Goal: Task Accomplishment & Management: Use online tool/utility

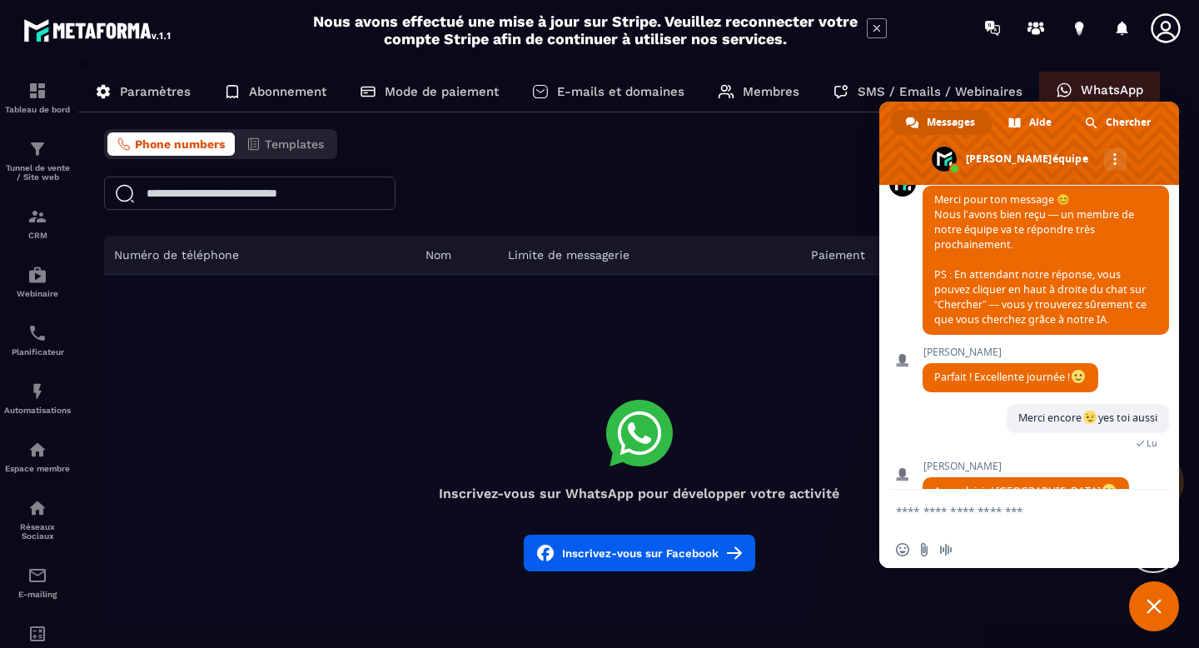
scroll to position [1382, 0]
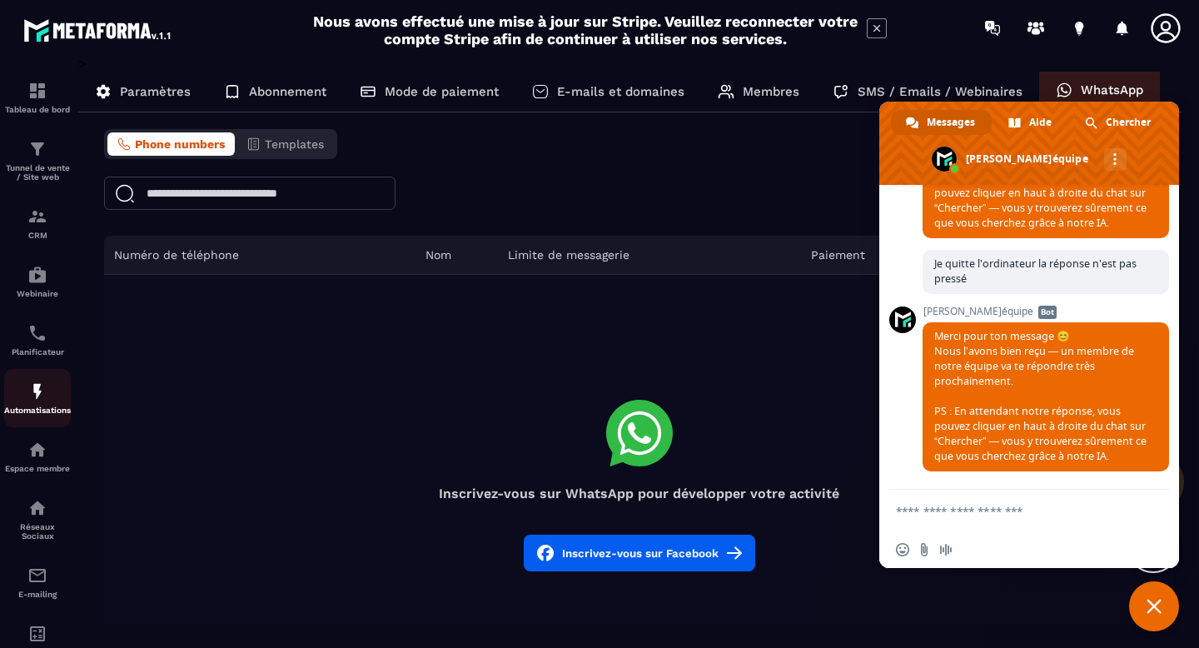
click at [42, 401] on img at bounding box center [37, 391] width 20 height 20
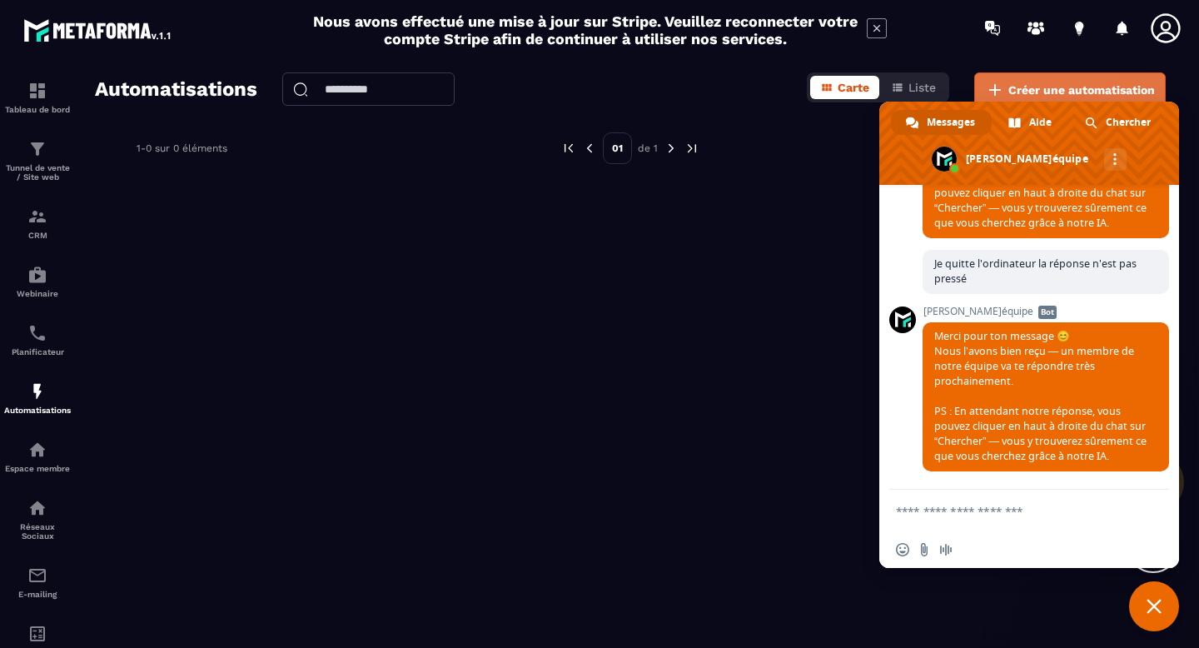
click at [1055, 84] on span "Créer une automatisation" at bounding box center [1081, 90] width 147 height 17
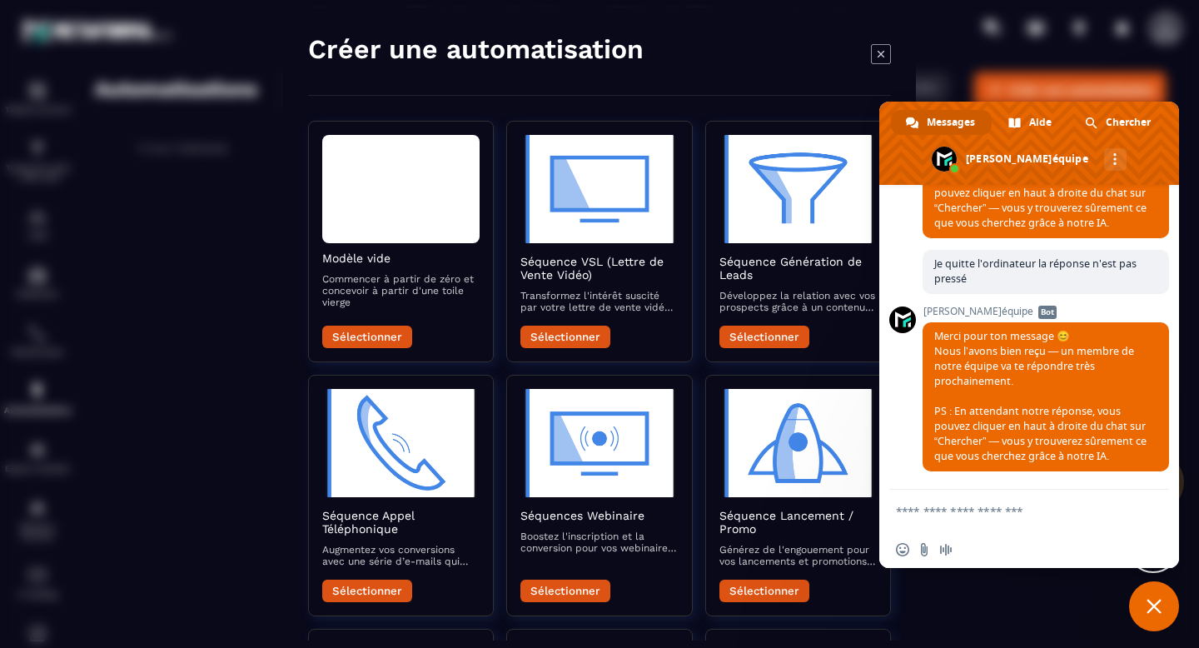
click at [1154, 610] on span "Fermer le chat" at bounding box center [1154, 606] width 15 height 15
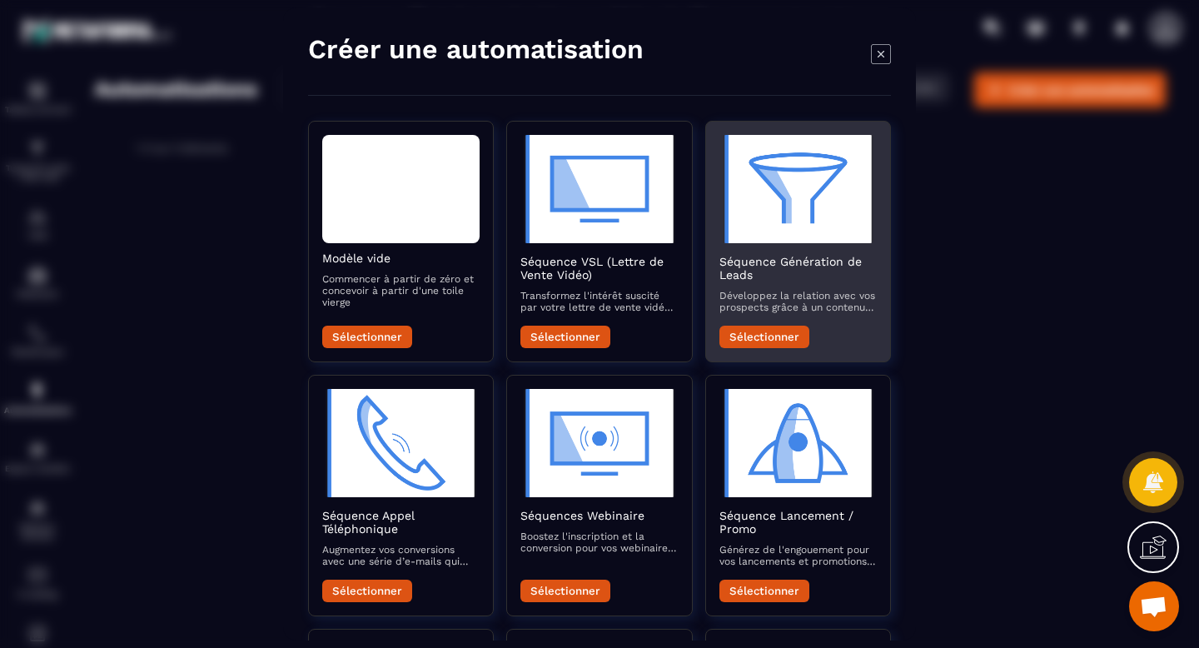
click at [772, 336] on button "Sélectionner" at bounding box center [764, 337] width 90 height 22
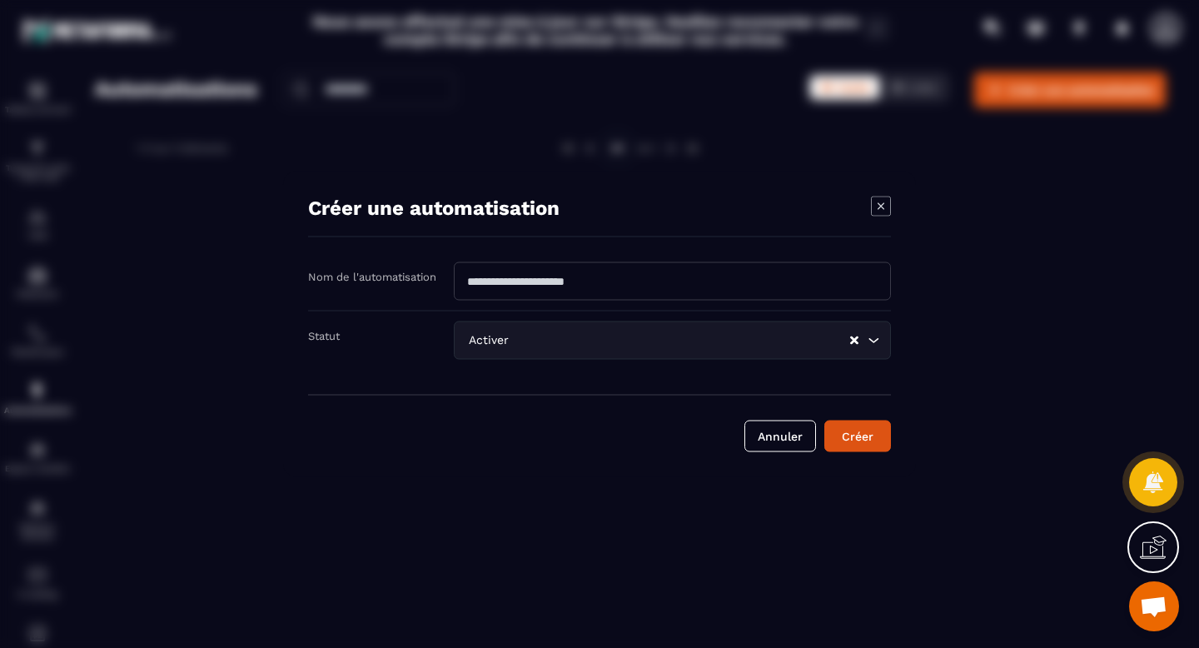
click at [878, 346] on icon "Search for option" at bounding box center [873, 340] width 17 height 17
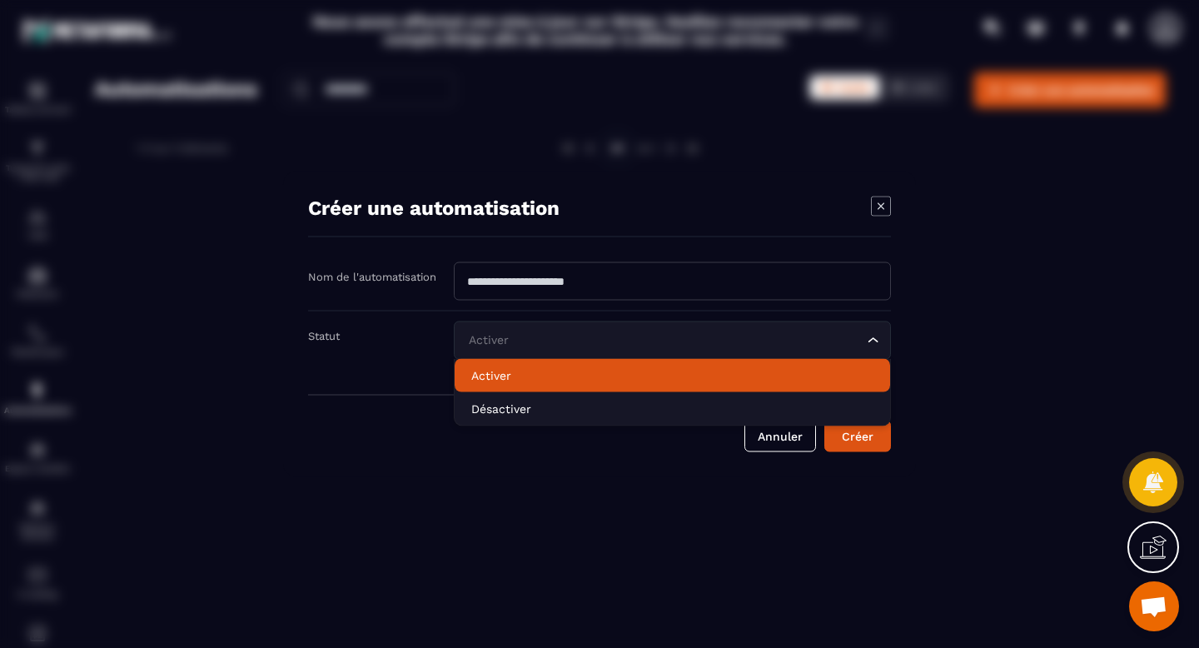
click at [586, 389] on li "Activer" at bounding box center [672, 375] width 435 height 33
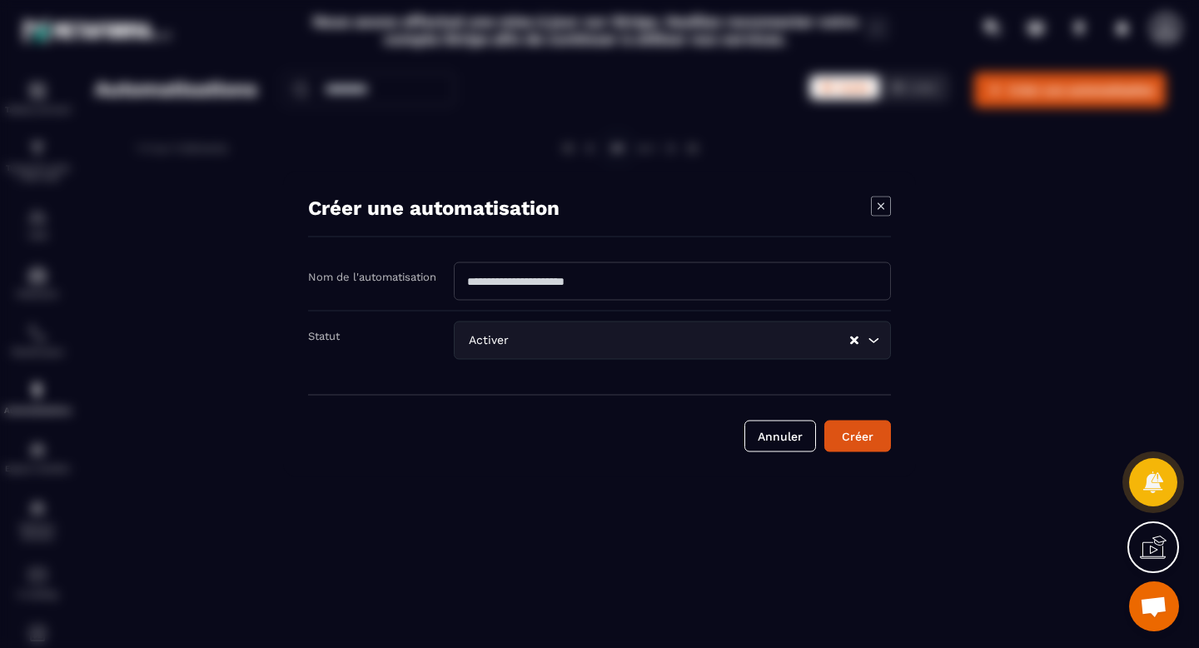
click at [582, 285] on input "Modal window" at bounding box center [672, 281] width 437 height 38
type input "**********"
click at [864, 437] on button "Créer" at bounding box center [857, 436] width 67 height 32
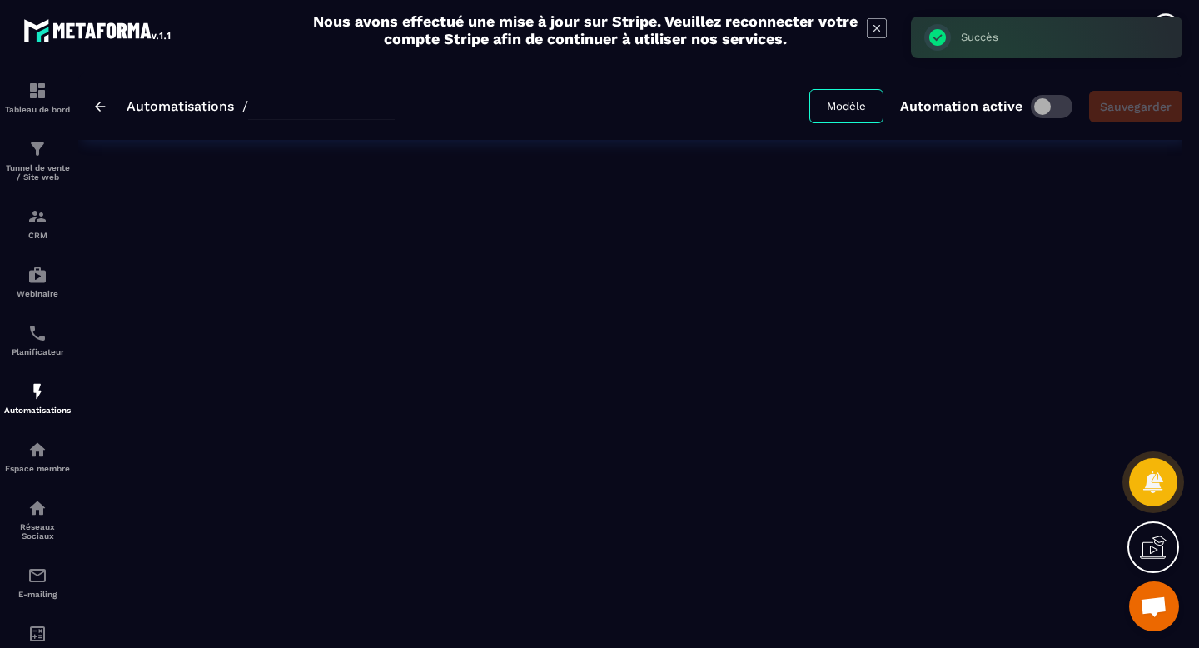
type input "**********"
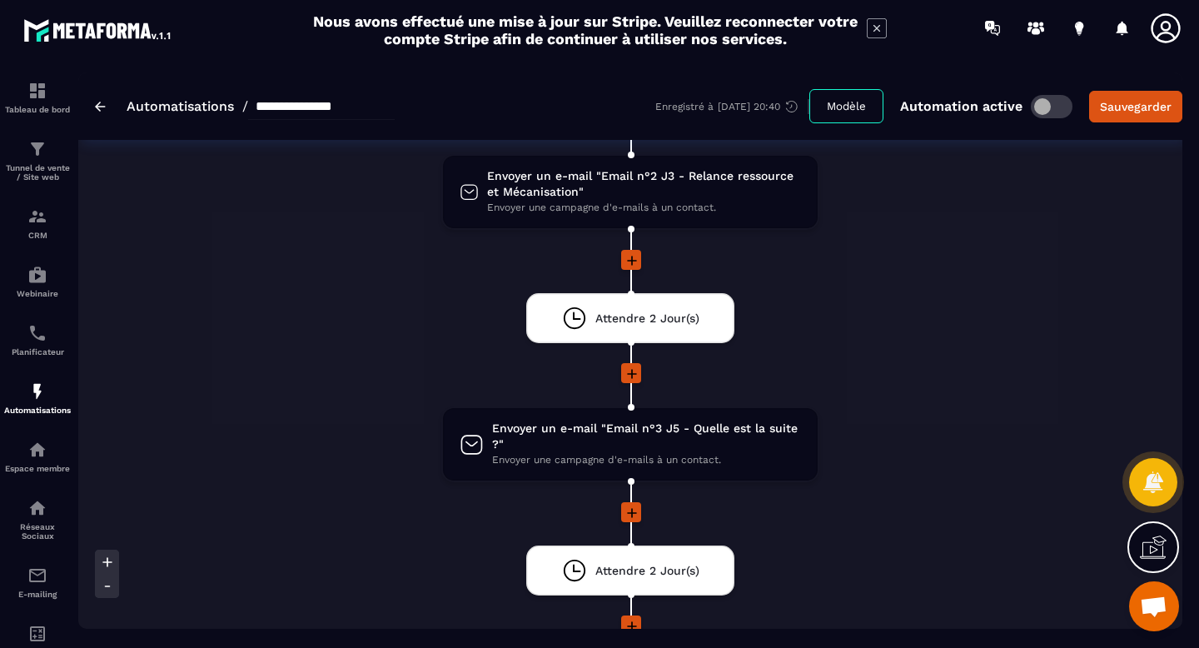
scroll to position [550, 0]
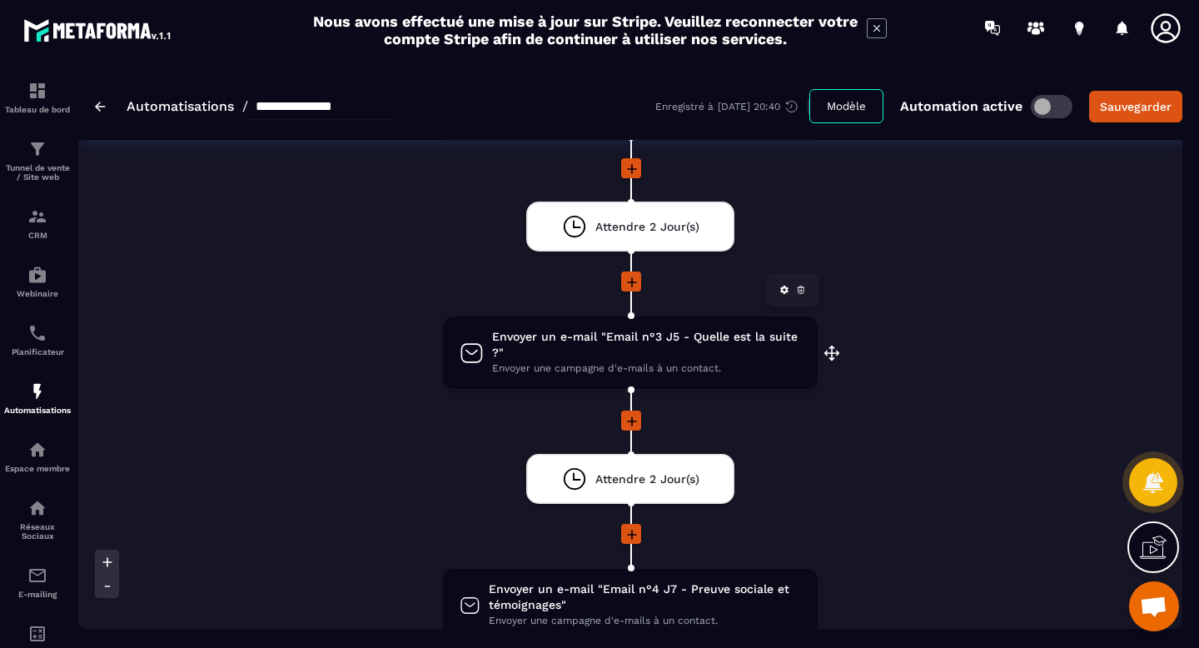
click at [649, 359] on span "Envoyer un e-mail "Email n°3 J5 - Quelle est la suite ?"" at bounding box center [646, 345] width 309 height 32
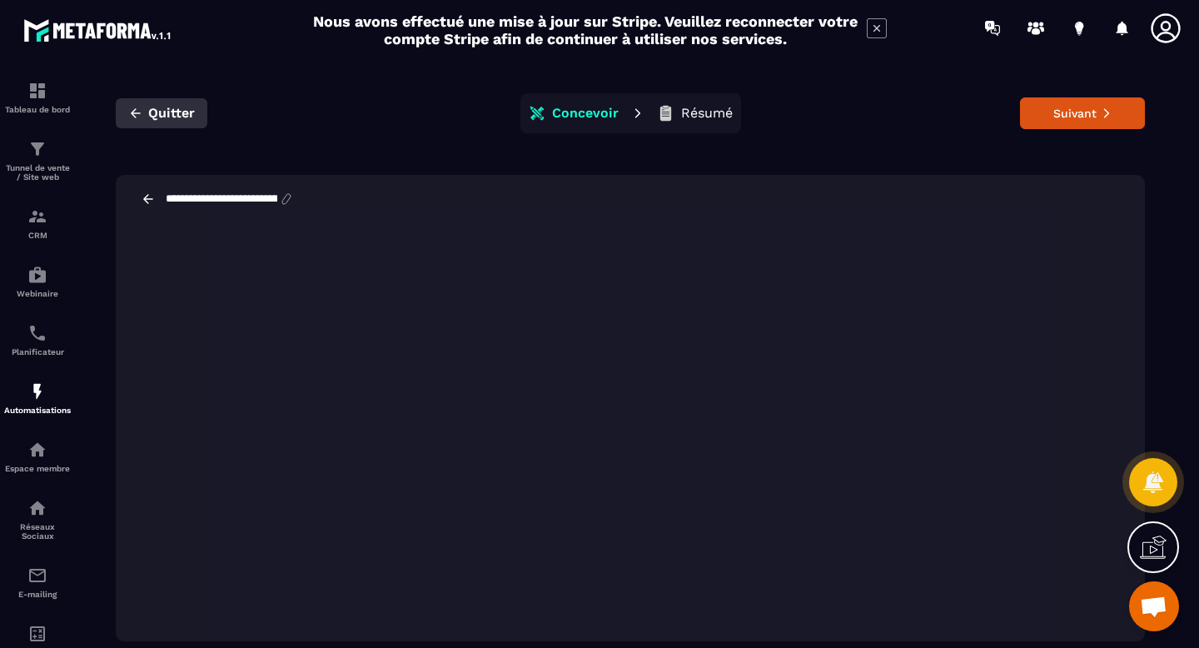
click at [138, 122] on button "Quitter" at bounding box center [162, 113] width 92 height 30
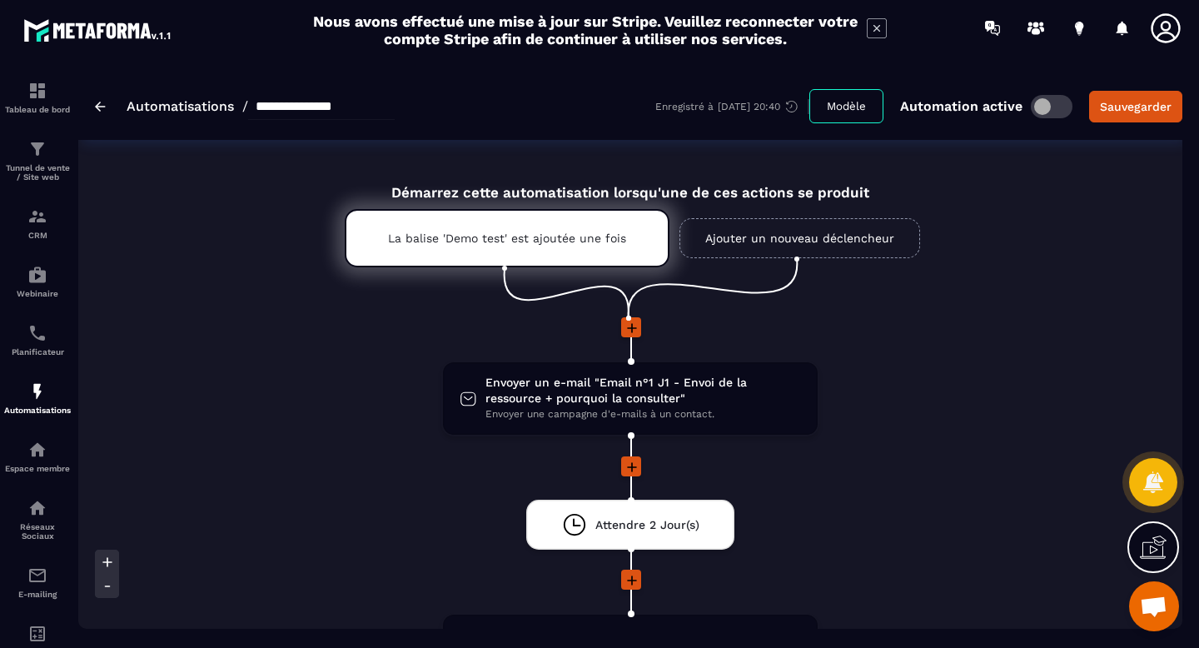
click at [332, 107] on input "**********" at bounding box center [321, 106] width 147 height 27
drag, startPoint x: 366, startPoint y: 103, endPoint x: 333, endPoint y: 104, distance: 32.5
click at [333, 104] on input "**********" at bounding box center [321, 106] width 147 height 27
type input "**********"
click at [184, 109] on link "Automatisations" at bounding box center [180, 106] width 107 height 16
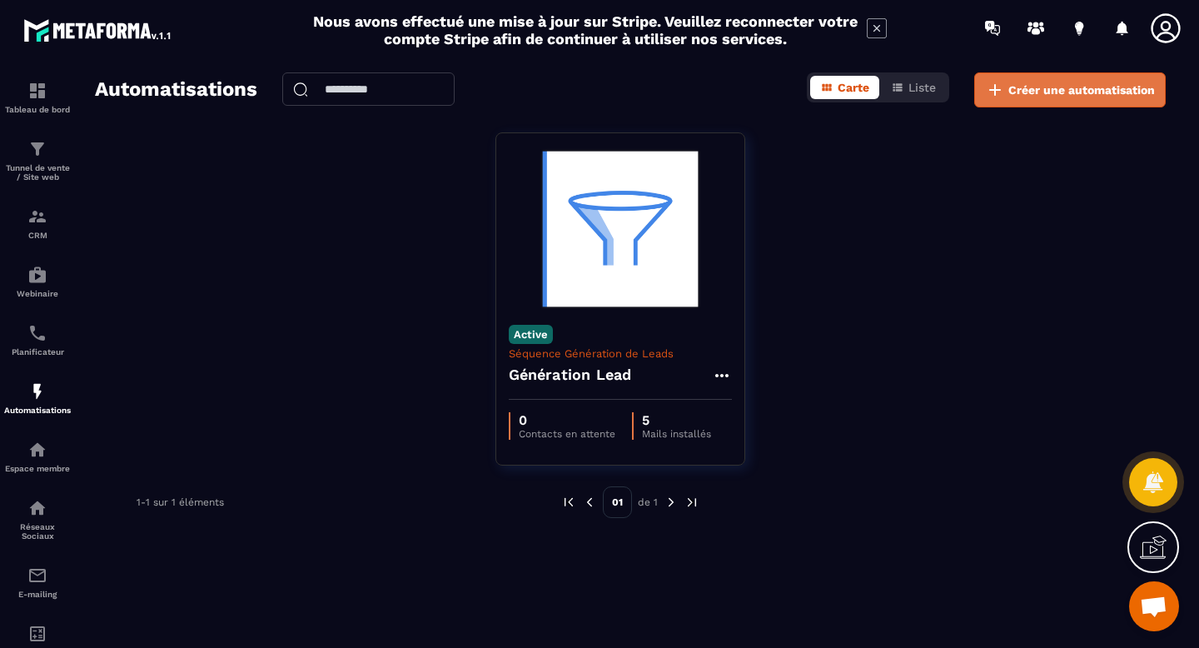
click at [1038, 94] on span "Créer une automatisation" at bounding box center [1081, 90] width 147 height 17
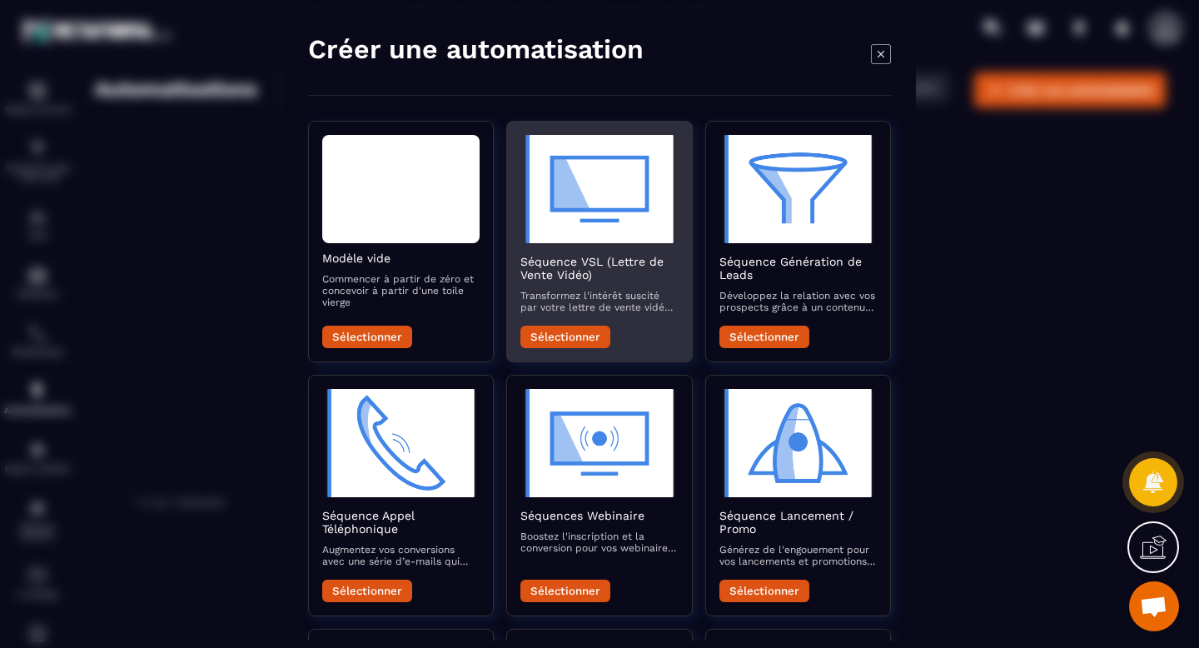
click at [558, 341] on button "Sélectionner" at bounding box center [565, 337] width 90 height 22
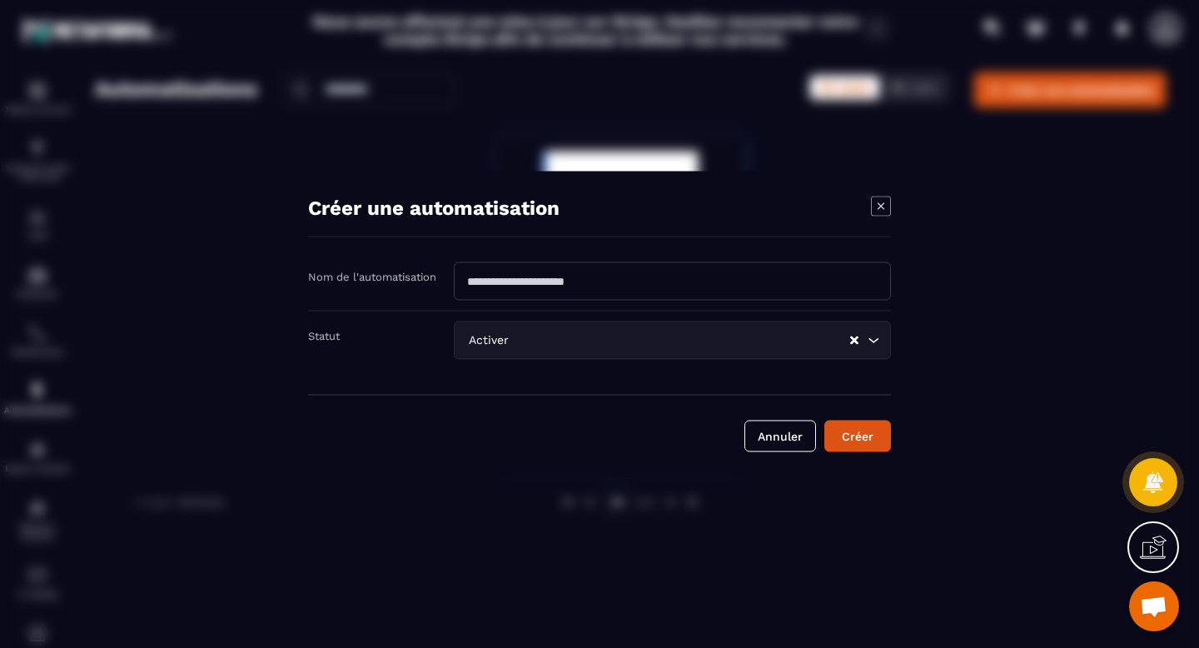
click at [609, 272] on input "Modal window" at bounding box center [672, 281] width 437 height 38
type input "**********"
click at [868, 439] on button "Créer" at bounding box center [857, 436] width 67 height 32
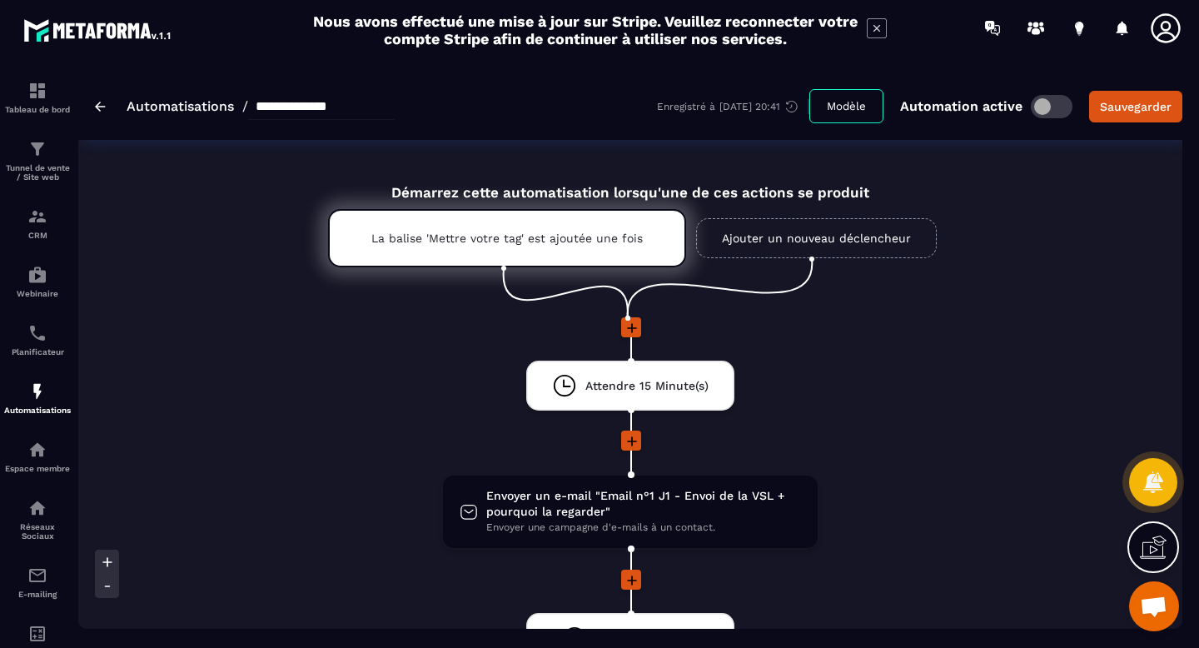
click at [838, 107] on button "Modèle" at bounding box center [846, 106] width 74 height 34
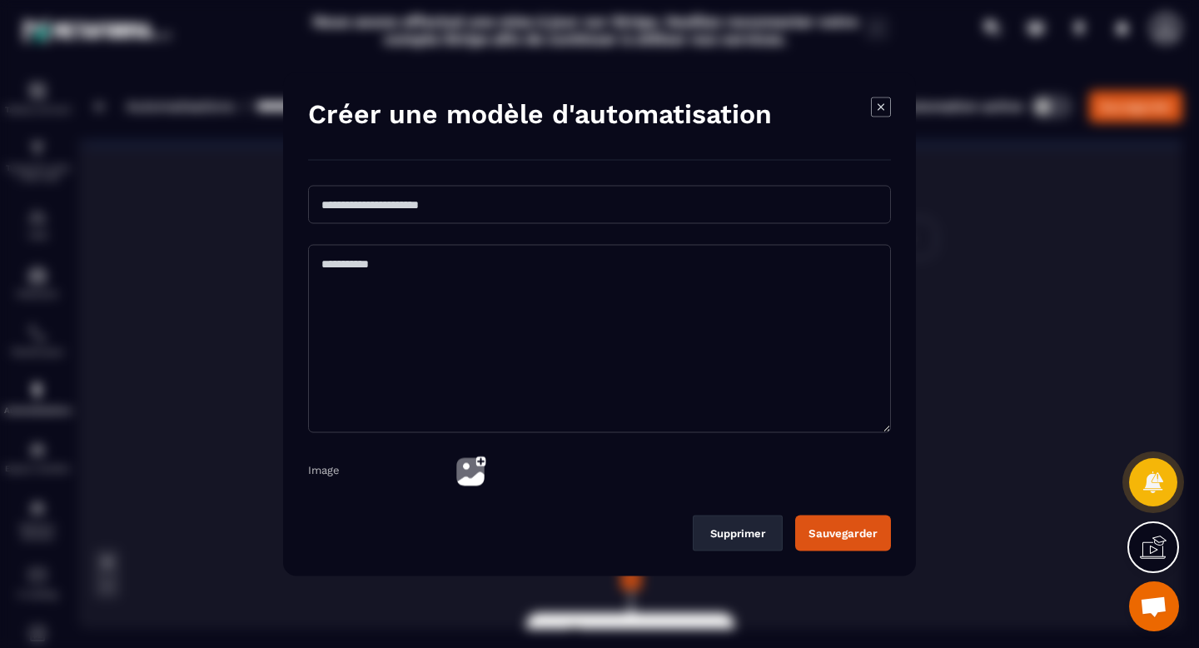
click at [883, 107] on icon "Modal window" at bounding box center [881, 107] width 20 height 20
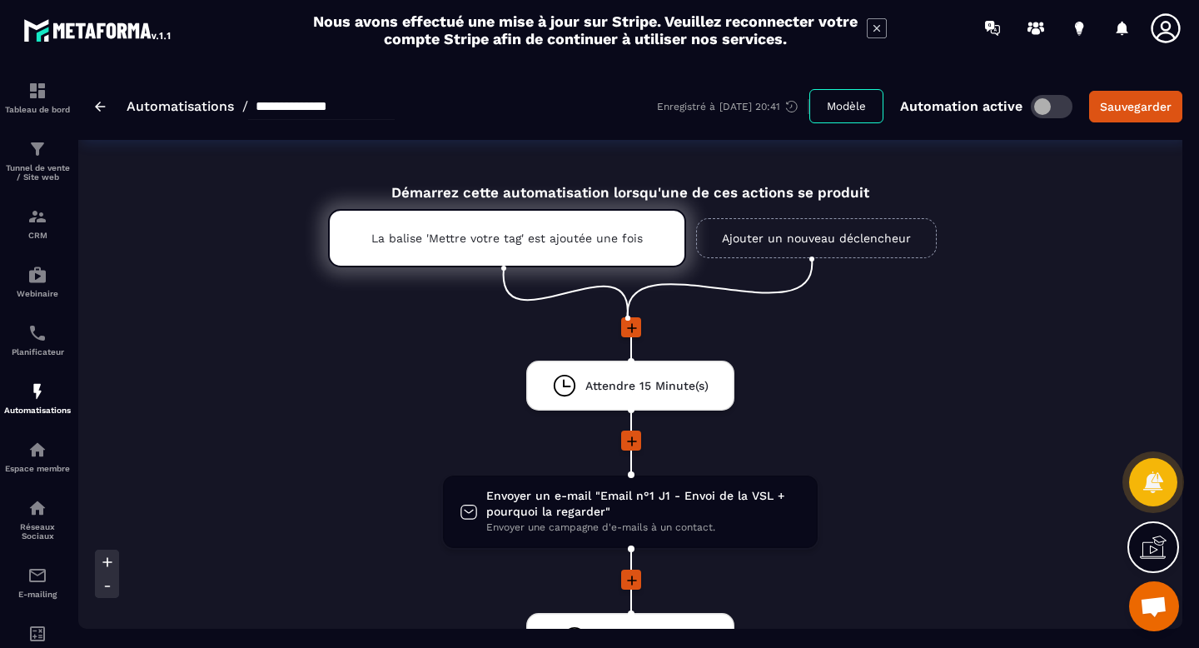
click at [203, 103] on link "Automatisations" at bounding box center [180, 106] width 107 height 16
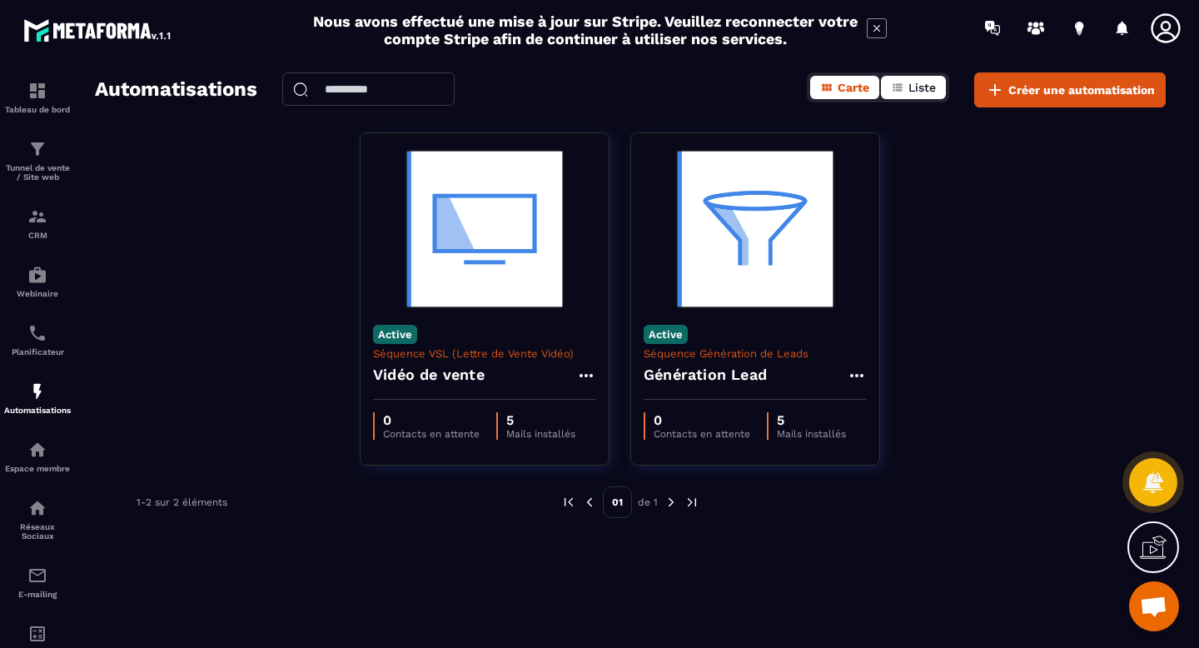
click at [896, 92] on icon "button" at bounding box center [897, 87] width 13 height 13
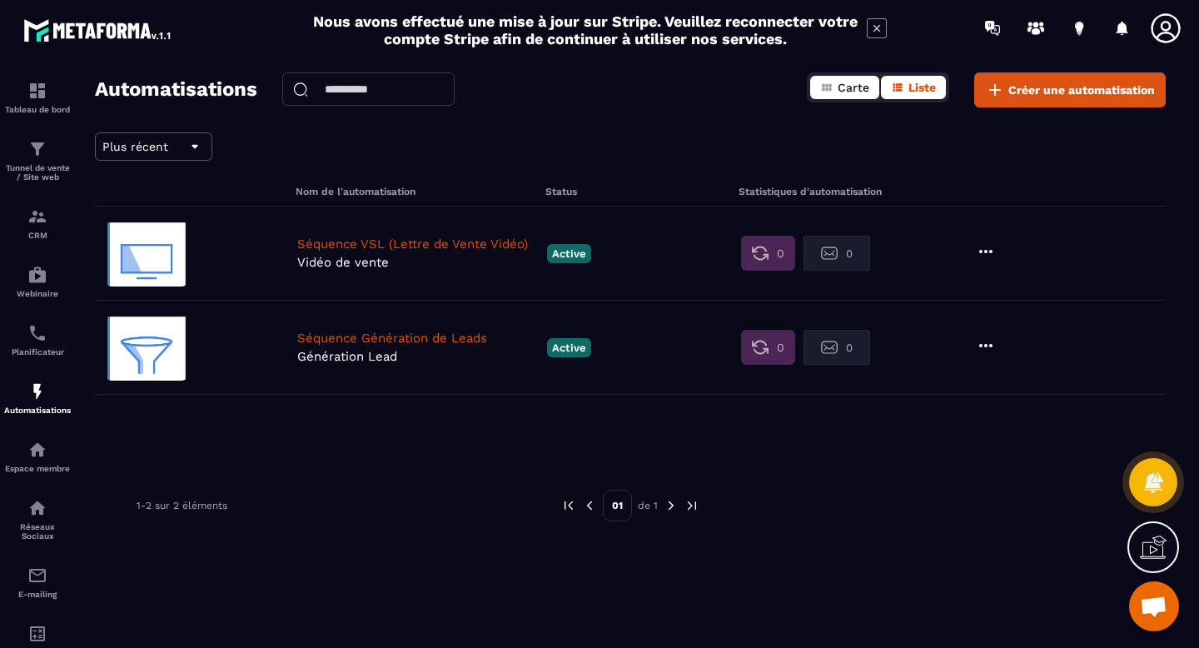
click at [850, 85] on span "Carte" at bounding box center [854, 87] width 32 height 13
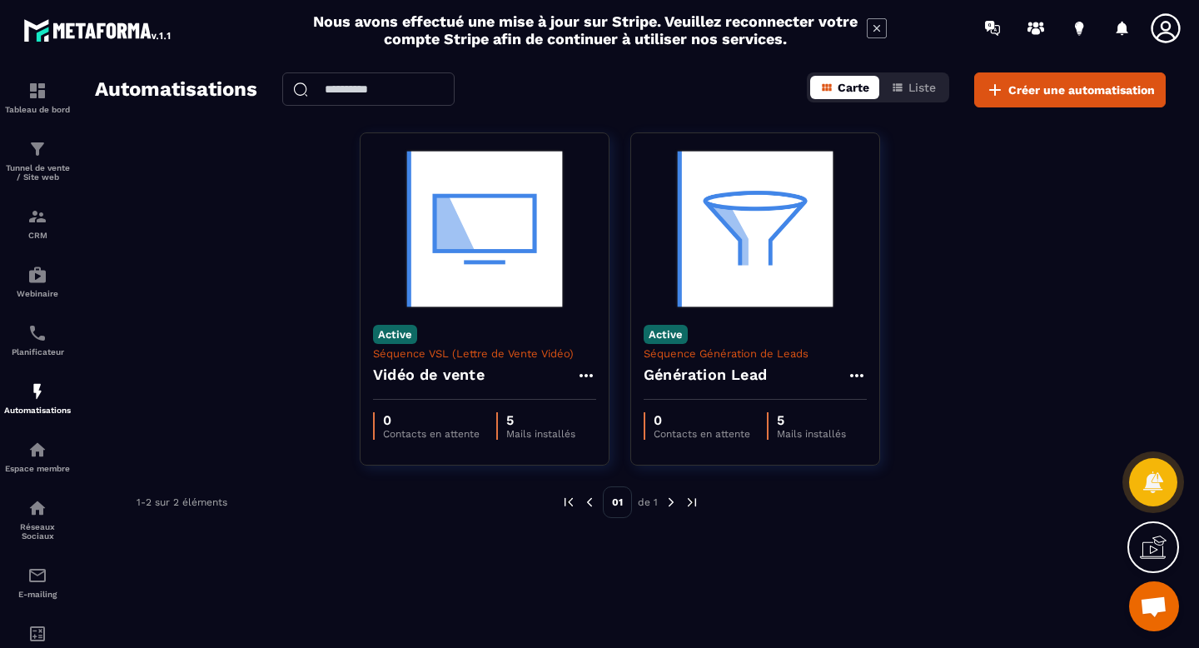
scroll to position [1366, 0]
click at [46, 347] on div "Planificateur" at bounding box center [37, 339] width 67 height 33
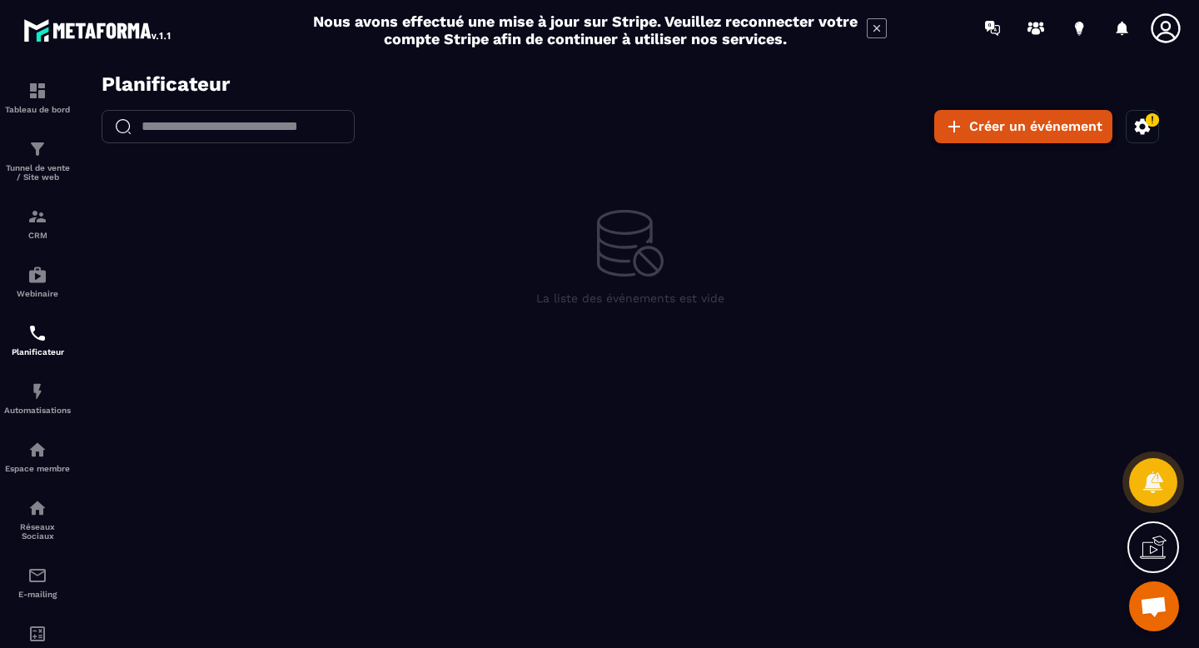
click at [997, 122] on button "Créer un événement" at bounding box center [1023, 126] width 178 height 33
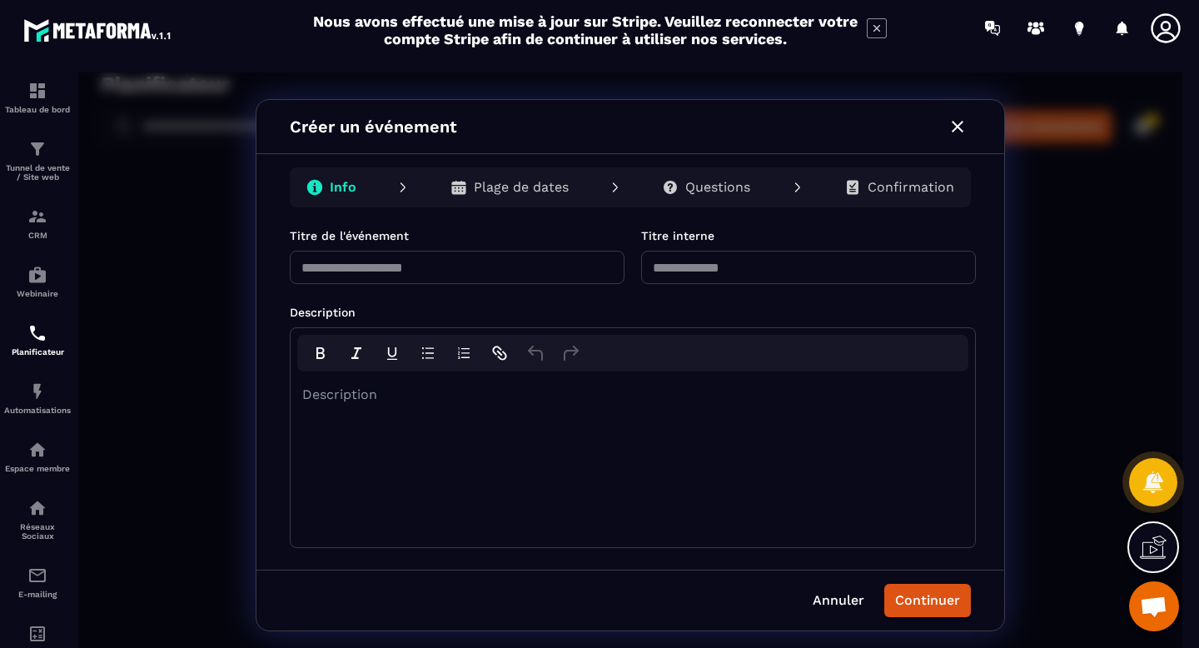
click at [454, 280] on input "text" at bounding box center [457, 267] width 335 height 33
type input "****"
click at [720, 262] on input "text" at bounding box center [808, 267] width 335 height 33
type input "*"
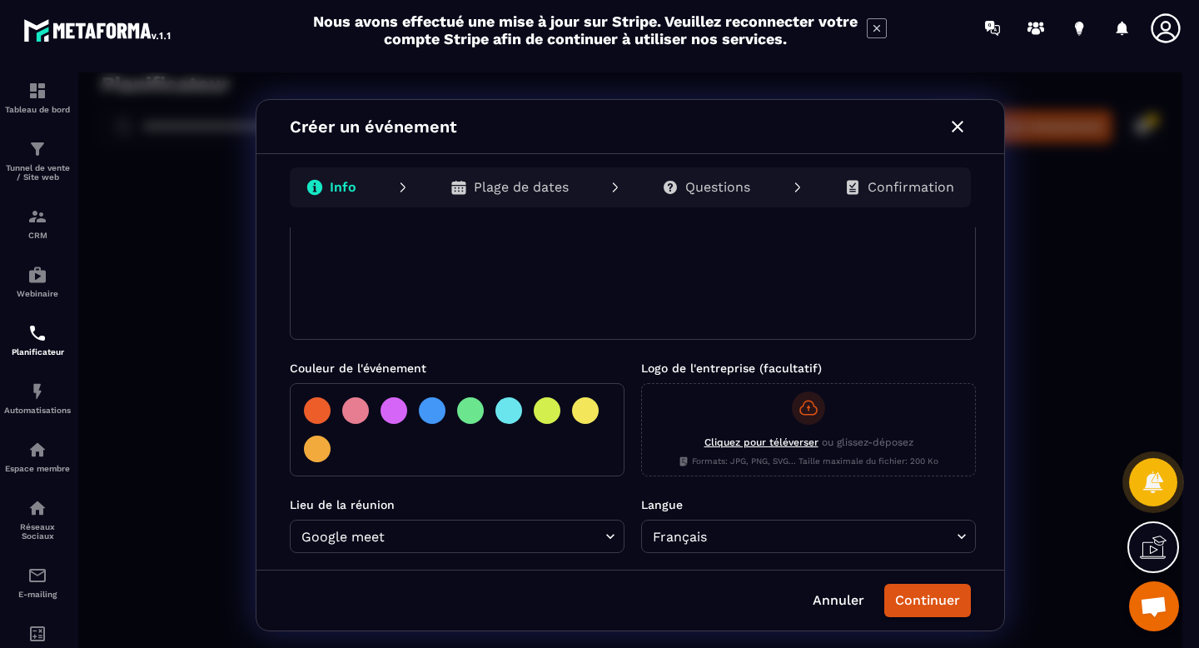
scroll to position [209, 0]
type input "**********"
click at [431, 413] on div at bounding box center [432, 409] width 27 height 27
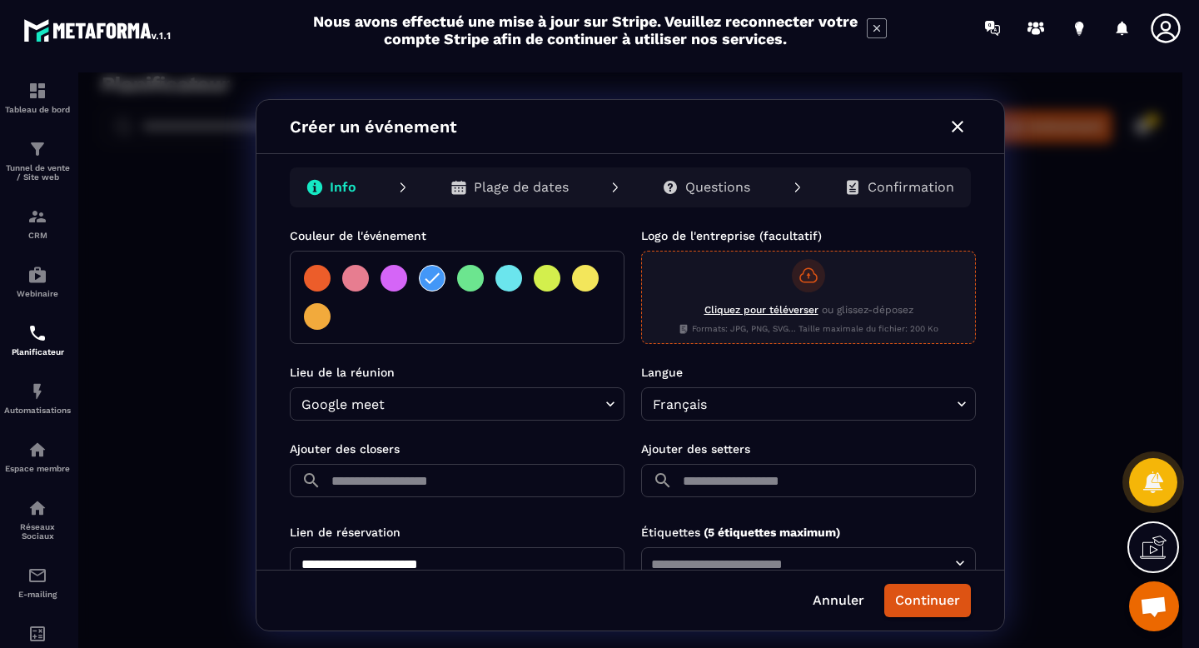
scroll to position [342, 0]
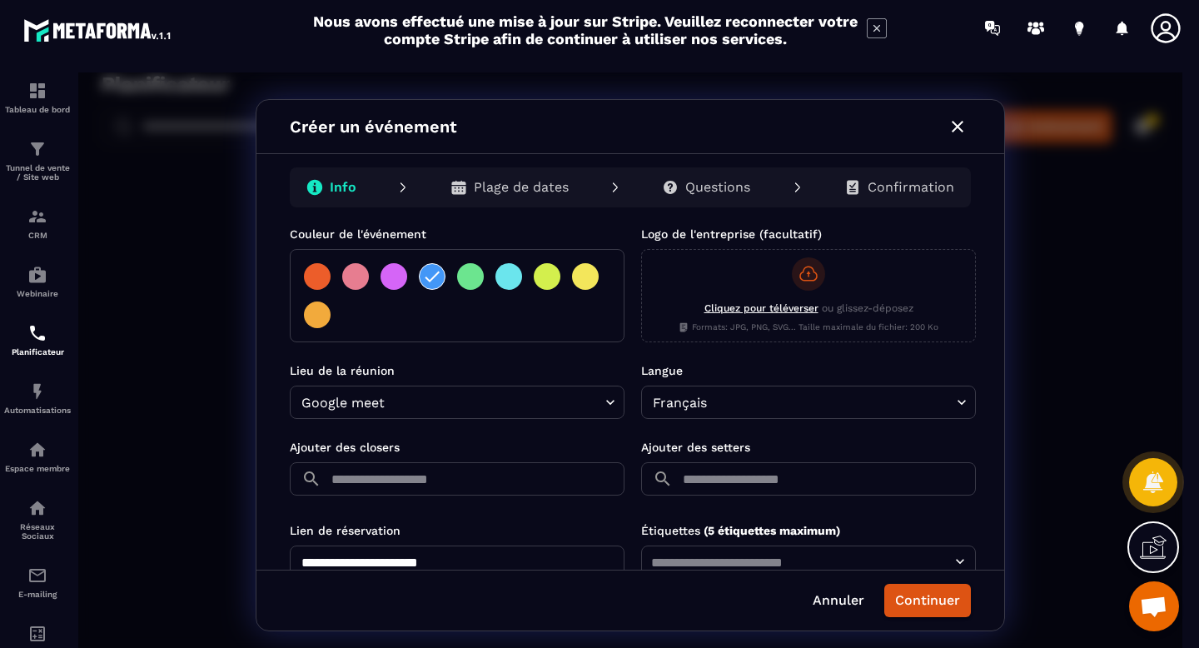
click at [606, 404] on body "**********" at bounding box center [630, 364] width 1104 height 585
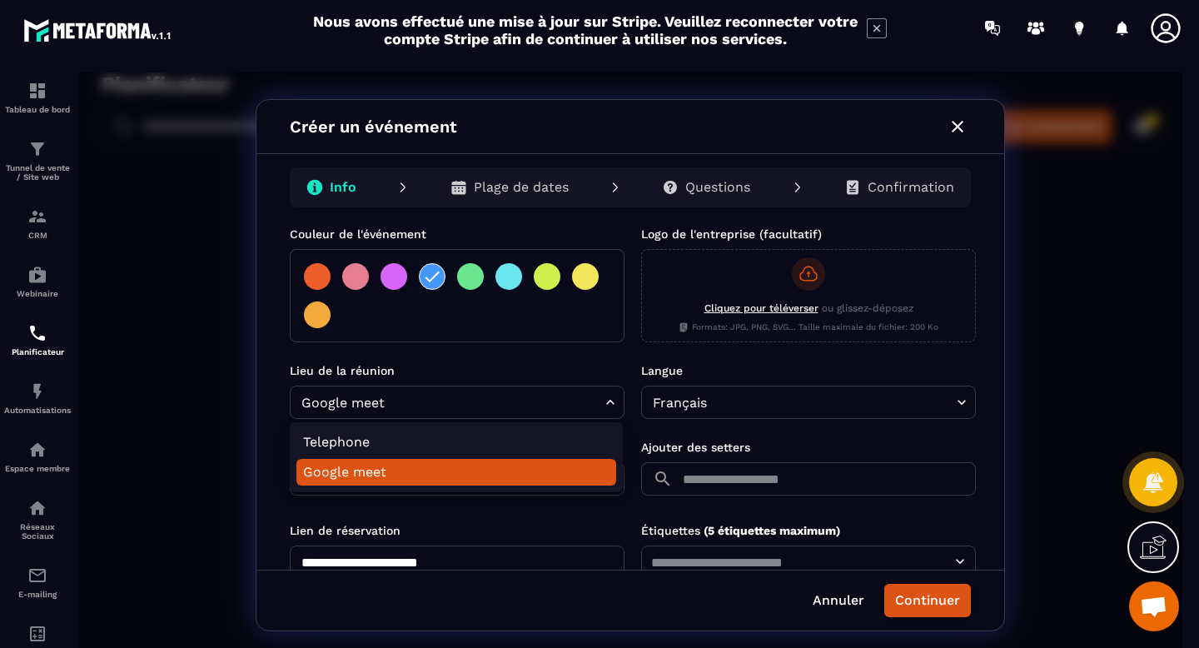
click at [606, 404] on div at bounding box center [630, 364] width 1104 height 585
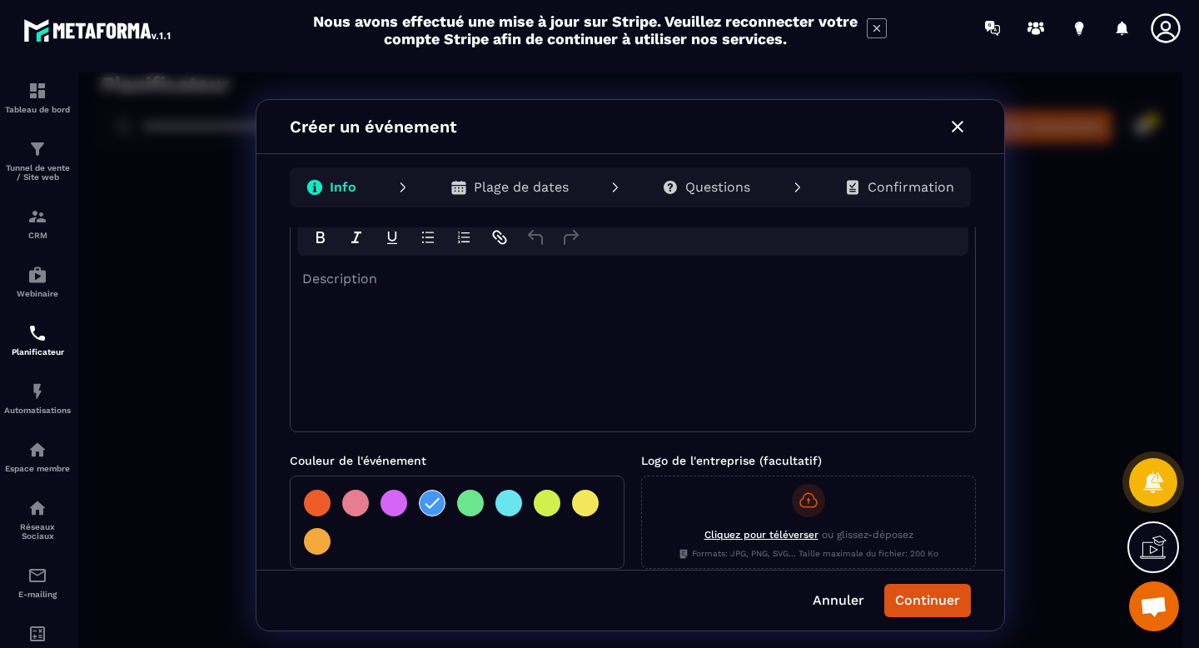
scroll to position [0, 0]
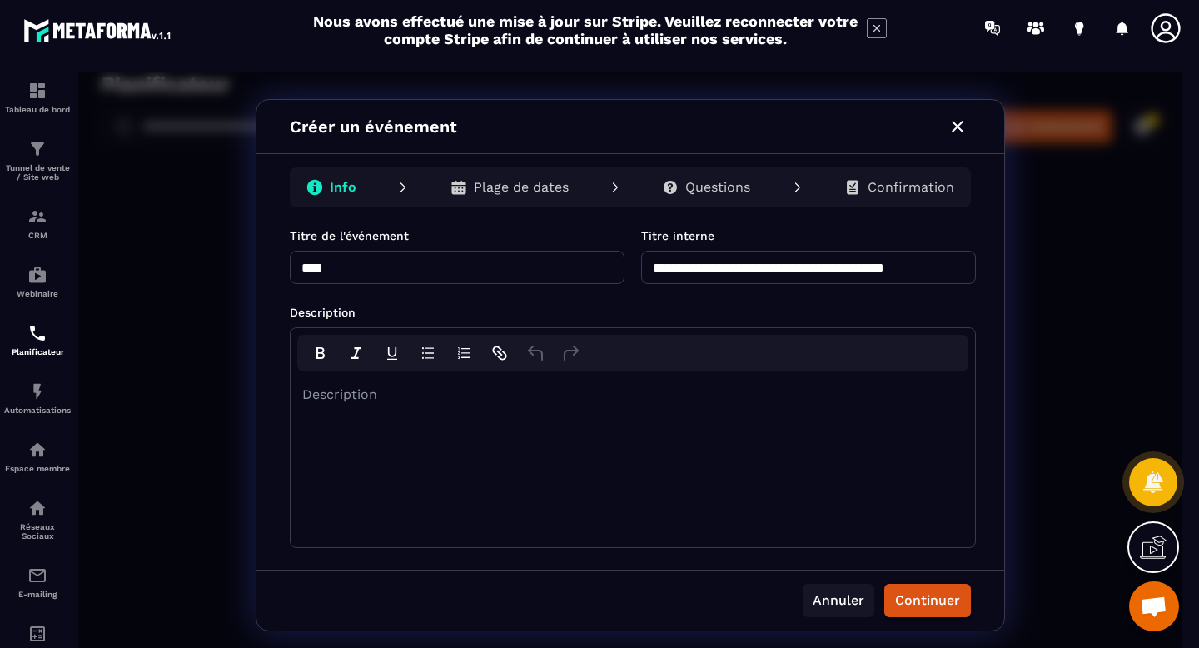
click at [845, 608] on button "Annuler" at bounding box center [839, 600] width 72 height 33
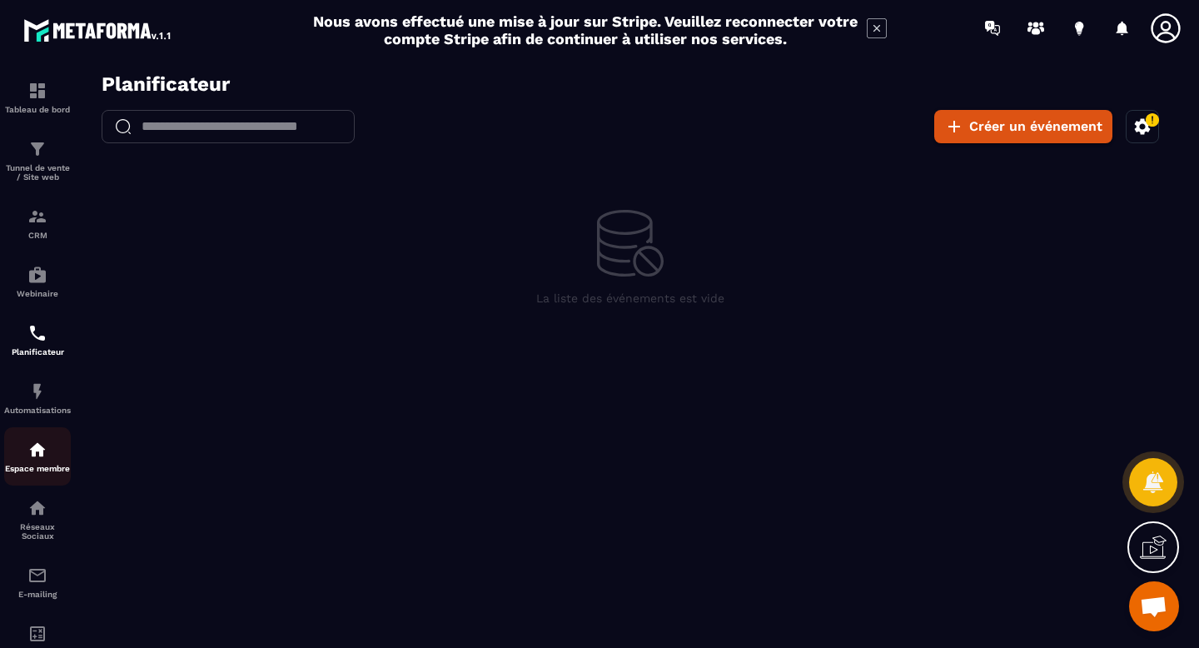
click at [28, 460] on img at bounding box center [37, 450] width 20 height 20
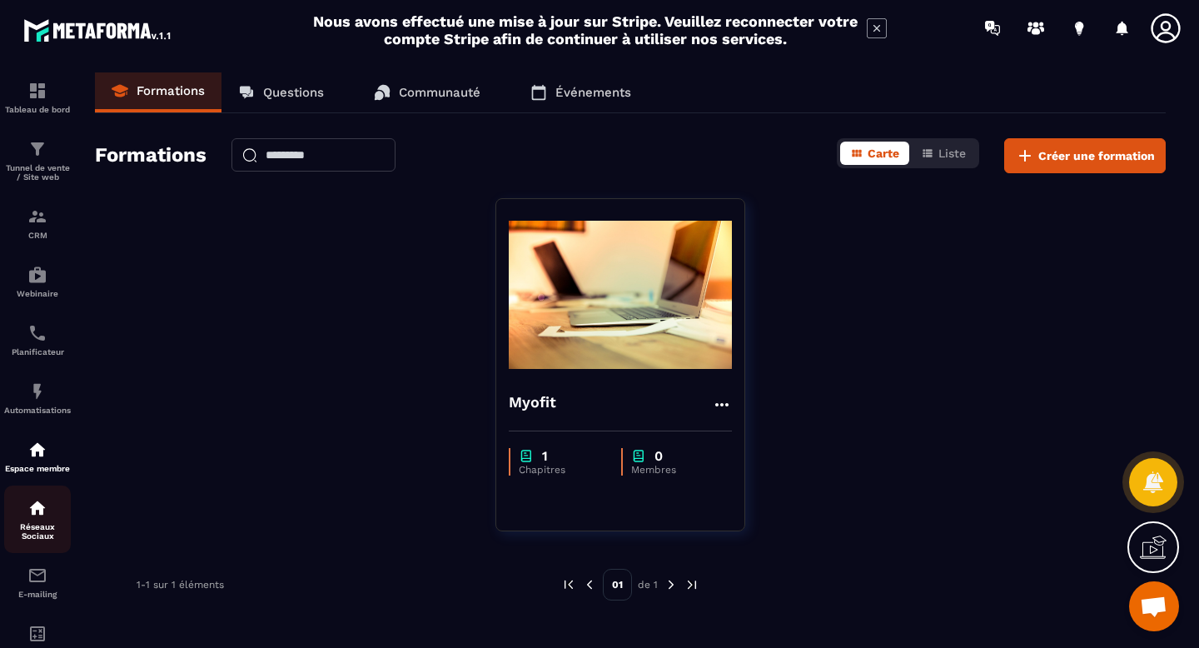
click at [40, 518] on img at bounding box center [37, 508] width 20 height 20
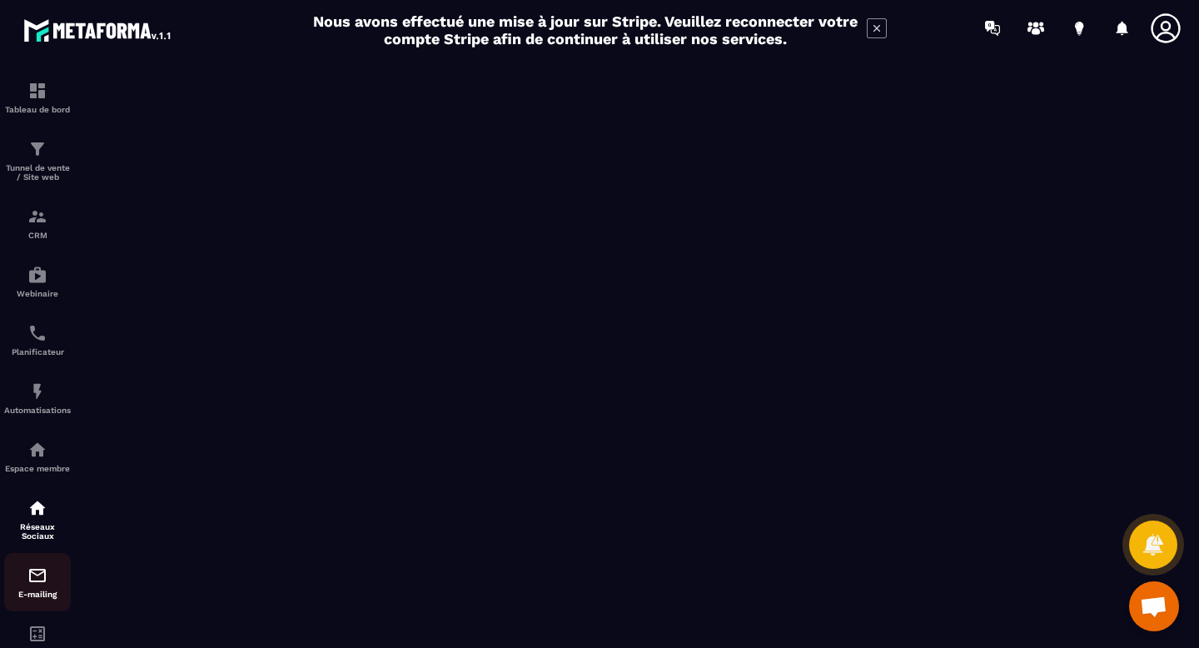
click at [38, 594] on div "E-mailing" at bounding box center [37, 581] width 67 height 33
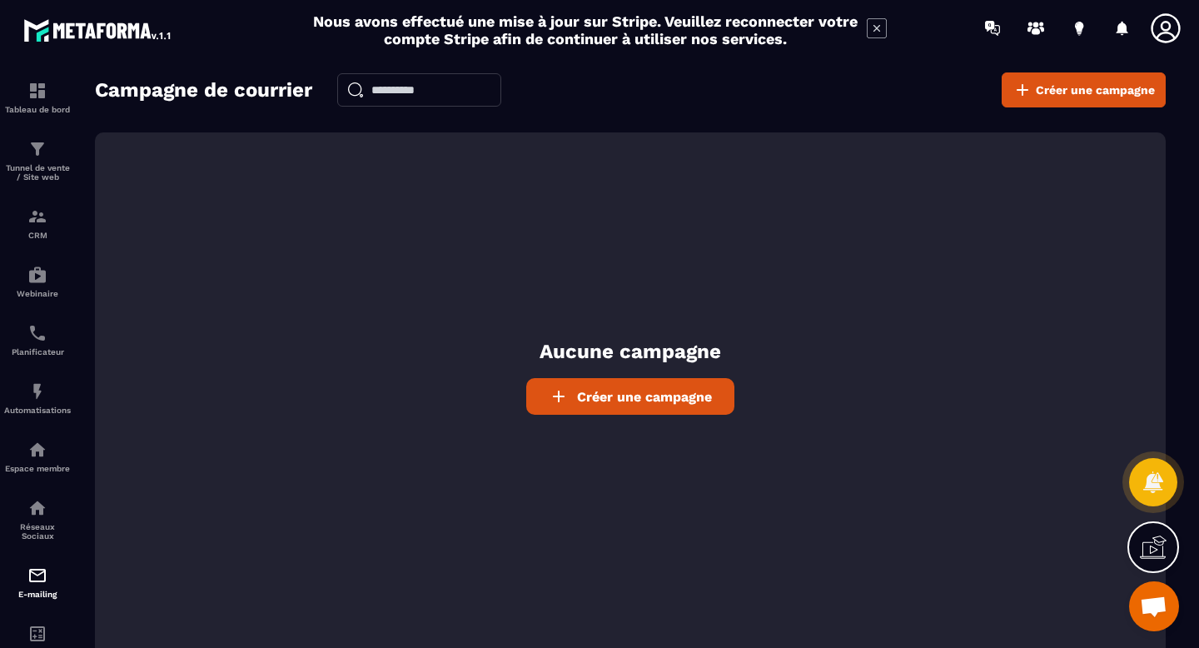
click at [557, 398] on icon at bounding box center [559, 396] width 20 height 20
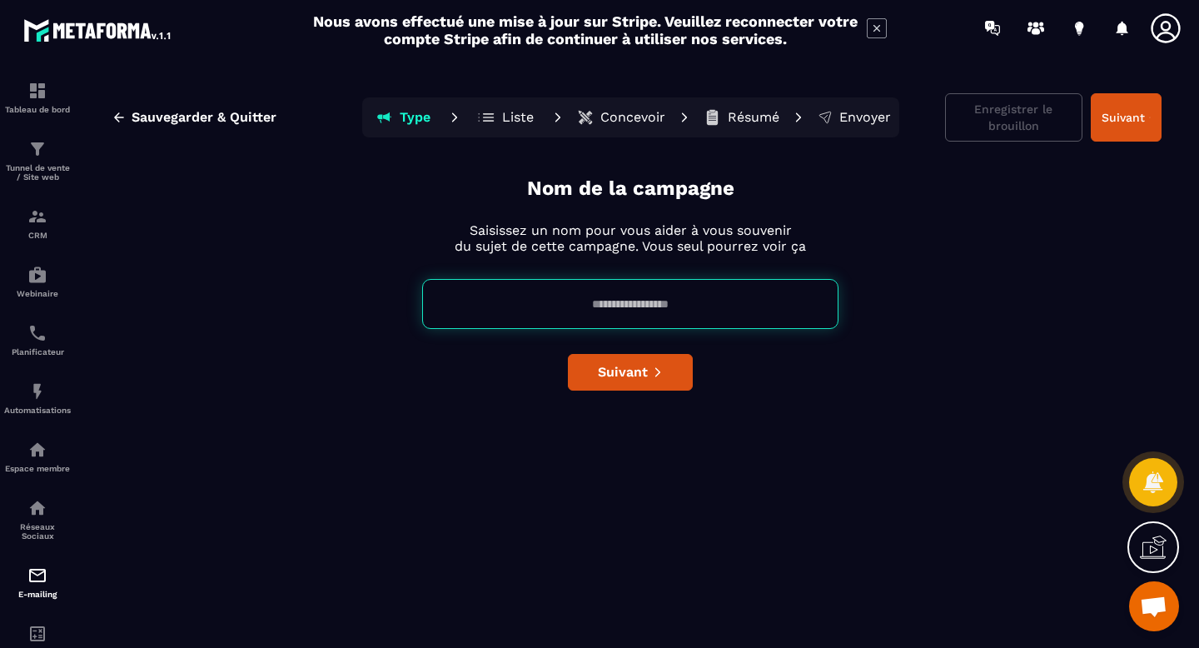
click at [602, 300] on input at bounding box center [630, 304] width 416 height 50
type input "**********"
click at [620, 381] on button "Suivant" at bounding box center [630, 372] width 125 height 37
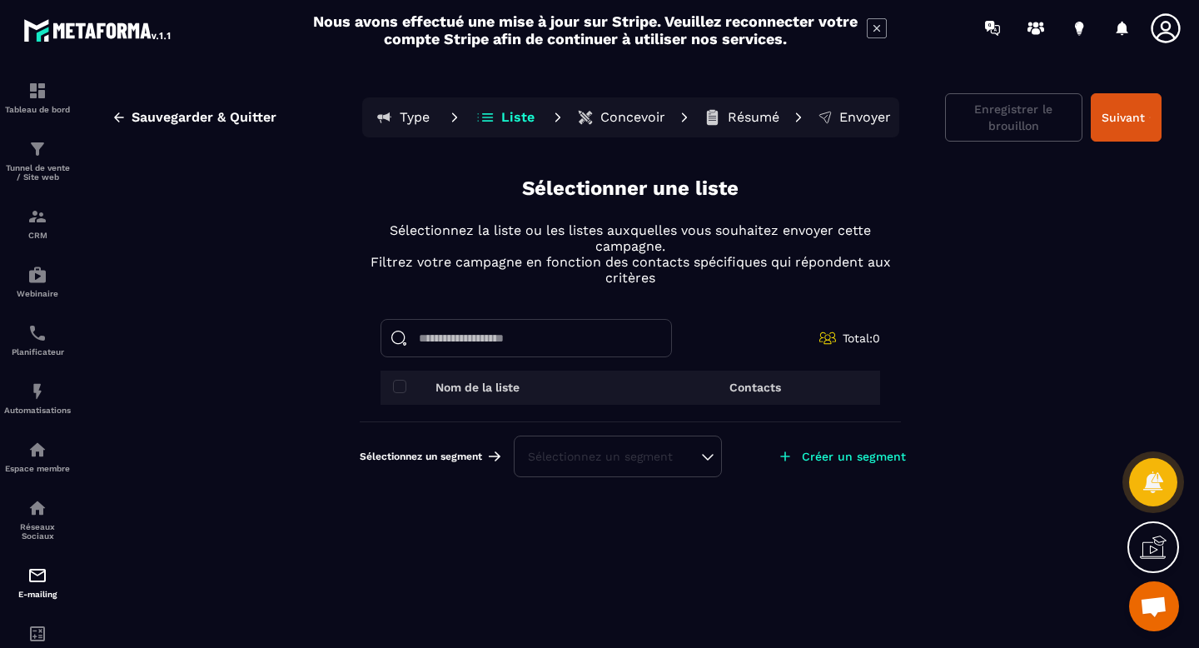
click at [699, 457] on div "Sélectionnez un segment" at bounding box center [618, 456] width 180 height 17
click at [838, 455] on p "Créer un segment" at bounding box center [854, 456] width 104 height 13
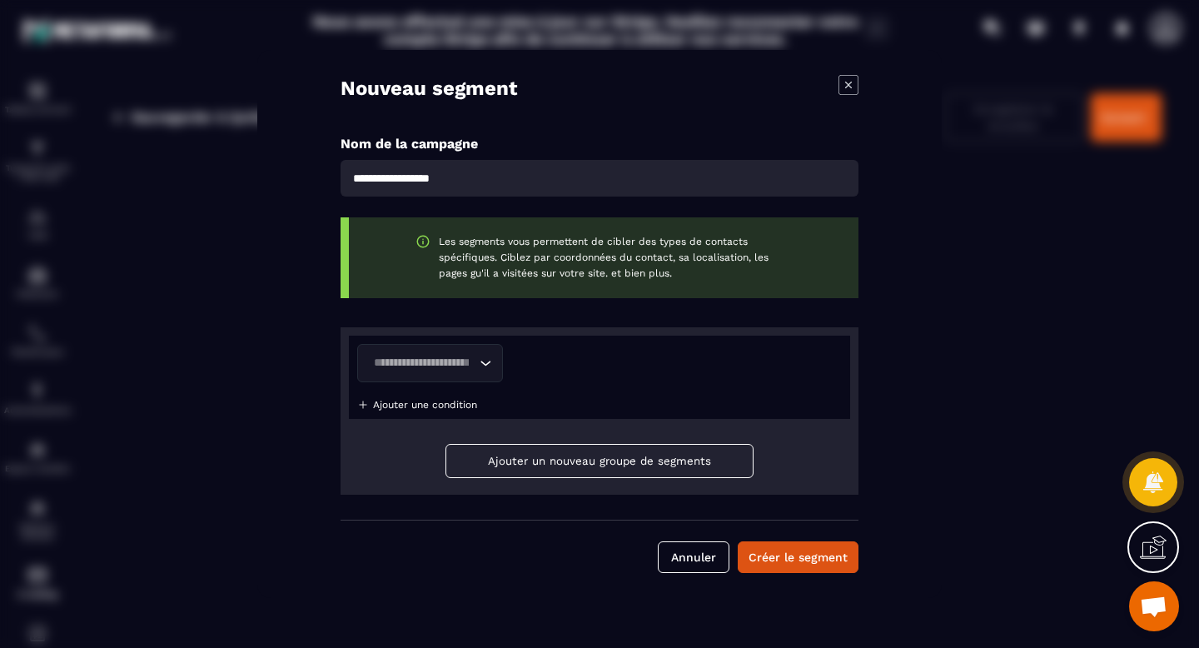
click at [485, 369] on icon "Search for option" at bounding box center [485, 363] width 17 height 17
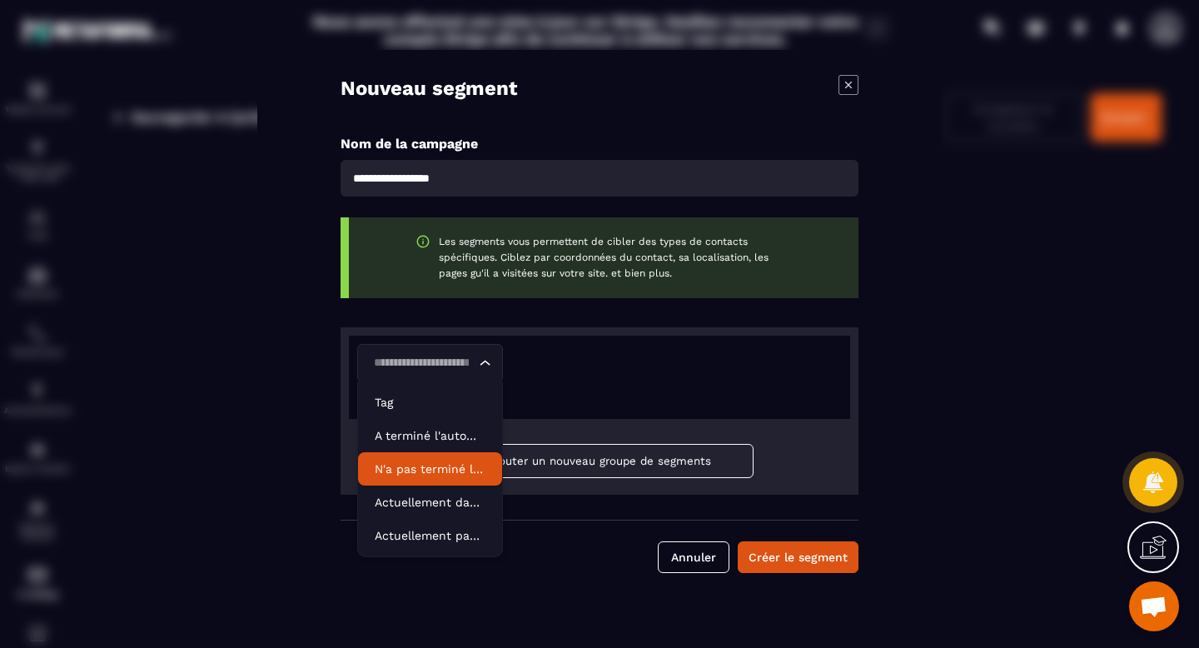
click at [577, 399] on div "Loading... Ajouter une condition" at bounding box center [599, 377] width 501 height 83
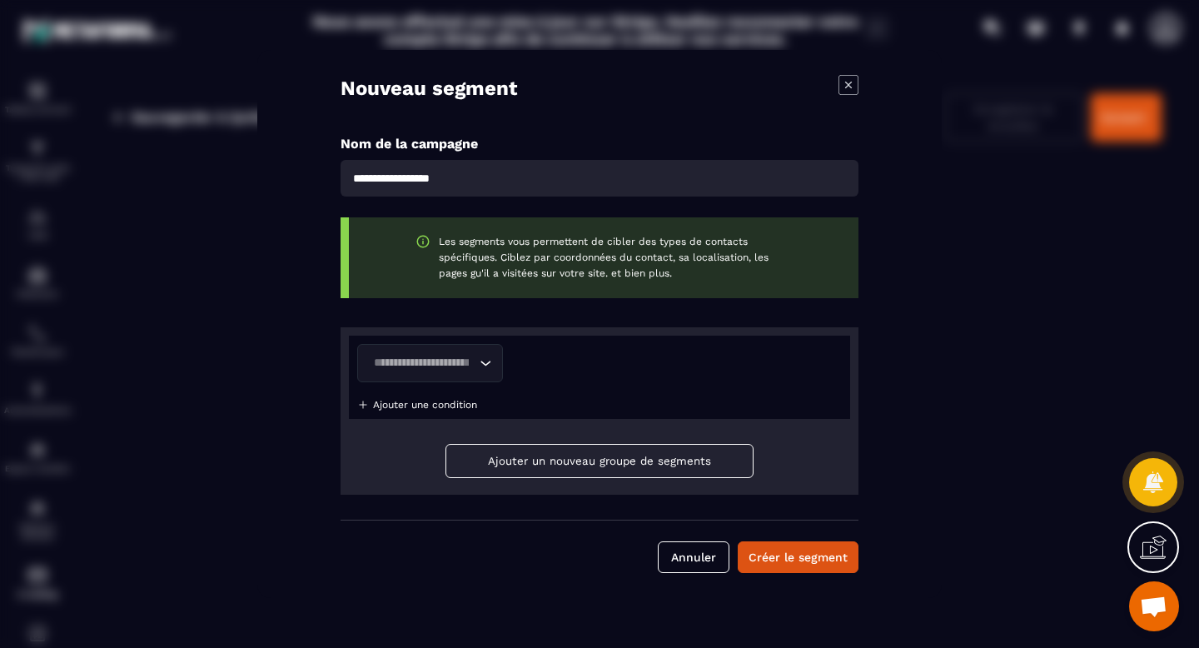
click at [576, 464] on button "Ajouter un nouveau groupe de segments" at bounding box center [599, 461] width 308 height 34
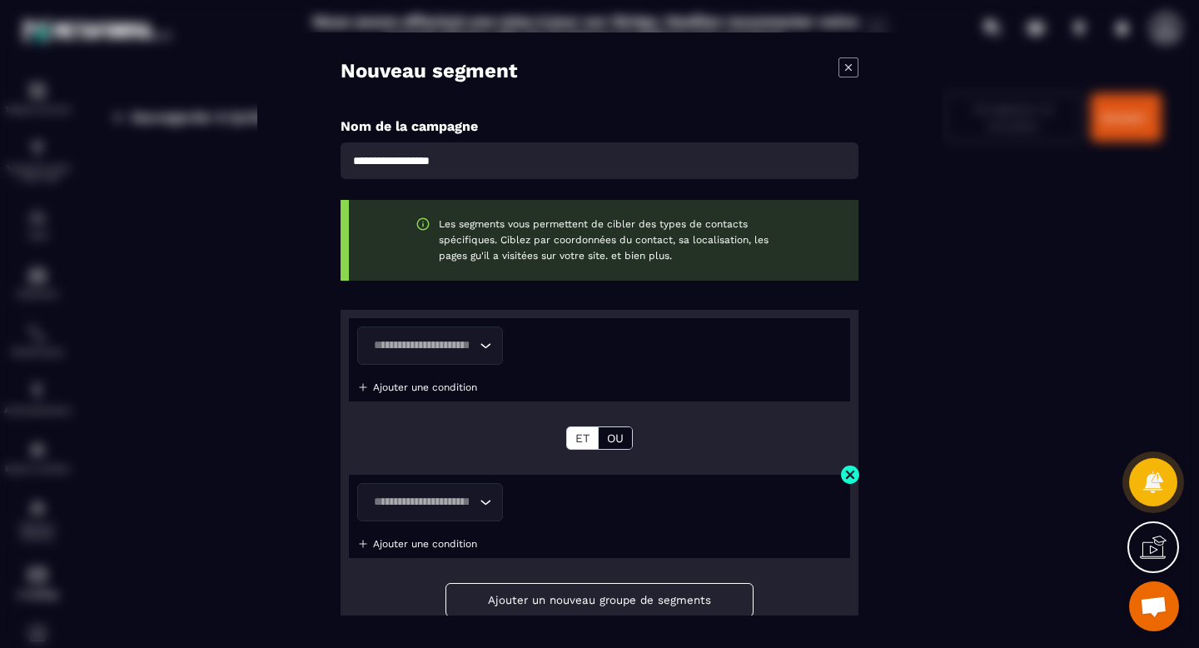
click at [855, 476] on img "Modal window" at bounding box center [850, 474] width 21 height 21
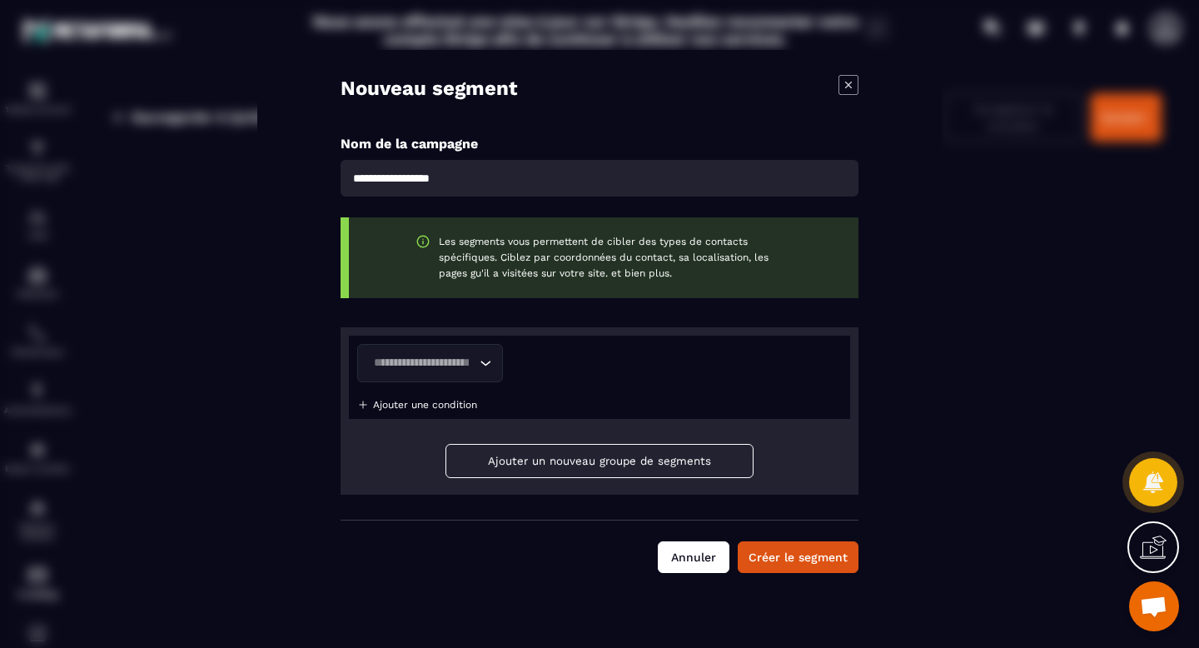
click at [685, 565] on button "Annuler" at bounding box center [694, 557] width 72 height 32
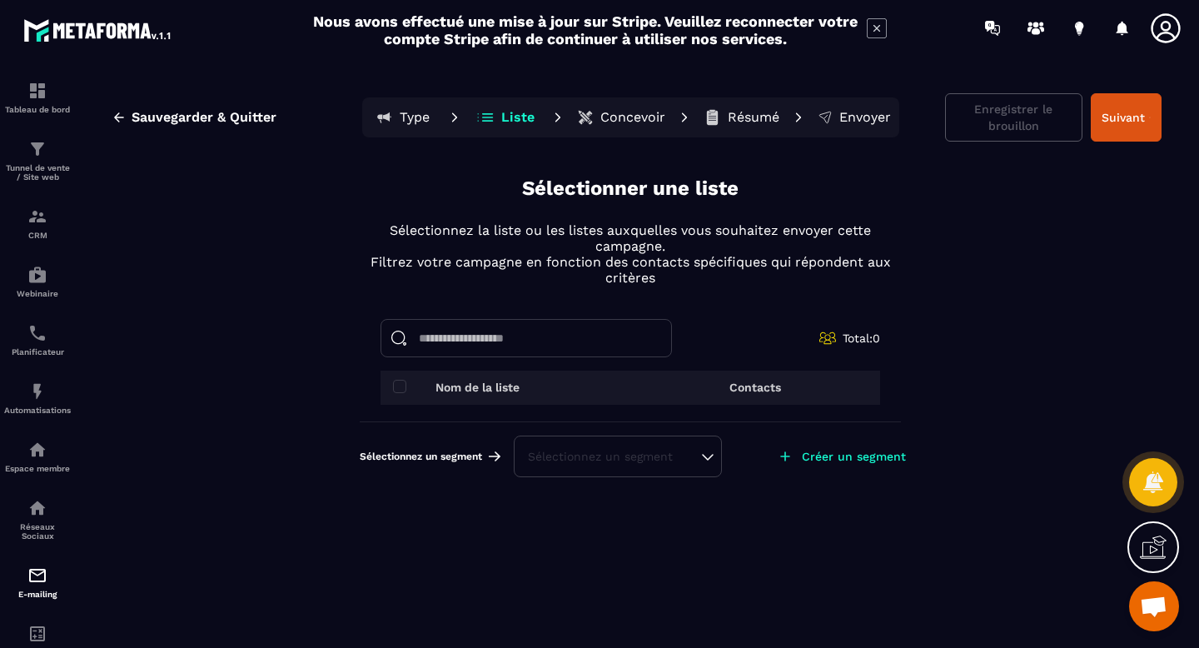
click at [641, 117] on p "Concevoir" at bounding box center [632, 117] width 65 height 17
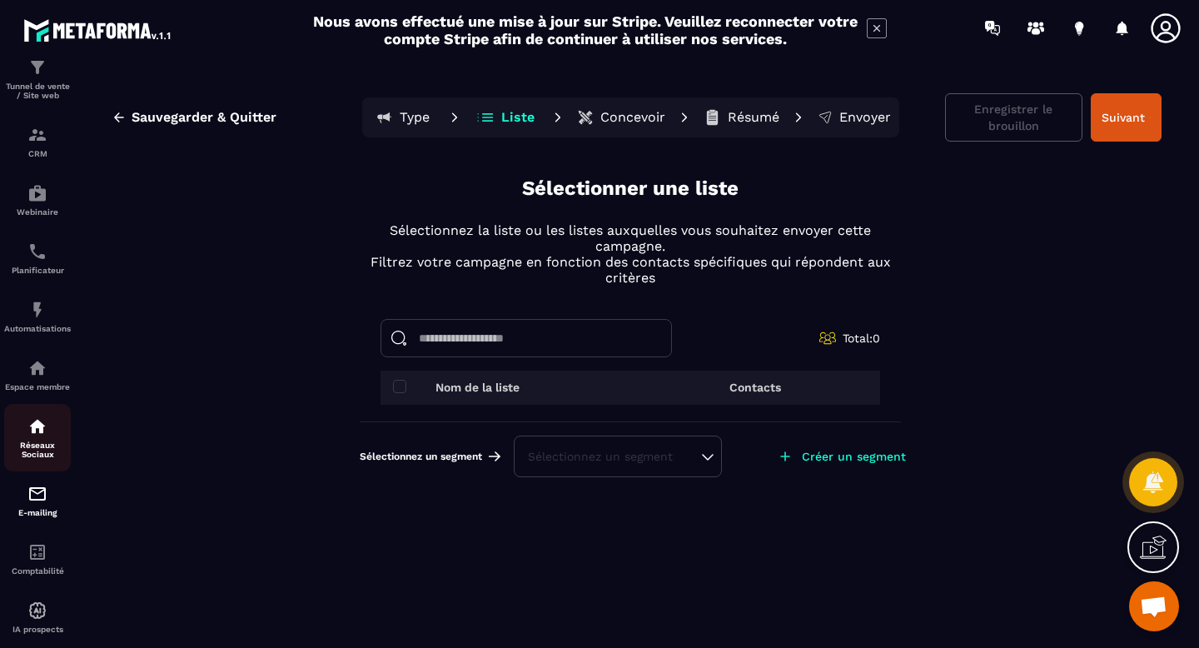
scroll to position [118, 0]
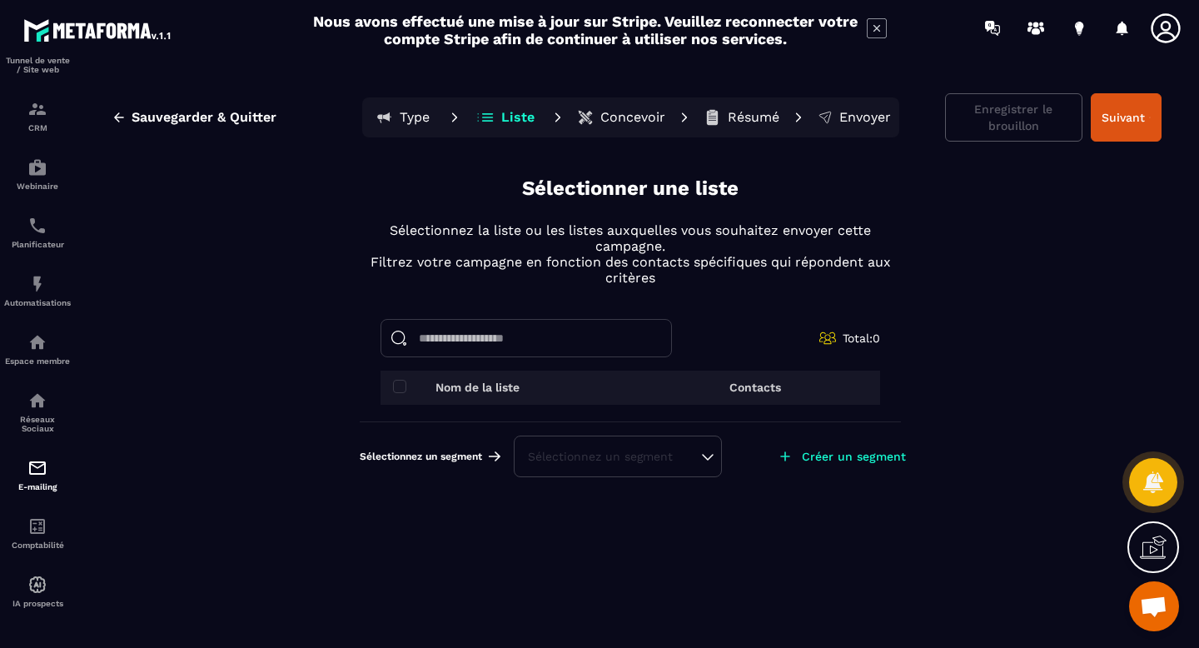
click at [1153, 538] on icon at bounding box center [1158, 544] width 17 height 18
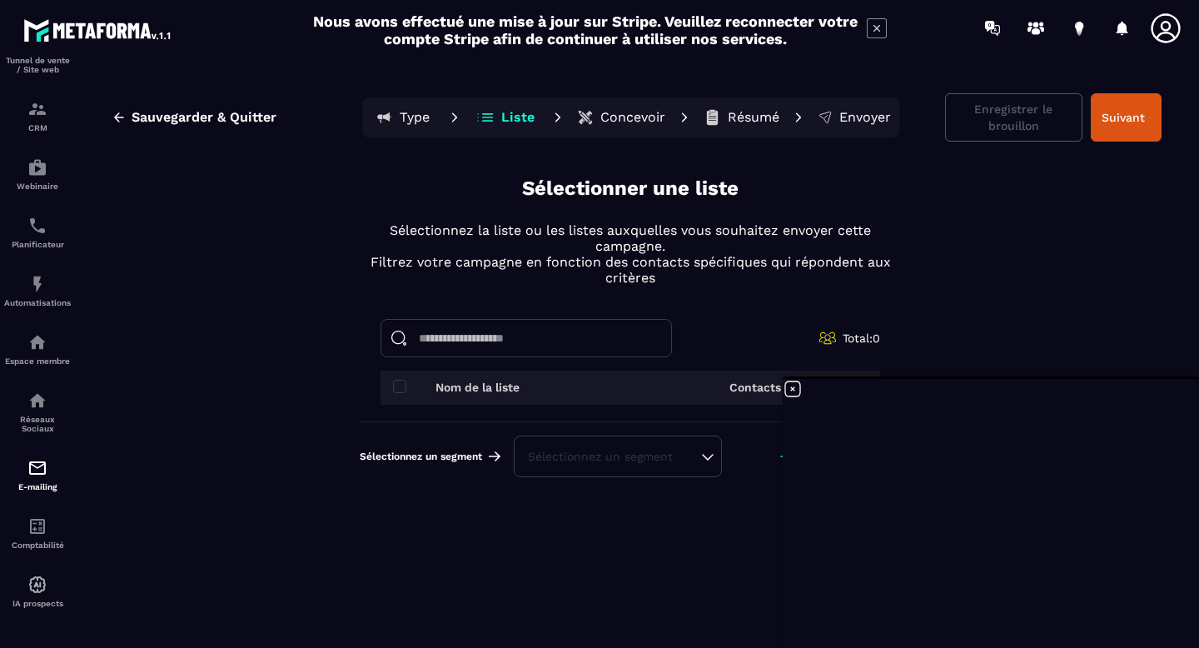
click at [793, 389] on icon at bounding box center [792, 388] width 15 height 15
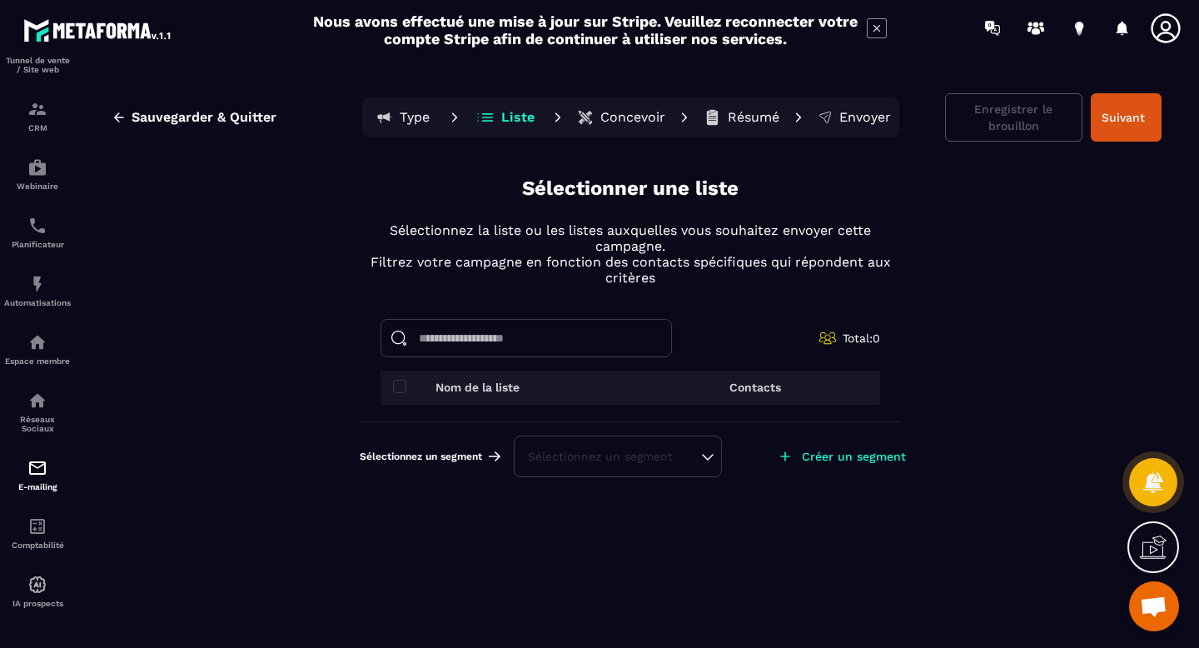
click at [877, 29] on icon at bounding box center [876, 28] width 7 height 7
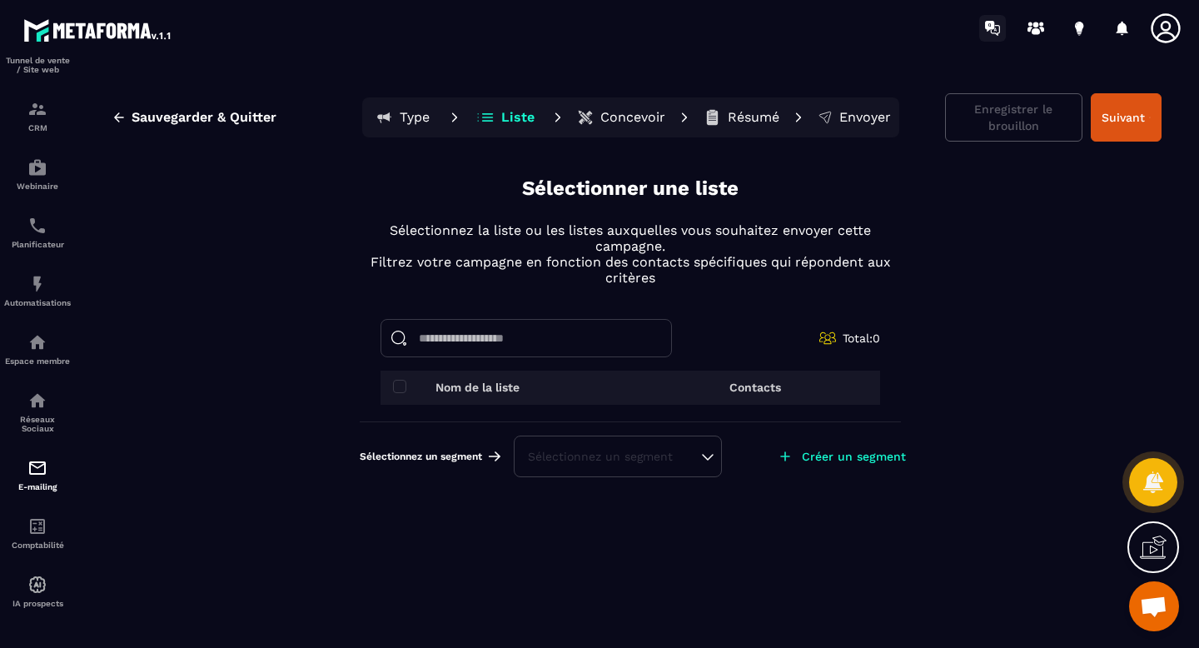
click at [992, 26] on icon at bounding box center [989, 26] width 9 height 11
click at [659, 460] on div "Sélectionnez un segment" at bounding box center [618, 456] width 180 height 17
click at [823, 454] on p "Créer un segment" at bounding box center [854, 456] width 104 height 13
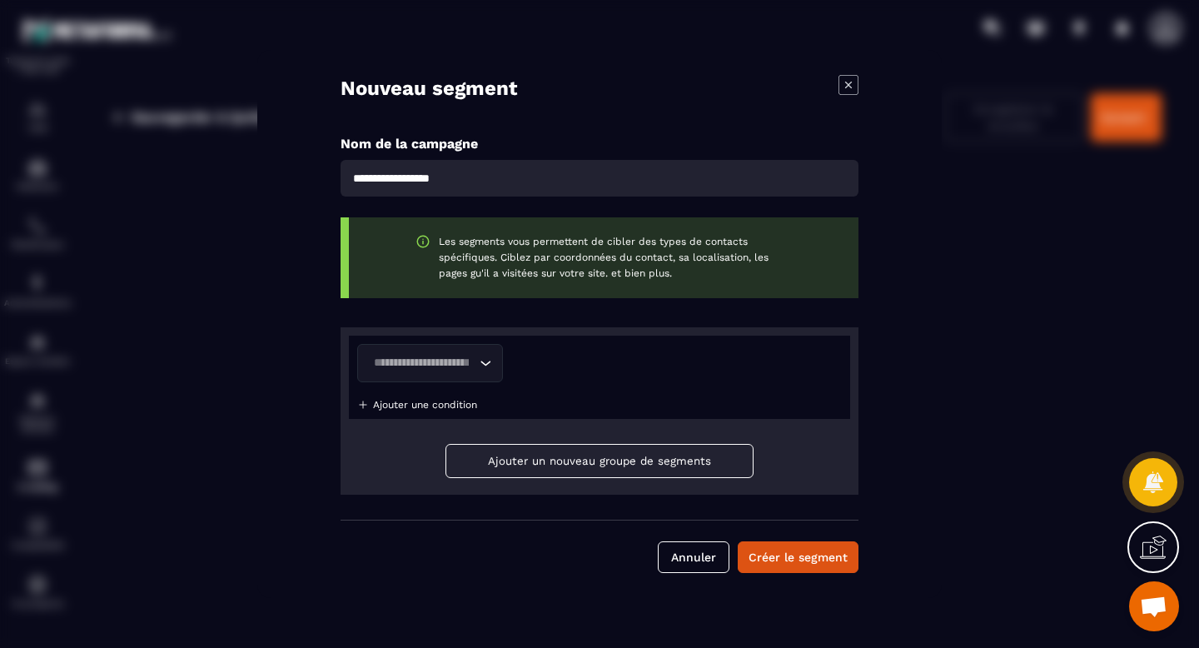
drag, startPoint x: 498, startPoint y: 183, endPoint x: 330, endPoint y: 182, distance: 168.2
click at [330, 182] on div "Nouveau segment Nom de la campagne Les segments vous permettent de cibler des t…" at bounding box center [599, 324] width 684 height 548
click at [491, 366] on icon "Search for option" at bounding box center [485, 363] width 17 height 17
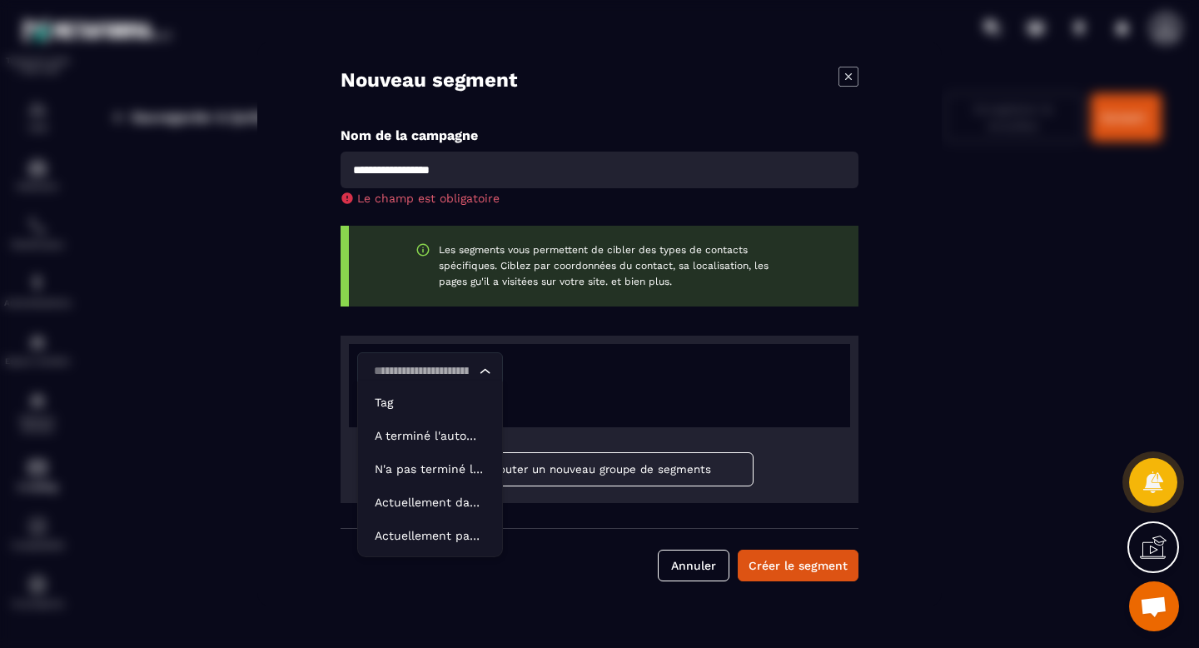
scroll to position [0, 202]
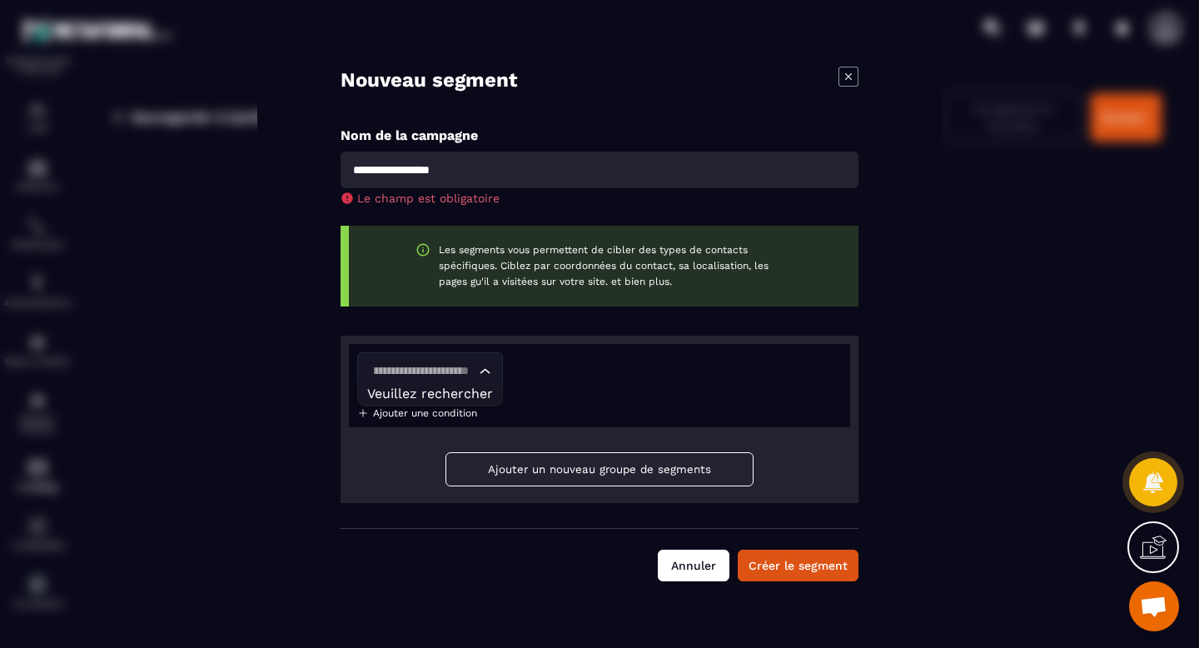
type input "**********"
click at [700, 572] on button "Annuler" at bounding box center [694, 566] width 72 height 32
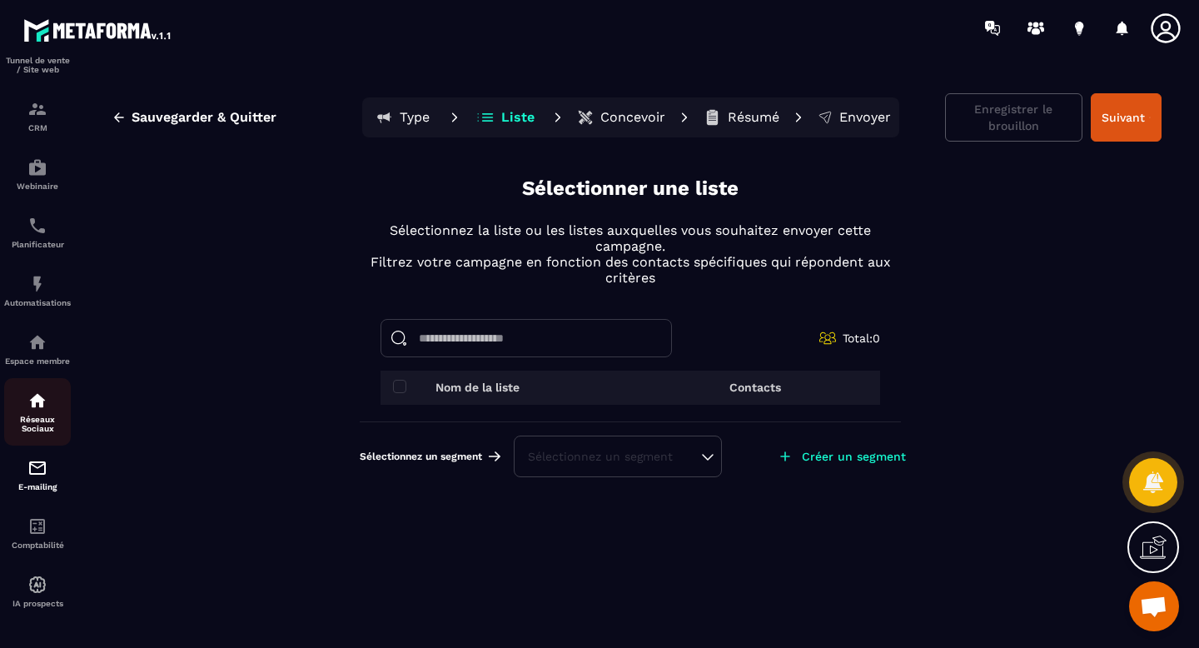
click at [40, 398] on img at bounding box center [37, 401] width 20 height 20
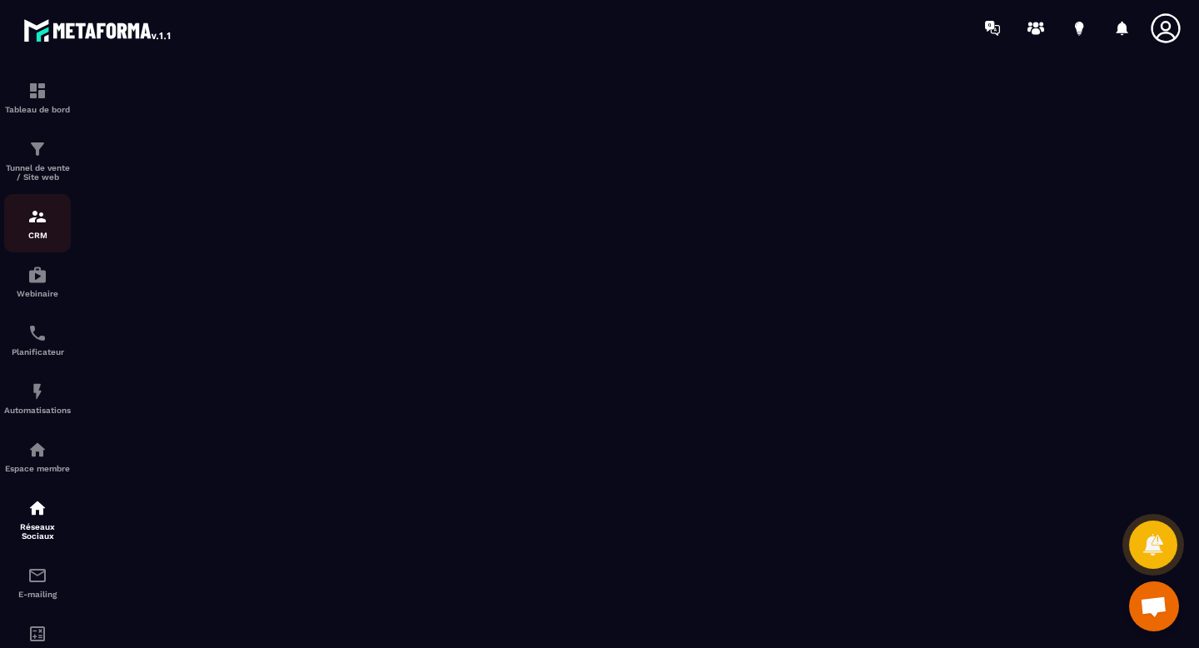
click at [24, 218] on div "CRM" at bounding box center [37, 222] width 67 height 33
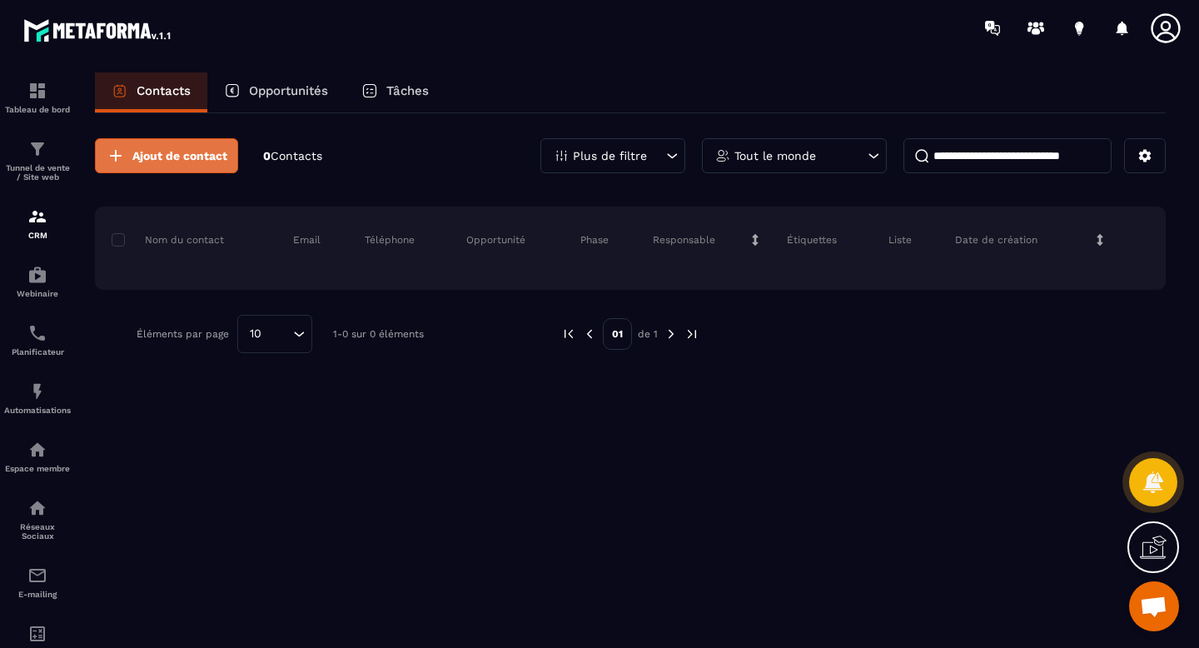
click at [174, 164] on button "Ajout de contact" at bounding box center [166, 155] width 143 height 35
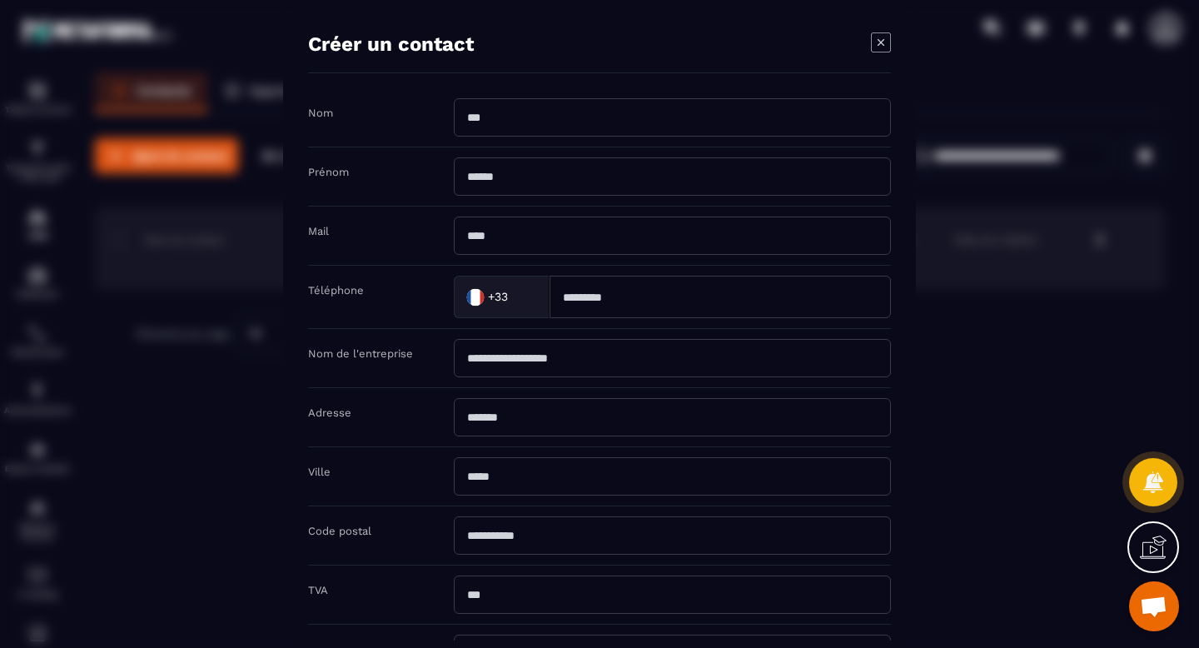
click at [871, 45] on icon "Modal window" at bounding box center [881, 42] width 20 height 20
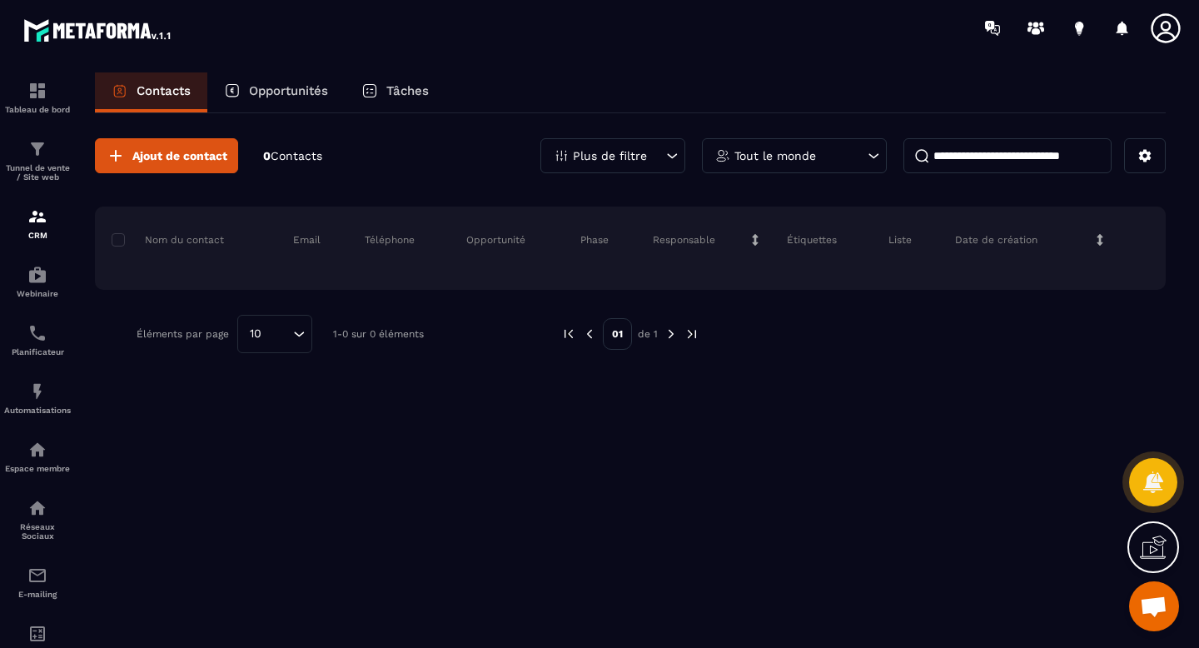
click at [299, 91] on p "Opportunités" at bounding box center [288, 90] width 79 height 15
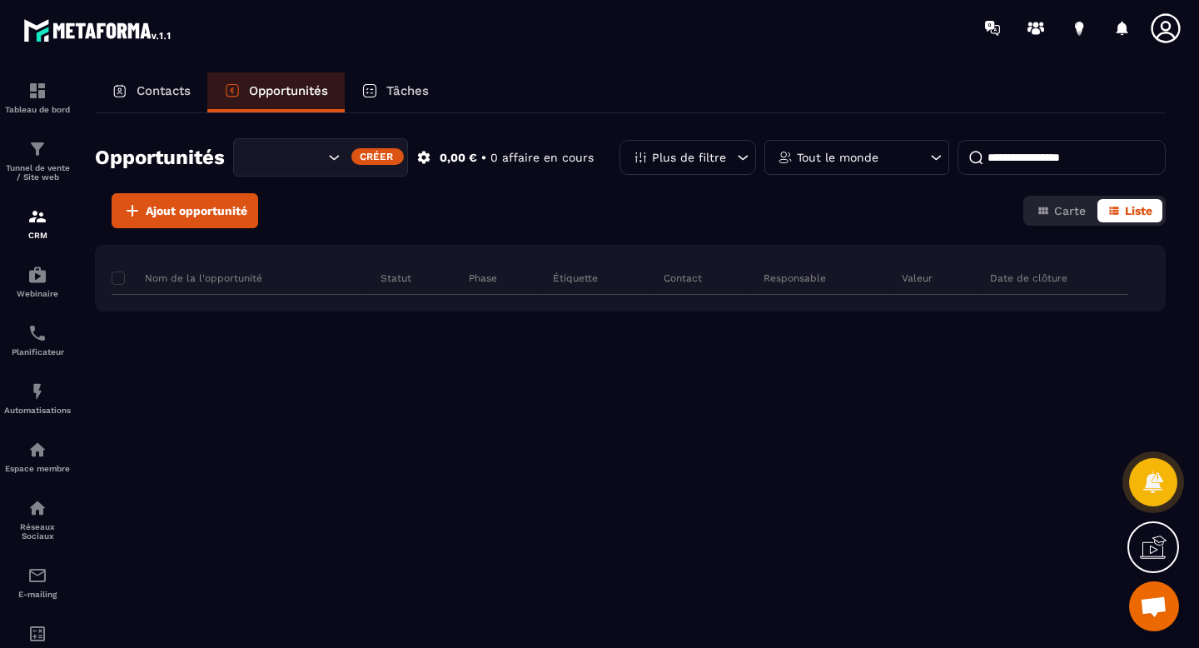
click at [157, 96] on p "Contacts" at bounding box center [164, 90] width 54 height 15
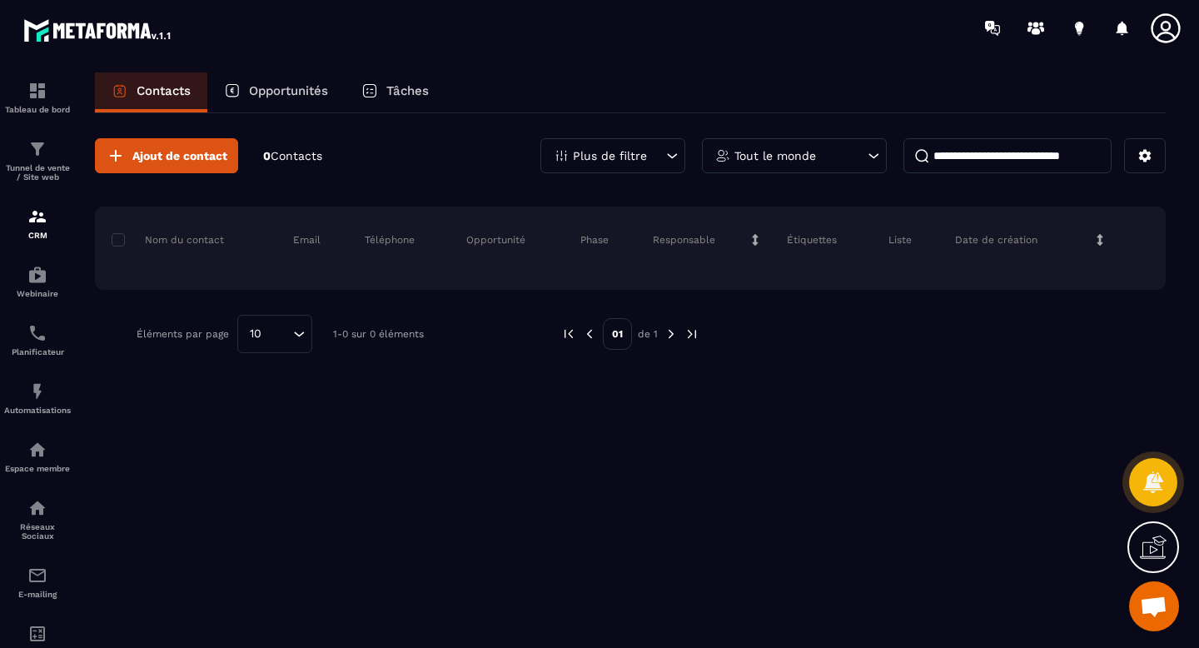
click at [296, 157] on span "Contacts" at bounding box center [297, 155] width 52 height 13
click at [158, 160] on span "Ajout de contact" at bounding box center [179, 155] width 95 height 17
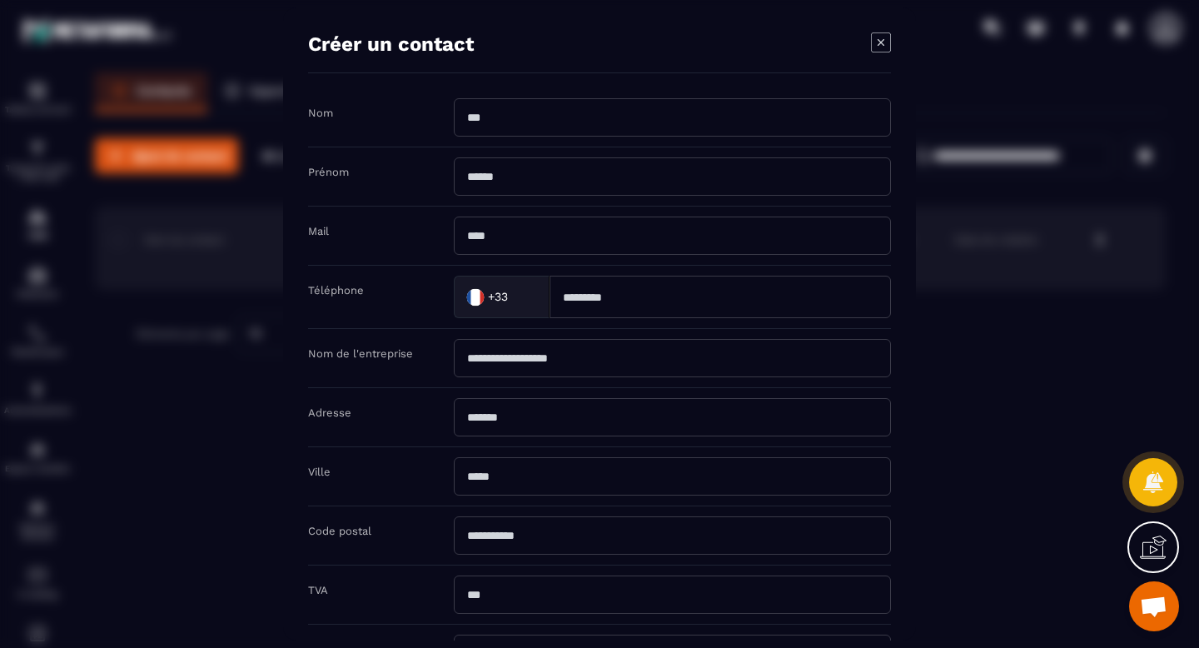
click at [885, 41] on icon "Modal window" at bounding box center [881, 42] width 20 height 20
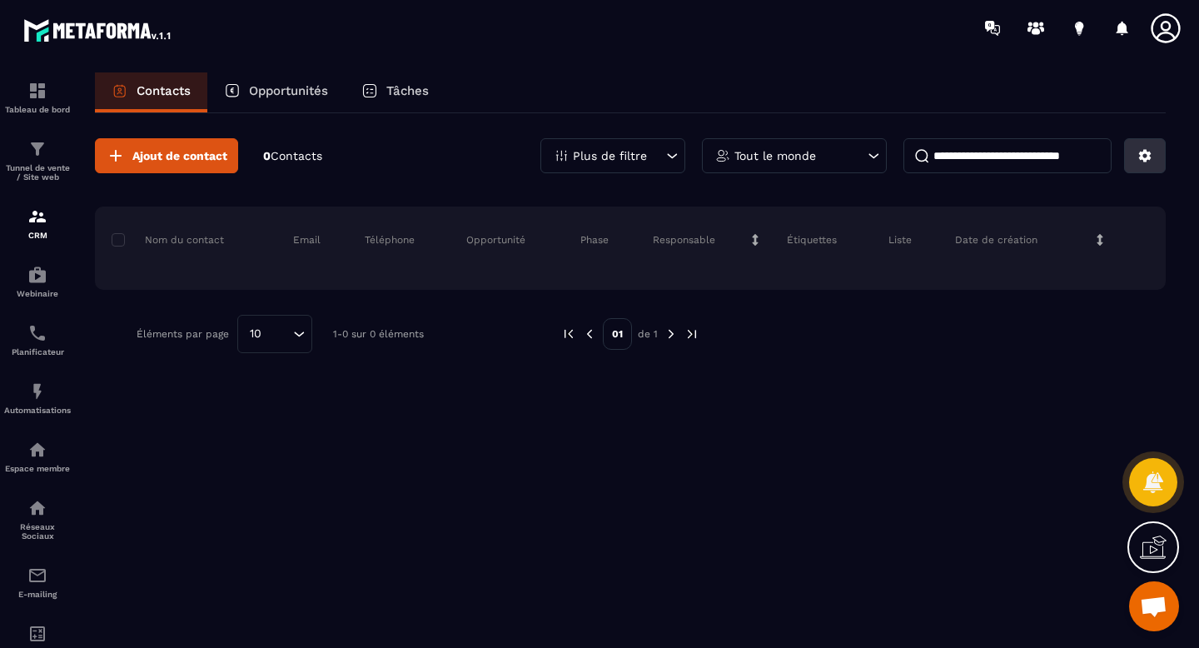
click at [1144, 171] on button at bounding box center [1145, 155] width 42 height 35
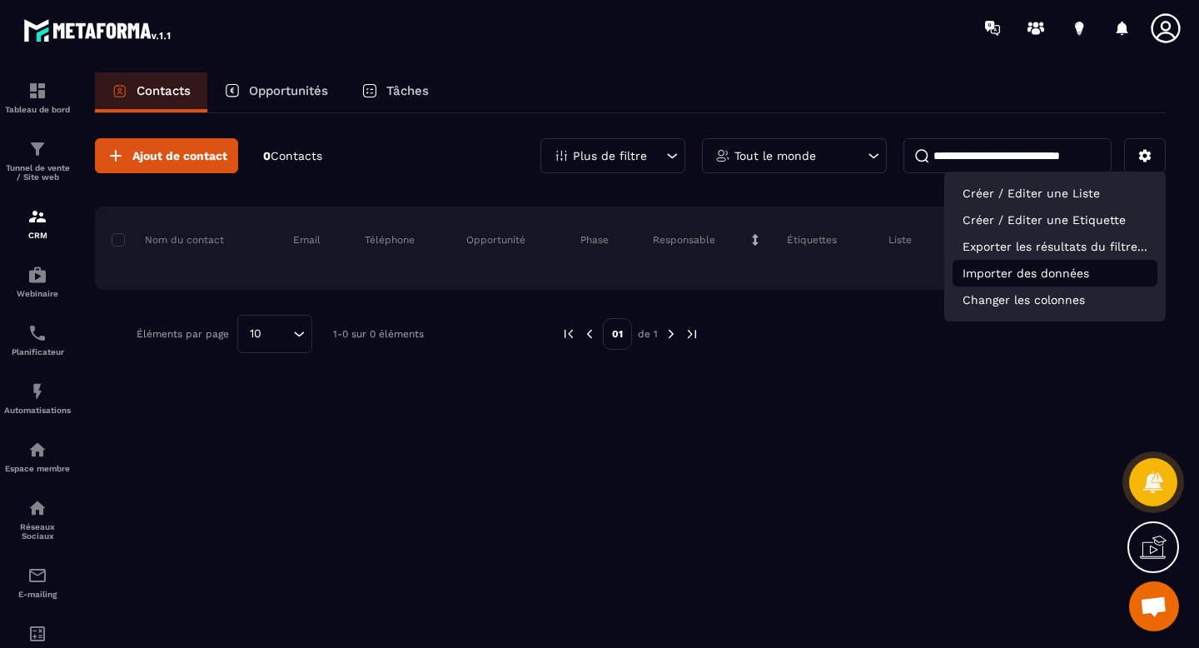
click at [1049, 281] on p "Importer des données" at bounding box center [1055, 273] width 205 height 27
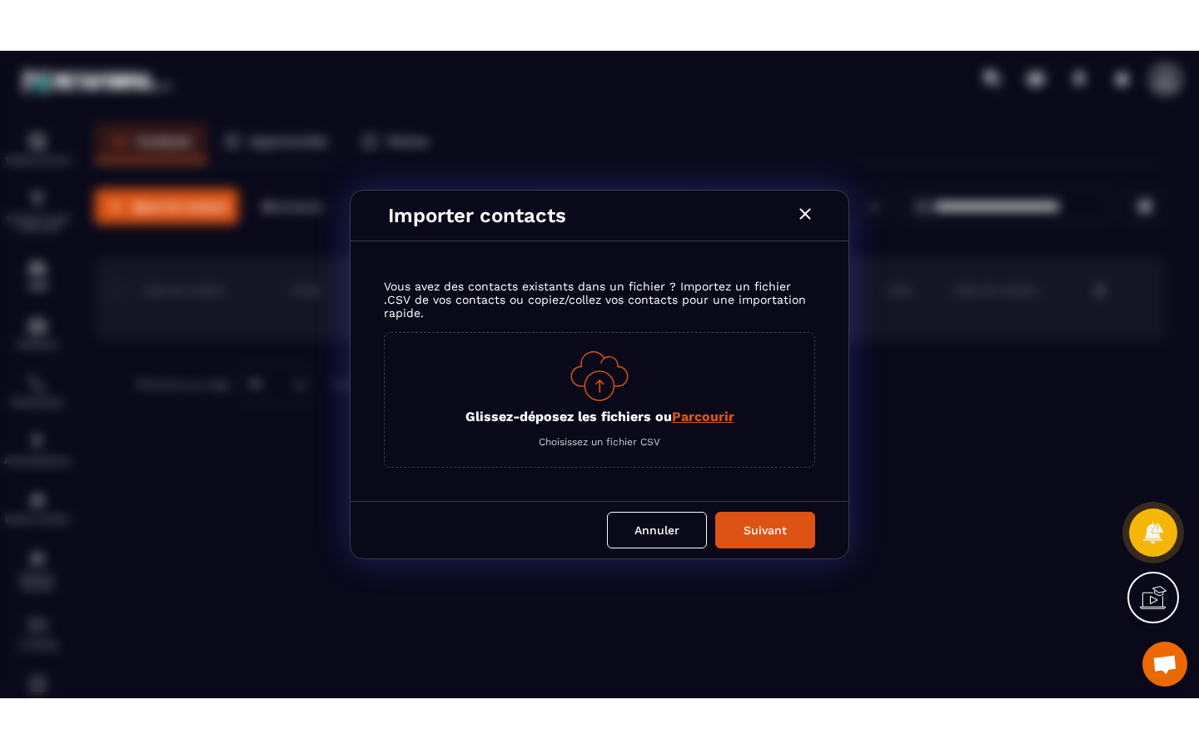
scroll to position [1028, 0]
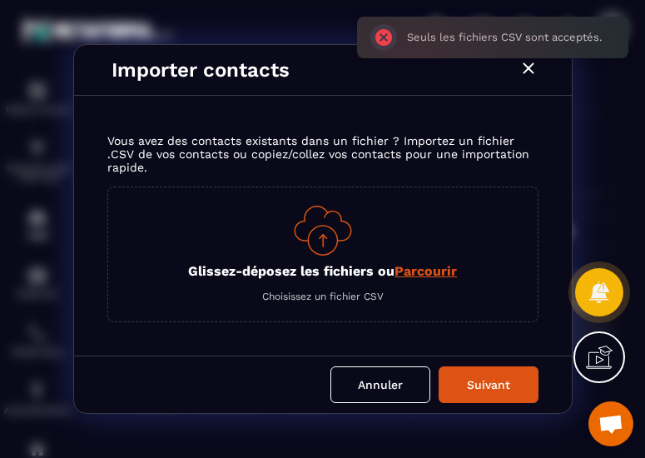
click at [379, 38] on div "Seuls les fichiers CSV sont acceptés. ×" at bounding box center [492, 38] width 271 height 42
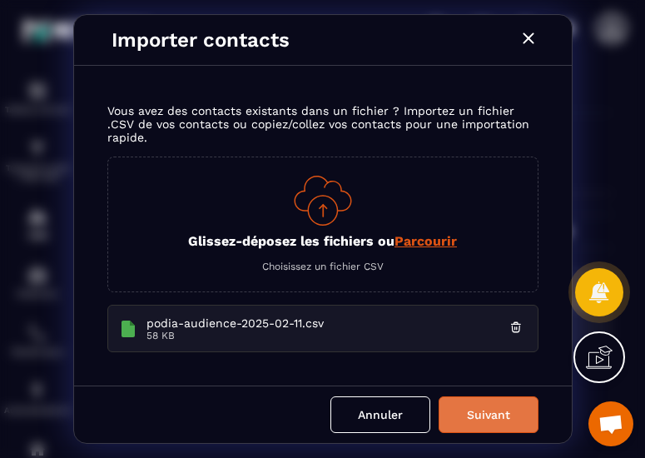
click at [490, 422] on button "Suivant" at bounding box center [489, 414] width 100 height 37
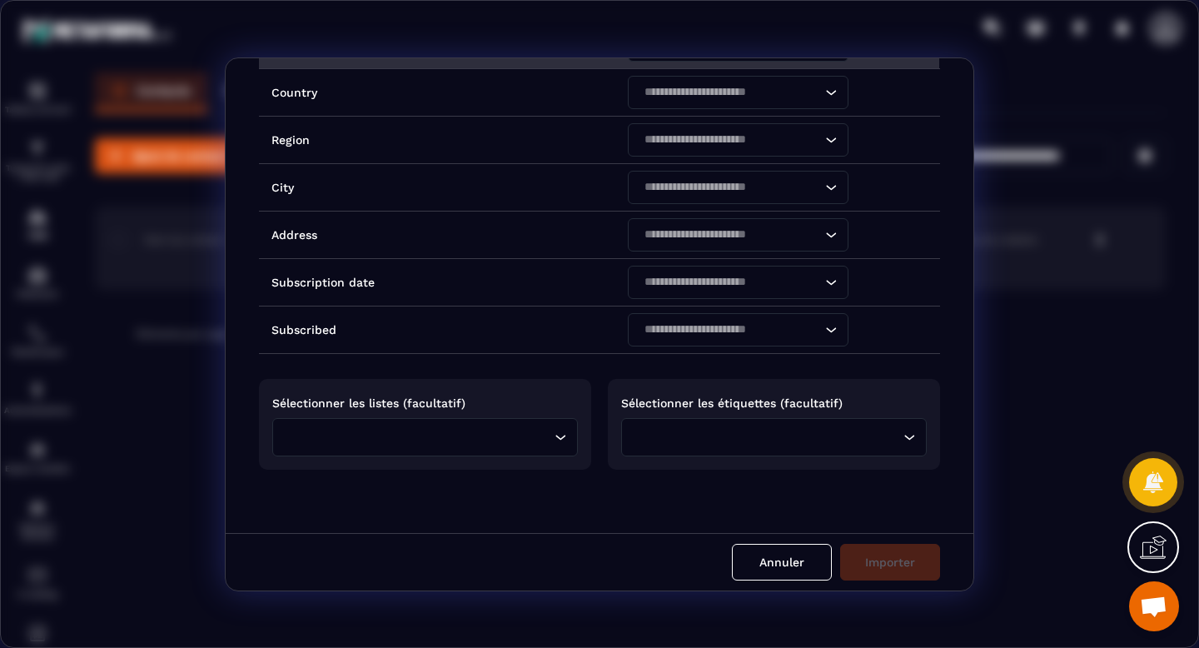
scroll to position [0, 0]
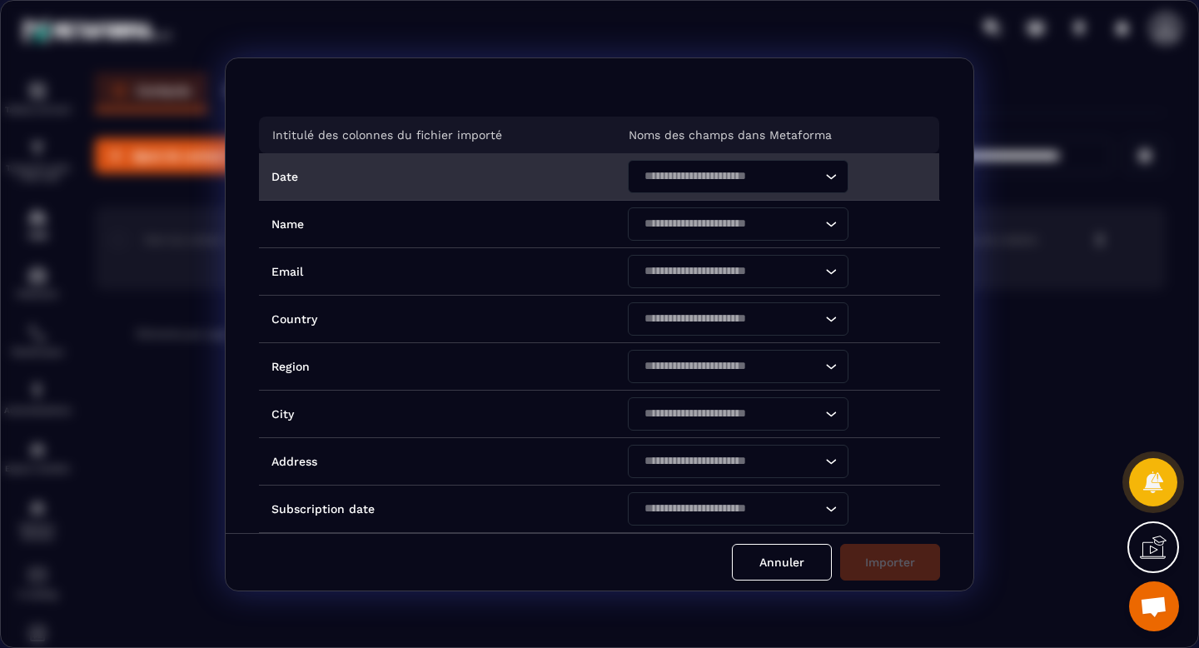
click at [835, 178] on div "Loading..." at bounding box center [738, 176] width 221 height 33
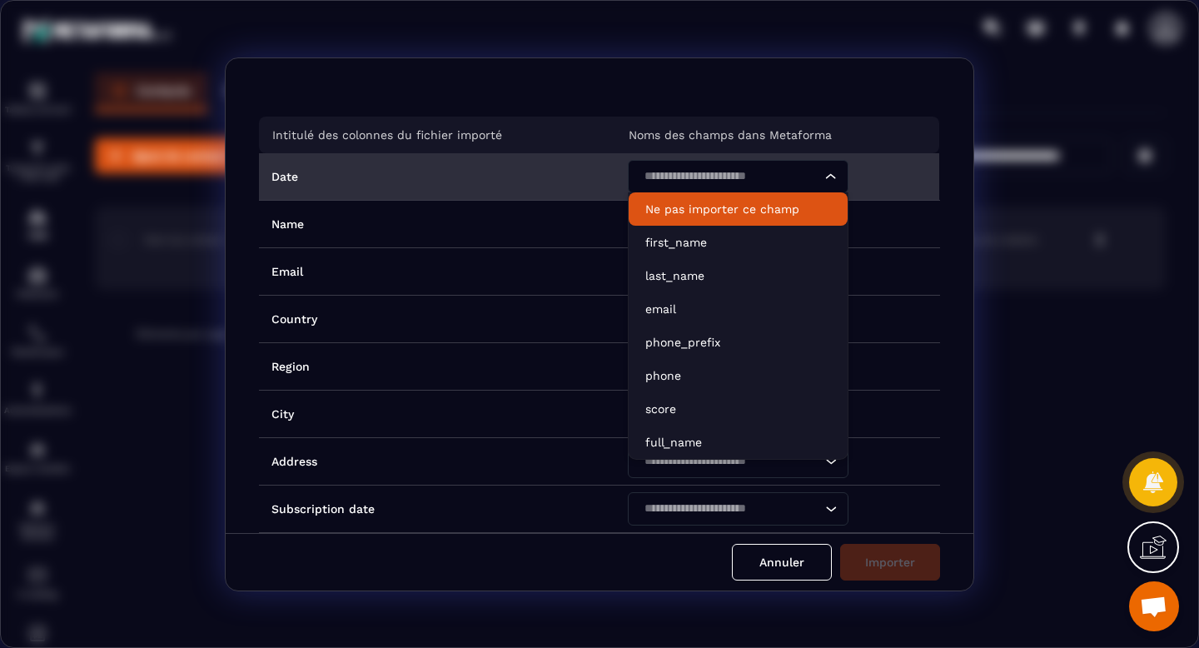
click at [800, 203] on p "Ne pas importer ce champ" at bounding box center [738, 209] width 186 height 17
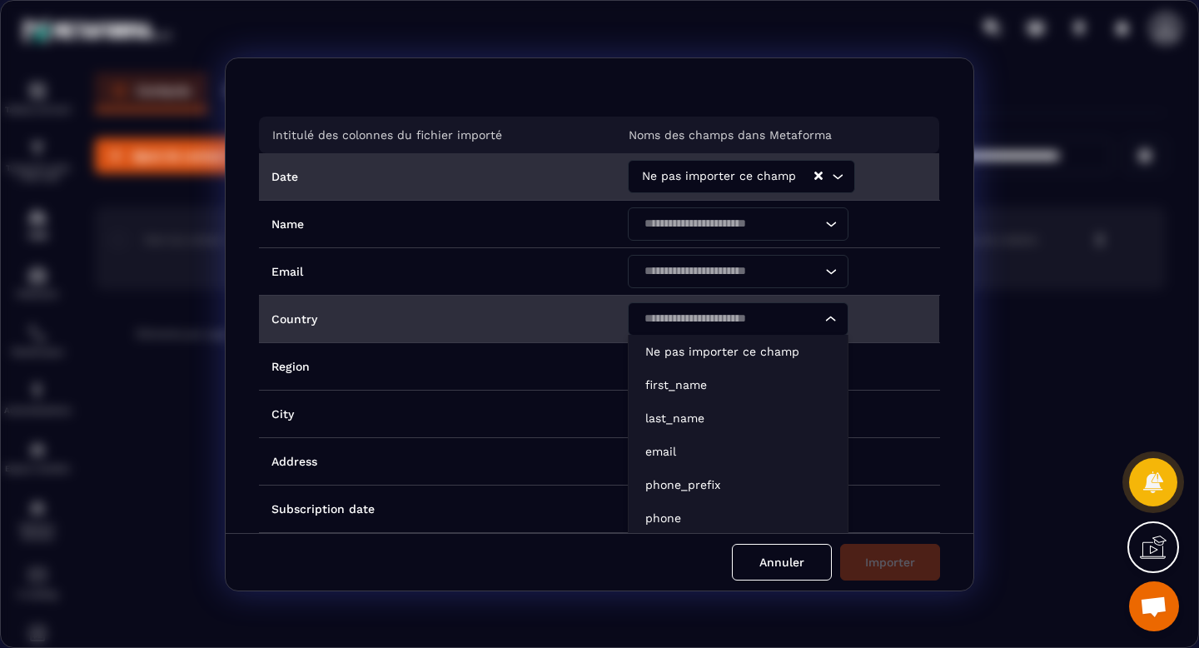
click at [828, 321] on icon "Search for option" at bounding box center [831, 319] width 17 height 17
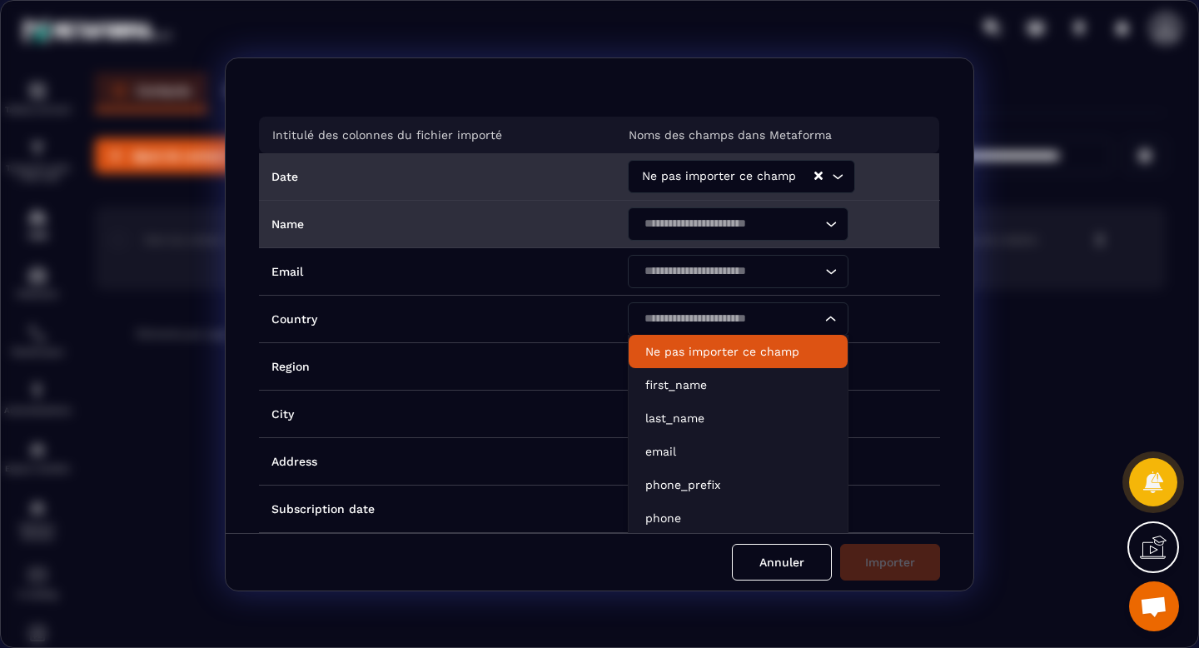
click at [823, 218] on icon "Search for option" at bounding box center [831, 224] width 17 height 17
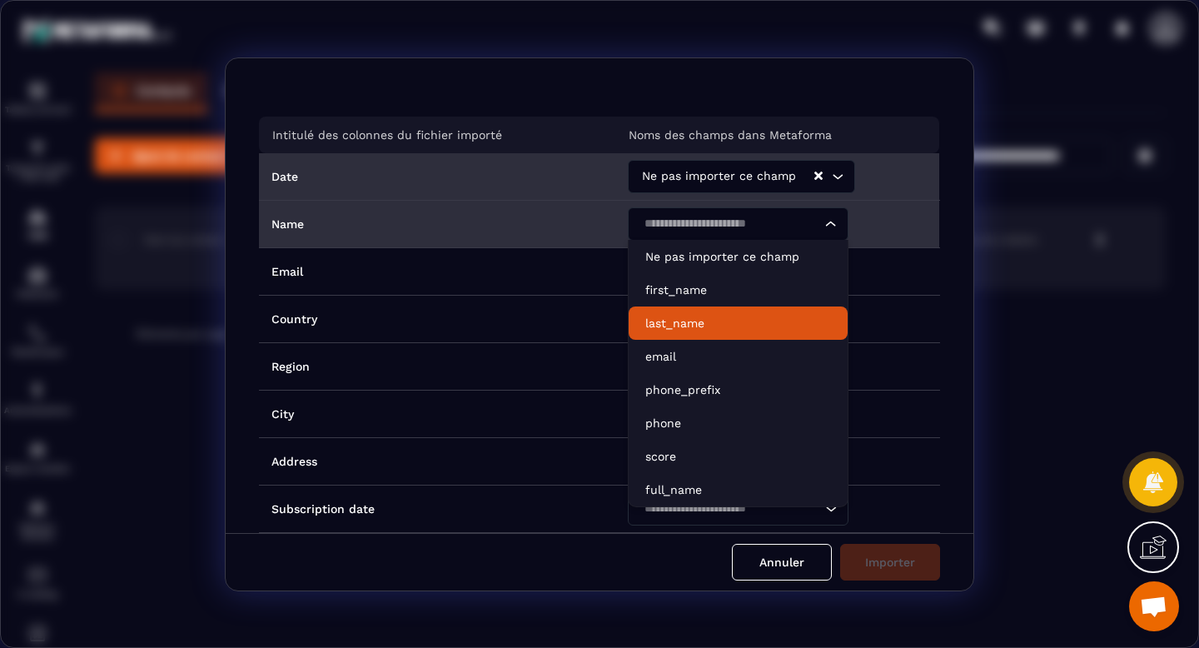
click at [753, 311] on li "last_name" at bounding box center [738, 322] width 219 height 33
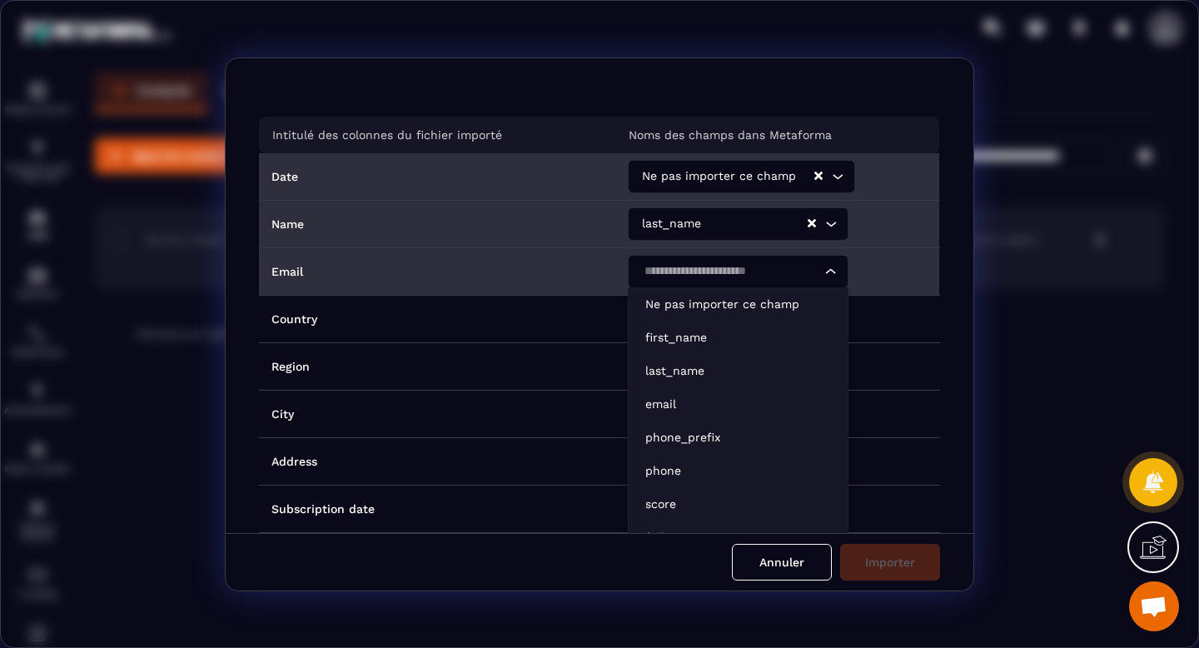
click at [754, 269] on input "Search for option" at bounding box center [730, 271] width 182 height 18
click at [686, 403] on p "email" at bounding box center [738, 404] width 186 height 17
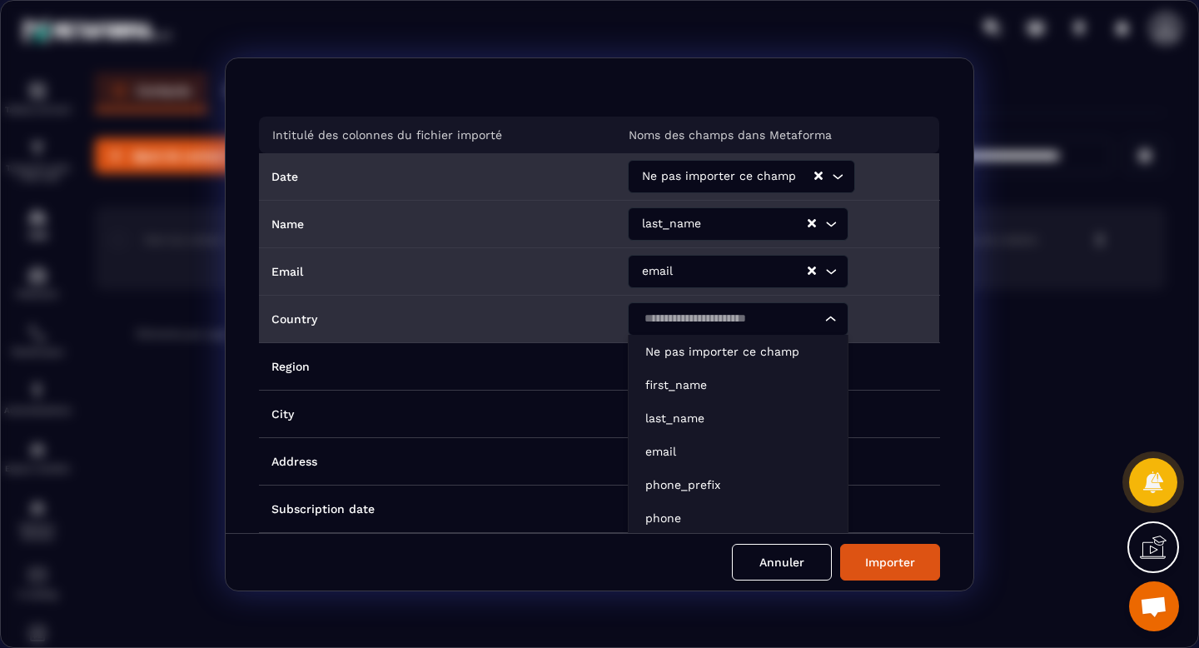
click at [680, 316] on input "Search for option" at bounding box center [730, 319] width 182 height 18
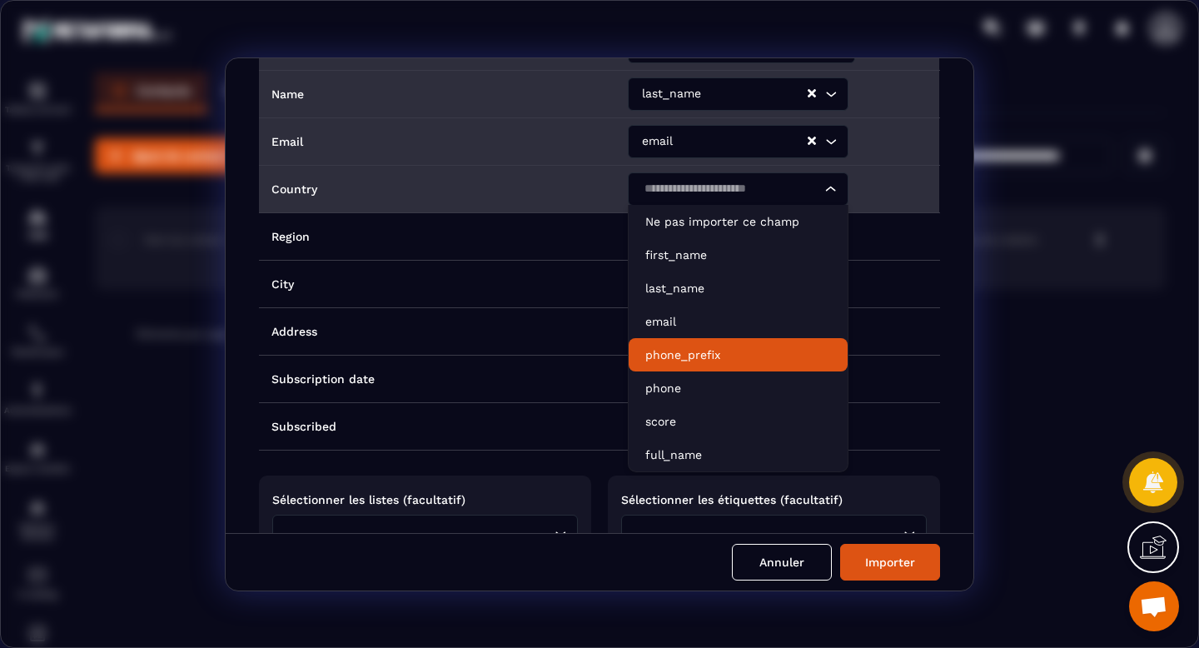
scroll to position [133, 0]
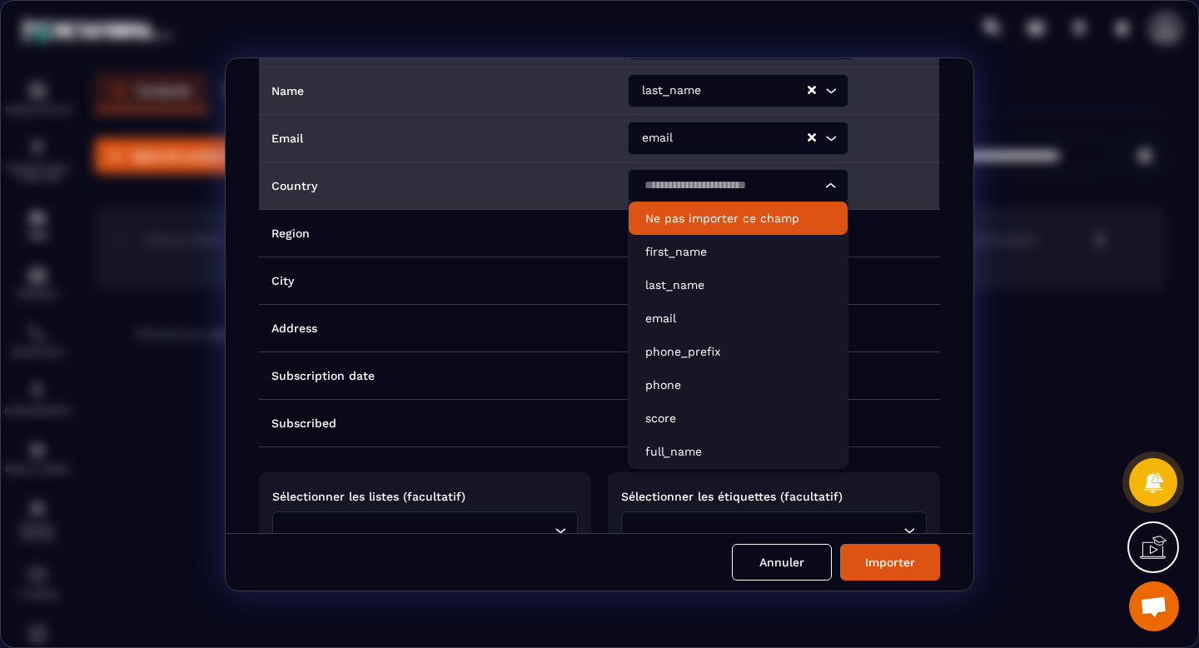
click at [803, 224] on p "Ne pas importer ce champ" at bounding box center [738, 218] width 186 height 17
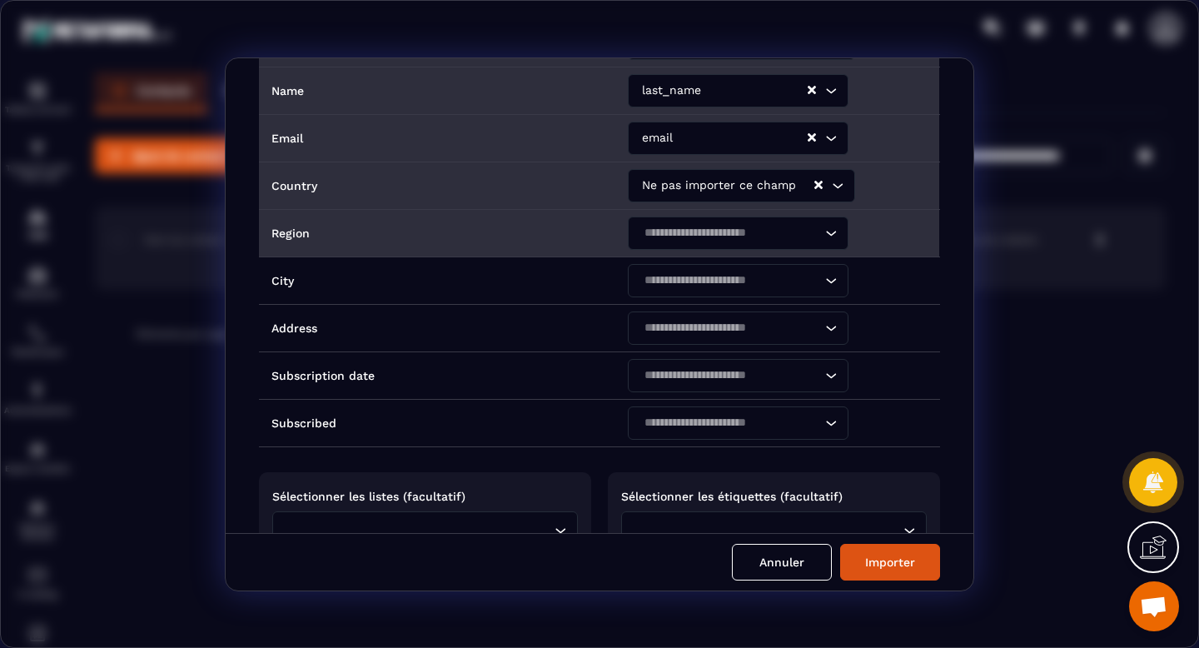
click at [751, 241] on div "Search for option" at bounding box center [730, 232] width 186 height 33
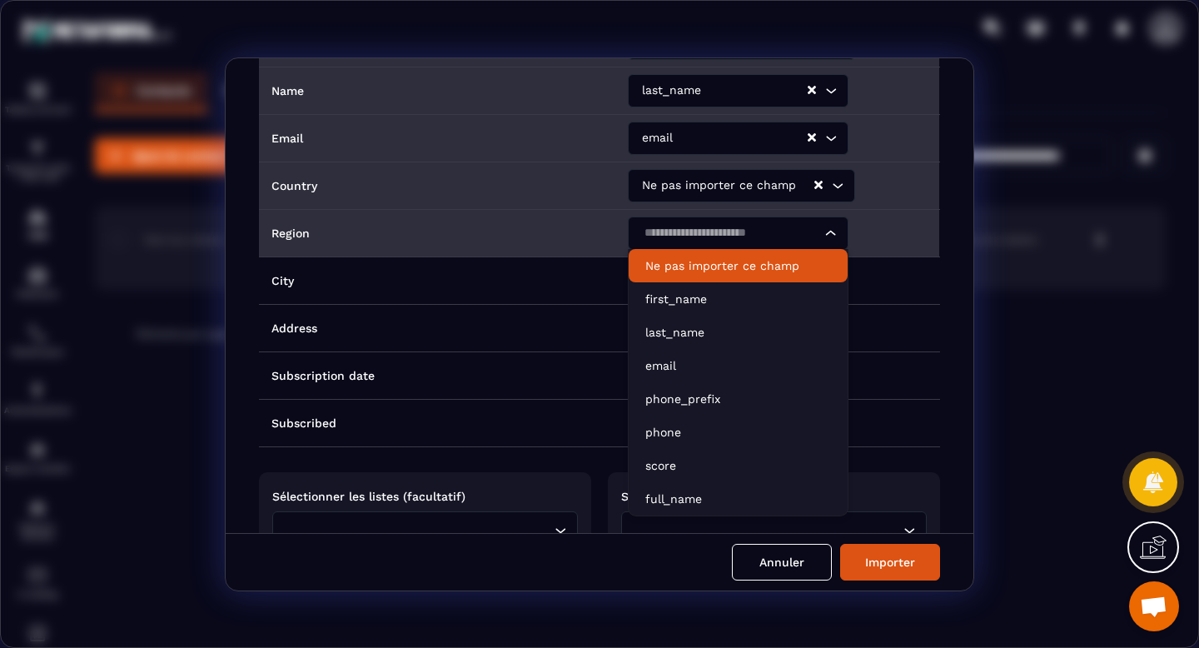
click at [733, 265] on p "Ne pas importer ce champ" at bounding box center [738, 265] width 186 height 17
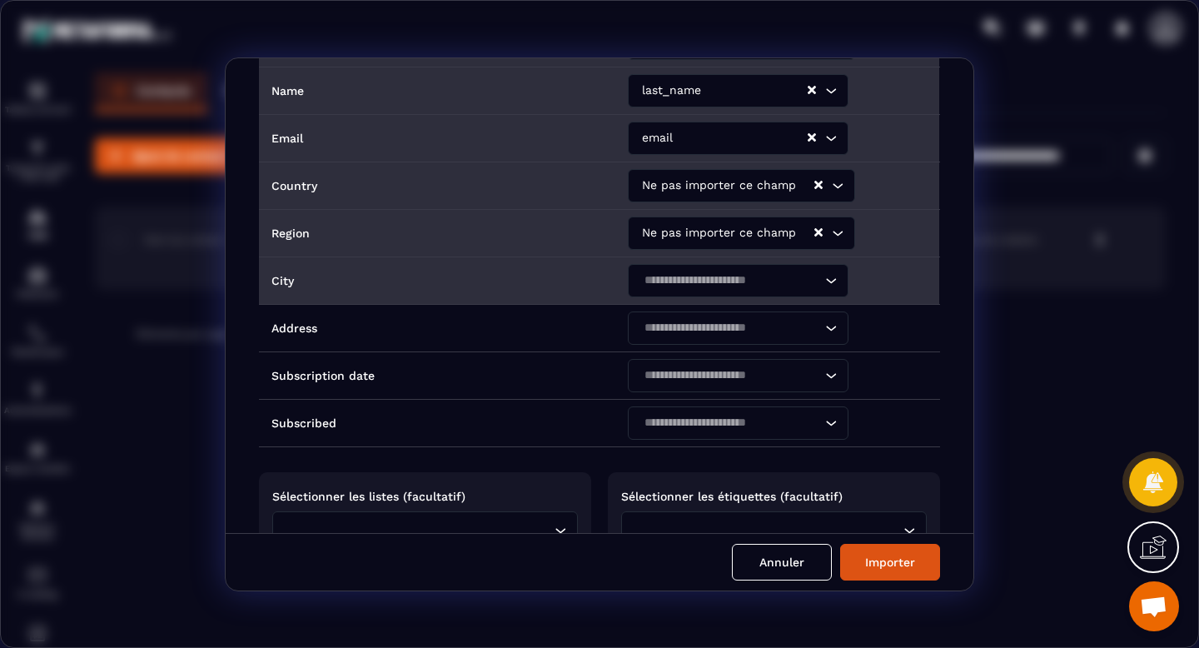
click at [718, 276] on input "Search for option" at bounding box center [730, 280] width 182 height 18
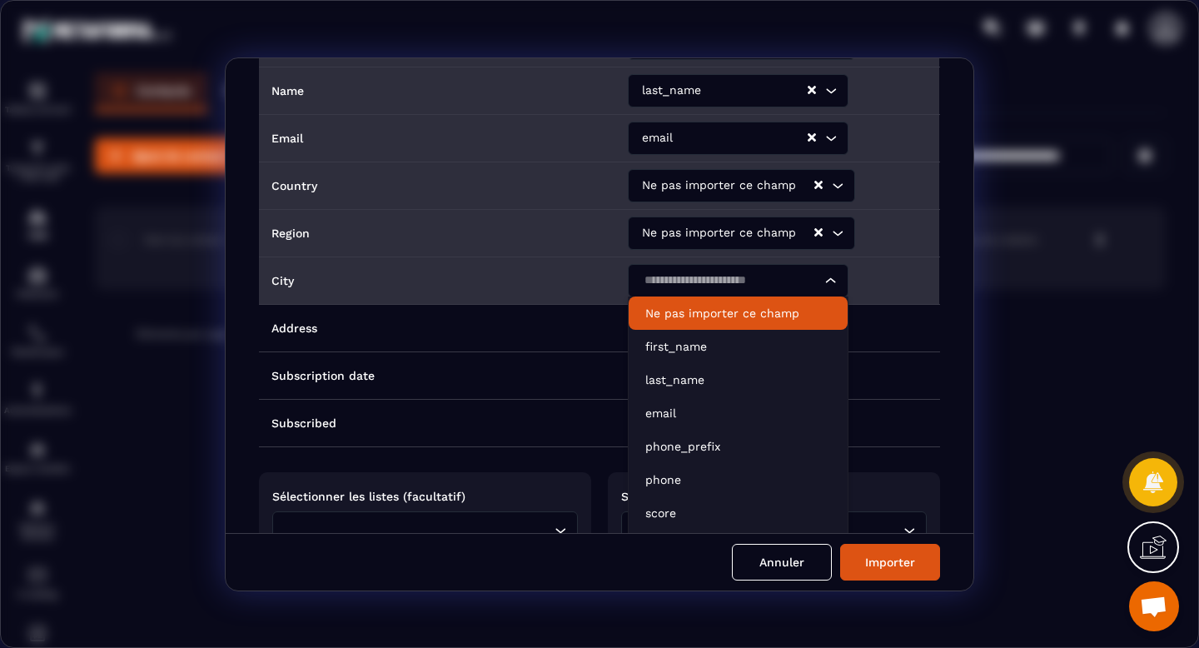
click at [703, 305] on p "Ne pas importer ce champ" at bounding box center [738, 313] width 186 height 17
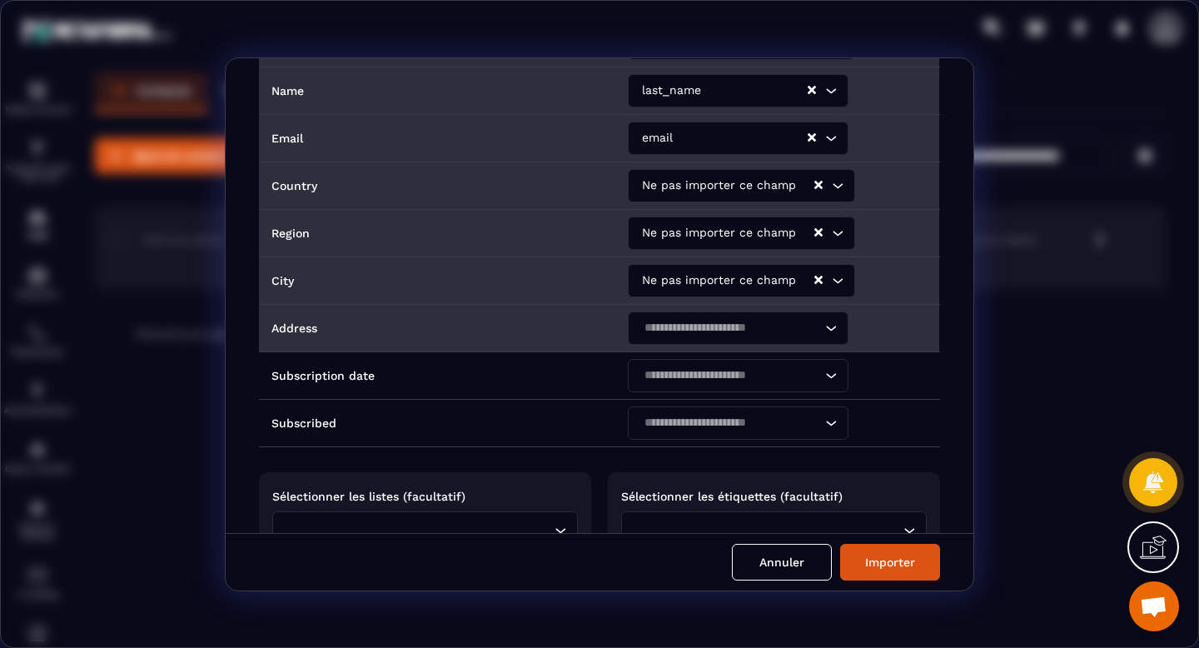
click at [678, 332] on input "Search for option" at bounding box center [730, 328] width 182 height 18
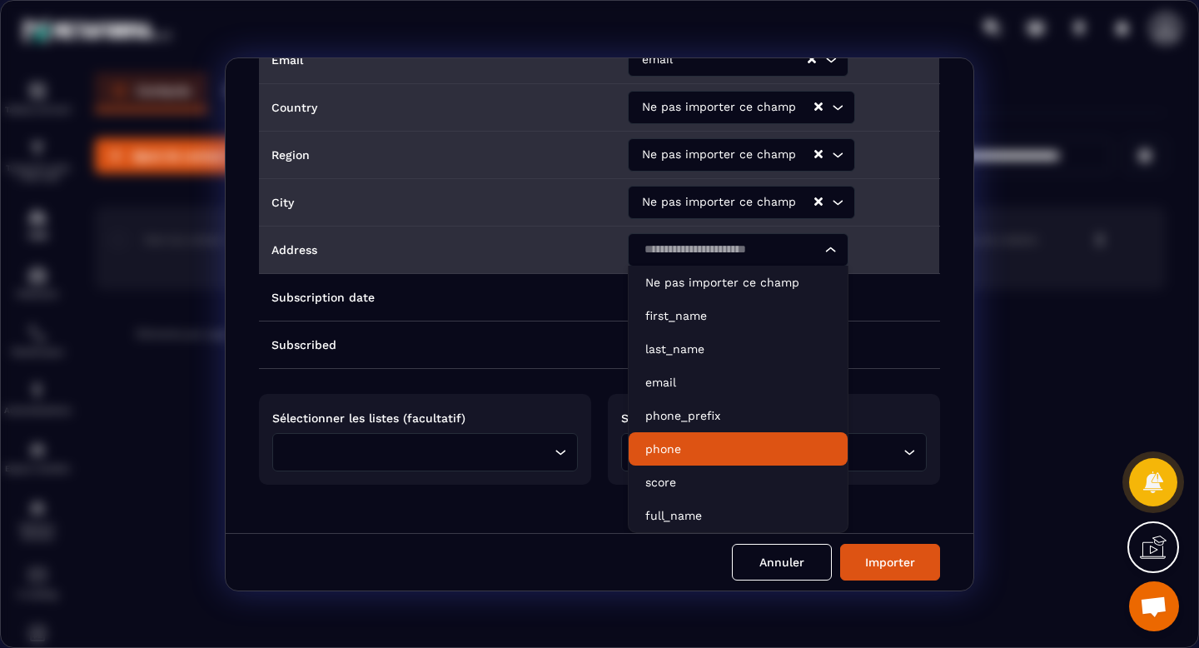
scroll to position [226, 0]
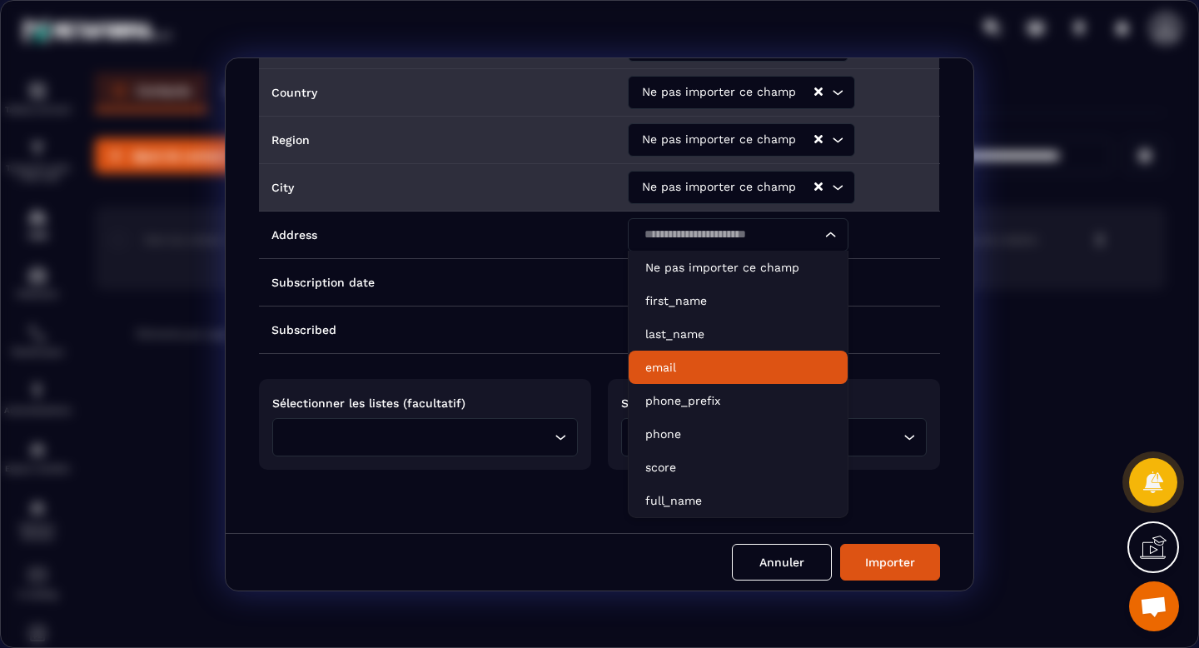
click at [944, 269] on div "Intitulé des colonnes du fichier importé Noms des champs dans Metaforma Date Ne…" at bounding box center [600, 295] width 748 height 475
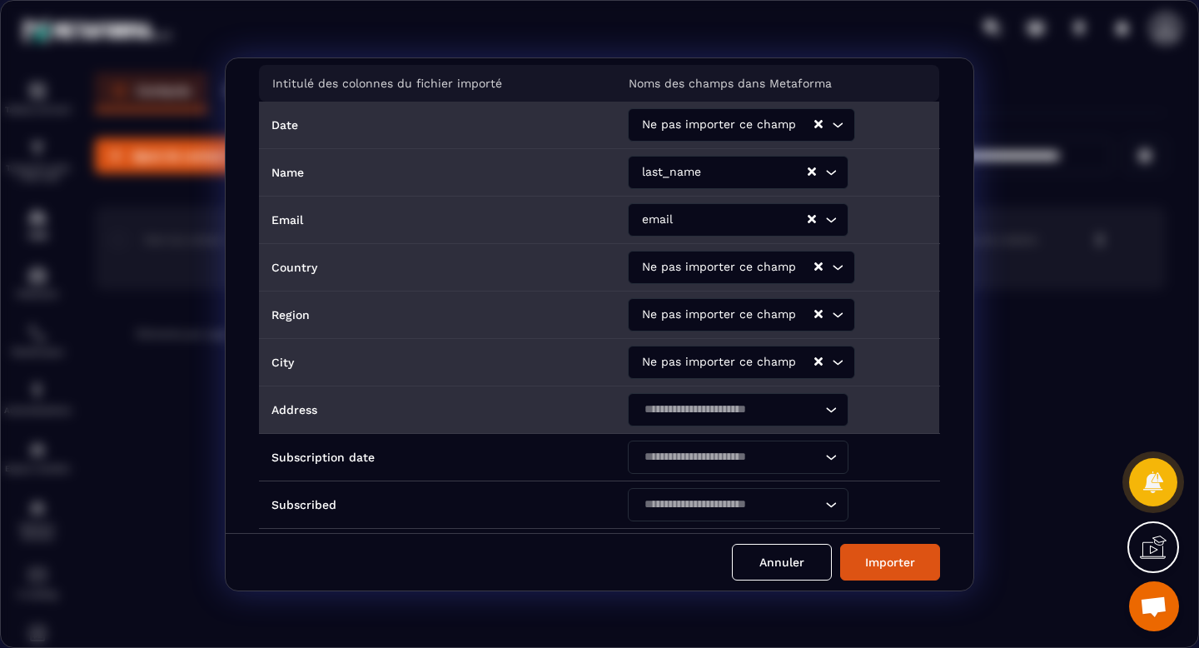
scroll to position [0, 0]
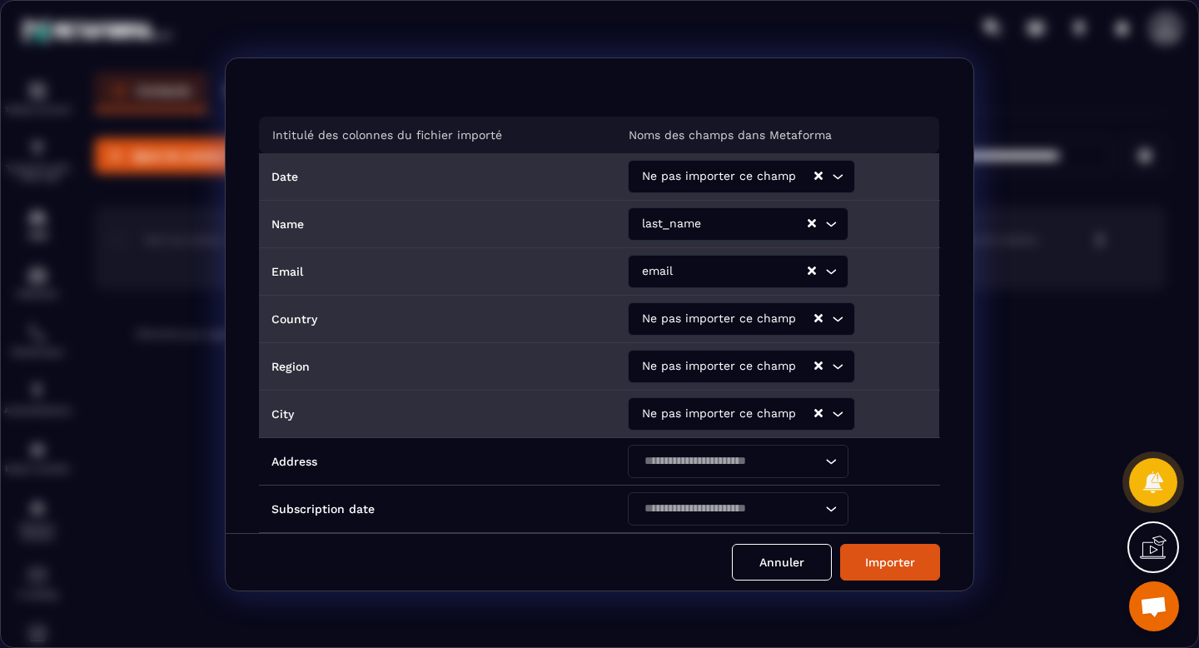
click at [684, 220] on div "last_name" at bounding box center [722, 223] width 171 height 33
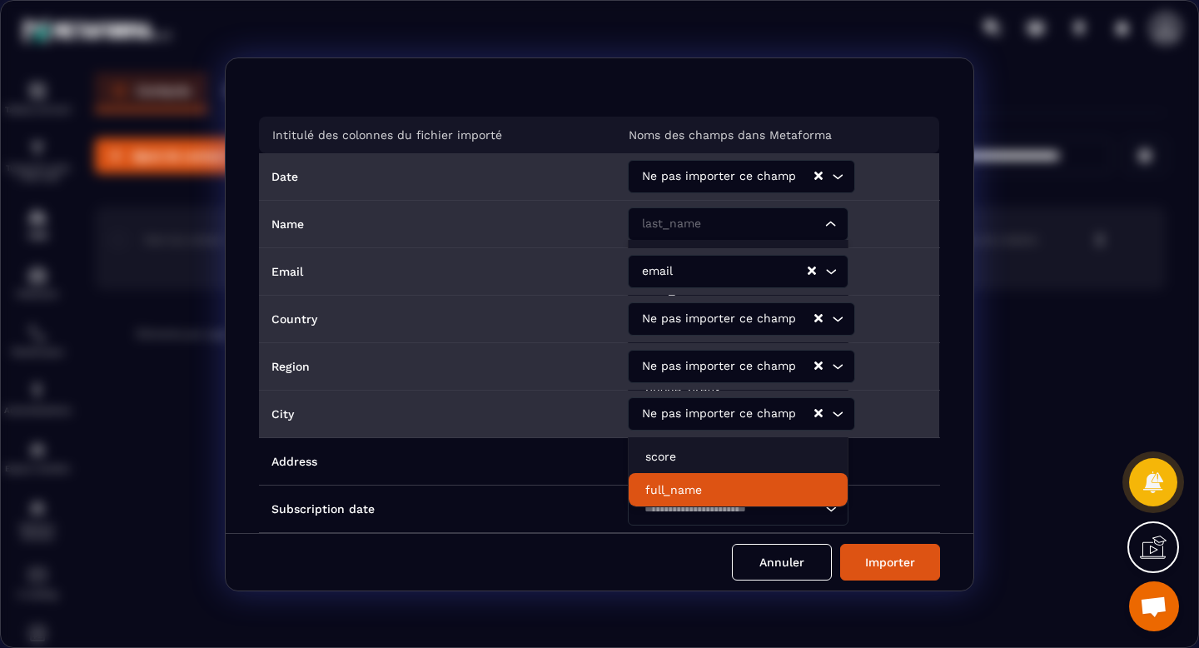
click at [664, 485] on p "full_name" at bounding box center [738, 489] width 186 height 17
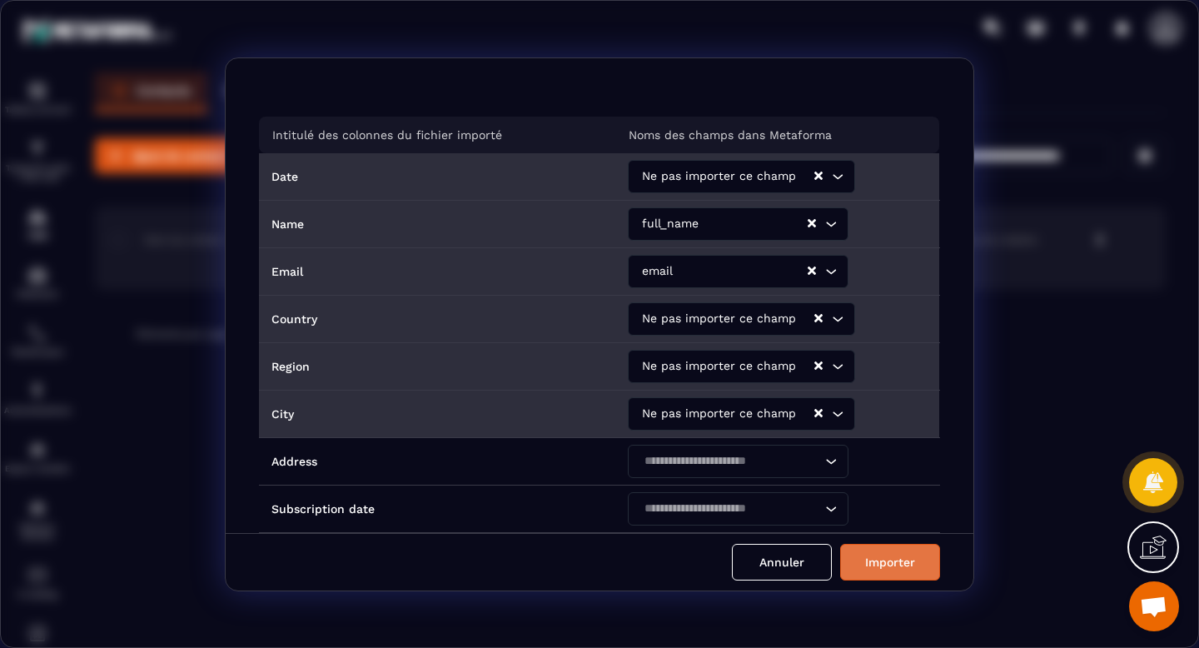
click at [894, 571] on button "Importer" at bounding box center [890, 562] width 100 height 37
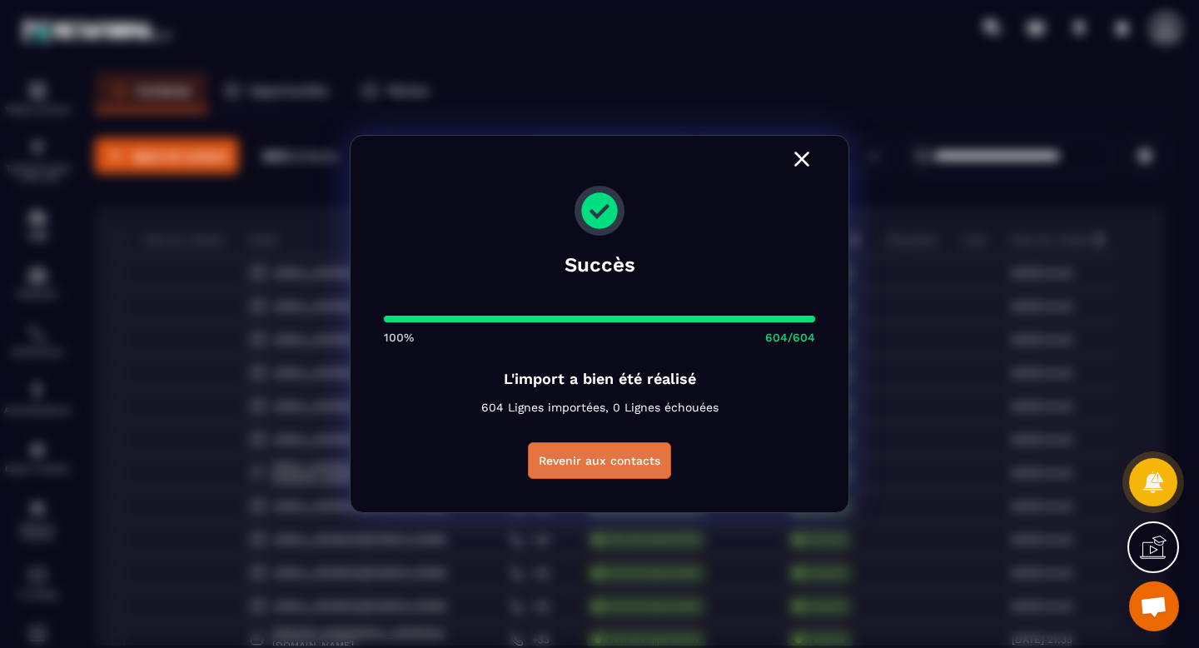
click at [610, 462] on button "Revenir aux contacts" at bounding box center [599, 460] width 143 height 37
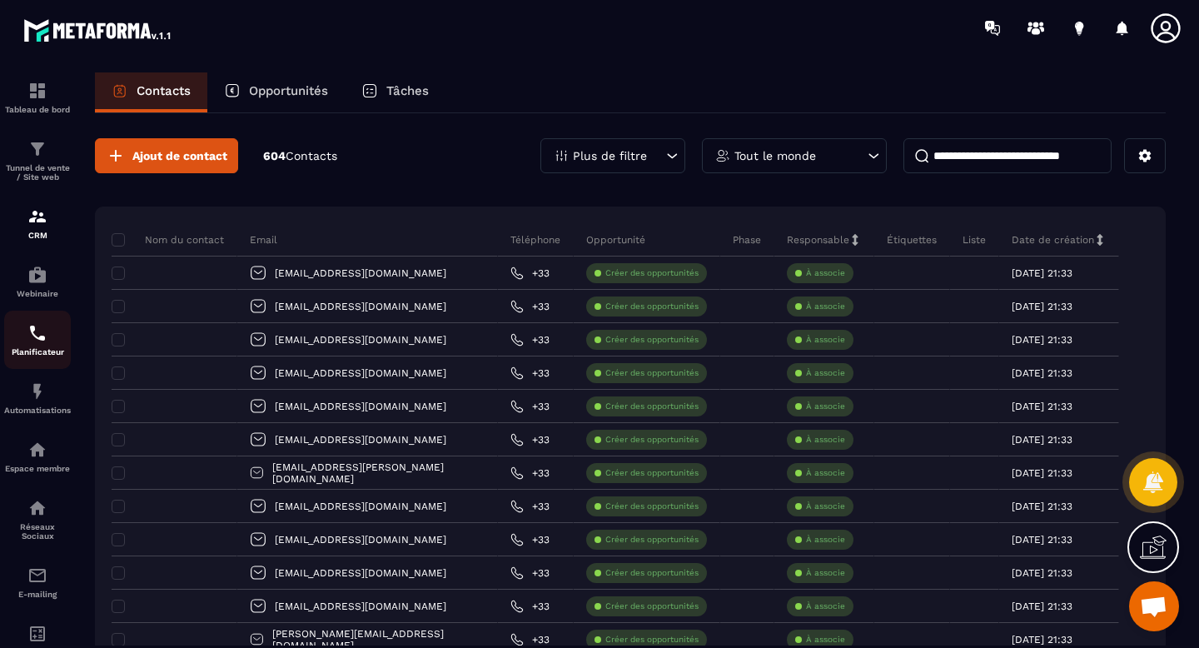
click at [37, 343] on img at bounding box center [37, 333] width 20 height 20
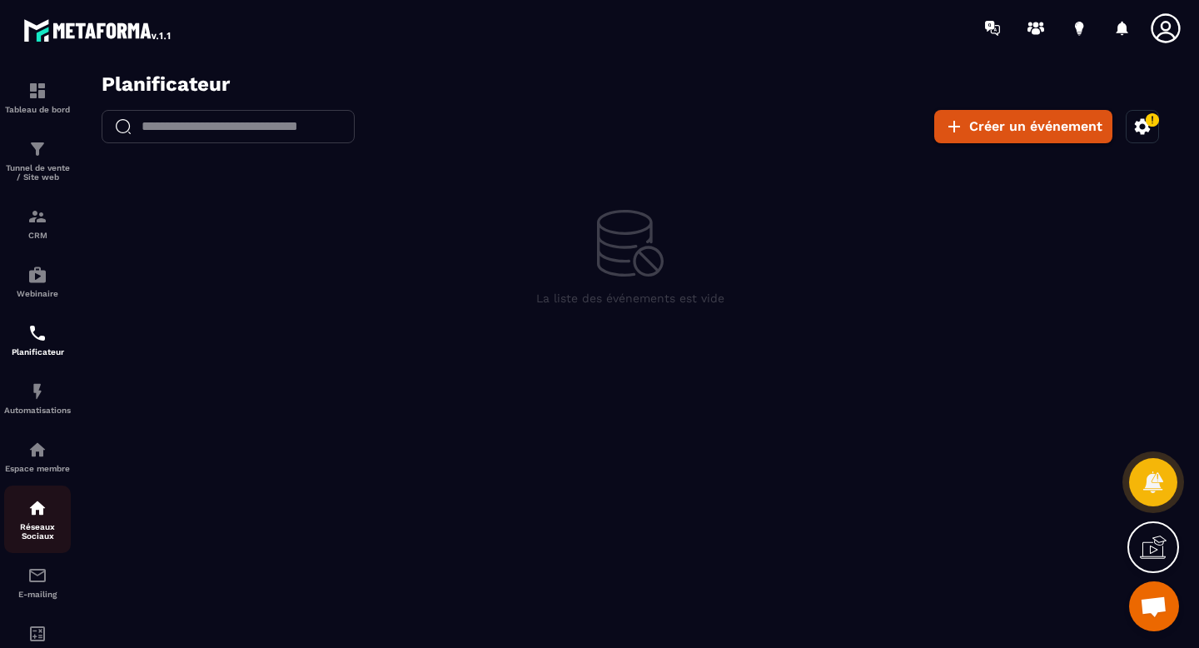
click at [39, 518] on img at bounding box center [37, 508] width 20 height 20
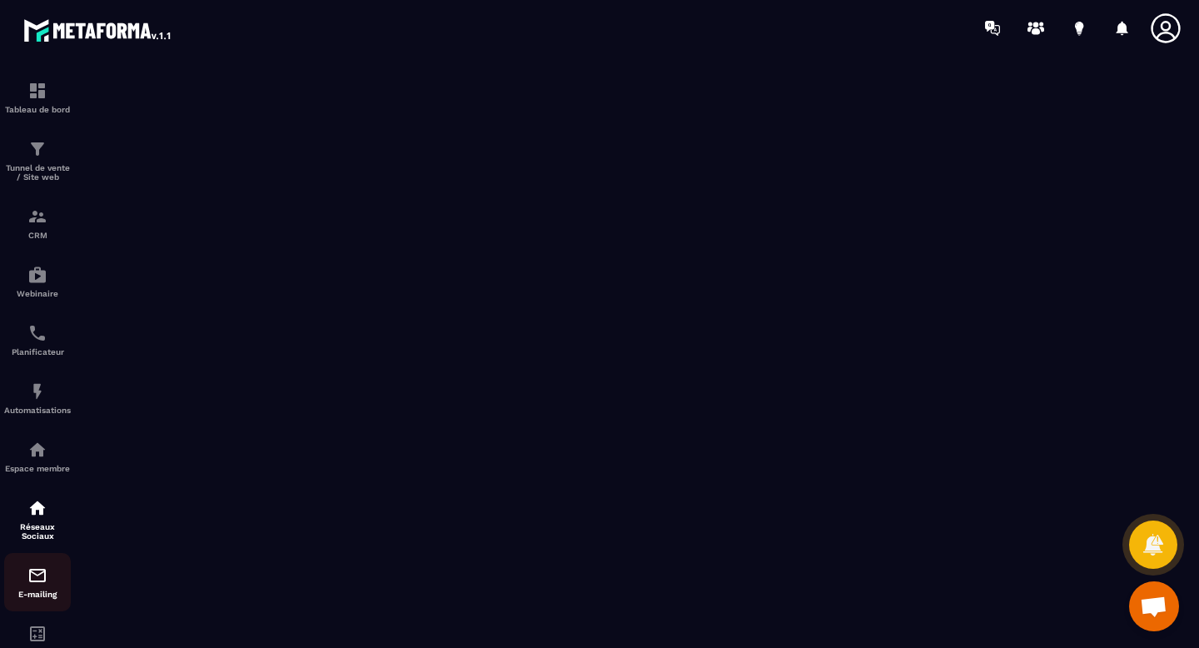
click at [35, 575] on img at bounding box center [37, 575] width 20 height 20
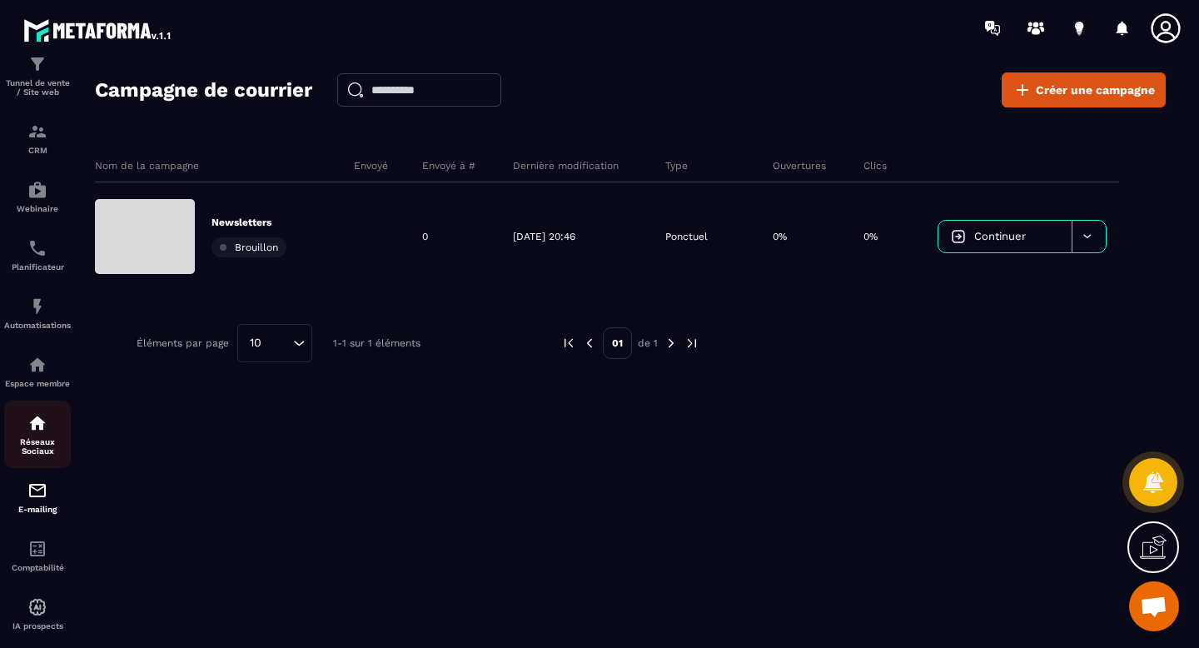
scroll to position [118, 0]
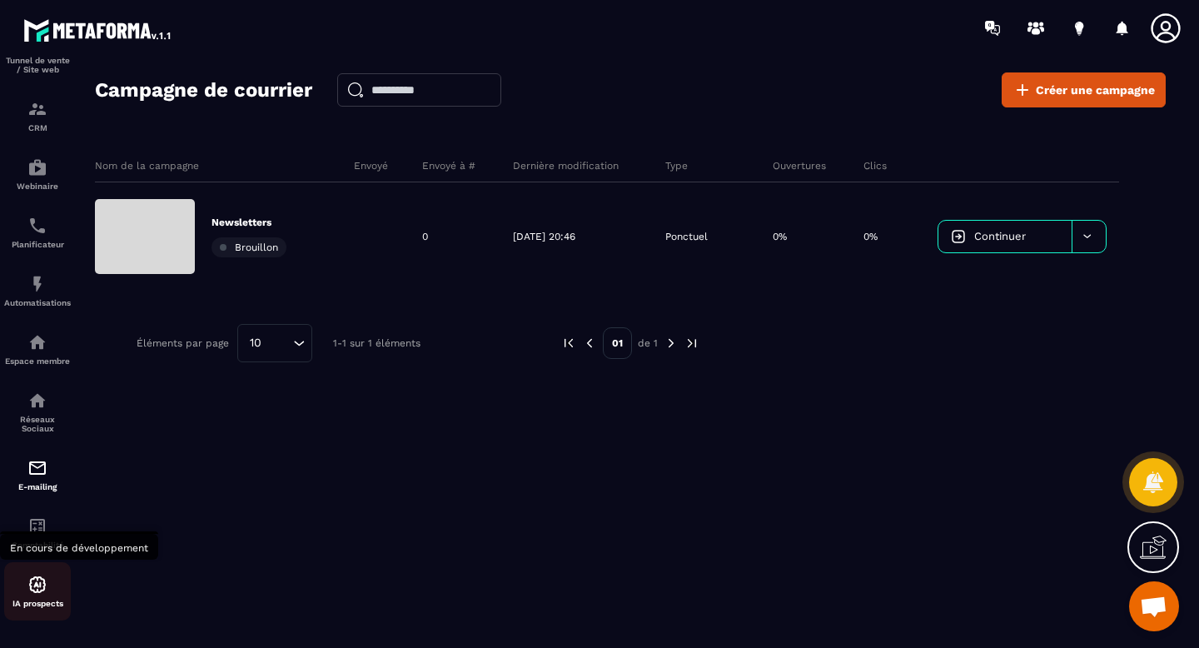
click at [37, 585] on img at bounding box center [37, 585] width 20 height 20
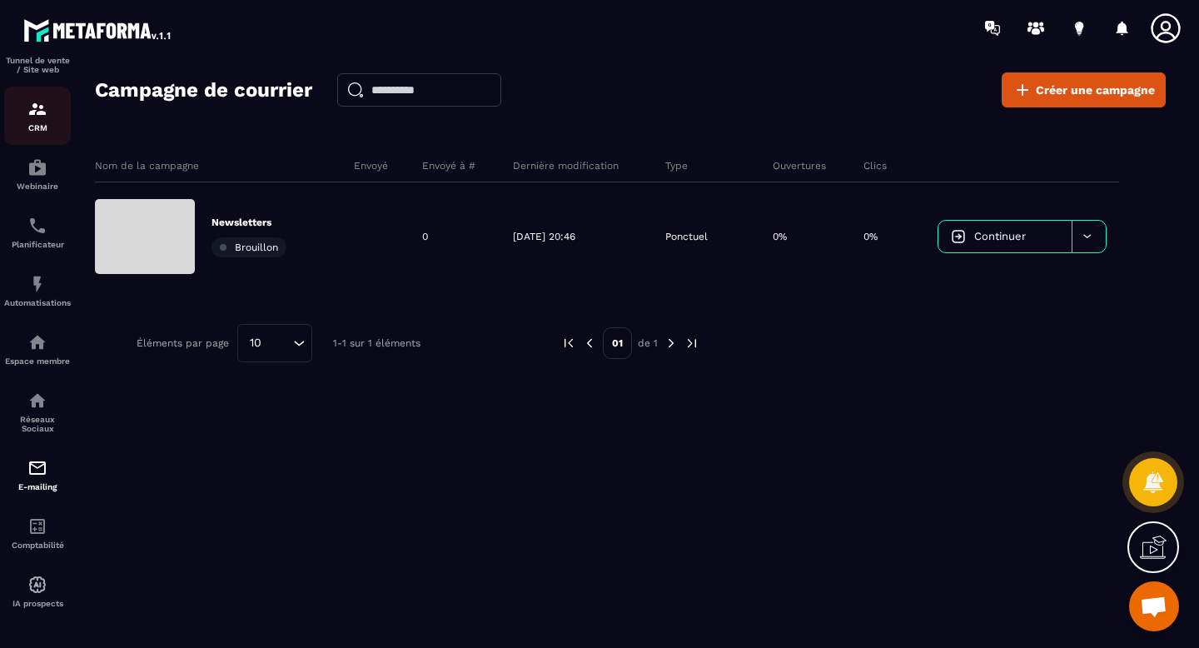
scroll to position [0, 0]
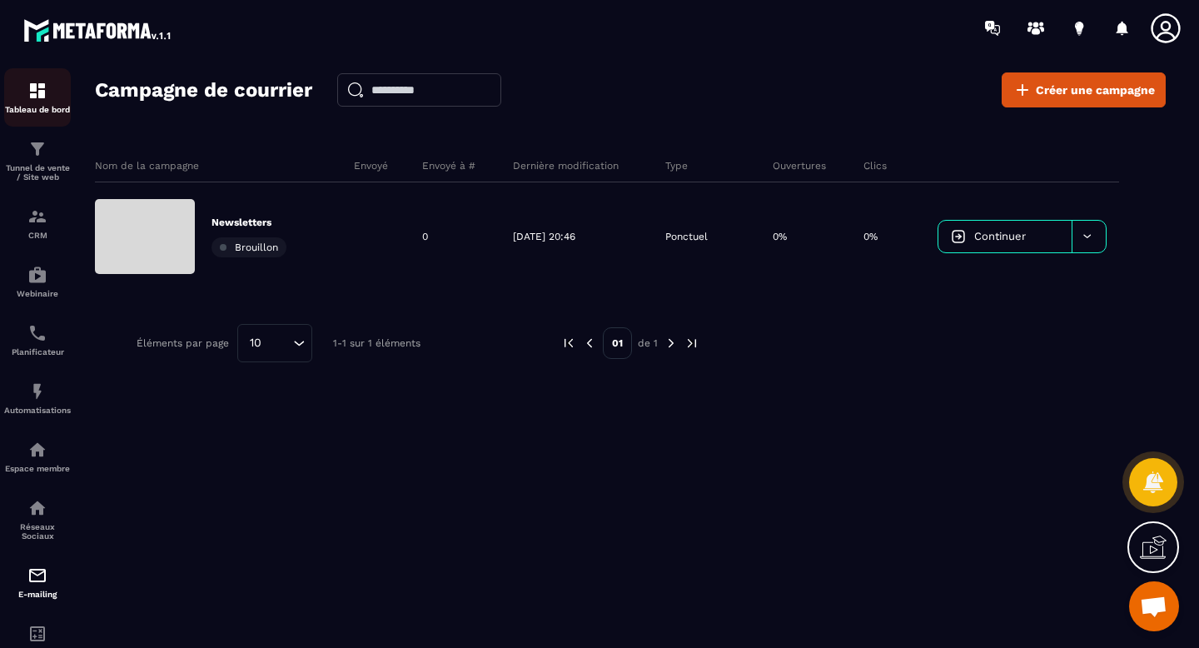
click at [38, 94] on img at bounding box center [37, 91] width 20 height 20
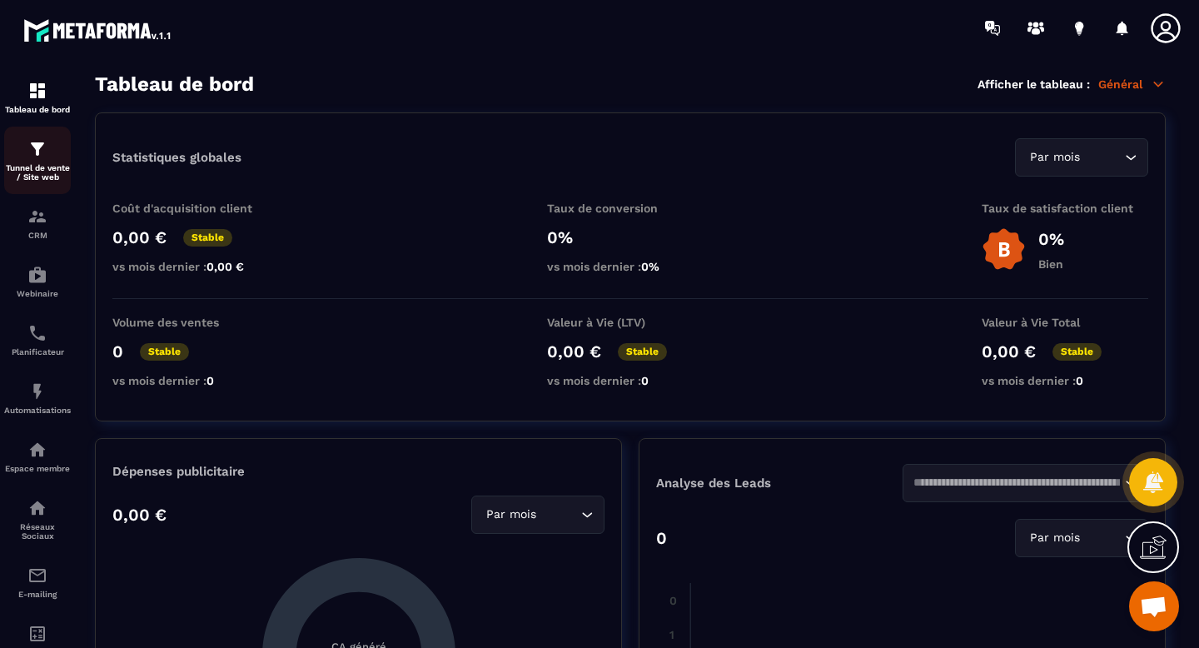
click at [39, 160] on div "Tunnel de vente / Site web" at bounding box center [37, 160] width 67 height 42
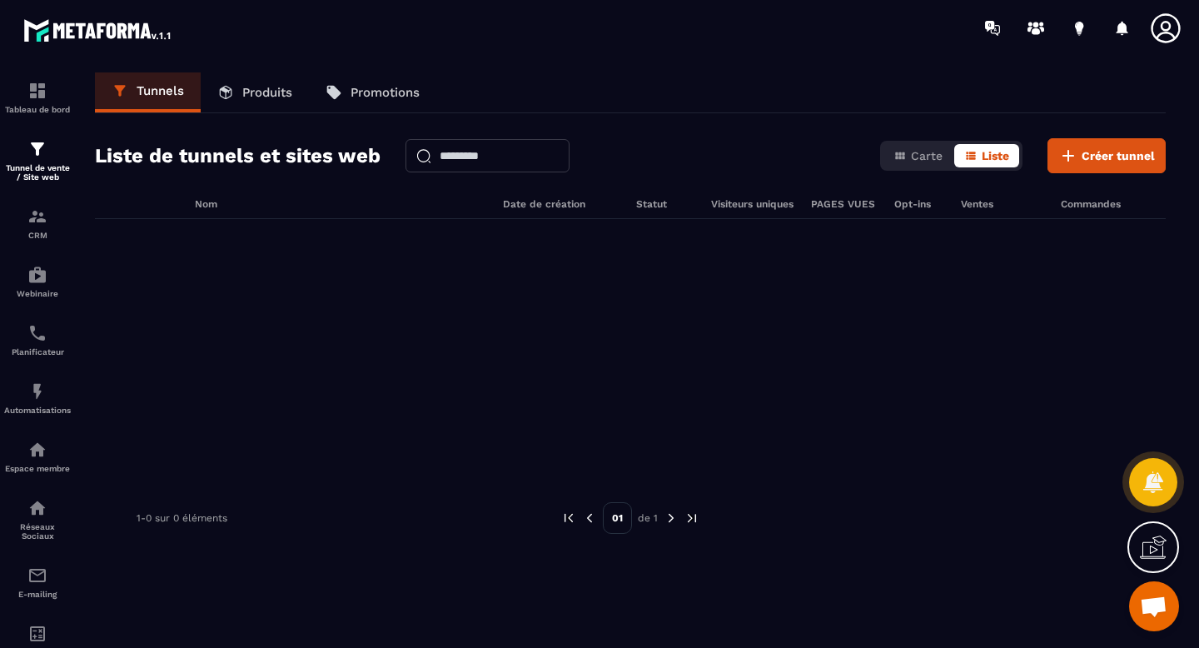
click at [265, 90] on p "Produits" at bounding box center [267, 92] width 50 height 15
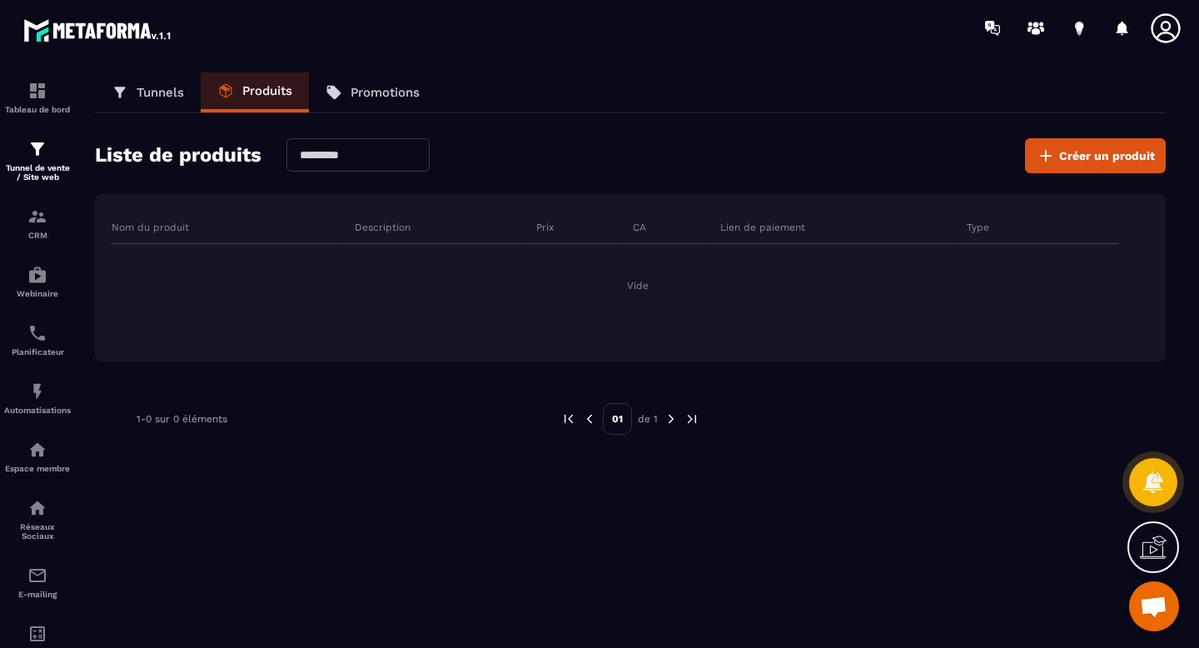
click at [162, 93] on p "Tunnels" at bounding box center [160, 92] width 47 height 15
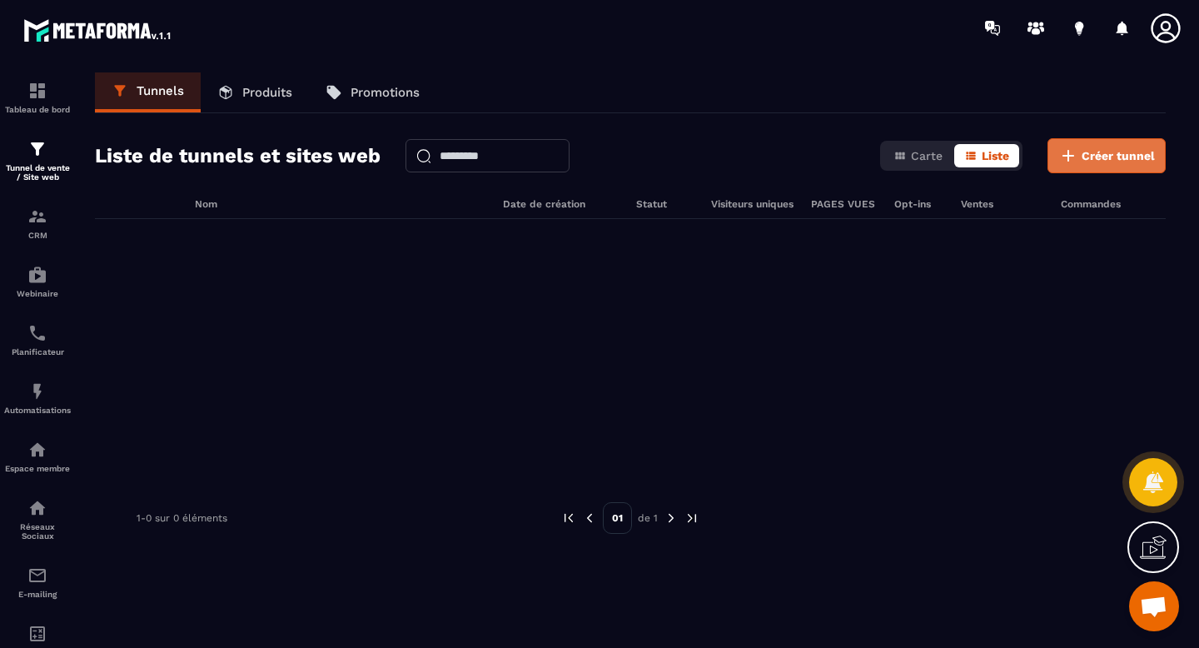
click at [1119, 164] on button "Créer tunnel" at bounding box center [1106, 155] width 118 height 35
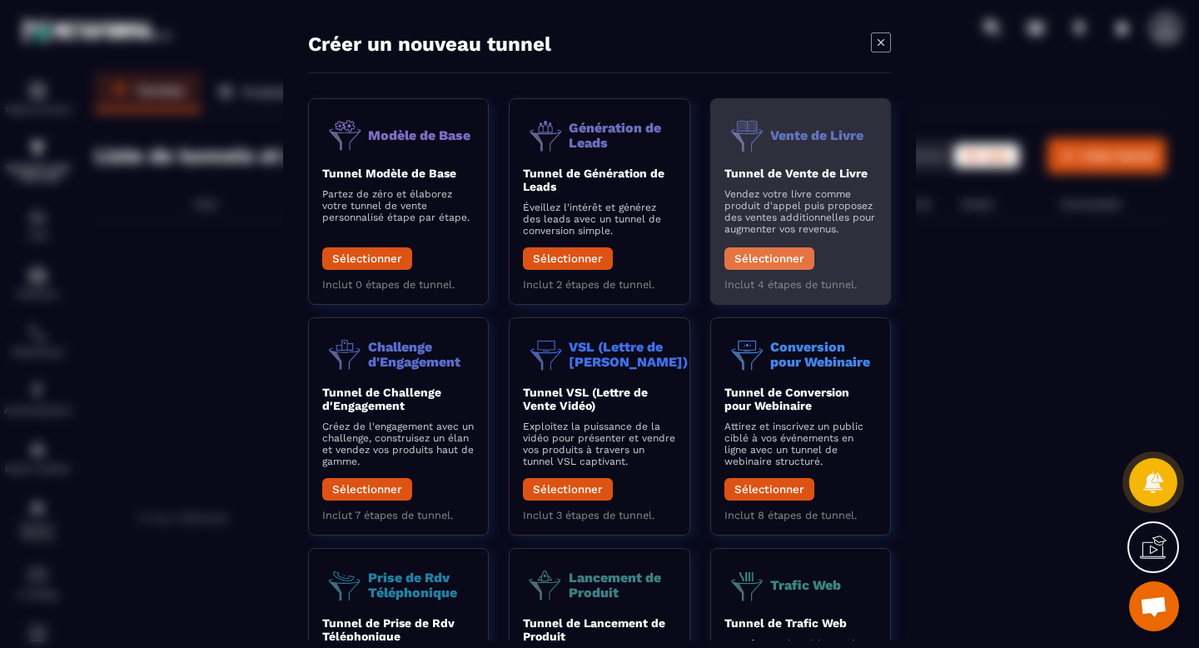
click at [769, 263] on button "Sélectionner" at bounding box center [769, 258] width 90 height 22
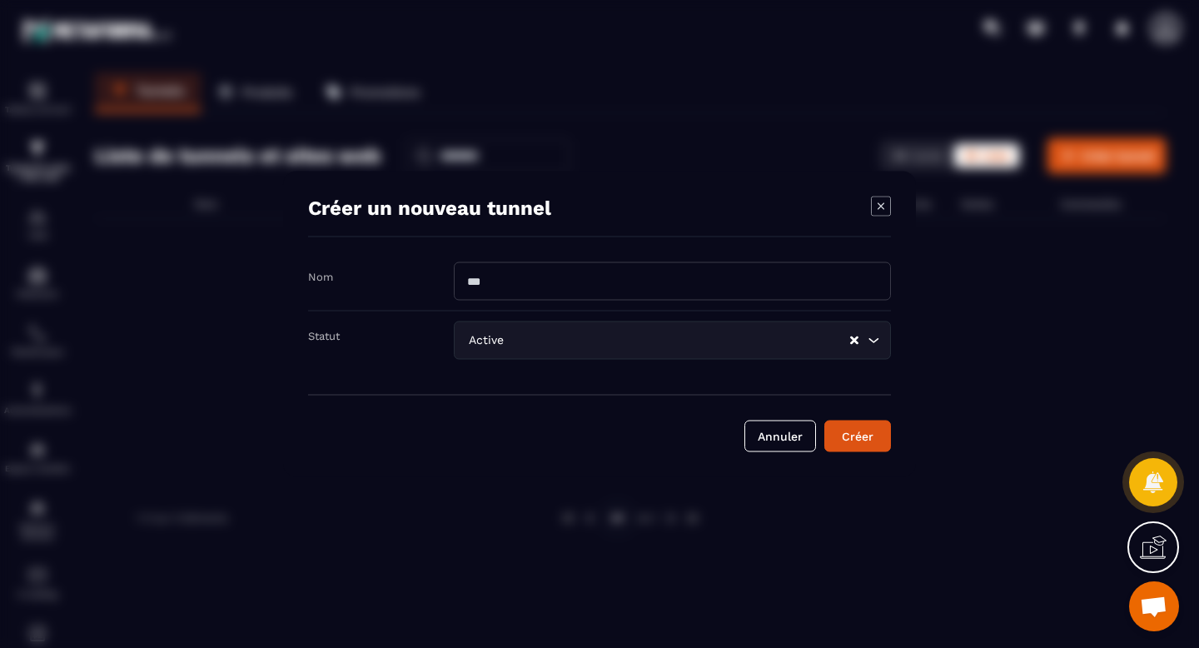
click at [638, 275] on input "Modal window" at bounding box center [672, 281] width 437 height 38
type input "**********"
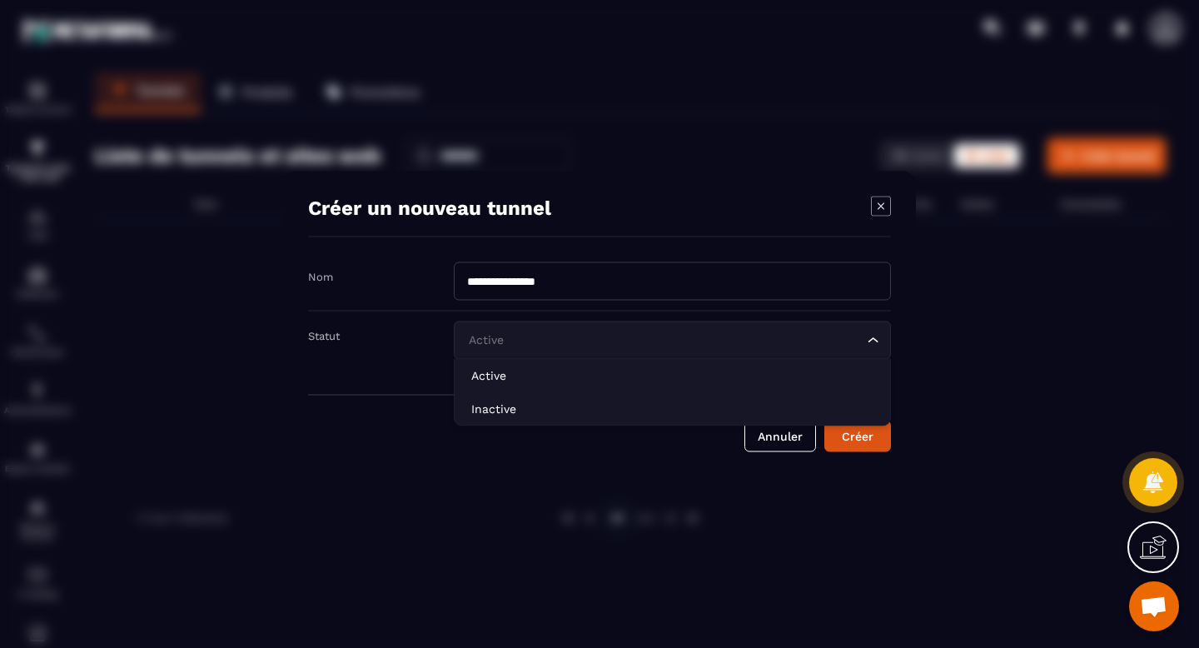
click at [877, 340] on icon "Search for option" at bounding box center [873, 340] width 17 height 17
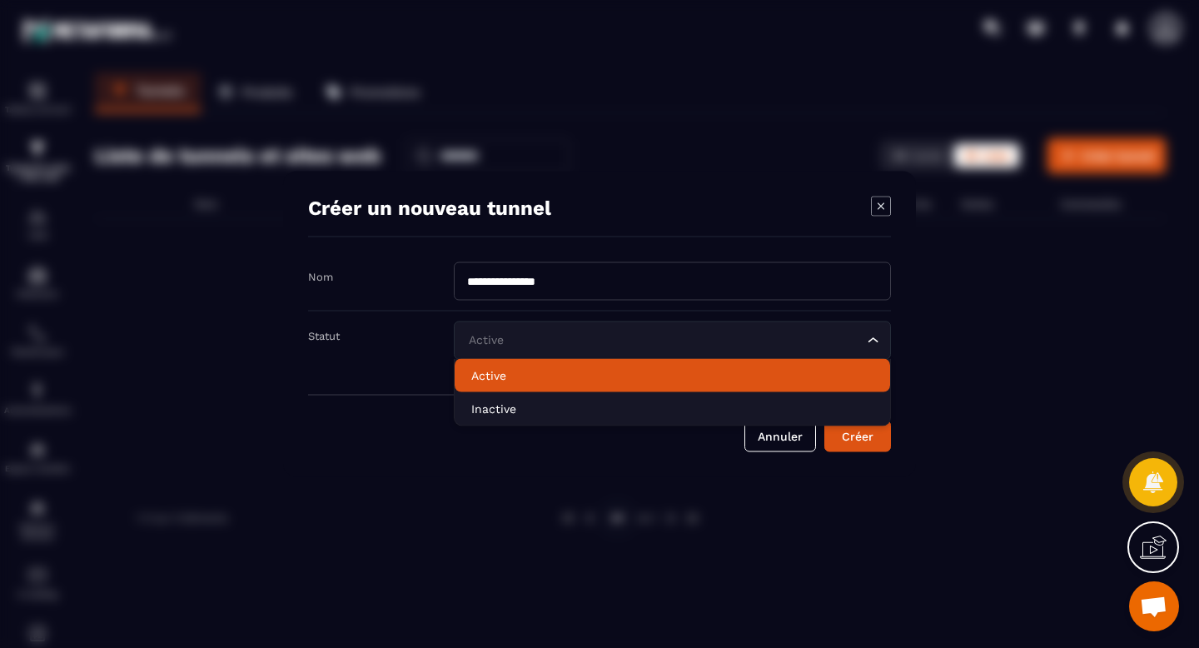
click at [734, 364] on li "Active" at bounding box center [672, 375] width 435 height 33
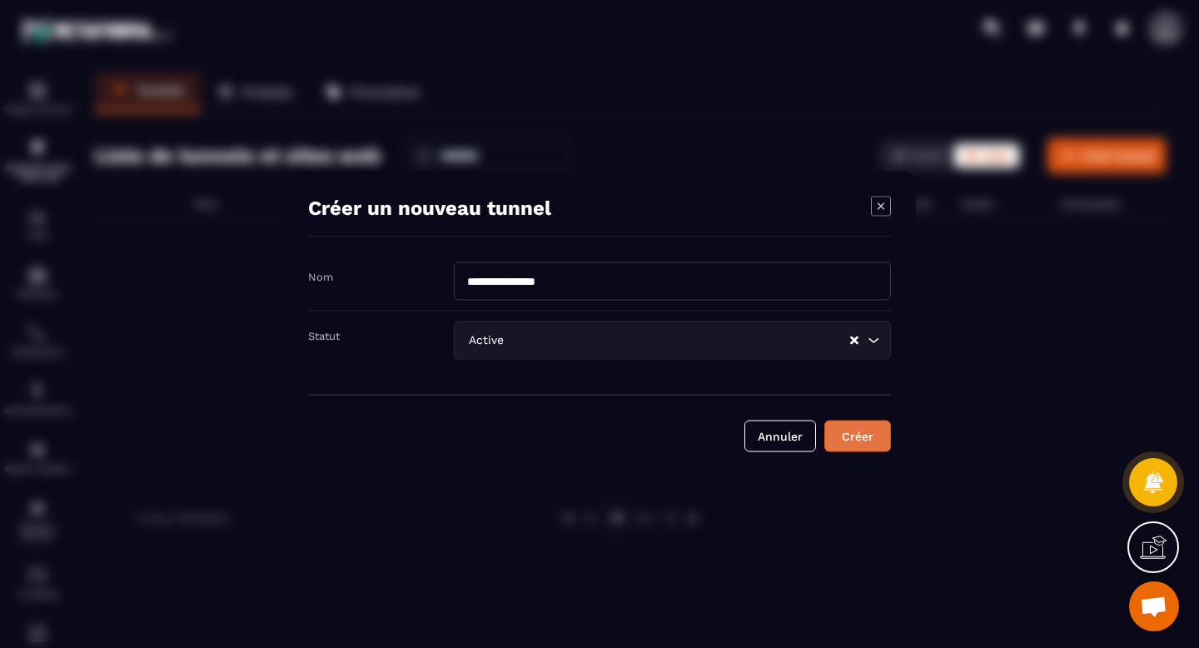
click at [864, 435] on div "Créer" at bounding box center [857, 436] width 45 height 17
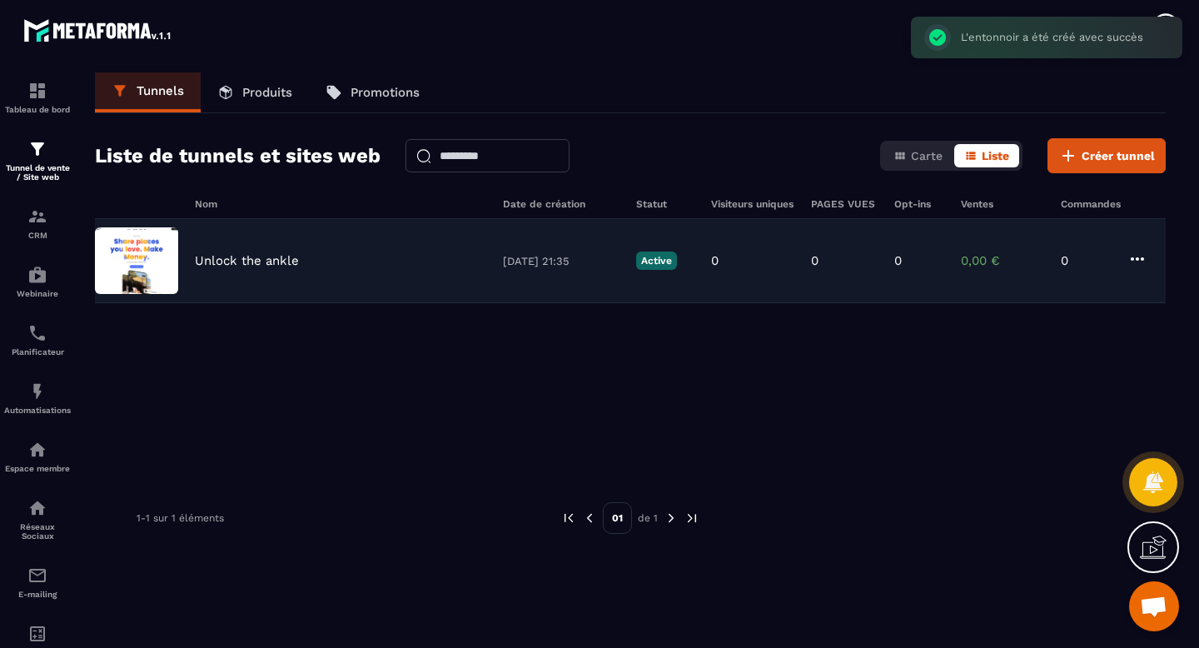
click at [1137, 261] on icon at bounding box center [1137, 259] width 20 height 20
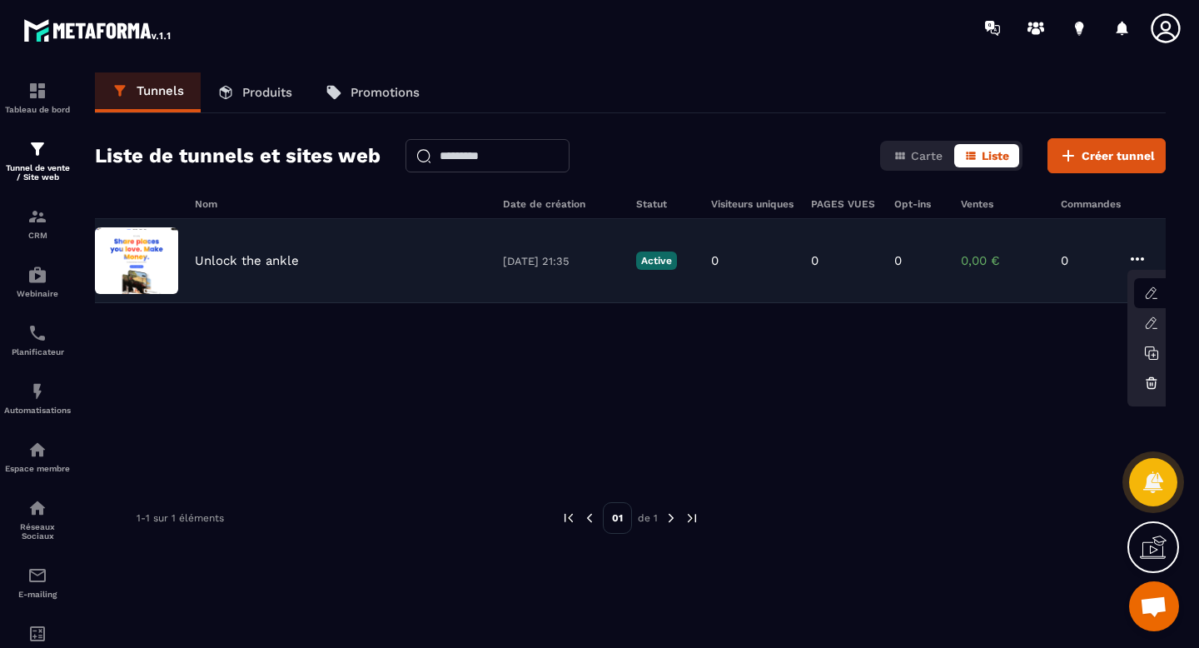
click at [1151, 295] on icon "button" at bounding box center [1151, 293] width 15 height 15
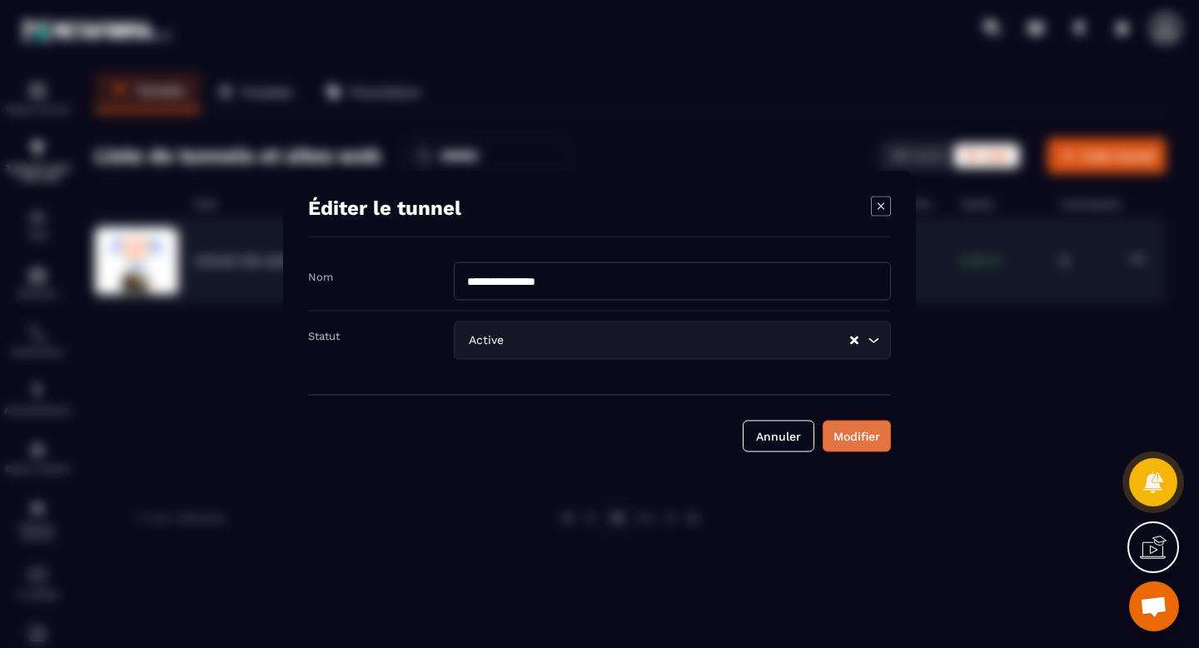
click at [858, 442] on div "Modifier" at bounding box center [856, 436] width 47 height 17
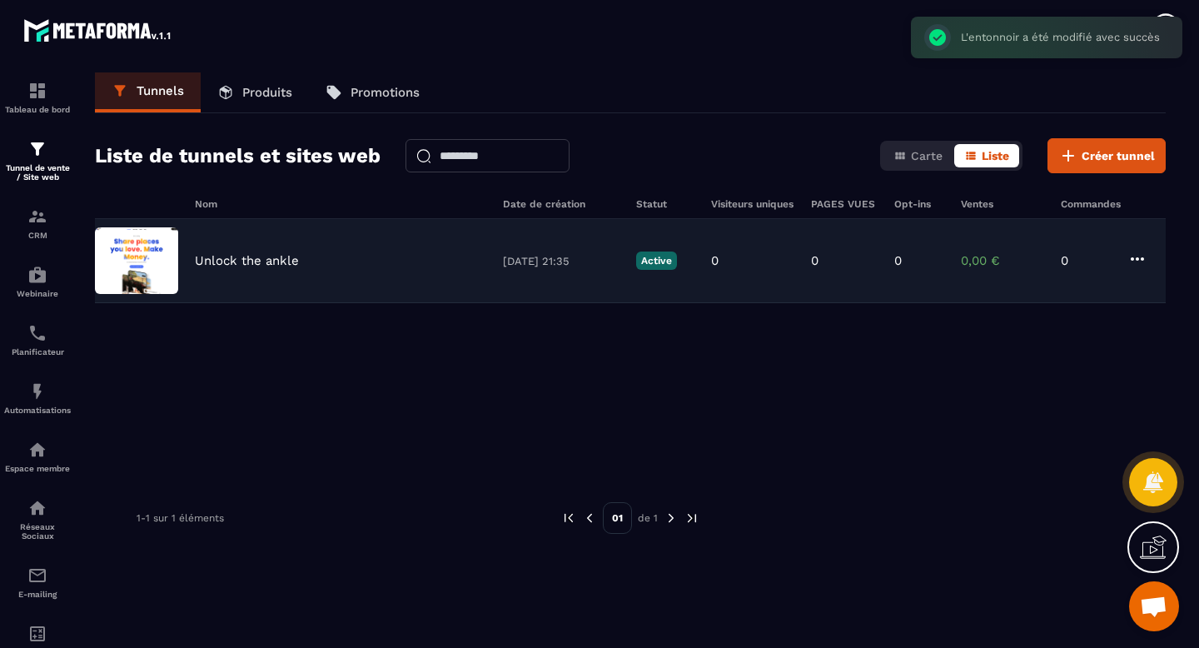
click at [1139, 265] on icon at bounding box center [1137, 259] width 20 height 20
click at [1152, 326] on icon at bounding box center [1151, 323] width 15 height 15
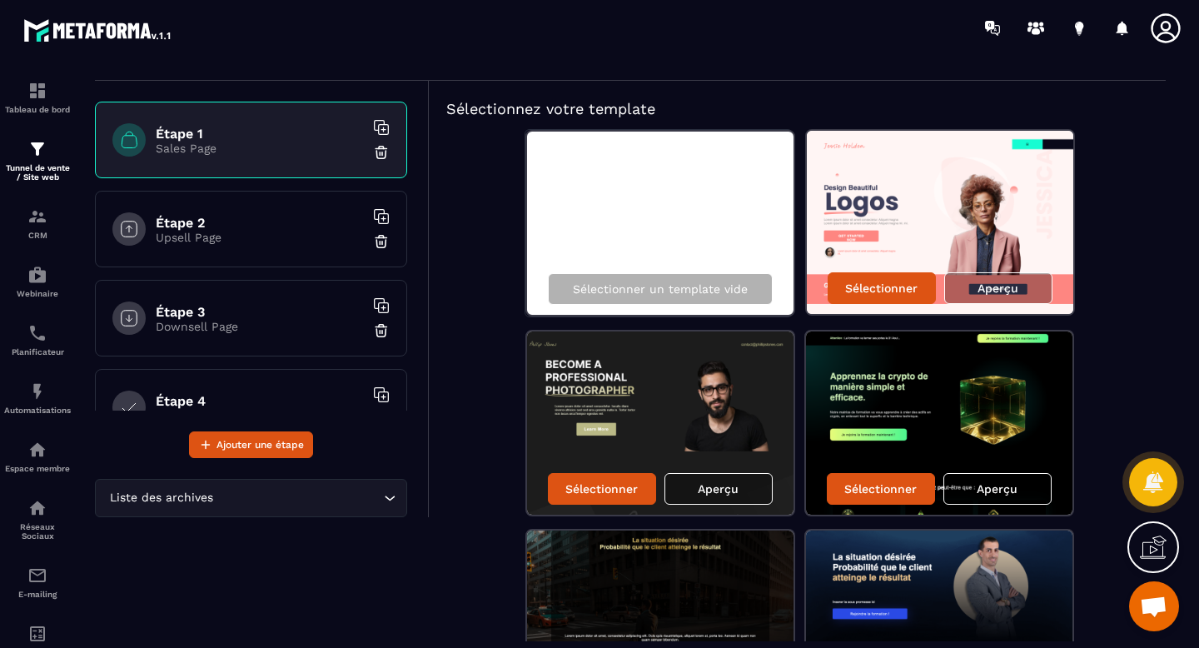
scroll to position [47, 0]
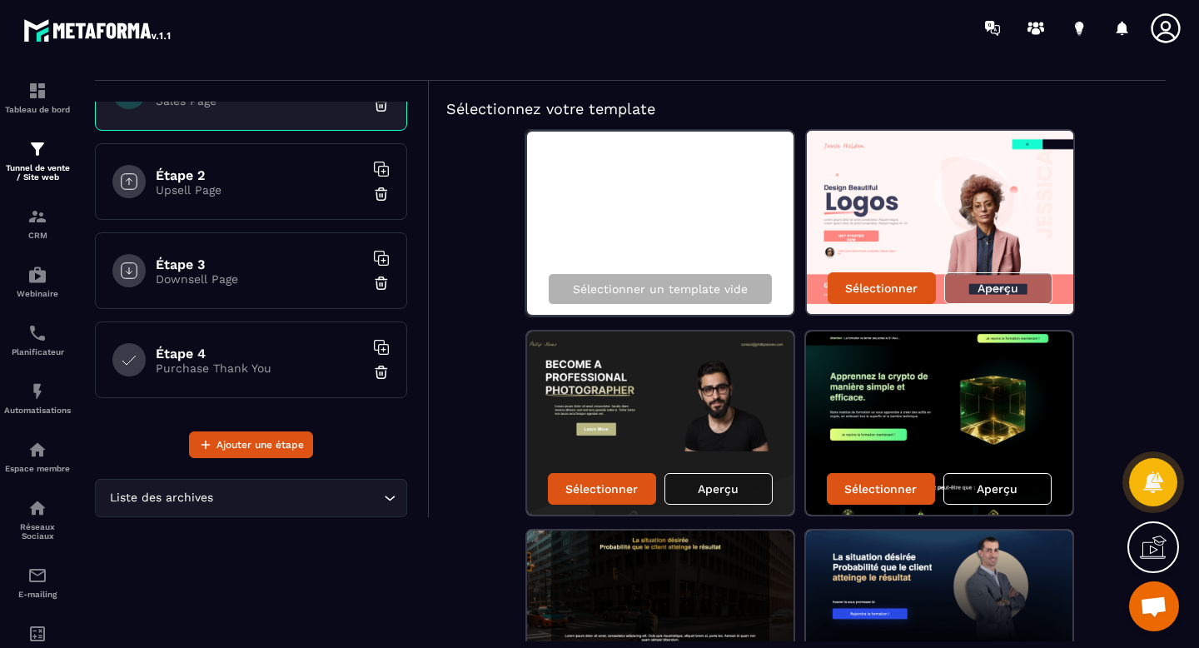
click at [260, 346] on h6 "Étape 4" at bounding box center [260, 354] width 208 height 16
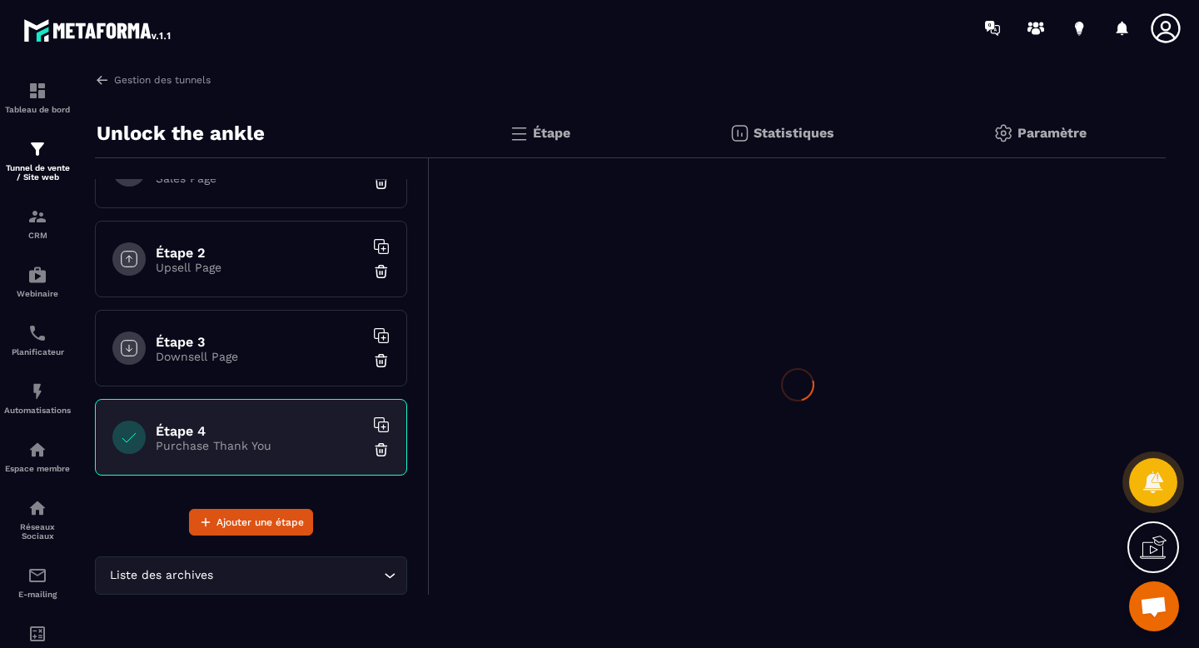
scroll to position [0, 0]
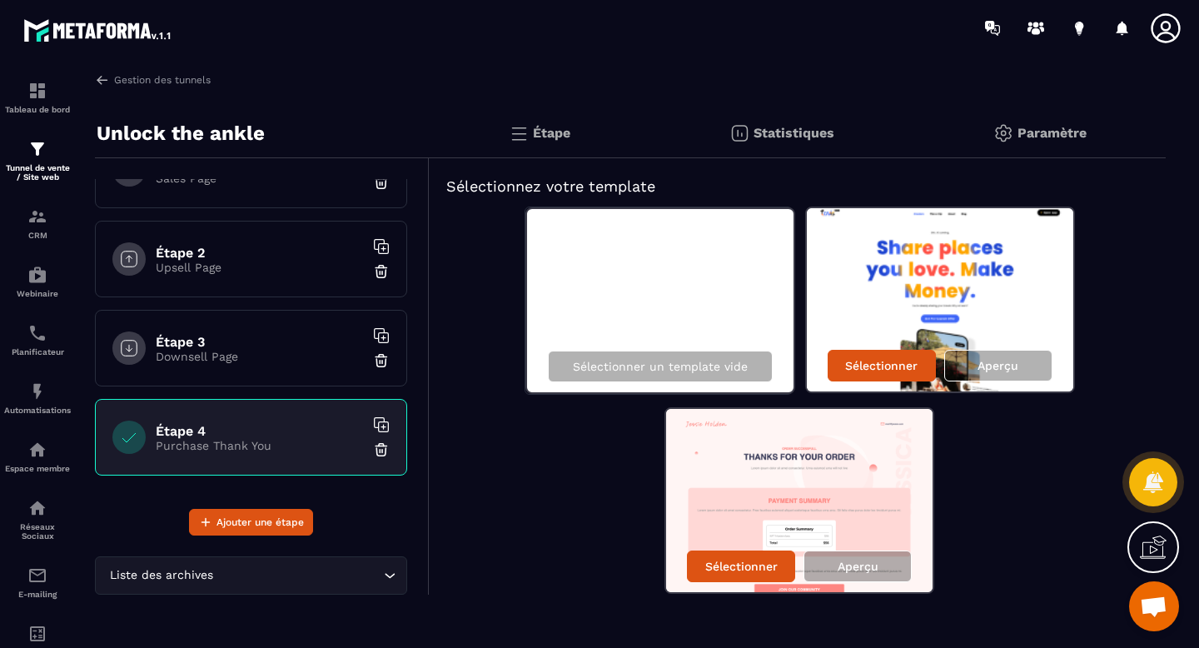
click at [254, 320] on div "Étape 3 Downsell Page" at bounding box center [251, 348] width 312 height 77
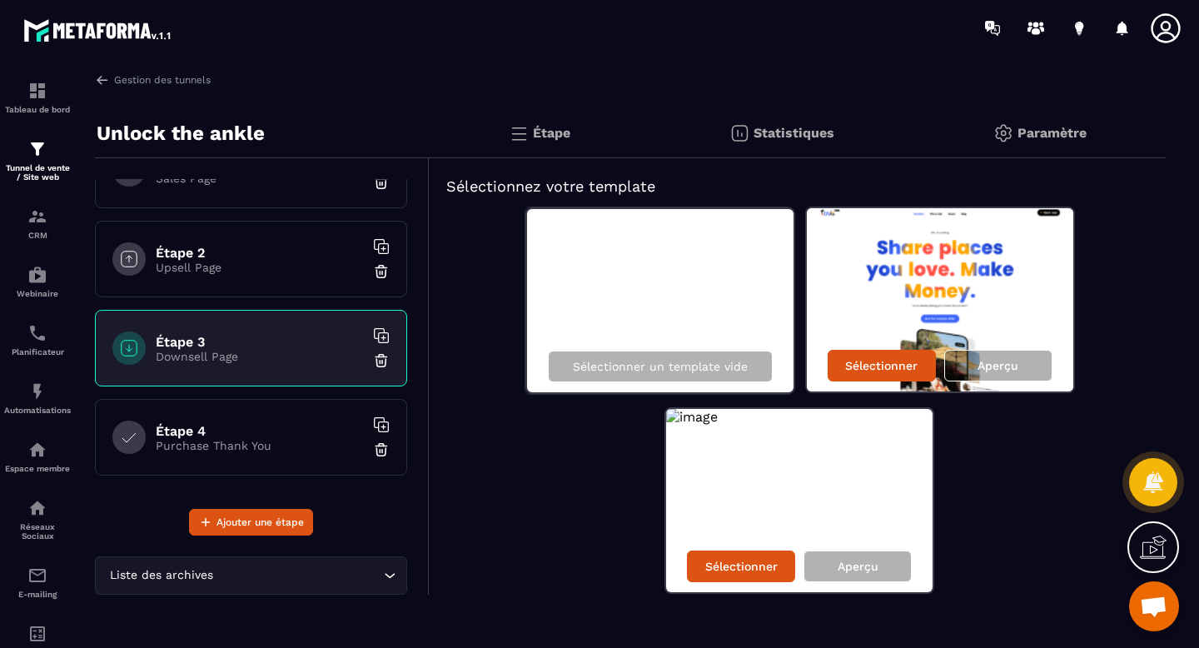
click at [252, 291] on div "Étape 2 Upsell Page" at bounding box center [251, 259] width 312 height 77
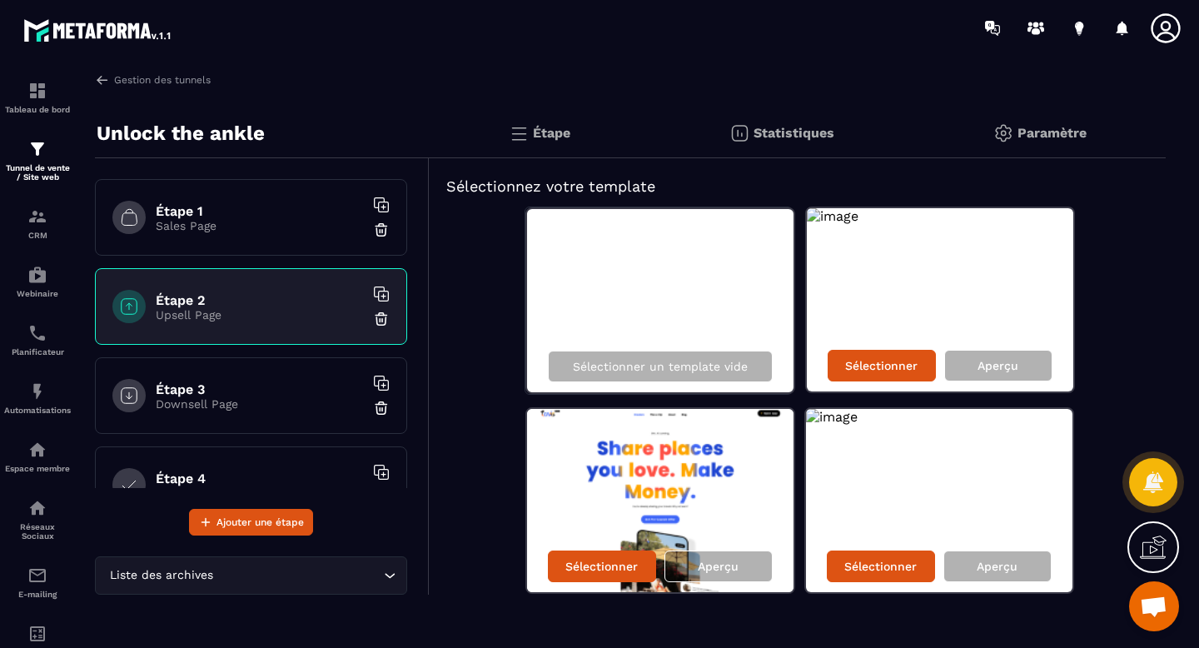
click at [266, 231] on p "Sales Page" at bounding box center [260, 225] width 208 height 13
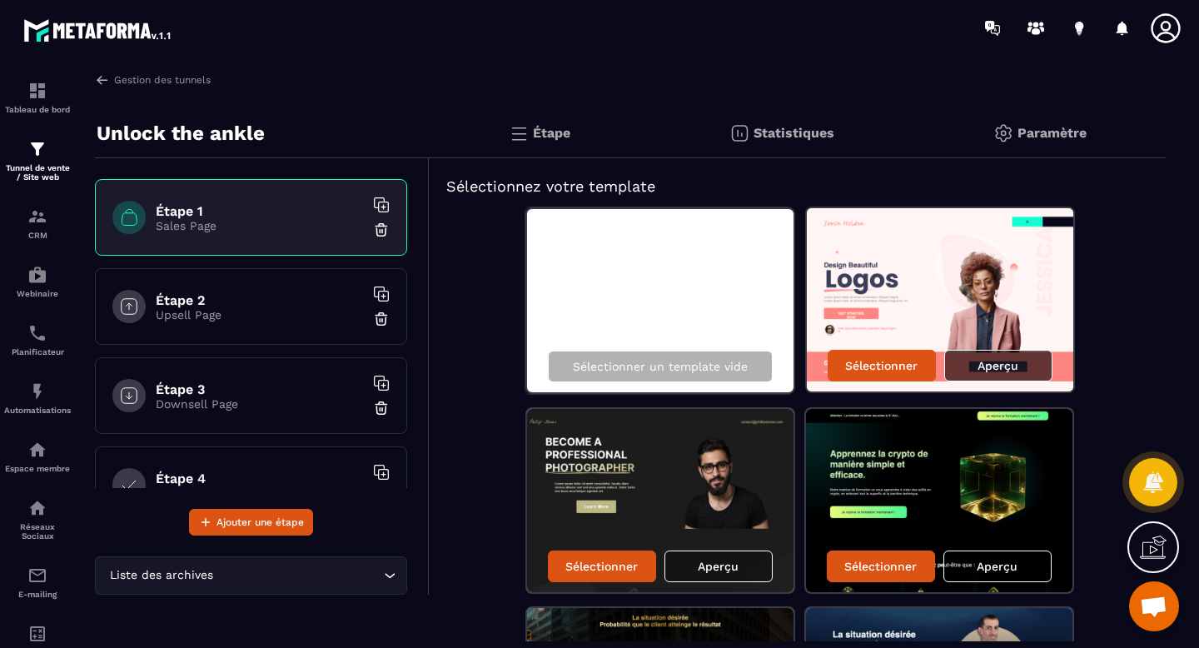
click at [1002, 362] on p "Aperçu" at bounding box center [998, 365] width 41 height 13
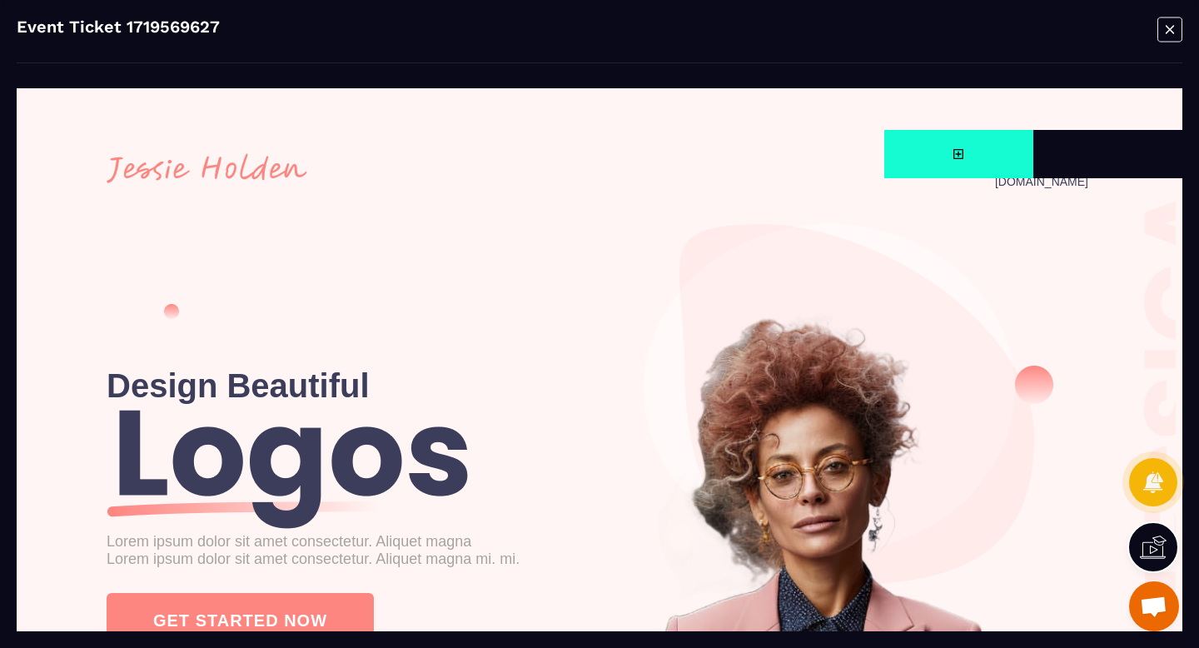
click at [1163, 30] on icon "Modal window" at bounding box center [1169, 30] width 25 height 26
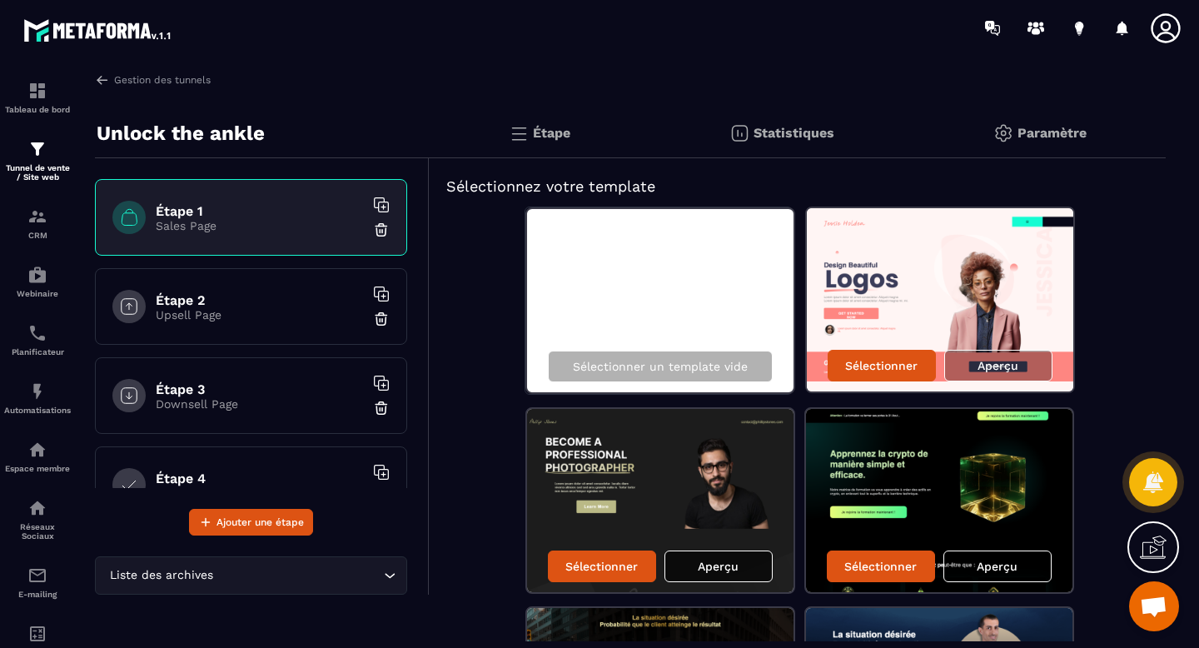
click at [706, 567] on p "Aperçu" at bounding box center [718, 566] width 41 height 13
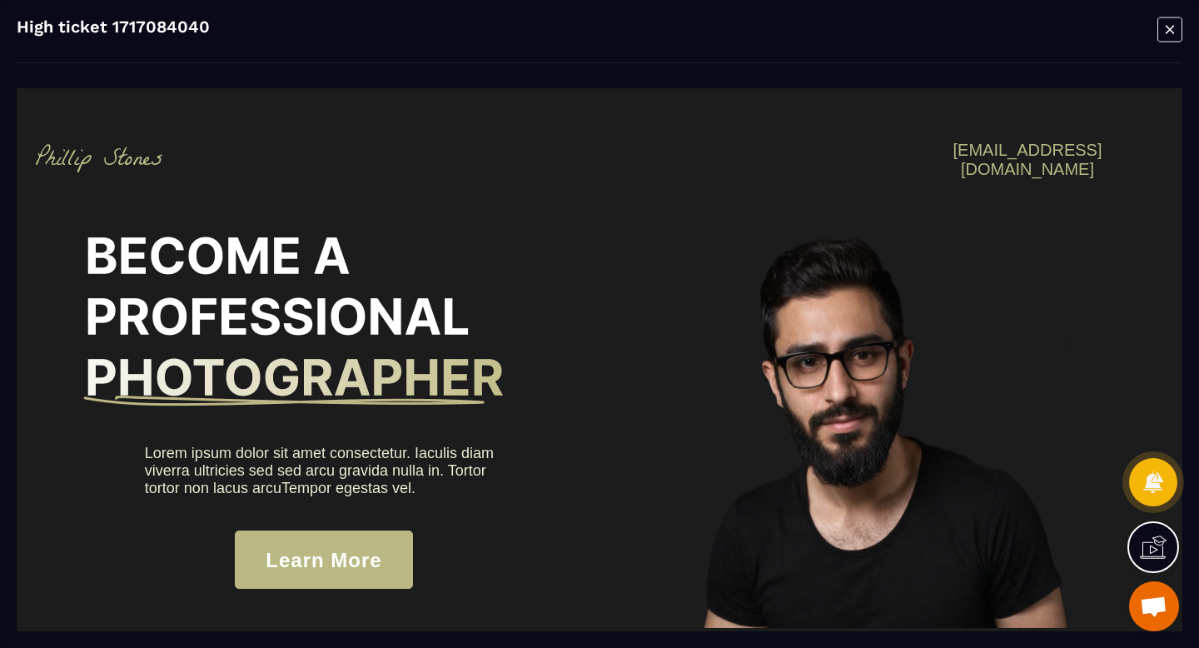
click at [1177, 36] on icon "Modal window" at bounding box center [1169, 30] width 25 height 26
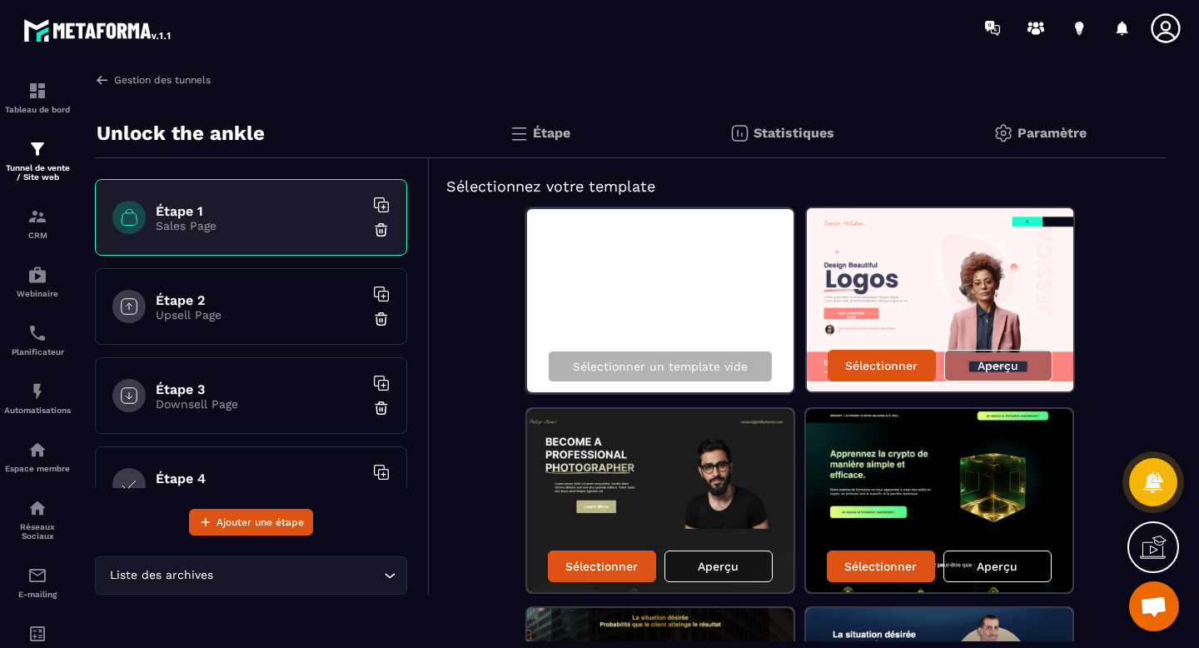
click at [104, 83] on img at bounding box center [102, 79] width 15 height 15
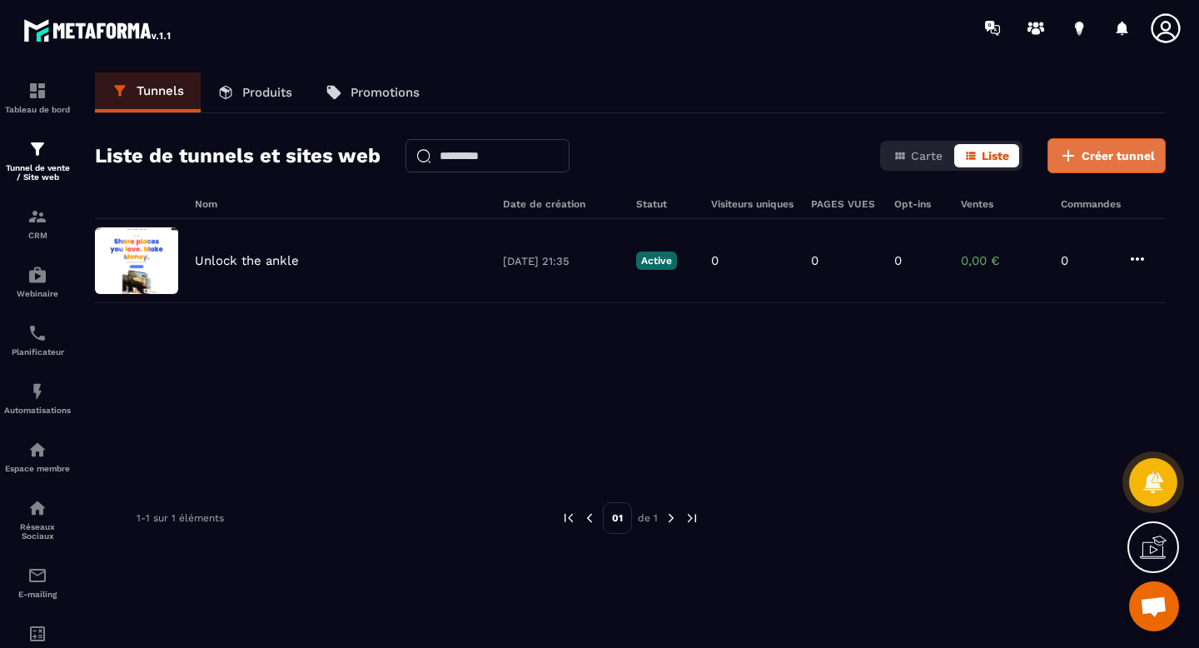
click at [1132, 157] on span "Créer tunnel" at bounding box center [1118, 155] width 73 height 17
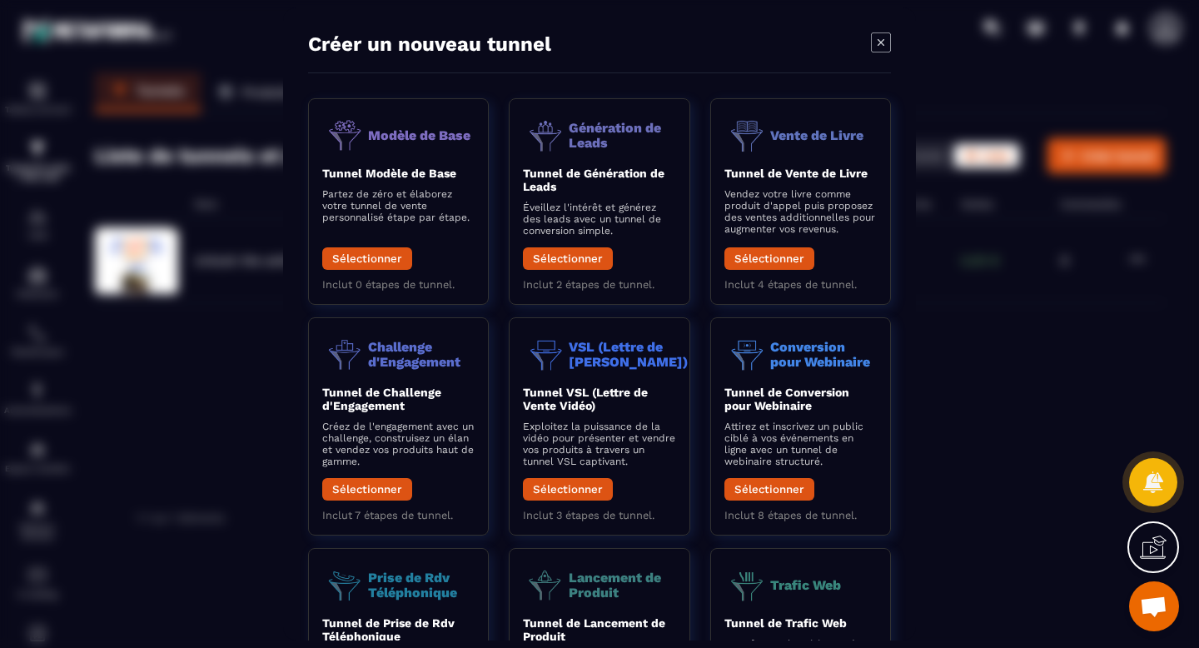
click at [1036, 424] on div "Modal window" at bounding box center [599, 324] width 1199 height 648
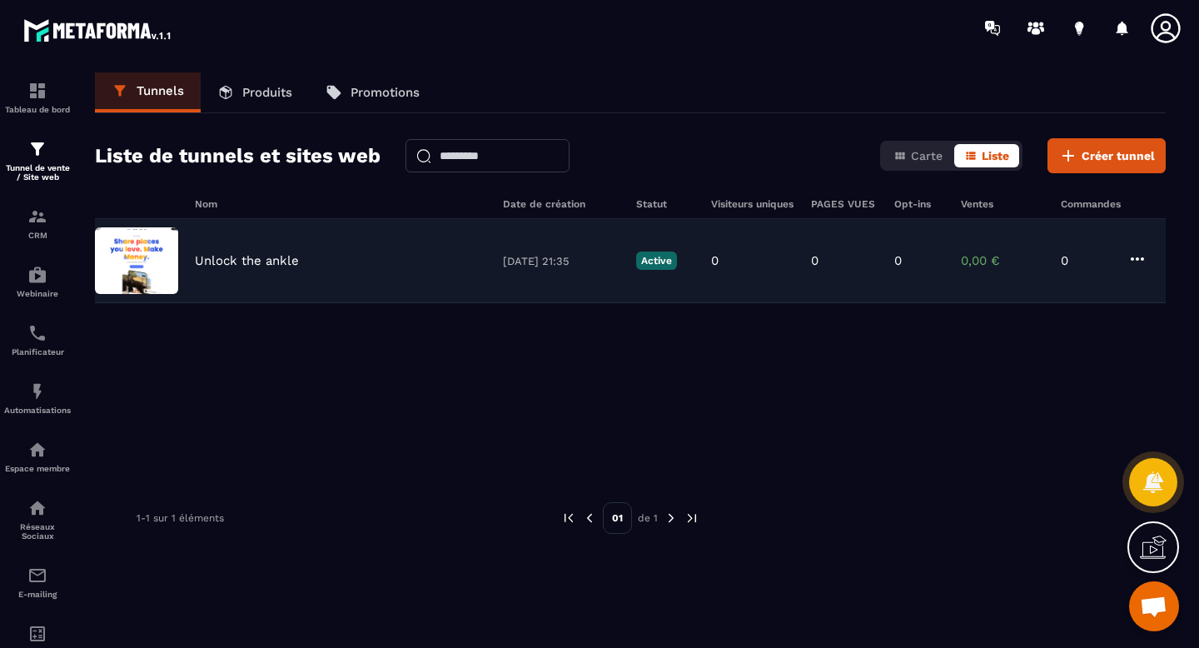
click at [1148, 262] on div "Unlock the ankle [DATE] 21:35 Active 0 0 0 0,00 € 0" at bounding box center [630, 261] width 1071 height 84
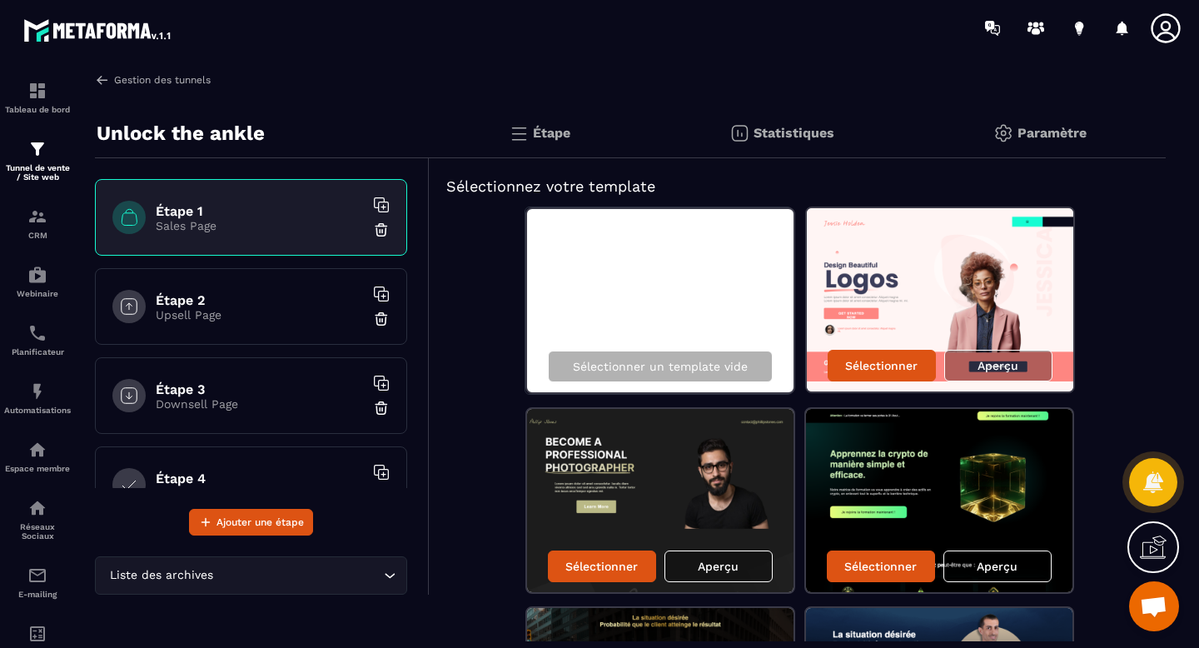
click at [107, 84] on img at bounding box center [102, 79] width 15 height 15
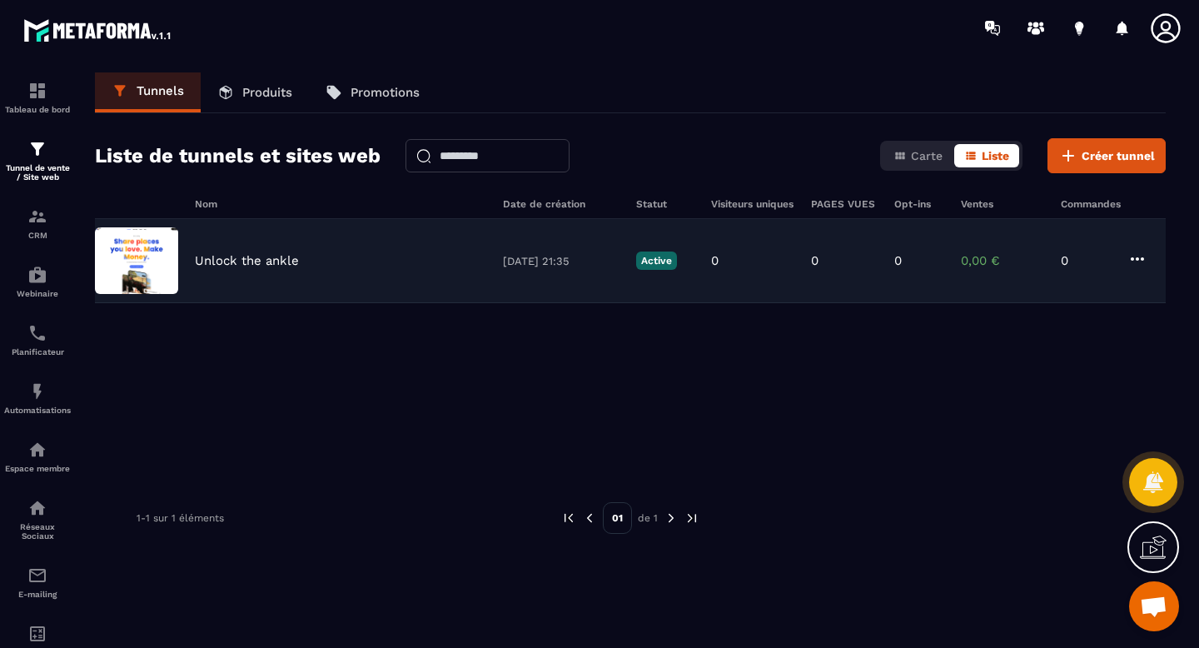
click at [1131, 256] on icon at bounding box center [1137, 259] width 20 height 20
click at [1150, 291] on icon "button" at bounding box center [1151, 293] width 15 height 15
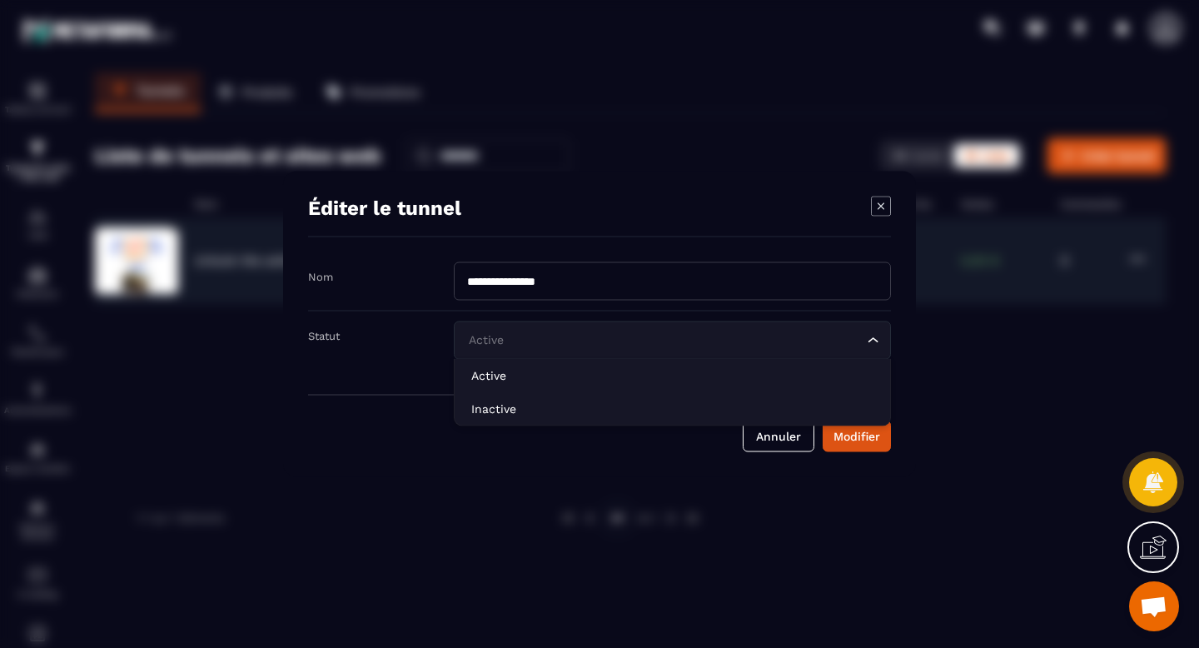
click at [876, 340] on icon "Search for option" at bounding box center [873, 340] width 17 height 17
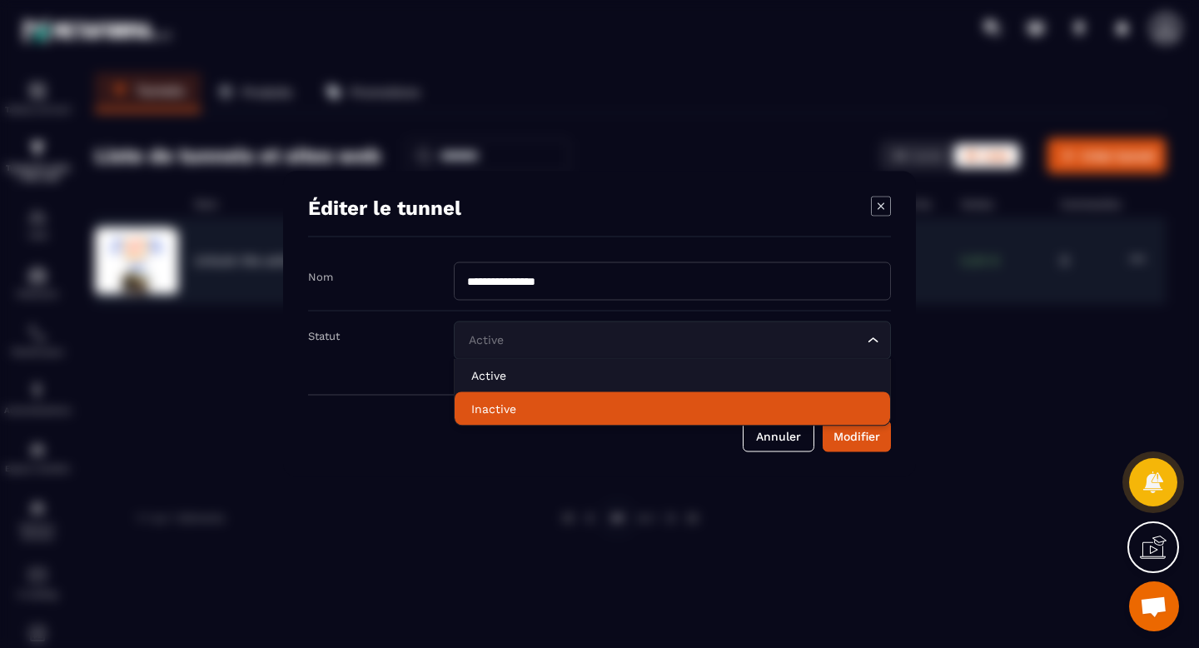
click at [667, 401] on p "Inactive" at bounding box center [672, 409] width 402 height 17
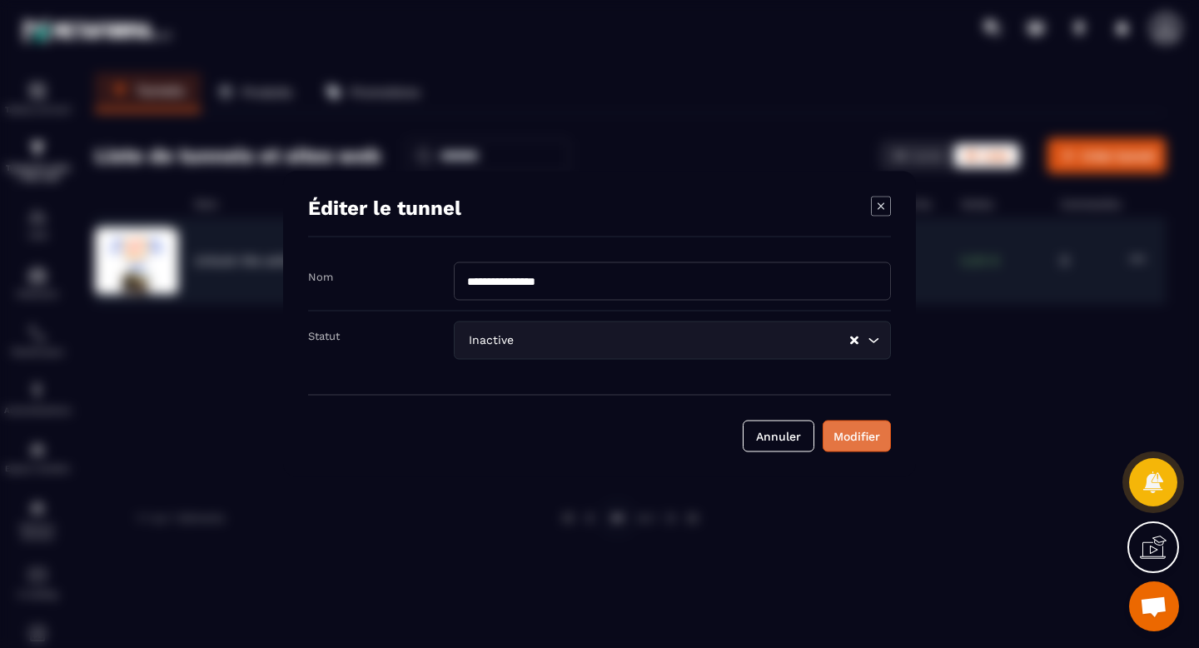
click at [848, 433] on div "Modifier" at bounding box center [856, 436] width 47 height 17
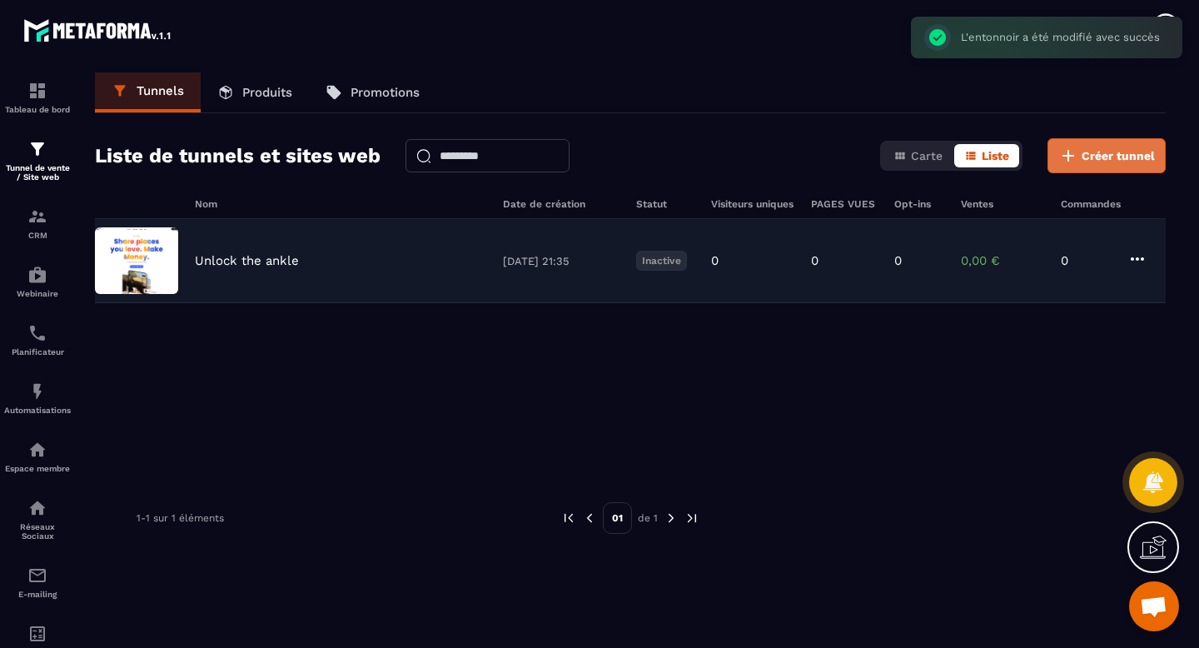
click at [1112, 164] on button "Créer tunnel" at bounding box center [1106, 155] width 118 height 35
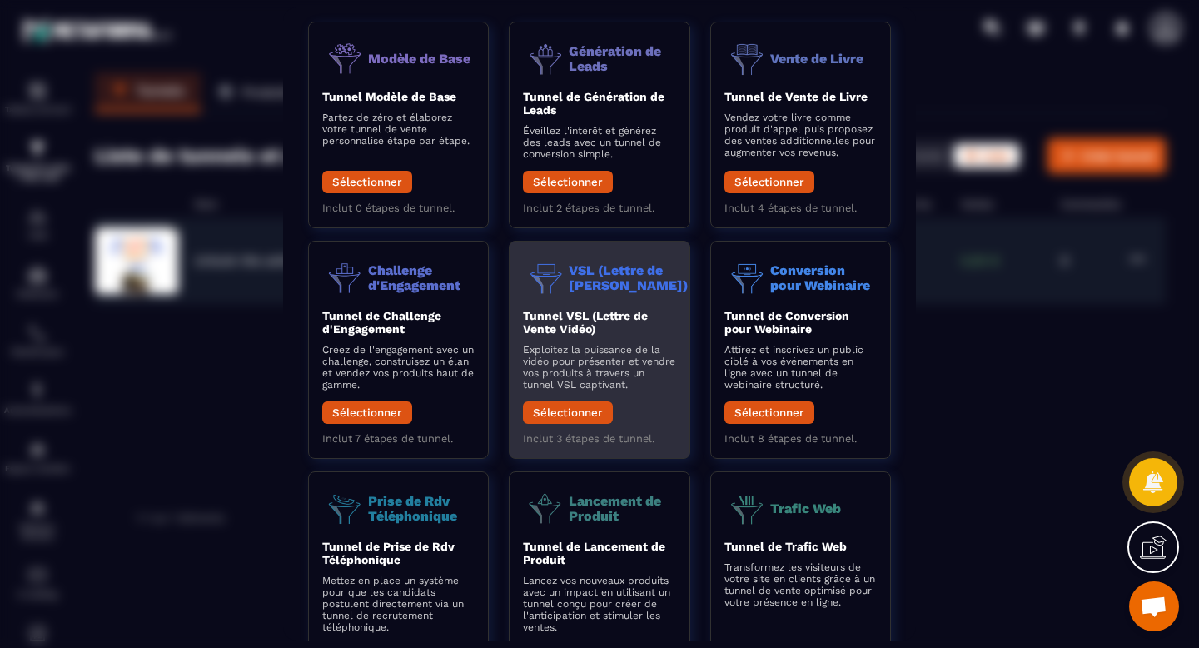
scroll to position [77, 0]
click at [554, 420] on button "Sélectionner" at bounding box center [568, 412] width 90 height 22
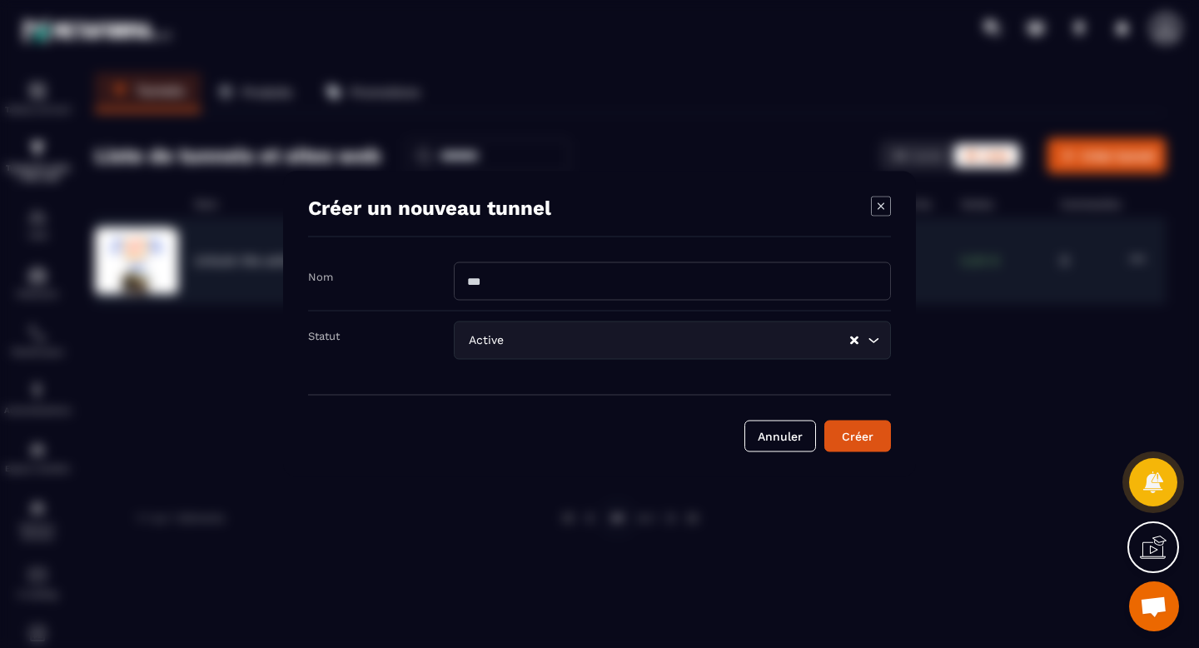
drag, startPoint x: 509, startPoint y: 276, endPoint x: 488, endPoint y: 276, distance: 20.8
click at [488, 276] on input "Modal window" at bounding box center [672, 281] width 437 height 38
type input "**********"
click at [868, 441] on div "Créer" at bounding box center [857, 436] width 45 height 17
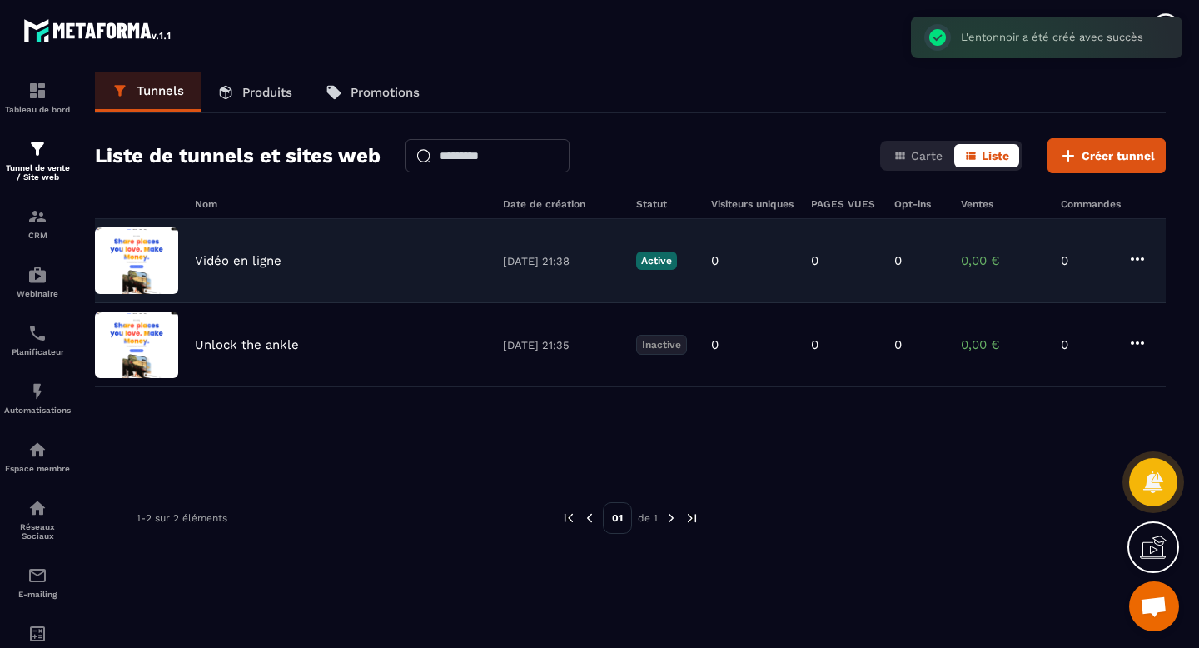
click at [1134, 264] on icon at bounding box center [1137, 259] width 20 height 20
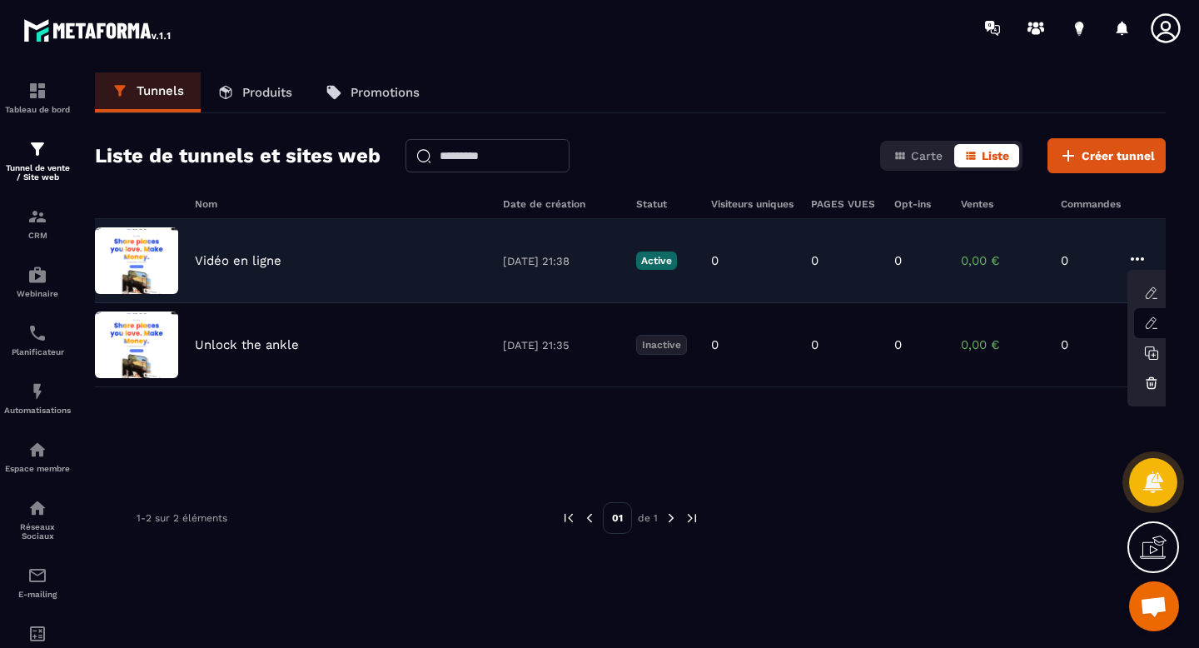
click at [1153, 324] on icon at bounding box center [1151, 323] width 15 height 15
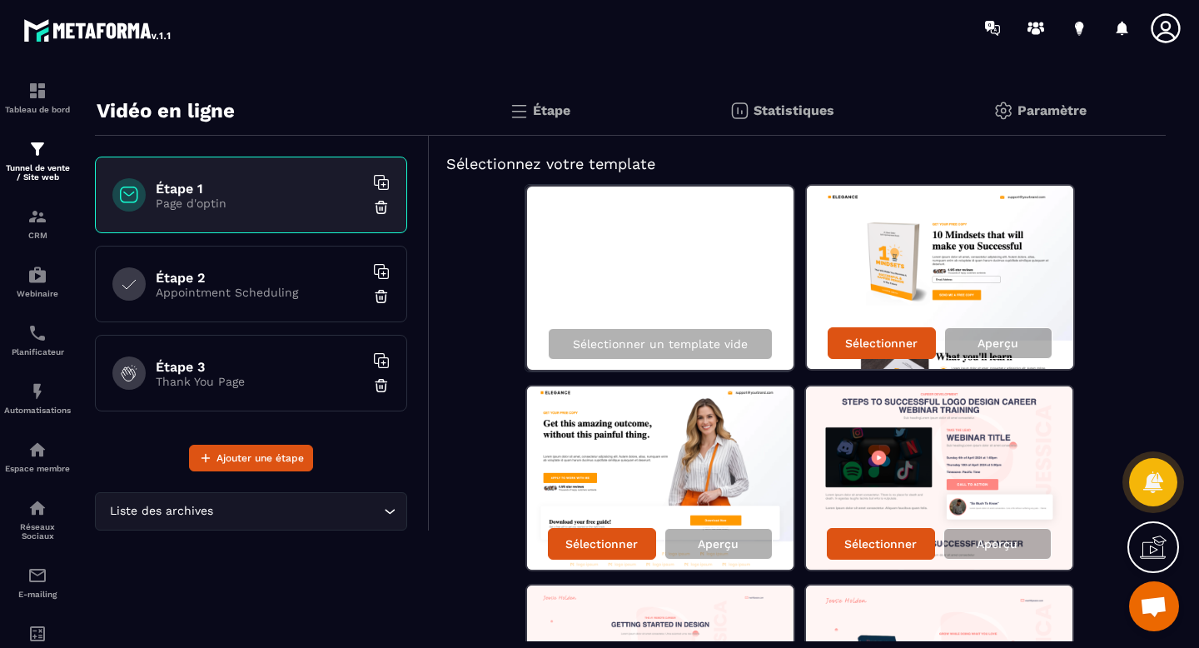
scroll to position [23, 0]
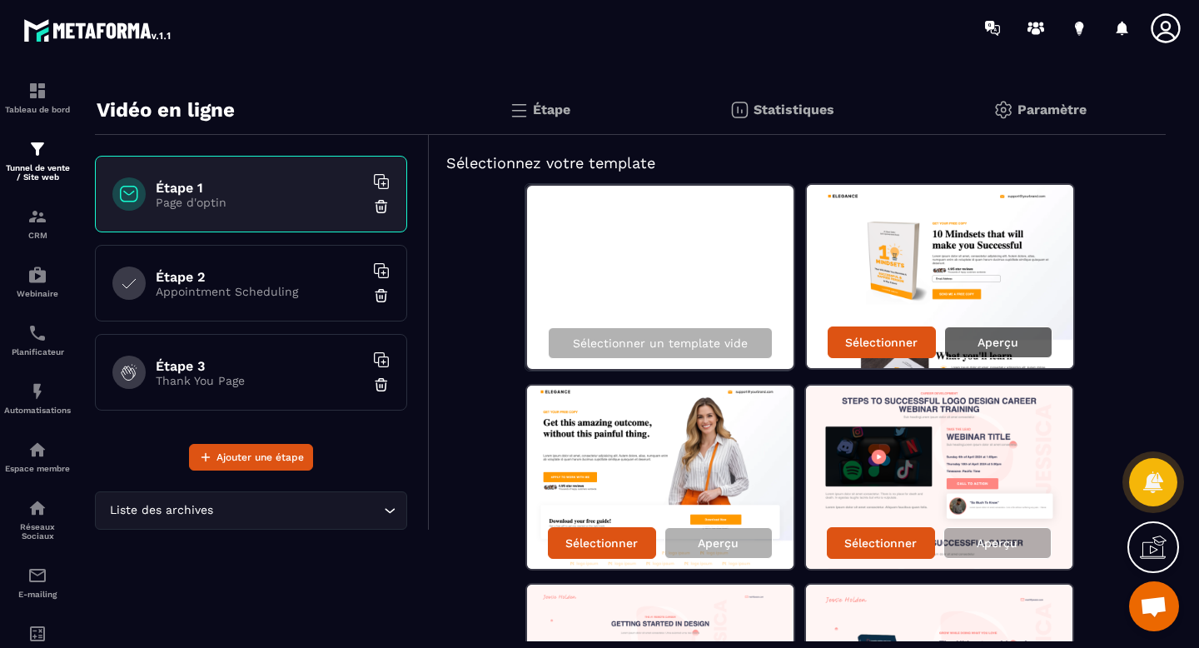
click at [1008, 348] on p "Aperçu" at bounding box center [998, 342] width 41 height 13
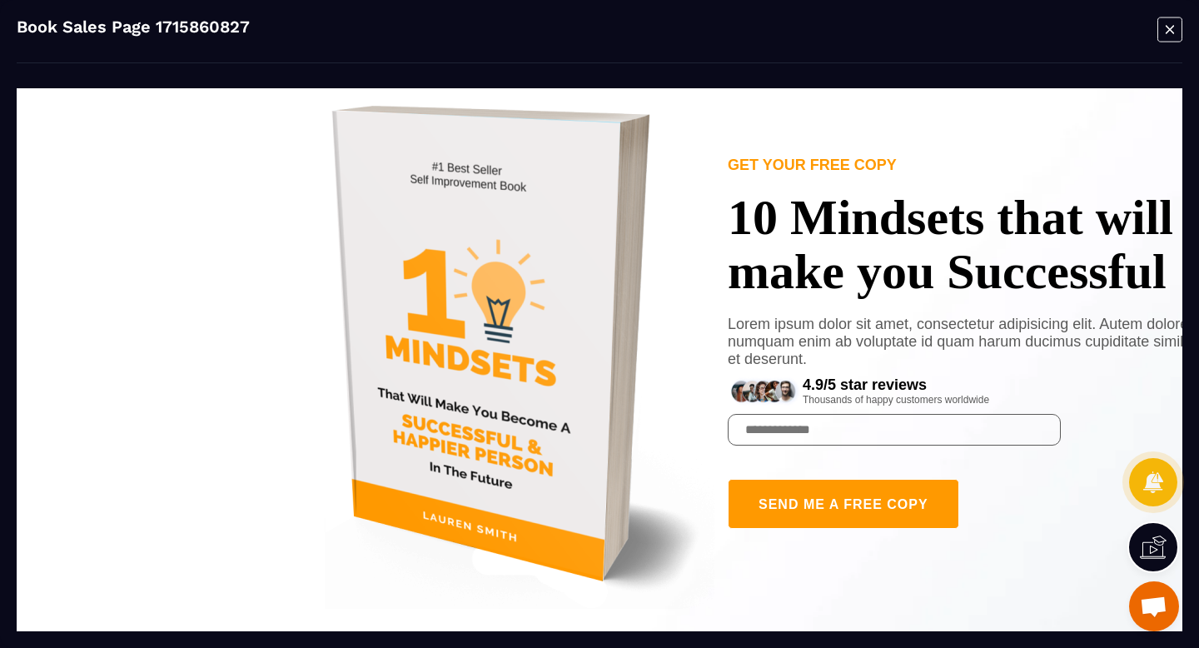
scroll to position [0, 0]
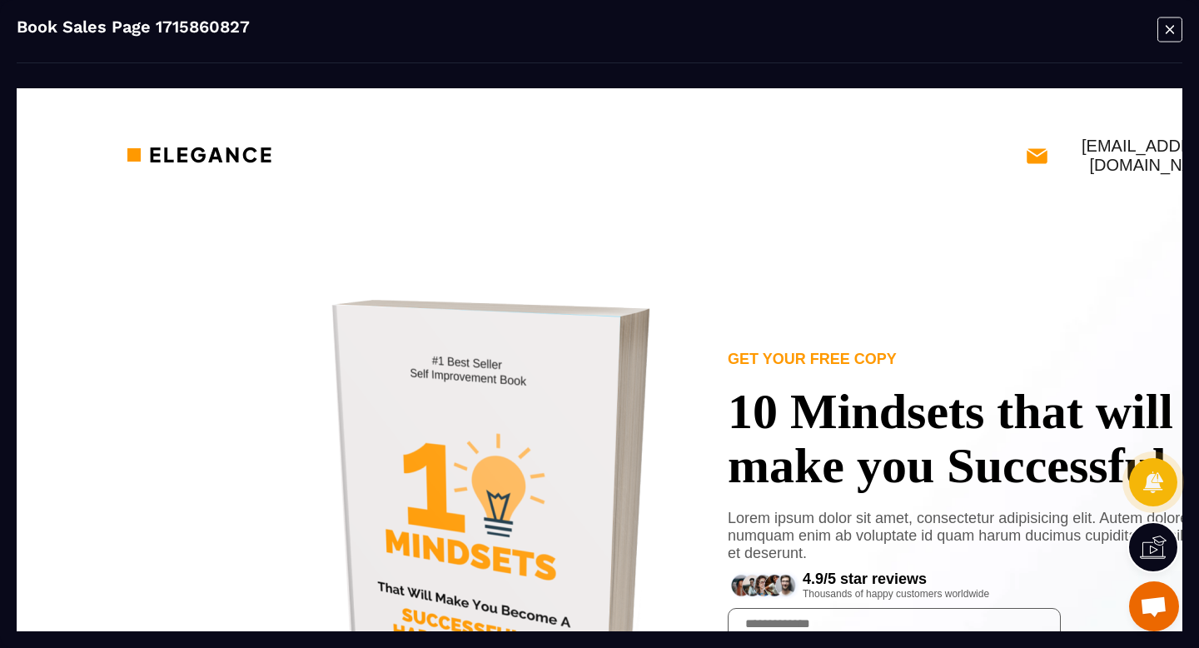
click at [1173, 32] on icon "Modal window" at bounding box center [1169, 30] width 25 height 26
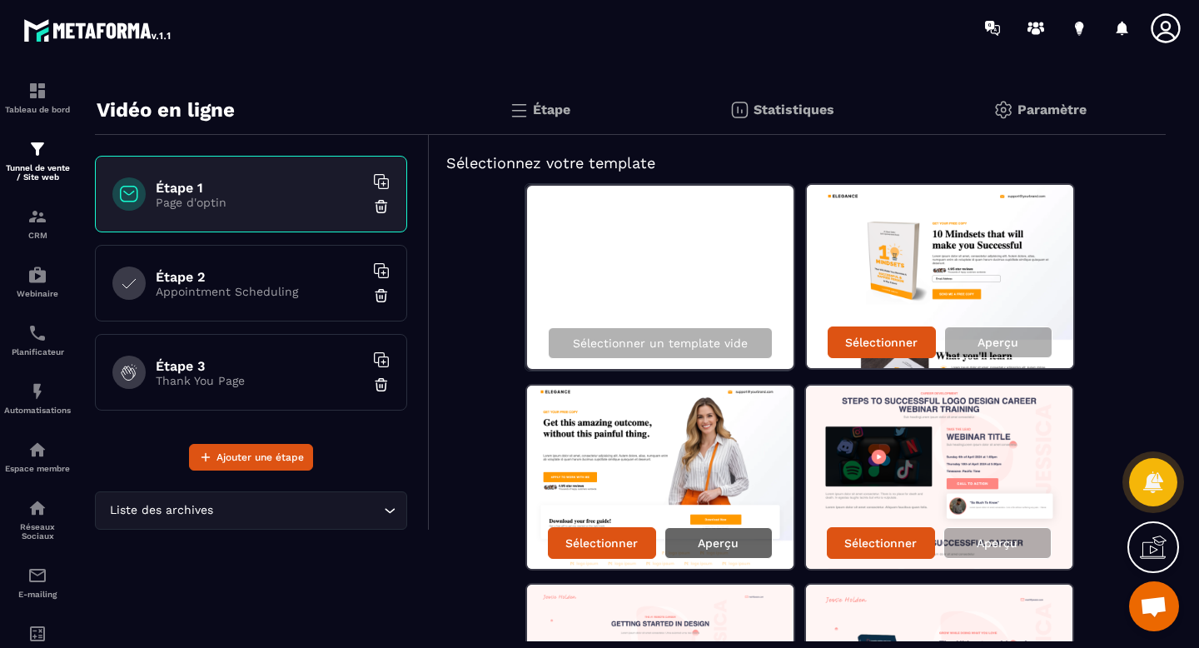
click at [705, 550] on div "Aperçu" at bounding box center [718, 543] width 108 height 32
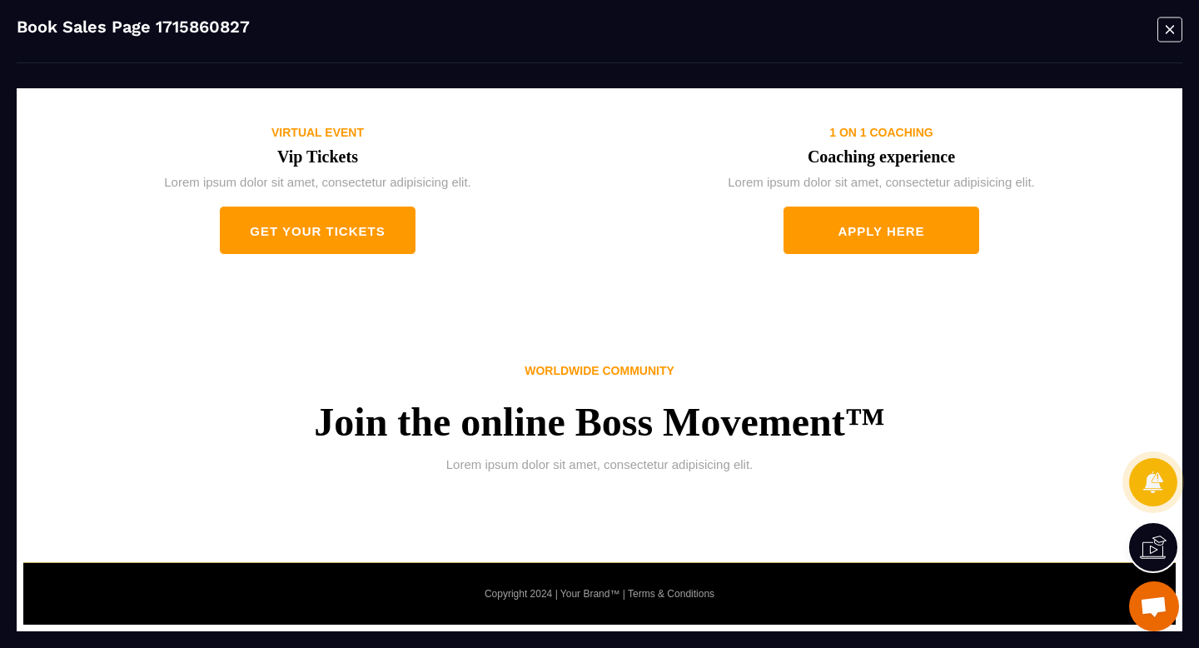
scroll to position [3971, 0]
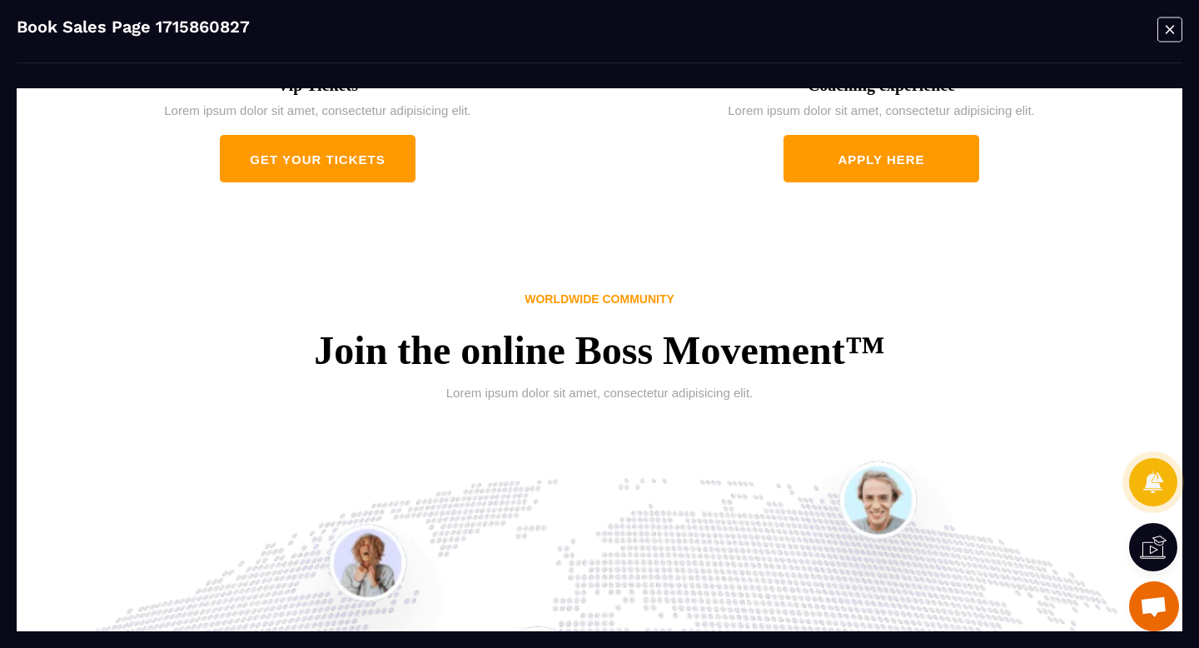
click at [1164, 33] on icon "Modal window" at bounding box center [1169, 30] width 25 height 26
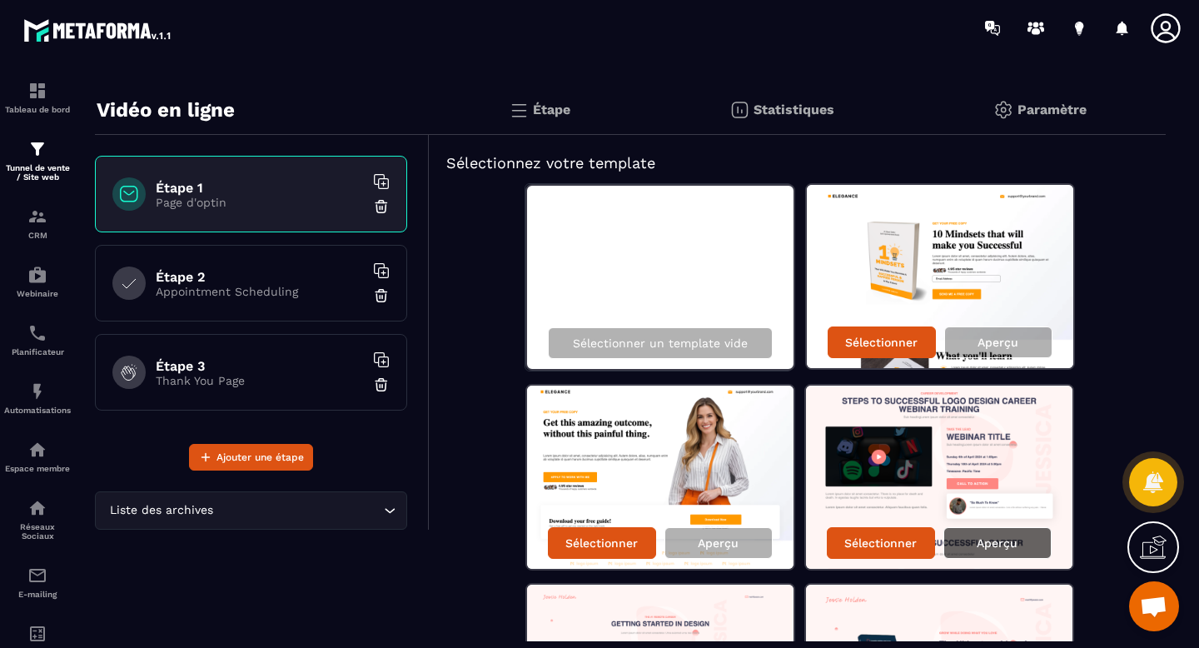
click at [998, 549] on p "Aperçu" at bounding box center [997, 542] width 41 height 13
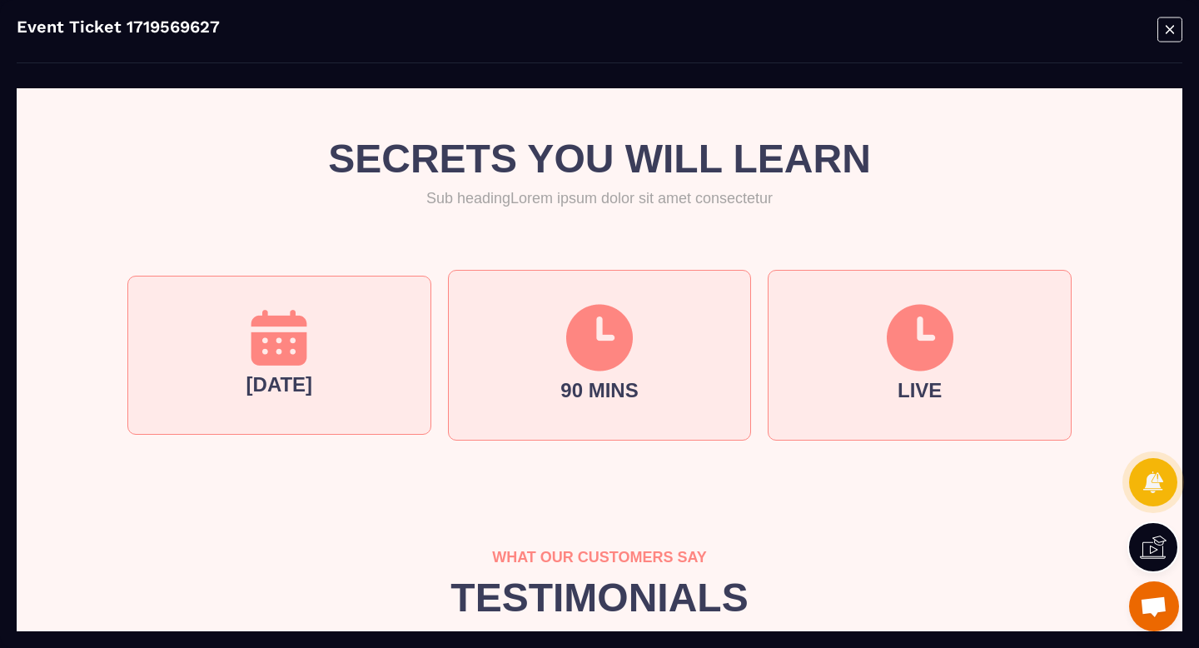
scroll to position [0, 0]
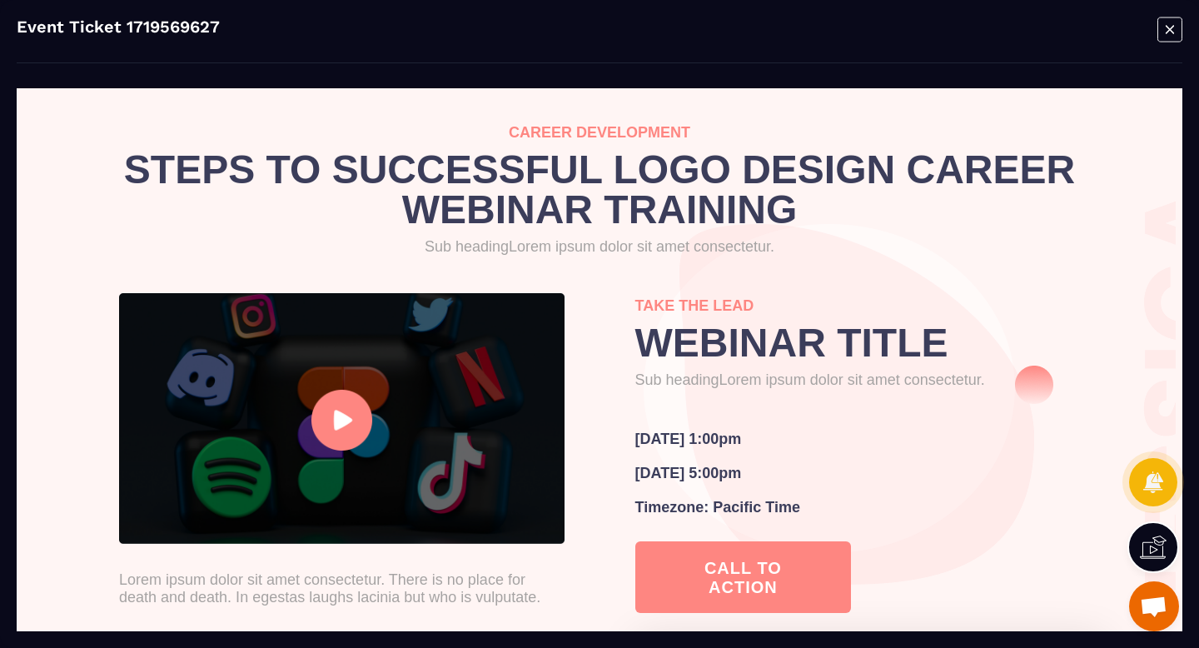
click at [1167, 36] on icon "Modal window" at bounding box center [1169, 30] width 25 height 26
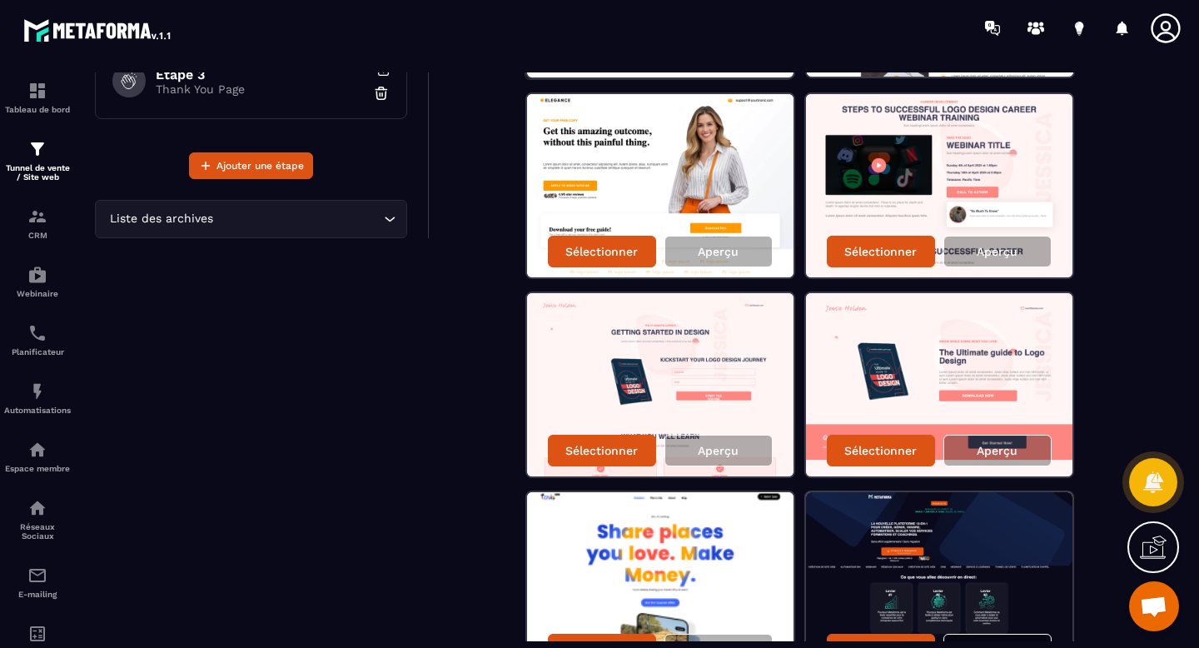
scroll to position [316, 0]
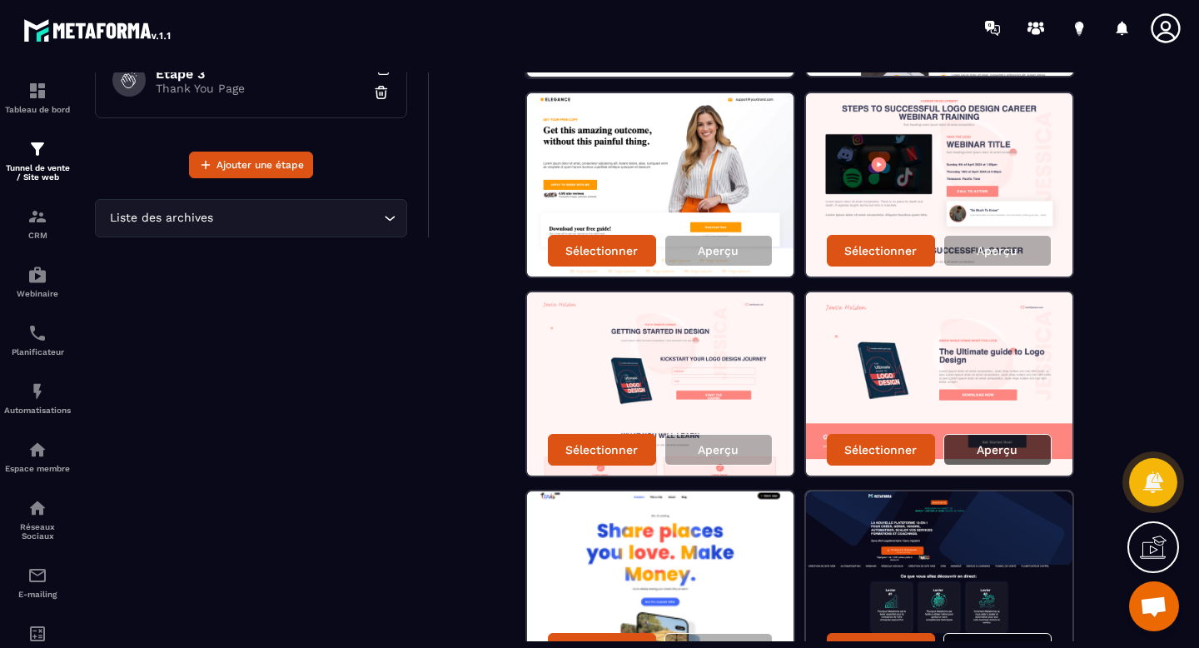
click at [983, 457] on div "Aperçu" at bounding box center [997, 450] width 108 height 32
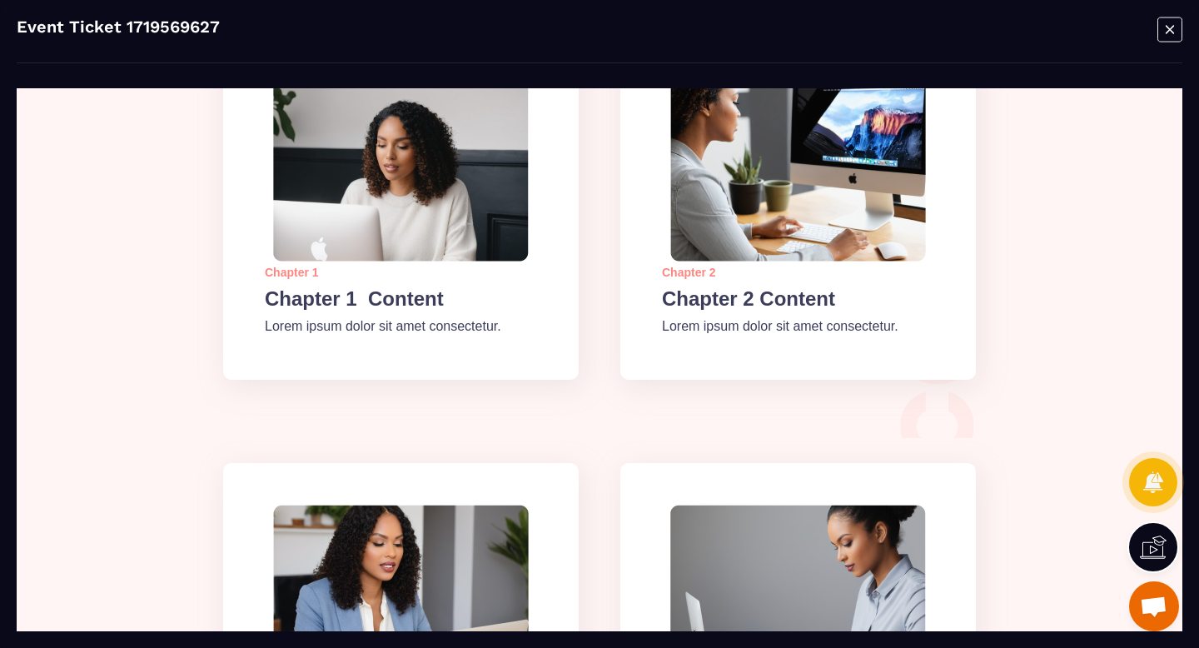
scroll to position [0, 0]
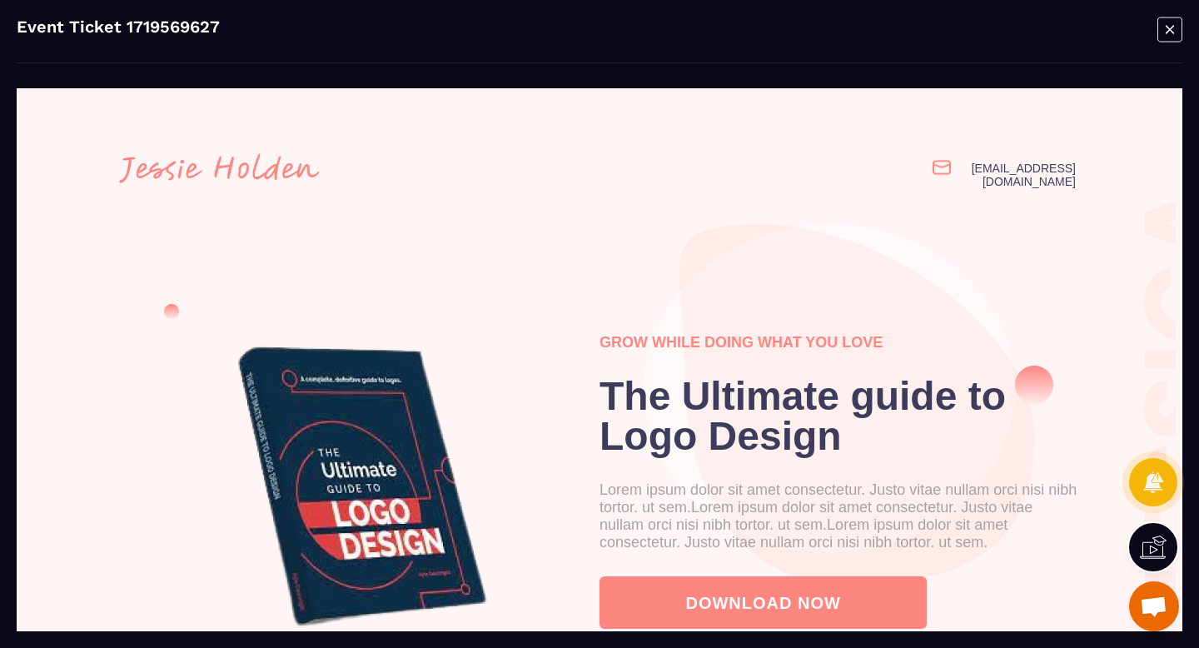
click at [1170, 29] on icon "Modal window" at bounding box center [1170, 29] width 8 height 8
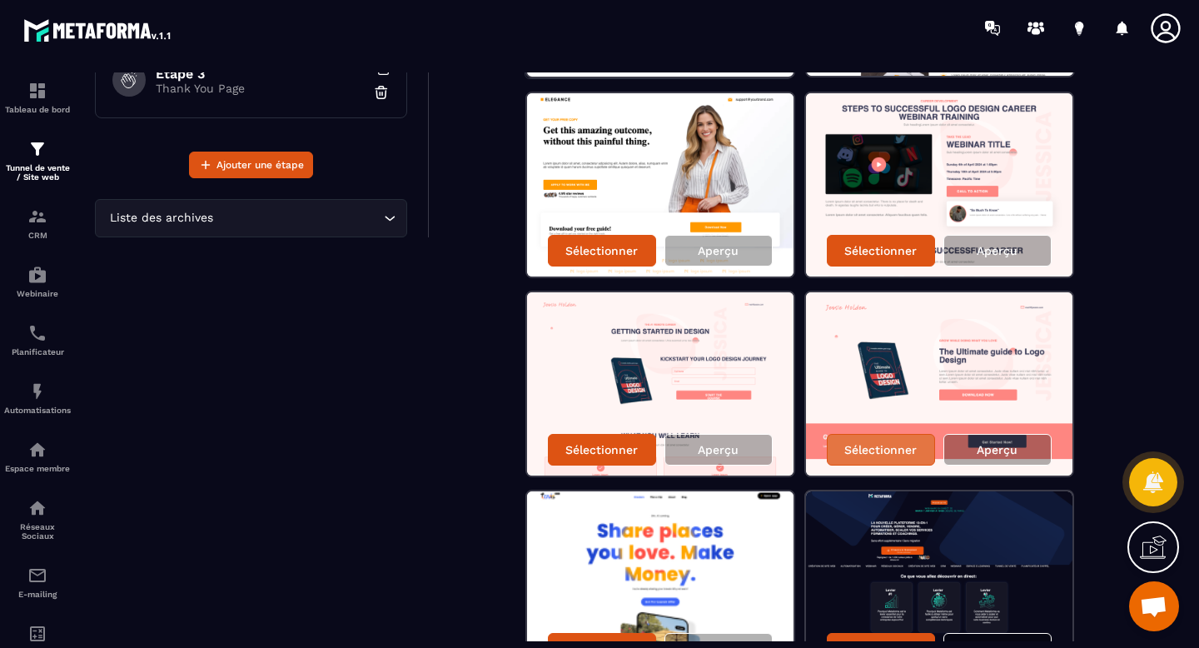
click at [876, 445] on p "Sélectionner" at bounding box center [880, 449] width 72 height 13
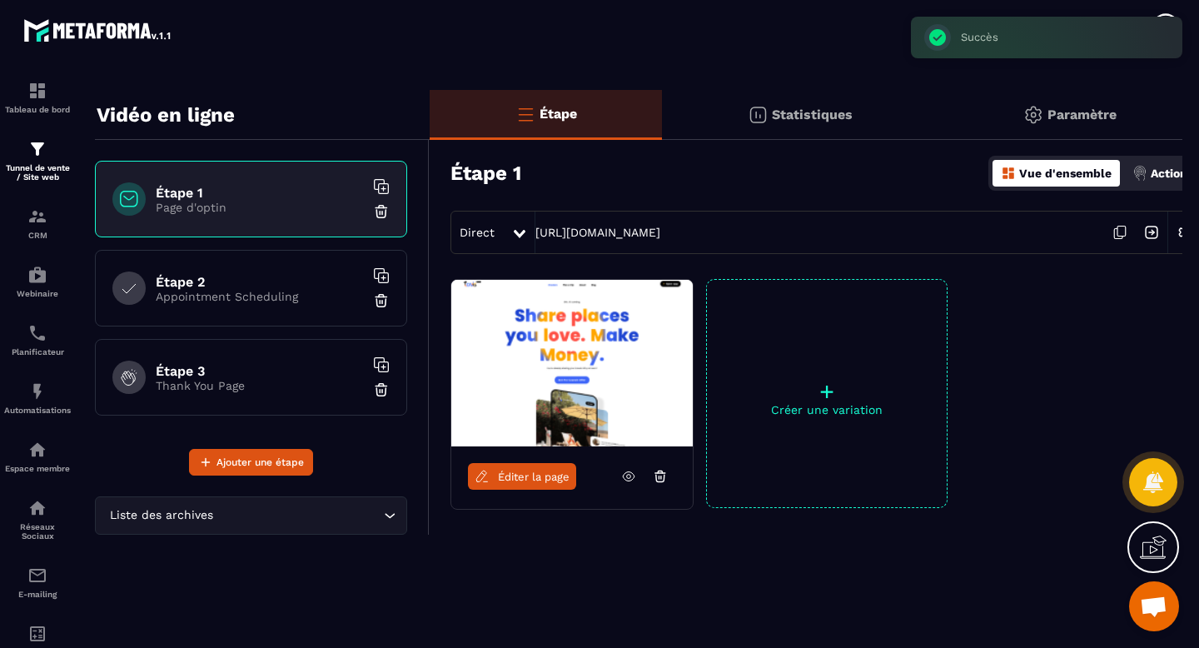
scroll to position [18, 0]
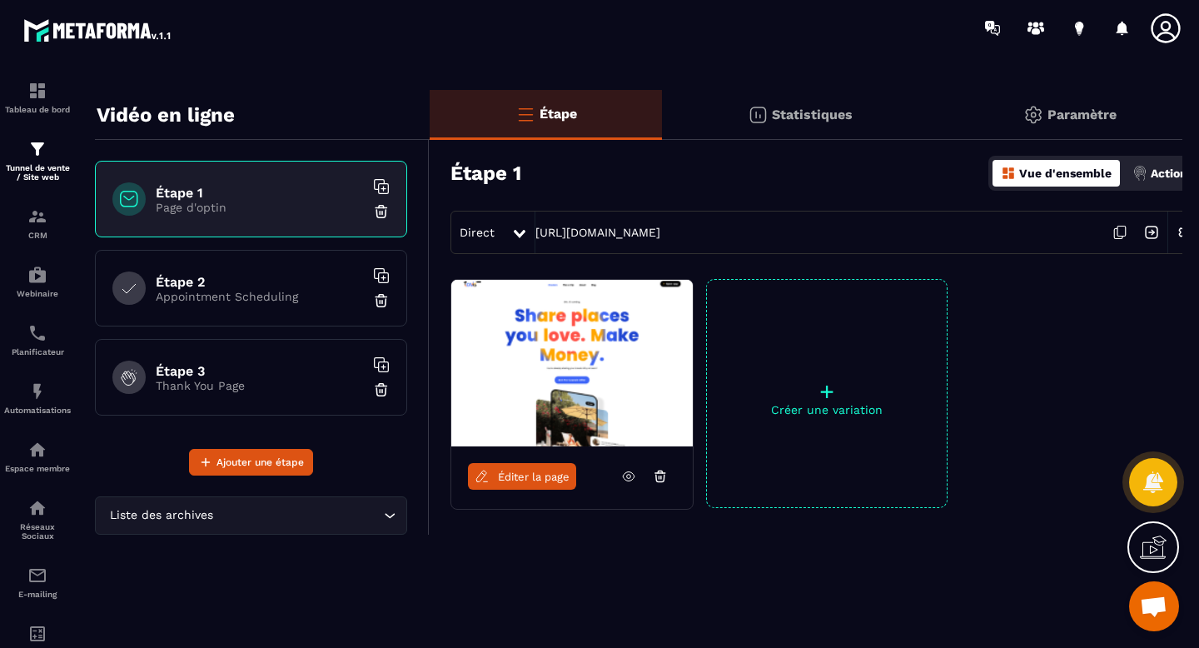
click at [286, 290] on p "Appointment Scheduling" at bounding box center [260, 296] width 208 height 13
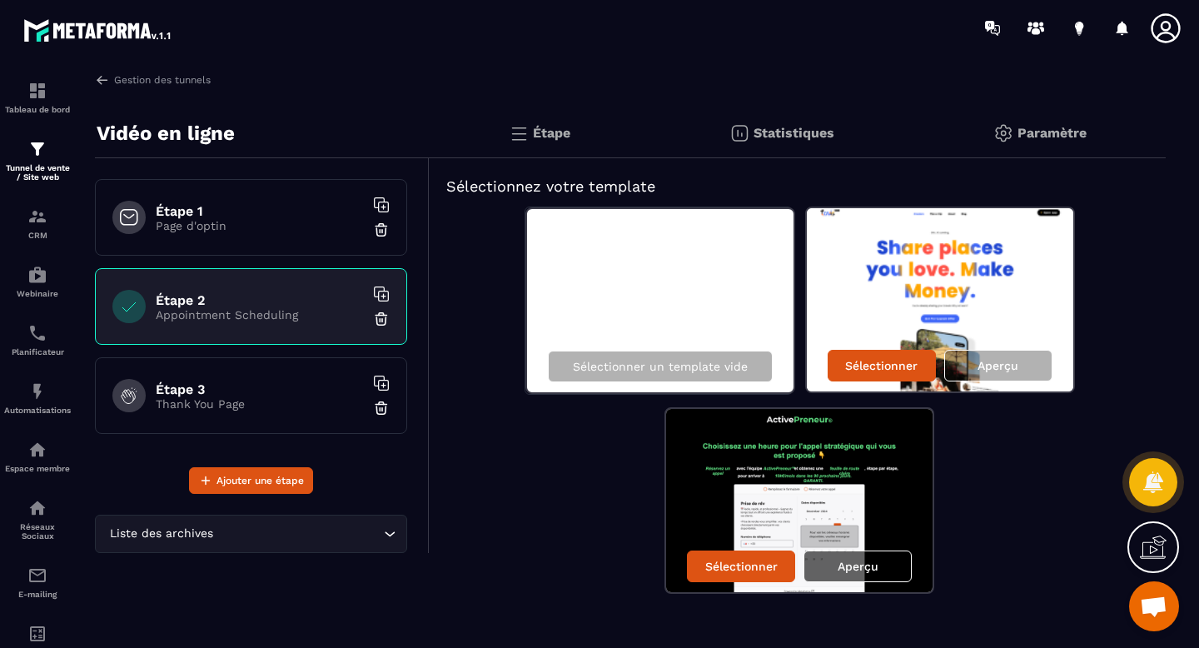
click at [861, 562] on p "Aperçu" at bounding box center [858, 566] width 41 height 13
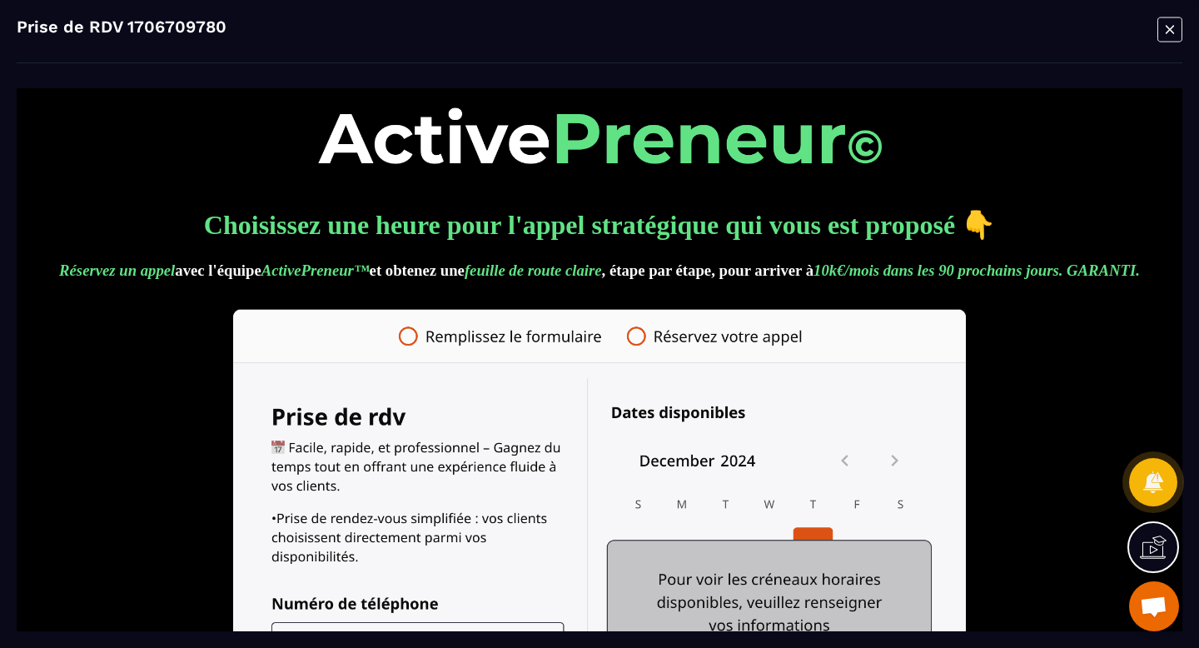
click at [1177, 23] on icon "Modal window" at bounding box center [1169, 30] width 25 height 26
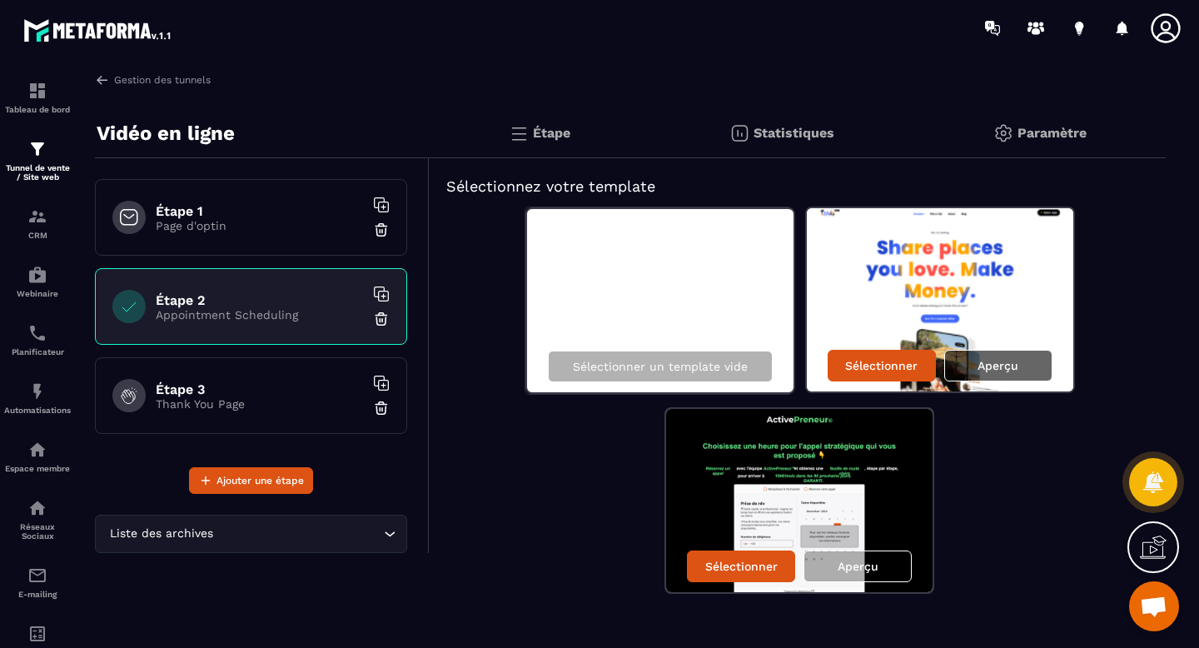
click at [989, 361] on p "Aperçu" at bounding box center [998, 365] width 41 height 13
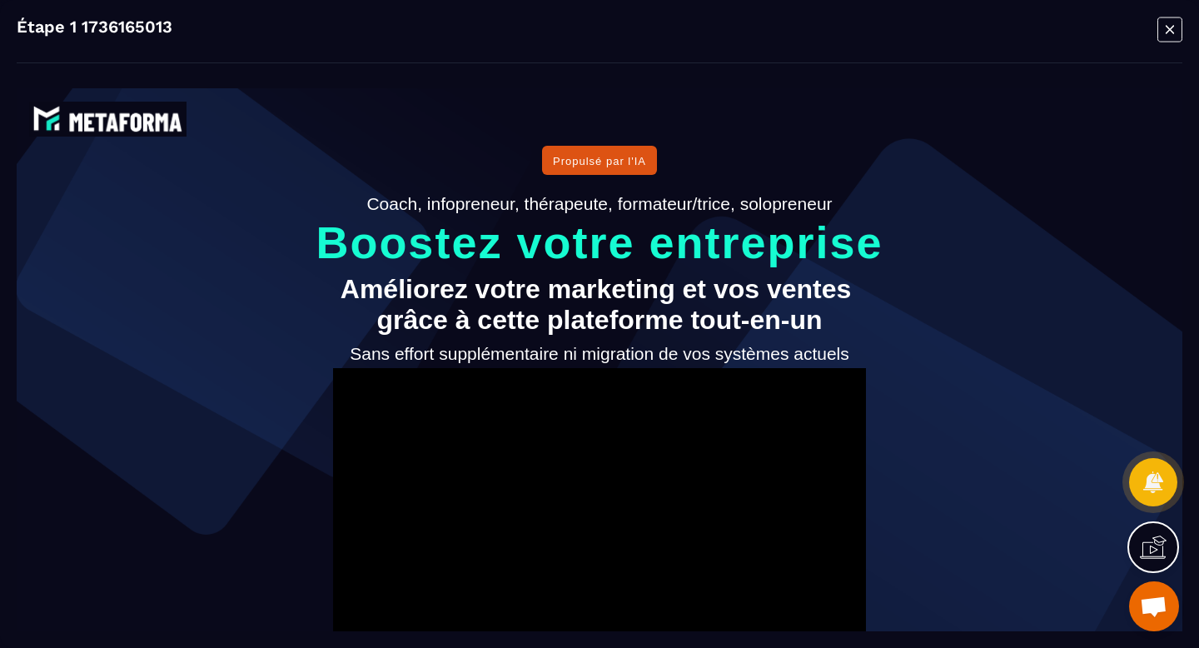
click at [1177, 31] on icon "Modal window" at bounding box center [1169, 30] width 25 height 26
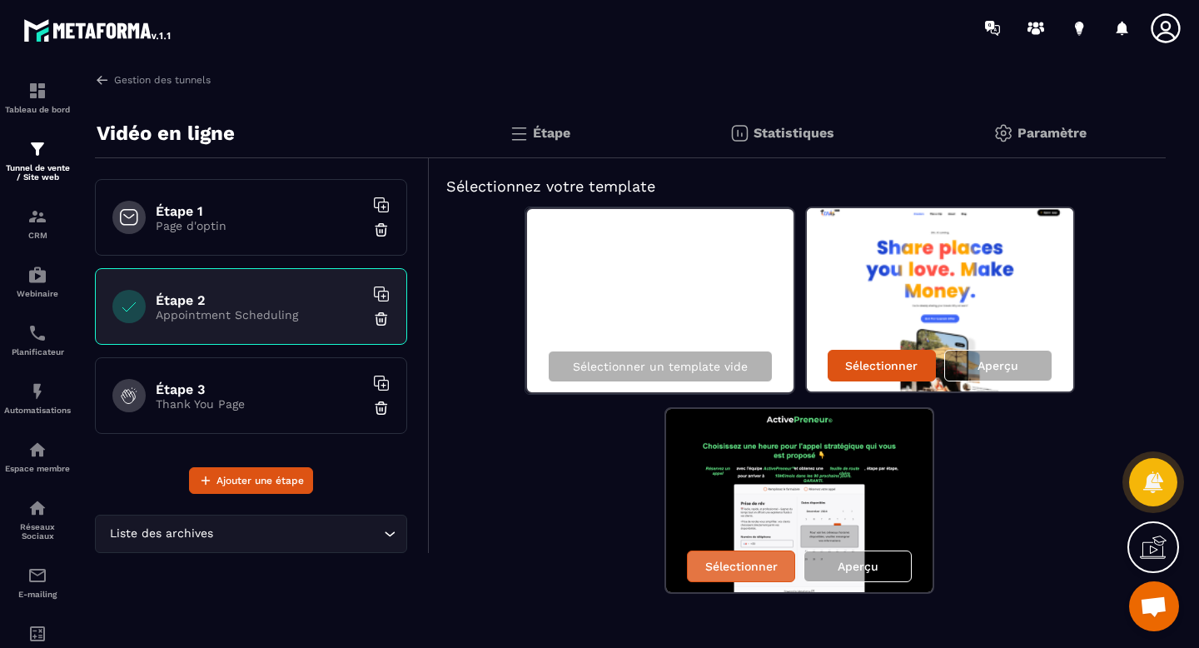
click at [730, 571] on p "Sélectionner" at bounding box center [741, 566] width 72 height 13
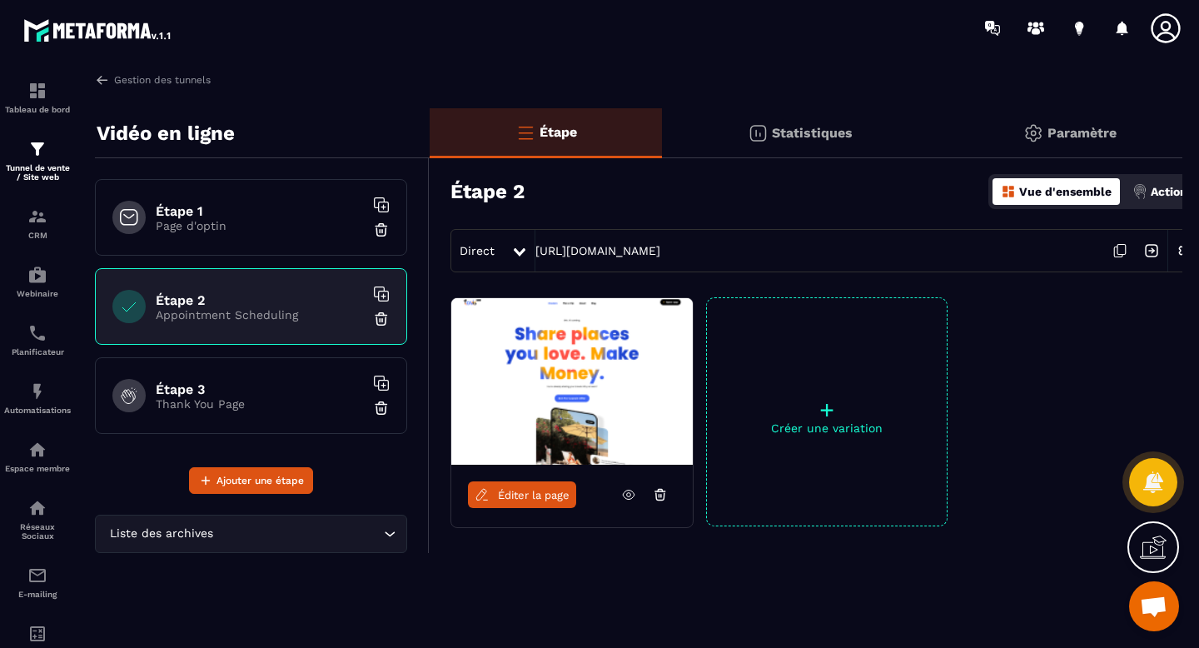
click at [321, 406] on p "Thank You Page" at bounding box center [260, 403] width 208 height 13
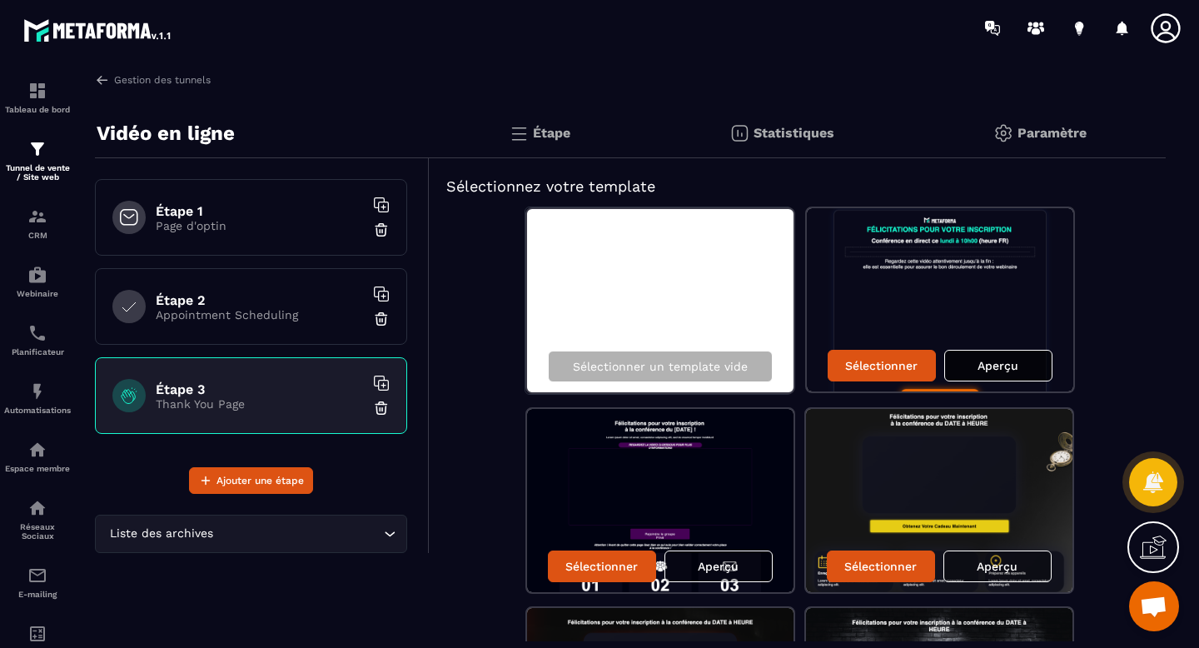
click at [1023, 365] on div "Aperçu" at bounding box center [998, 366] width 108 height 32
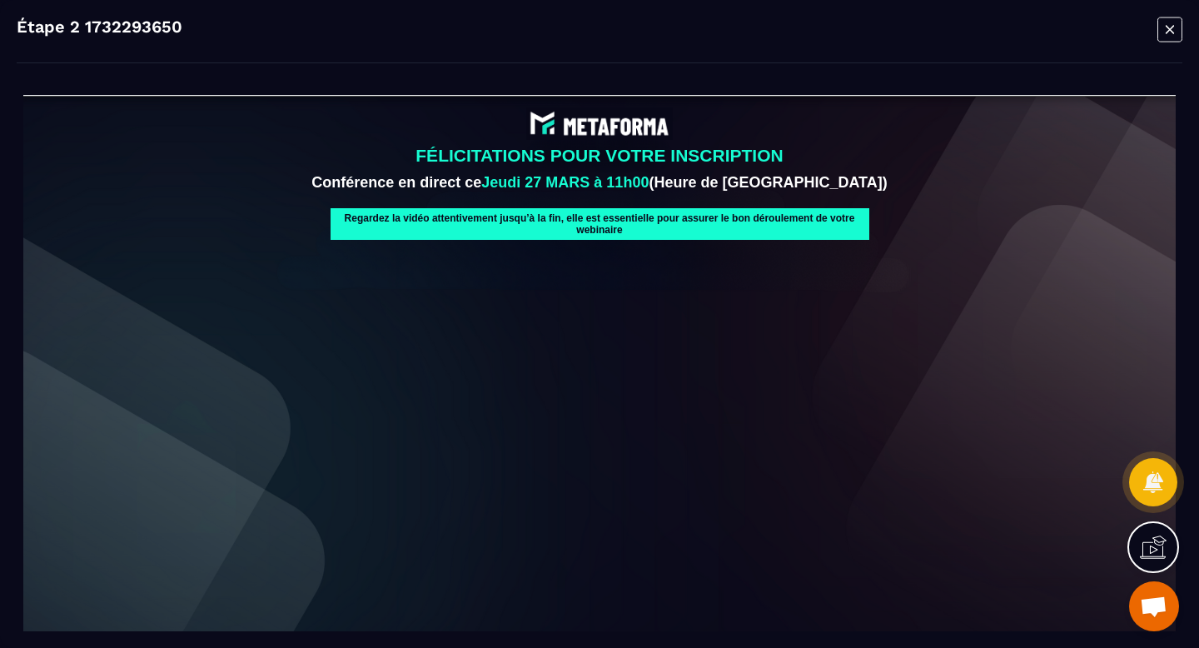
click at [1167, 32] on icon "Modal window" at bounding box center [1169, 30] width 25 height 26
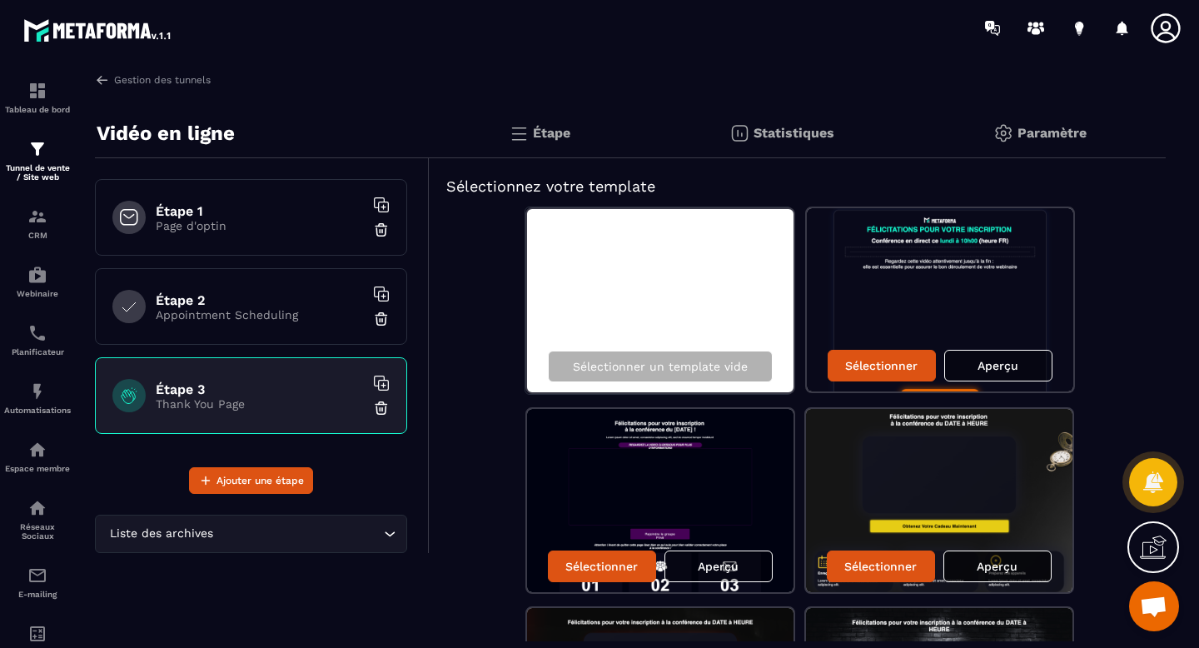
click at [1001, 565] on p "Aperçu" at bounding box center [997, 566] width 41 height 13
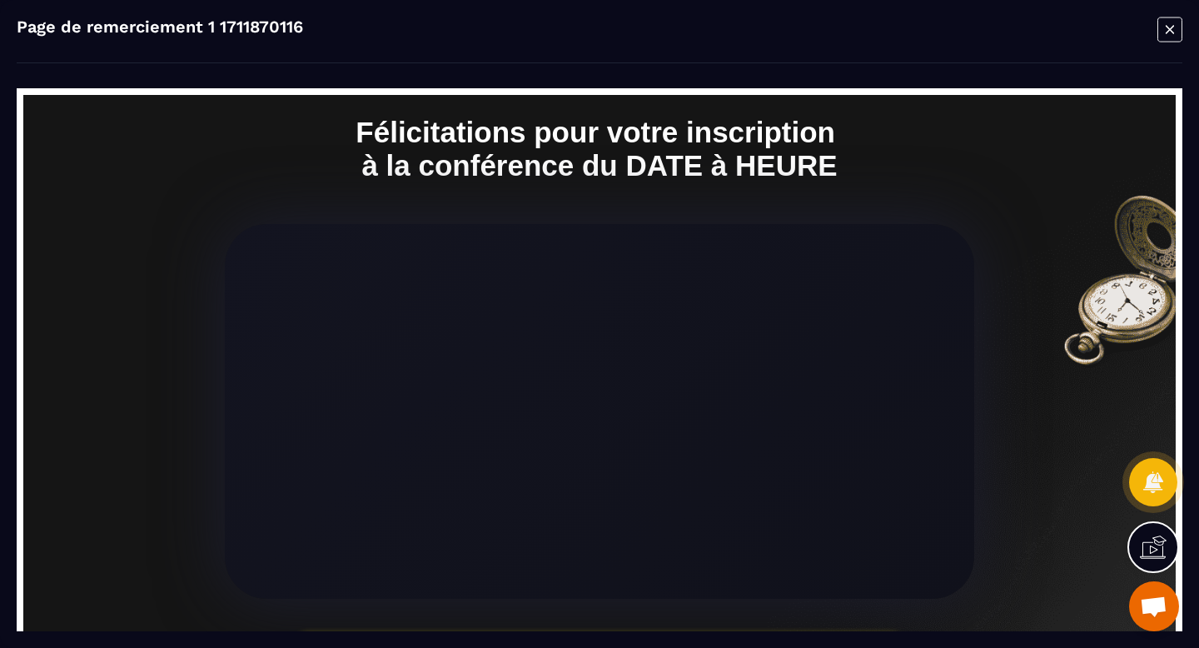
click at [1169, 31] on icon "Modal window" at bounding box center [1169, 30] width 25 height 26
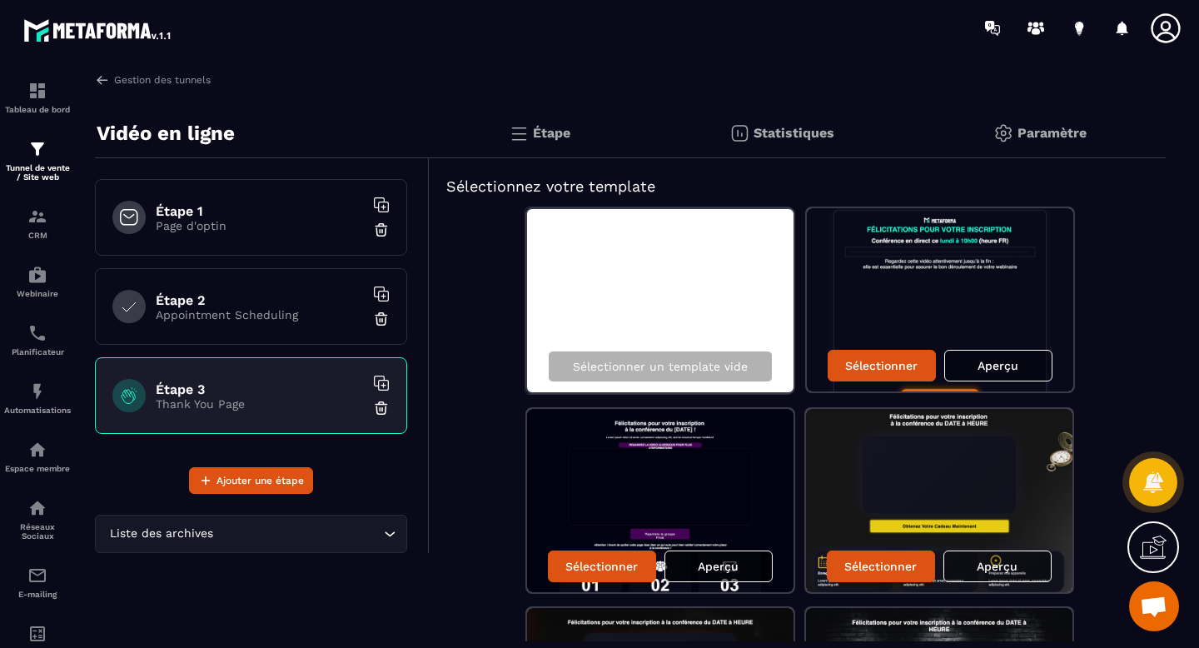
click at [727, 568] on p "Aperçu" at bounding box center [718, 566] width 41 height 13
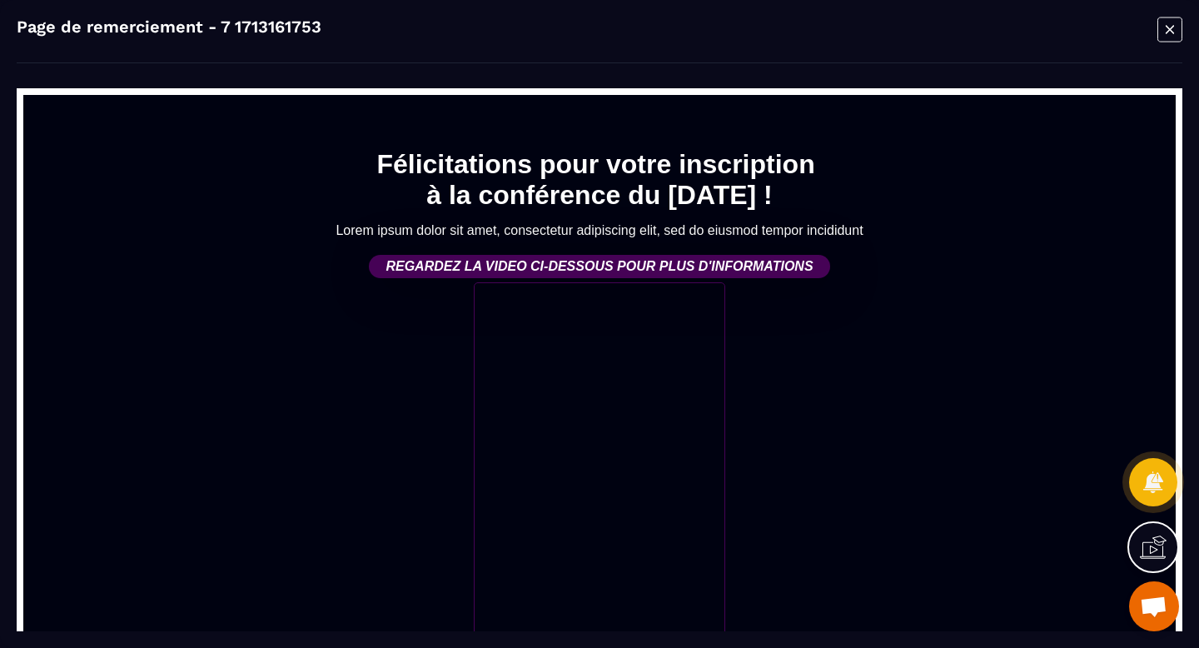
click at [1166, 36] on icon "Modal window" at bounding box center [1169, 30] width 25 height 26
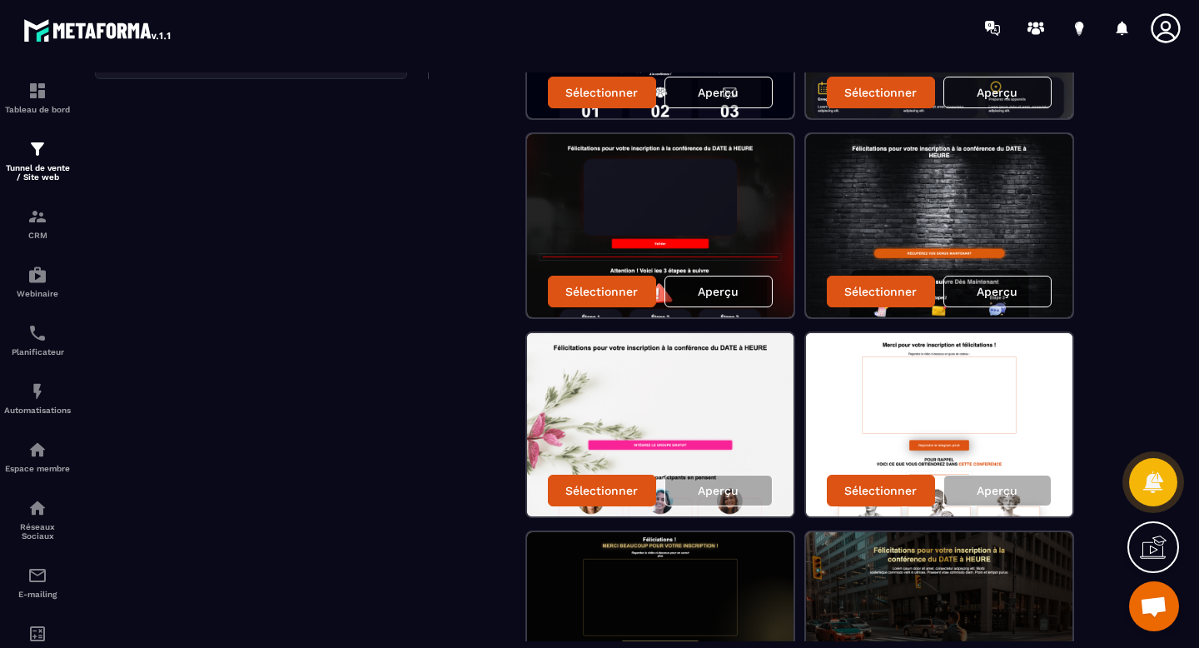
scroll to position [475, 0]
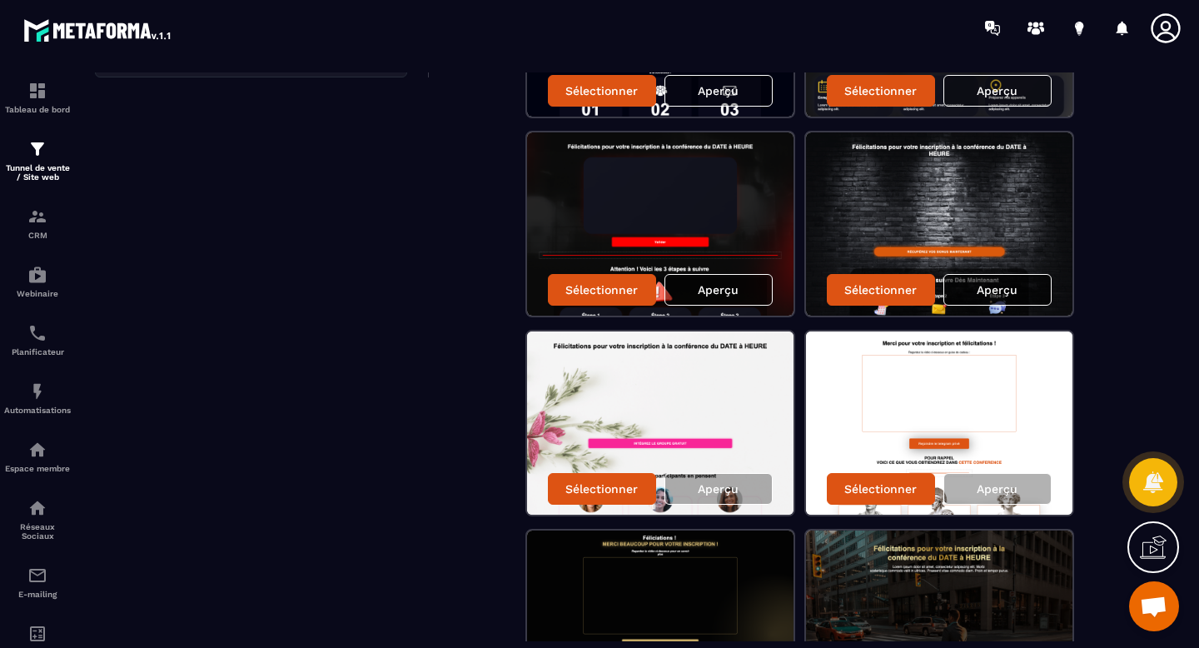
click at [989, 293] on p "Aperçu" at bounding box center [997, 289] width 41 height 13
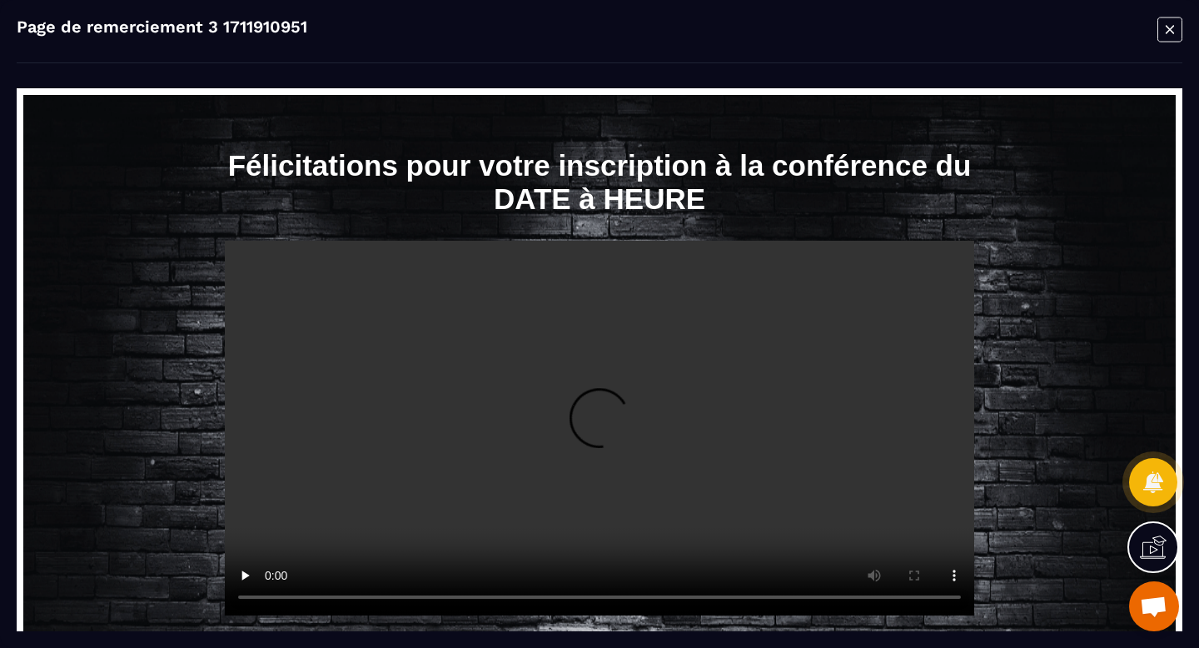
scroll to position [0, 0]
click at [1169, 35] on icon "Modal window" at bounding box center [1169, 30] width 25 height 26
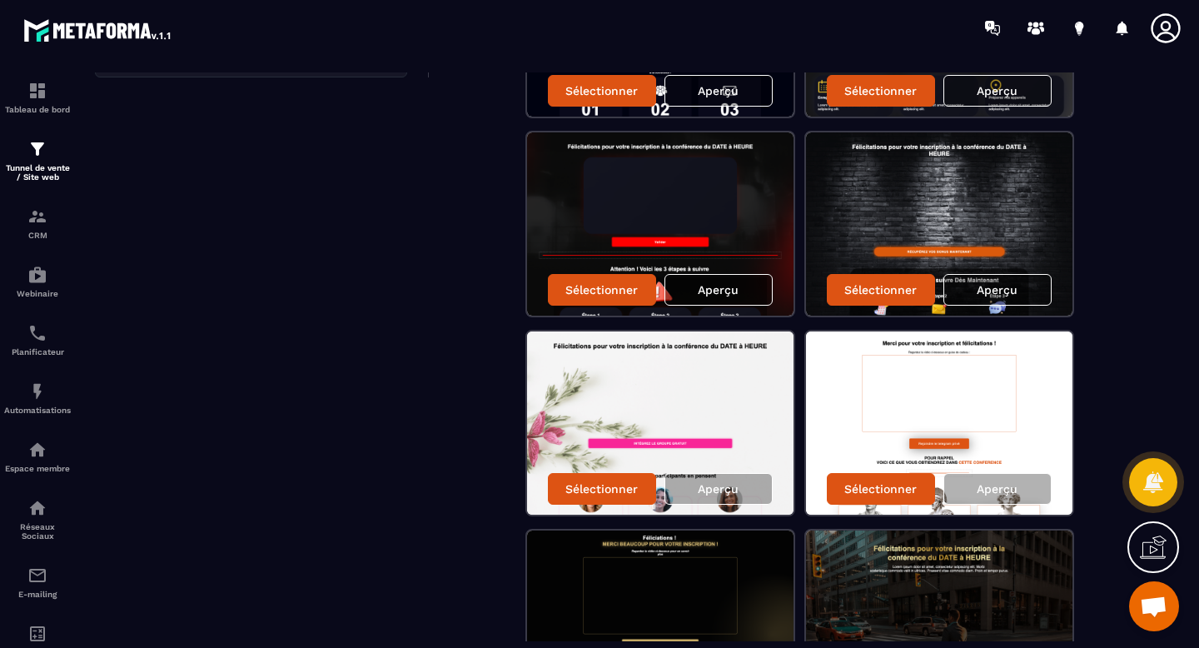
scroll to position [616, 0]
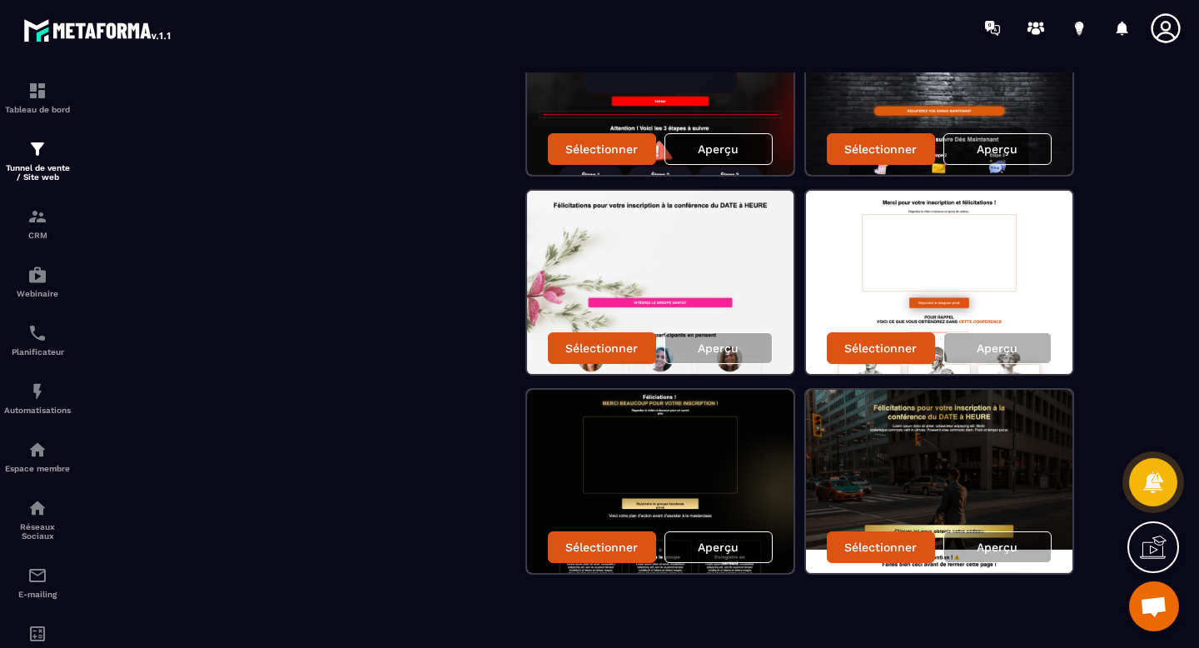
click at [718, 554] on div "Aperçu" at bounding box center [718, 547] width 108 height 32
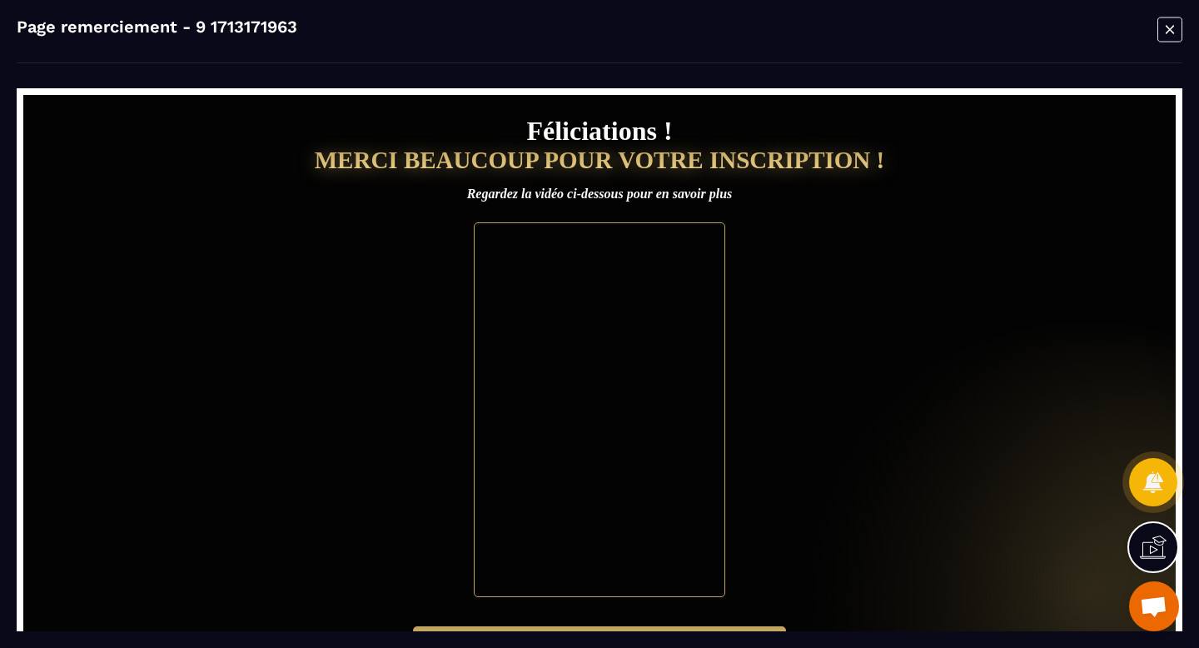
scroll to position [0, 0]
click at [1167, 32] on icon "Modal window" at bounding box center [1170, 29] width 8 height 8
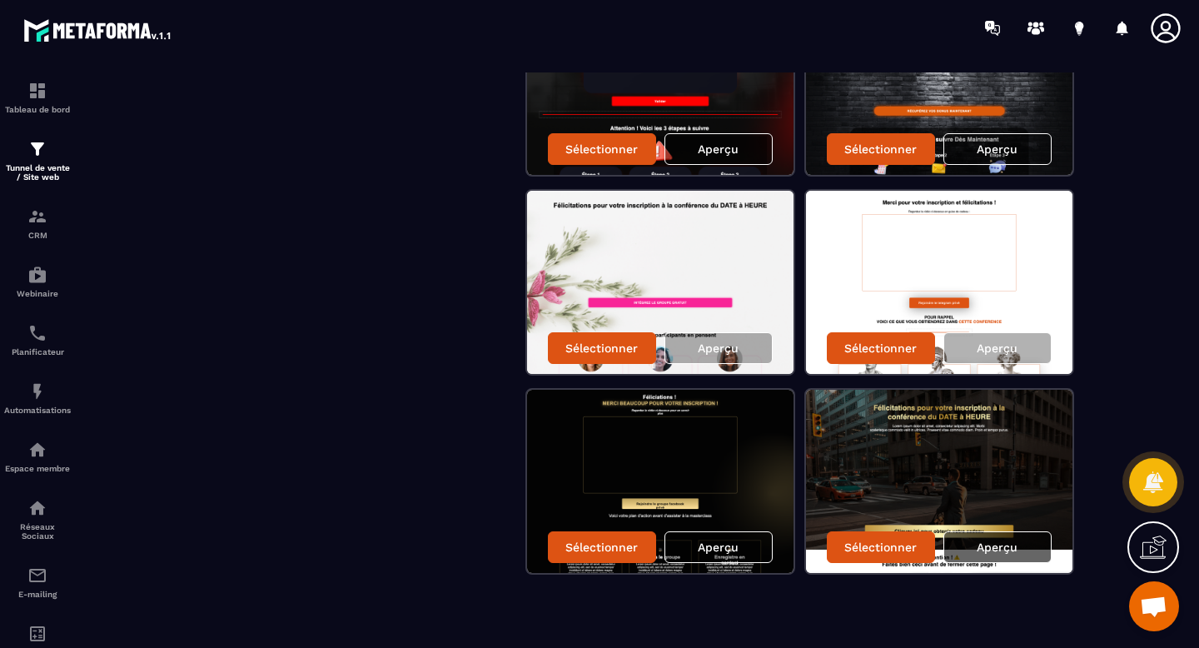
click at [974, 546] on div "Aperçu" at bounding box center [997, 547] width 108 height 32
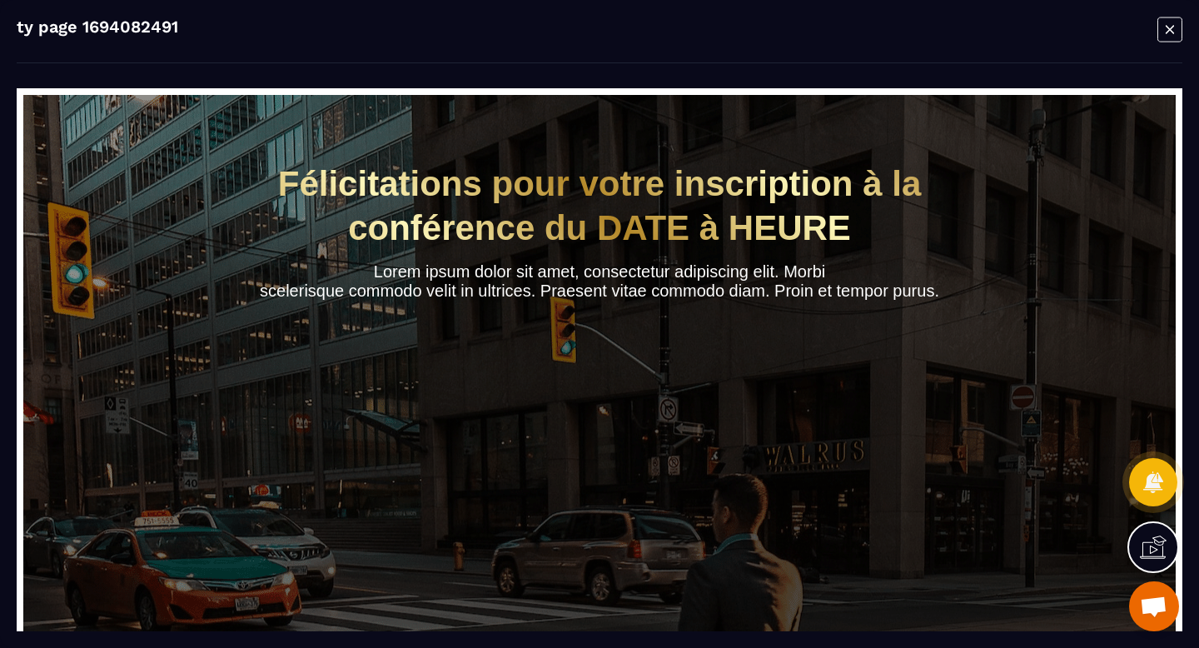
click at [1174, 37] on icon "Modal window" at bounding box center [1169, 30] width 25 height 26
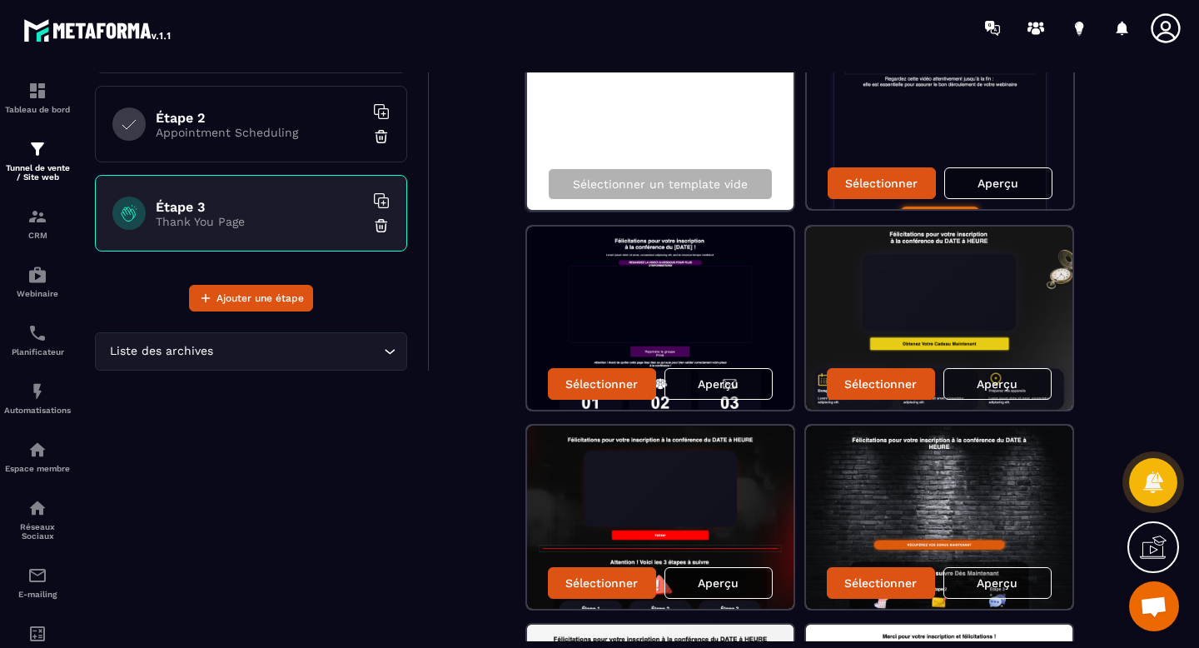
scroll to position [181, 0]
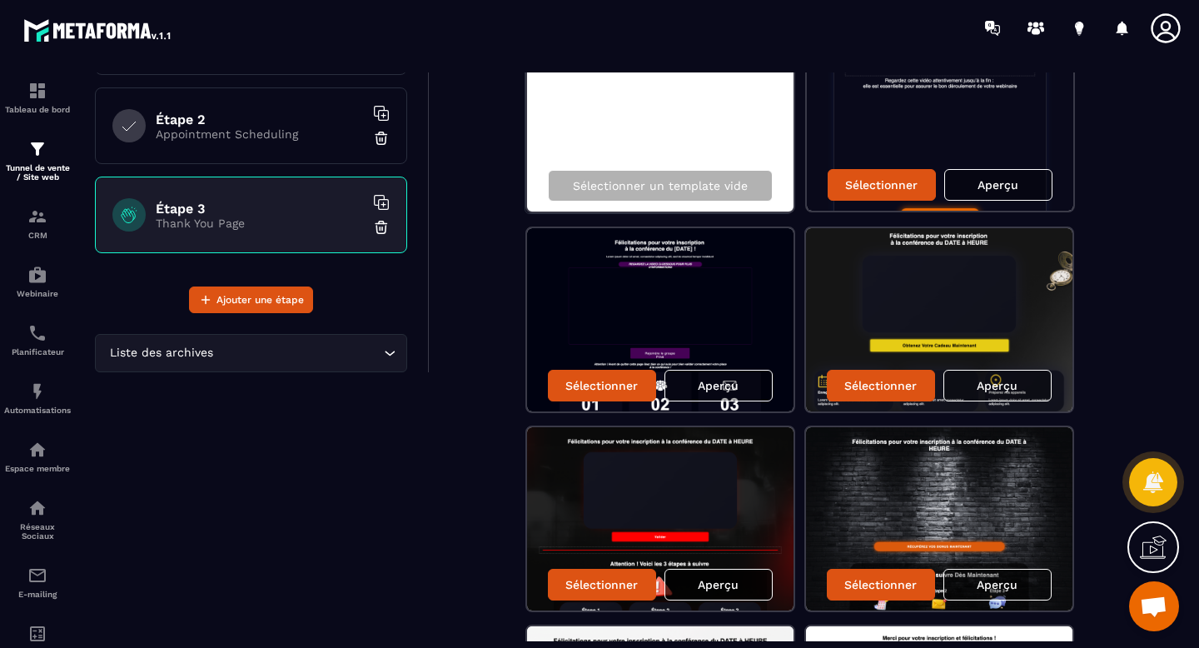
click at [704, 598] on div "Aperçu" at bounding box center [718, 585] width 108 height 32
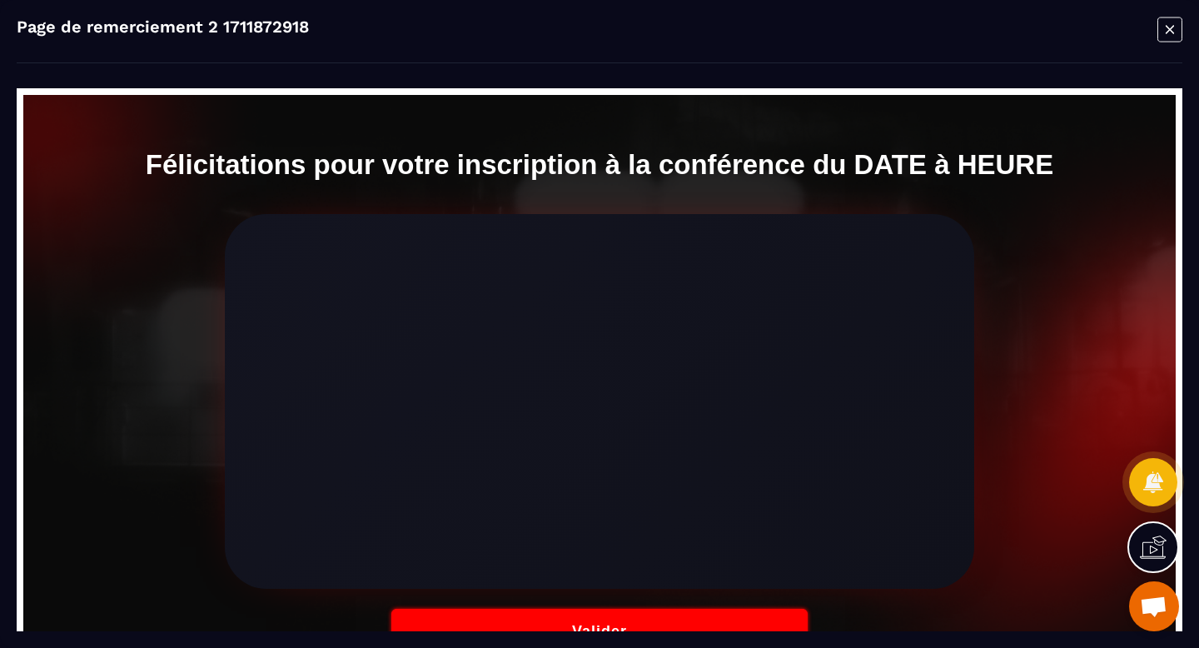
scroll to position [0, 0]
click at [1174, 32] on icon "Modal window" at bounding box center [1169, 30] width 25 height 26
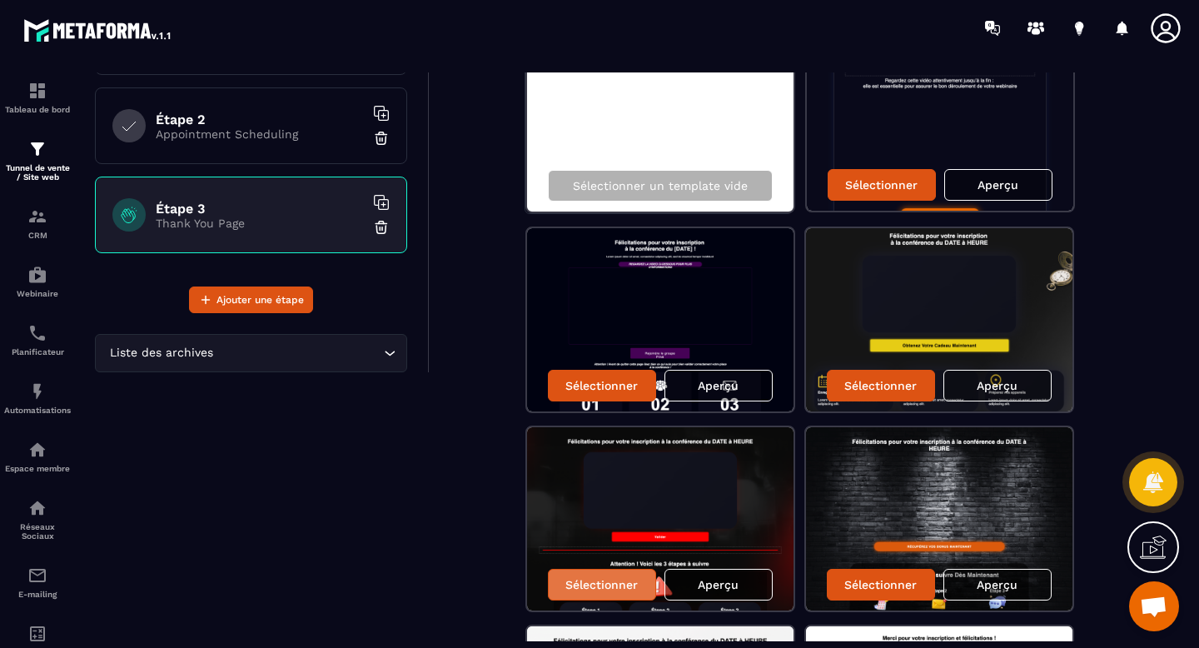
click at [629, 585] on p "Sélectionner" at bounding box center [601, 584] width 72 height 13
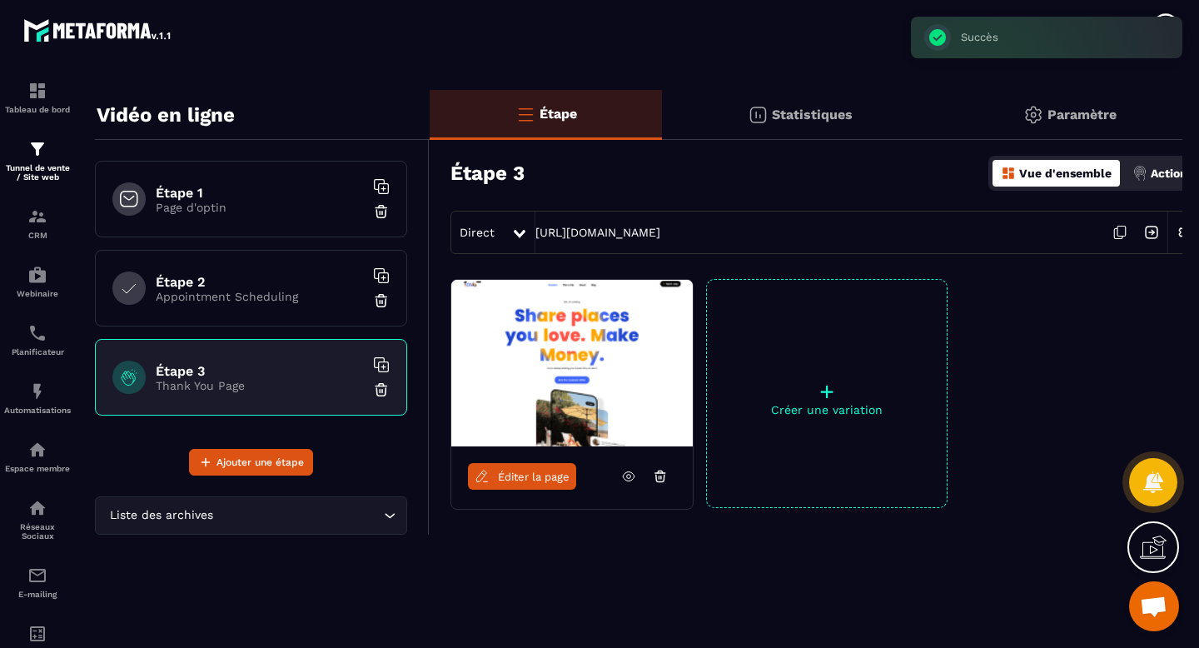
scroll to position [18, 0]
click at [282, 206] on p "Page d'optin" at bounding box center [260, 207] width 208 height 13
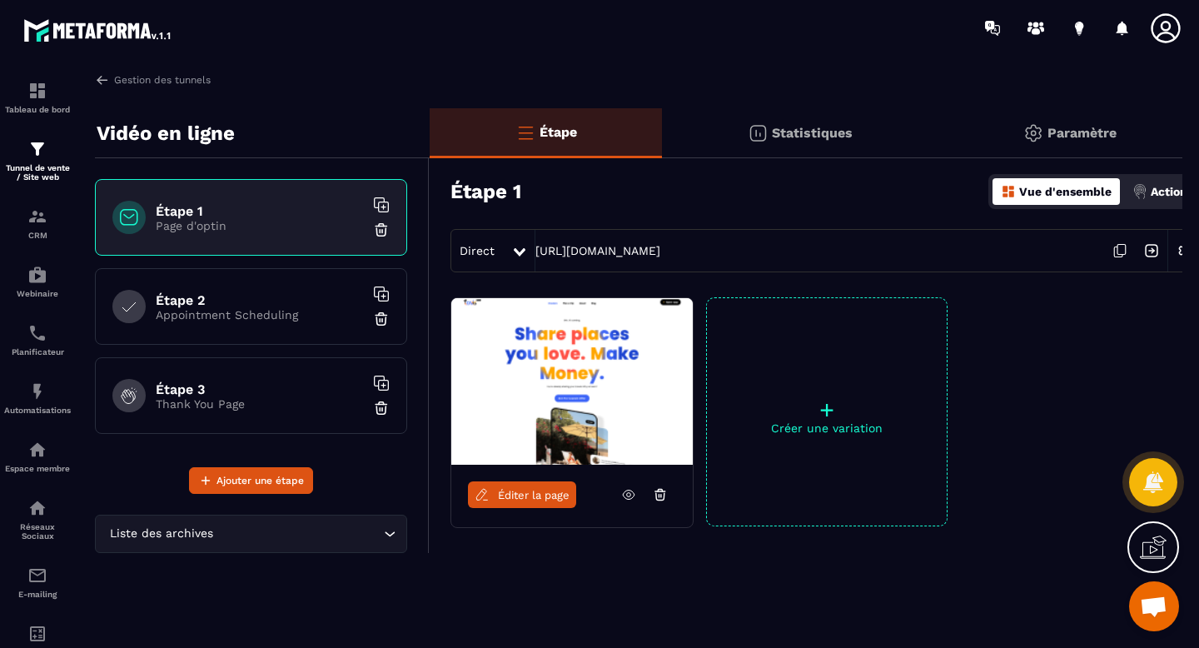
click at [281, 308] on p "Appointment Scheduling" at bounding box center [260, 314] width 208 height 13
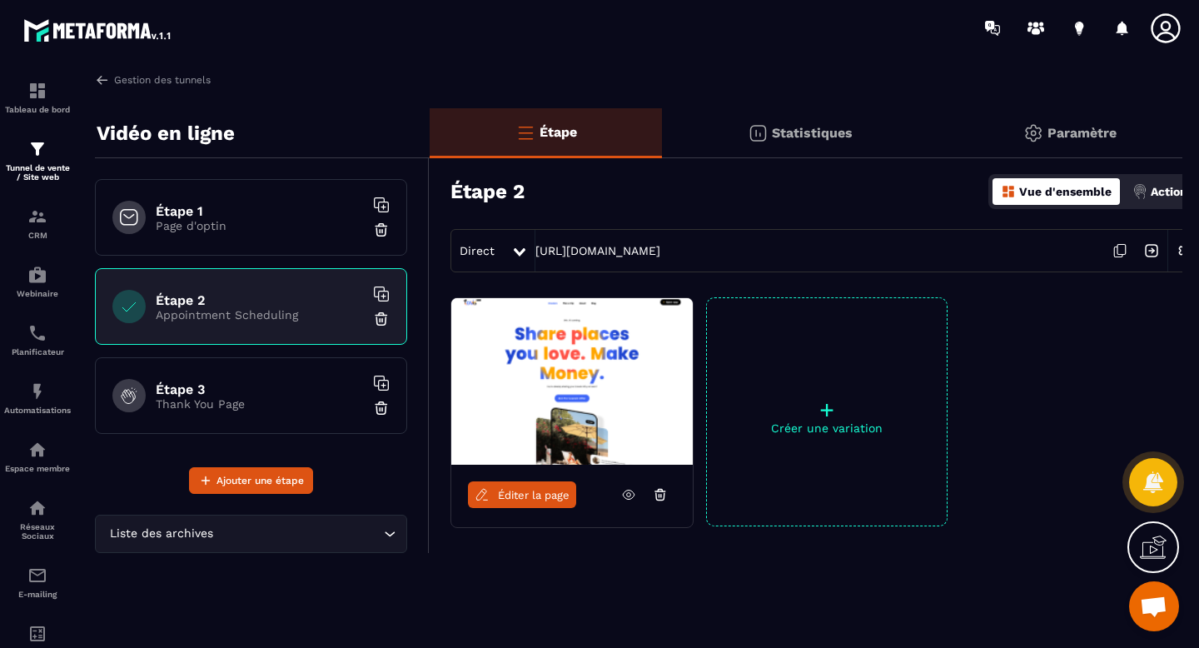
click at [265, 397] on p "Thank You Page" at bounding box center [260, 403] width 208 height 13
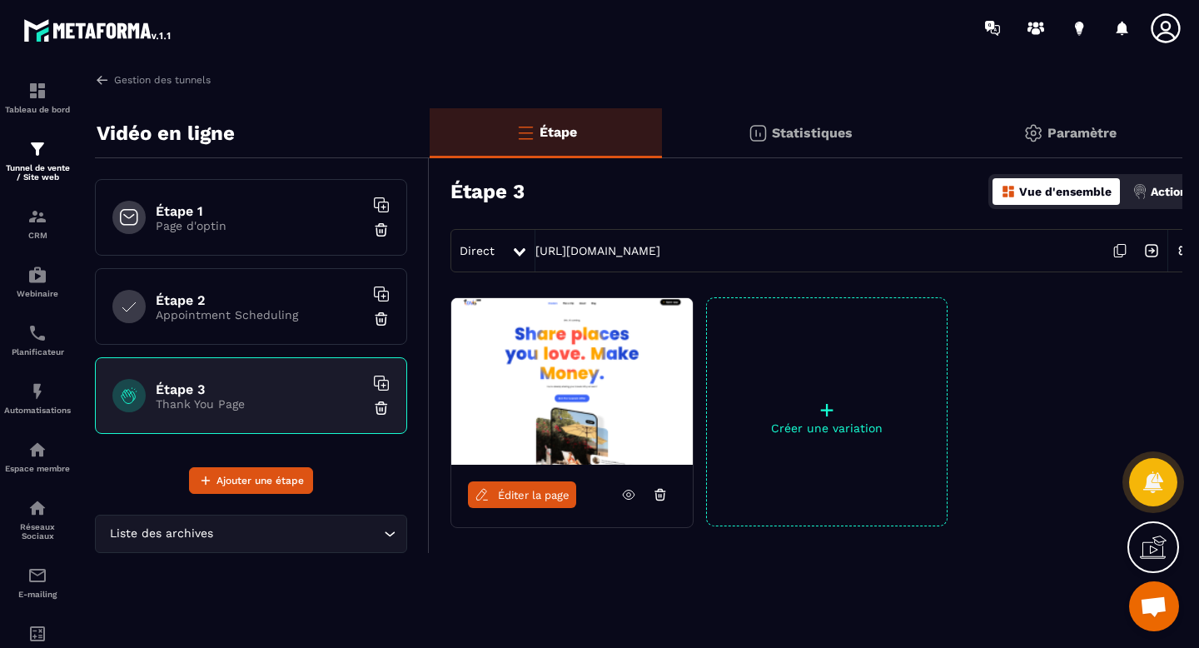
click at [265, 309] on p "Appointment Scheduling" at bounding box center [260, 314] width 208 height 13
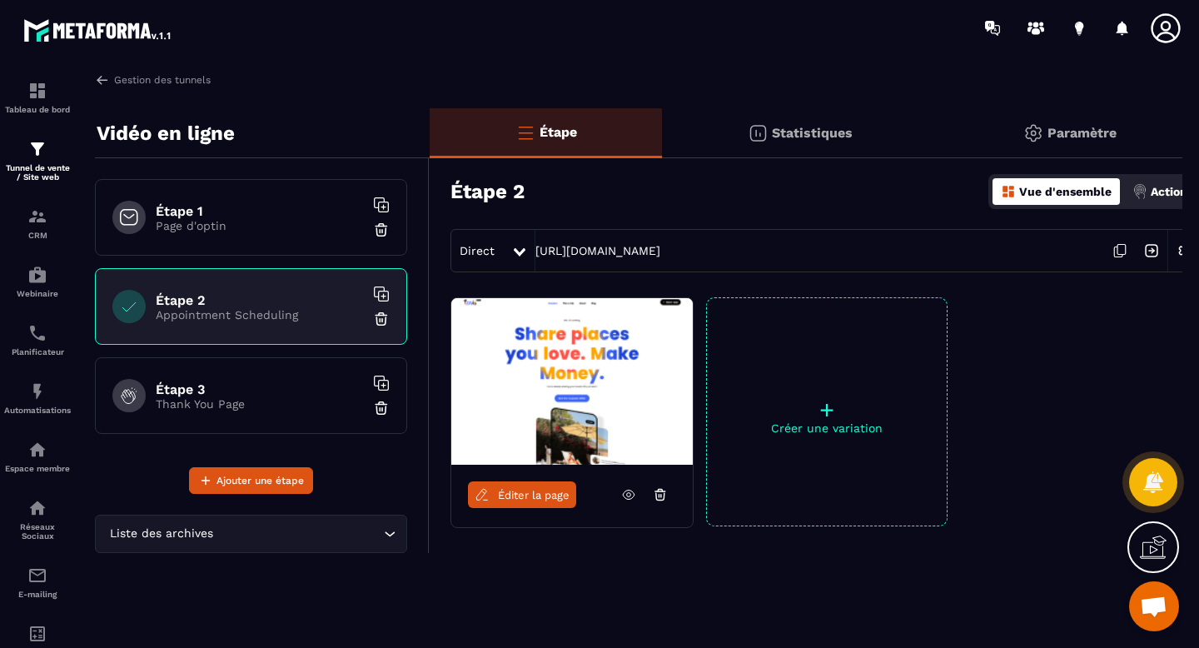
click at [273, 226] on p "Page d'optin" at bounding box center [260, 225] width 208 height 13
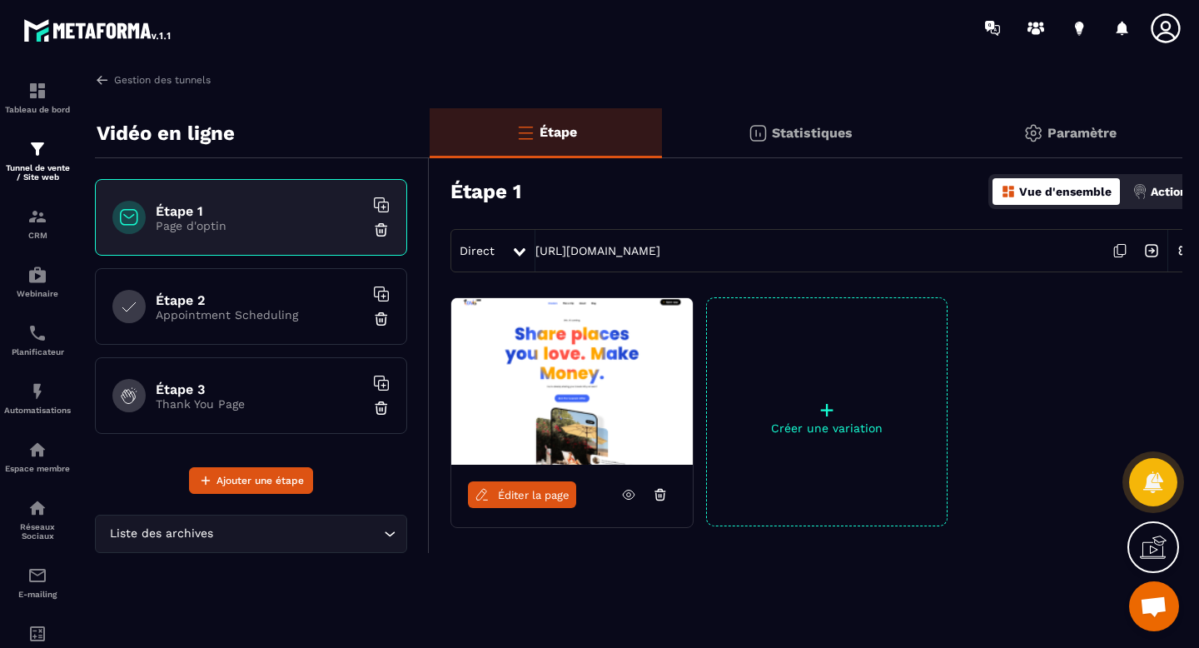
click at [1048, 131] on p "Paramètre" at bounding box center [1081, 133] width 69 height 16
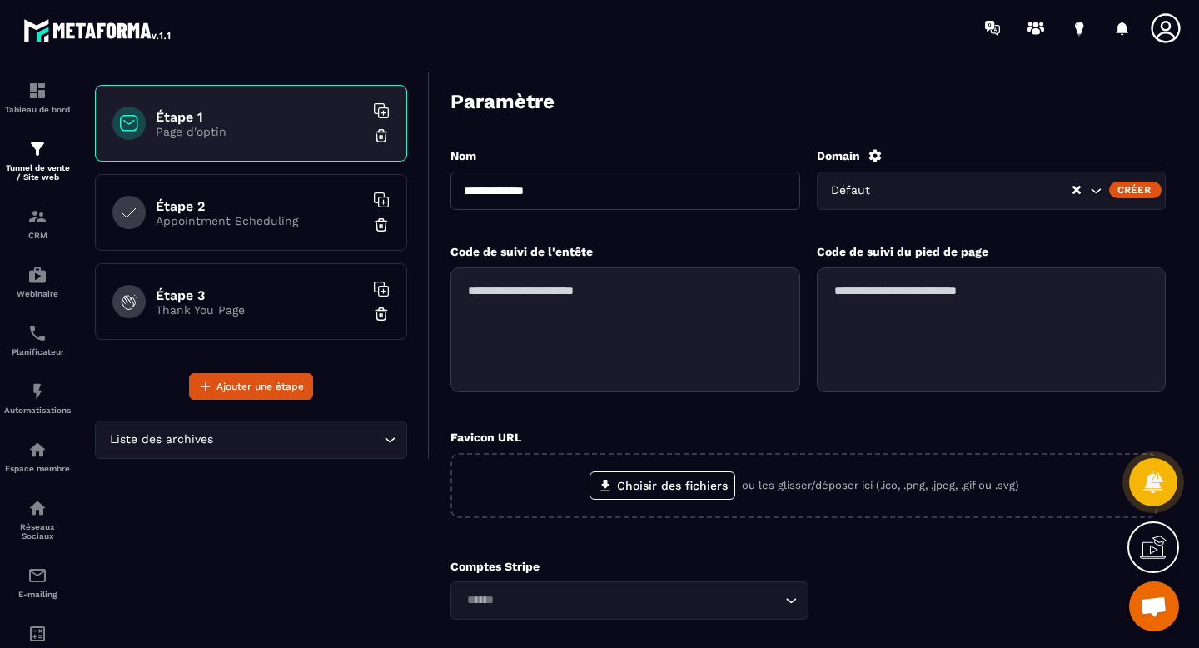
scroll to position [217, 0]
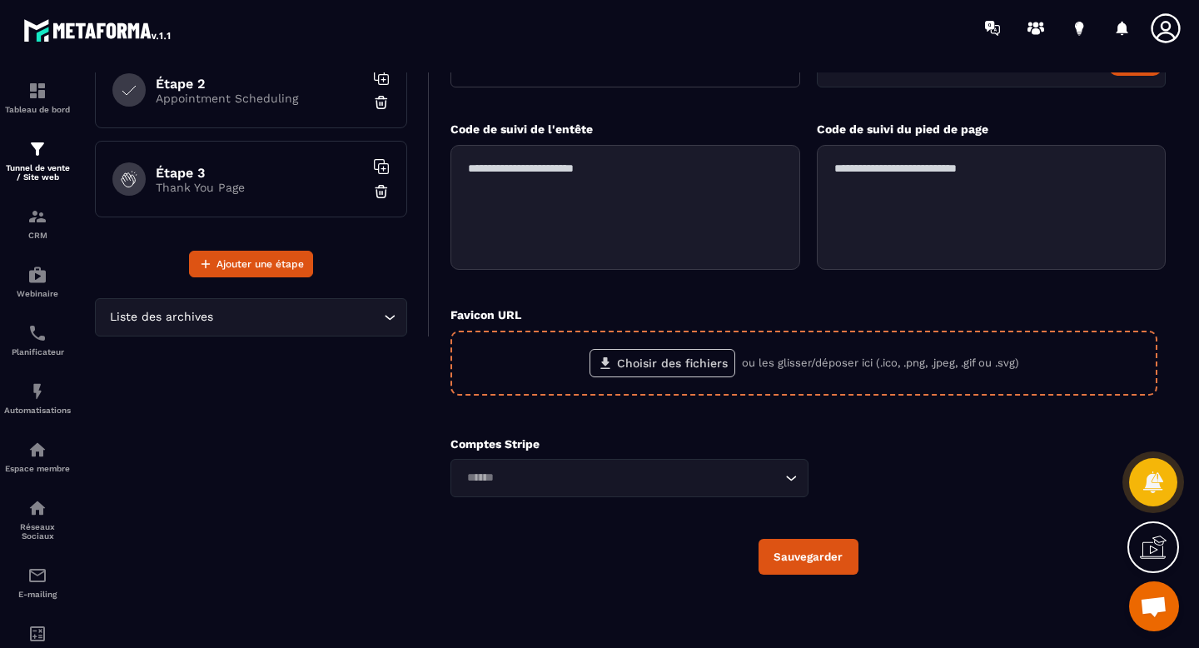
click at [651, 365] on label "Choisir des fichiers" at bounding box center [663, 363] width 146 height 28
click at [0, 0] on input "Choisir des fichiers" at bounding box center [0, 0] width 0 height 0
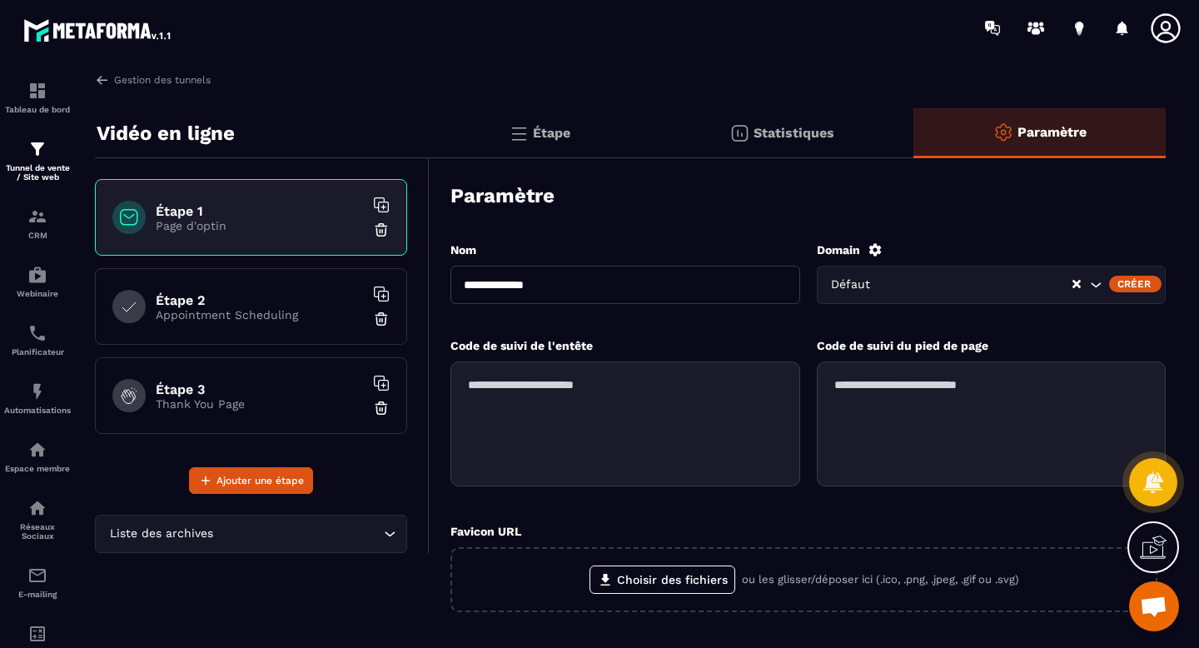
scroll to position [1, 0]
click at [302, 307] on p "Appointment Scheduling" at bounding box center [260, 313] width 208 height 13
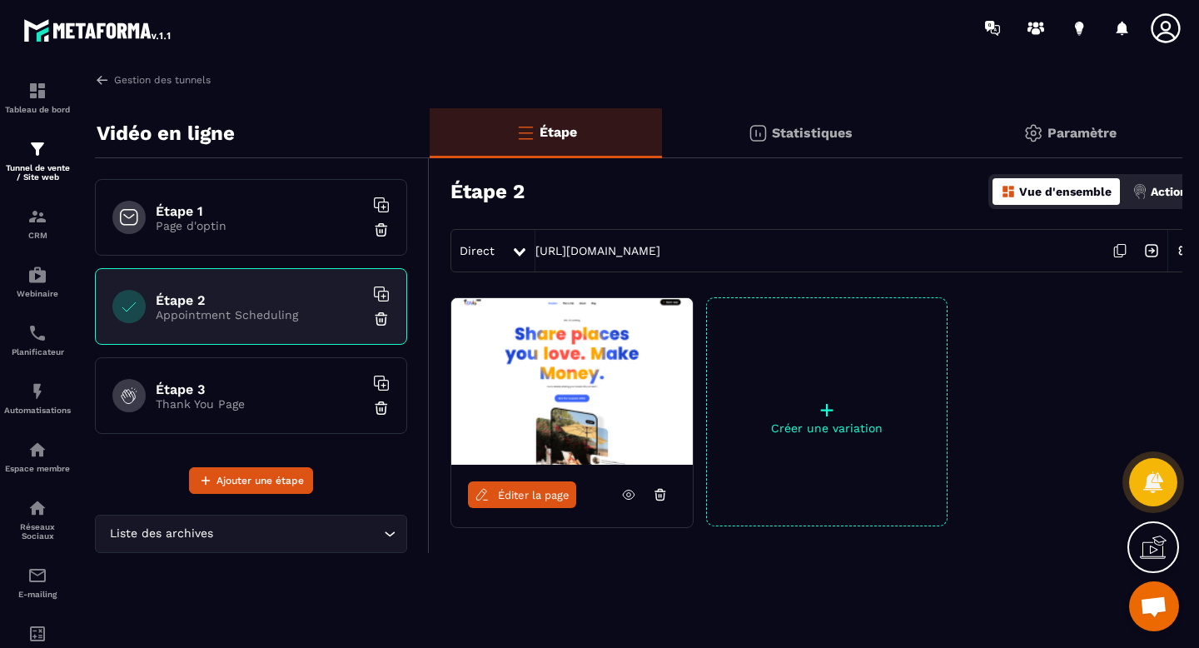
click at [938, 117] on div "Statistiques" at bounding box center [1070, 133] width 264 height 50
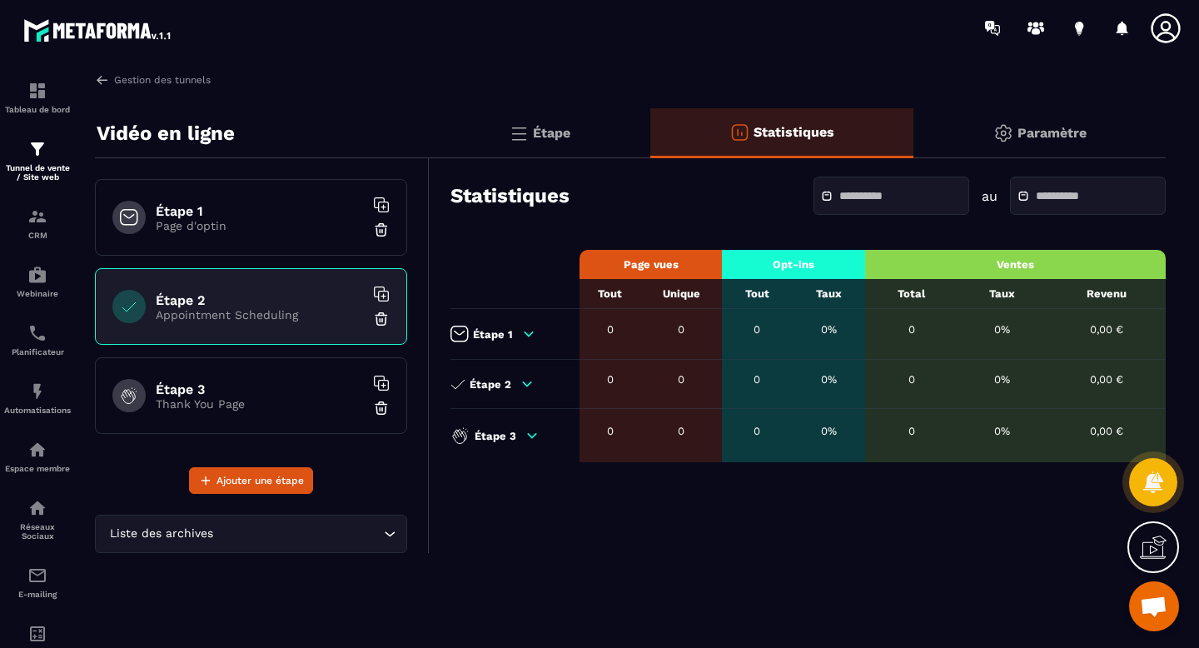
click at [1041, 132] on p "Paramètre" at bounding box center [1051, 133] width 69 height 16
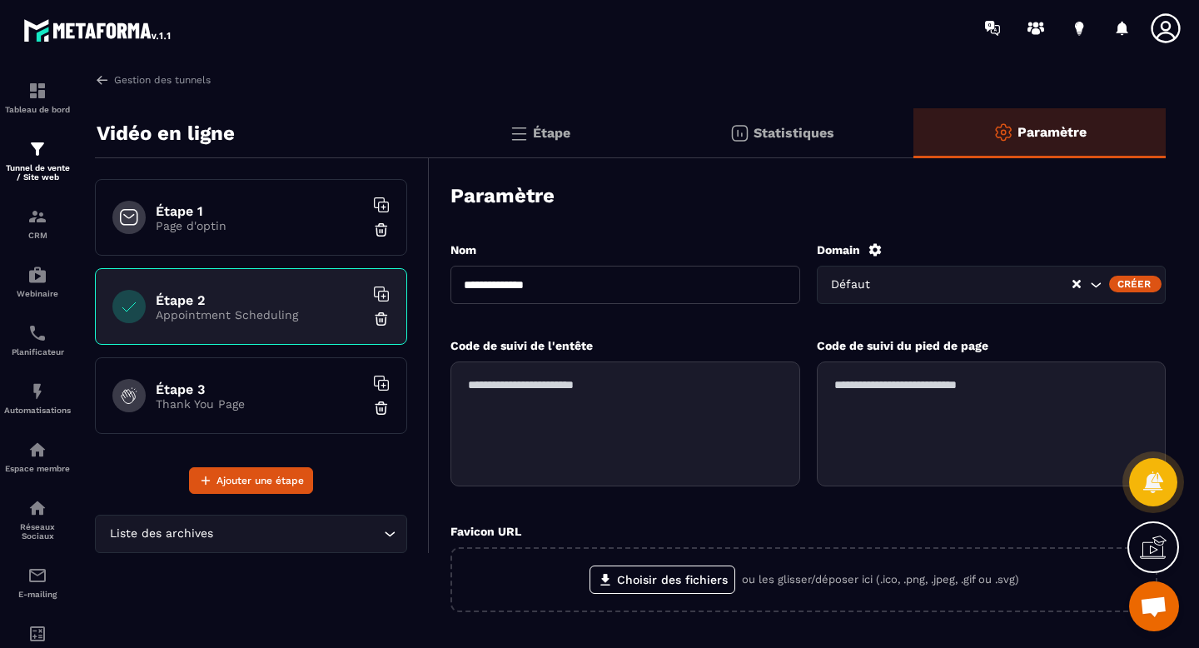
click at [316, 404] on p "Thank You Page" at bounding box center [260, 403] width 208 height 13
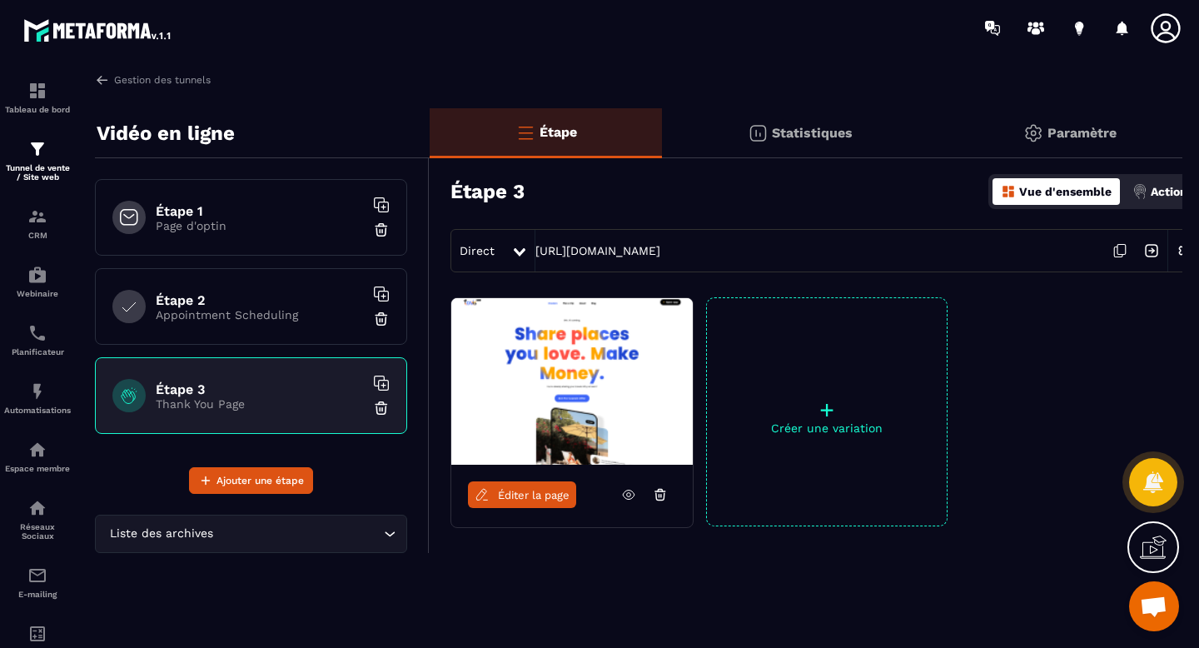
click at [1030, 126] on img at bounding box center [1033, 133] width 20 height 20
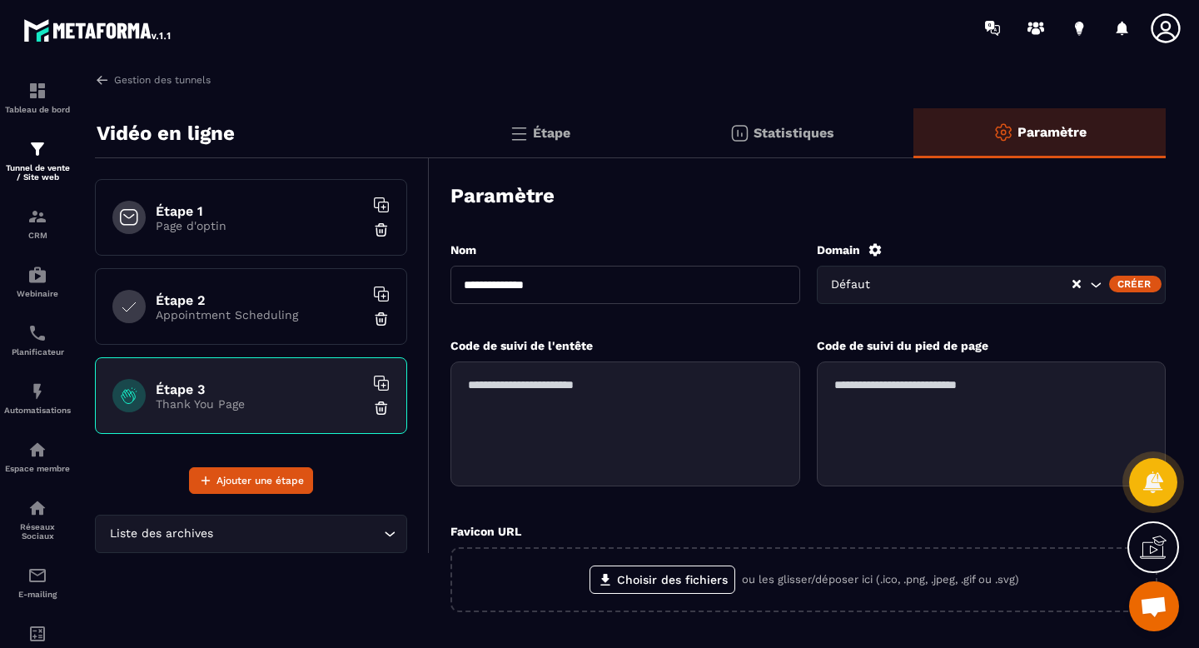
scroll to position [217, 0]
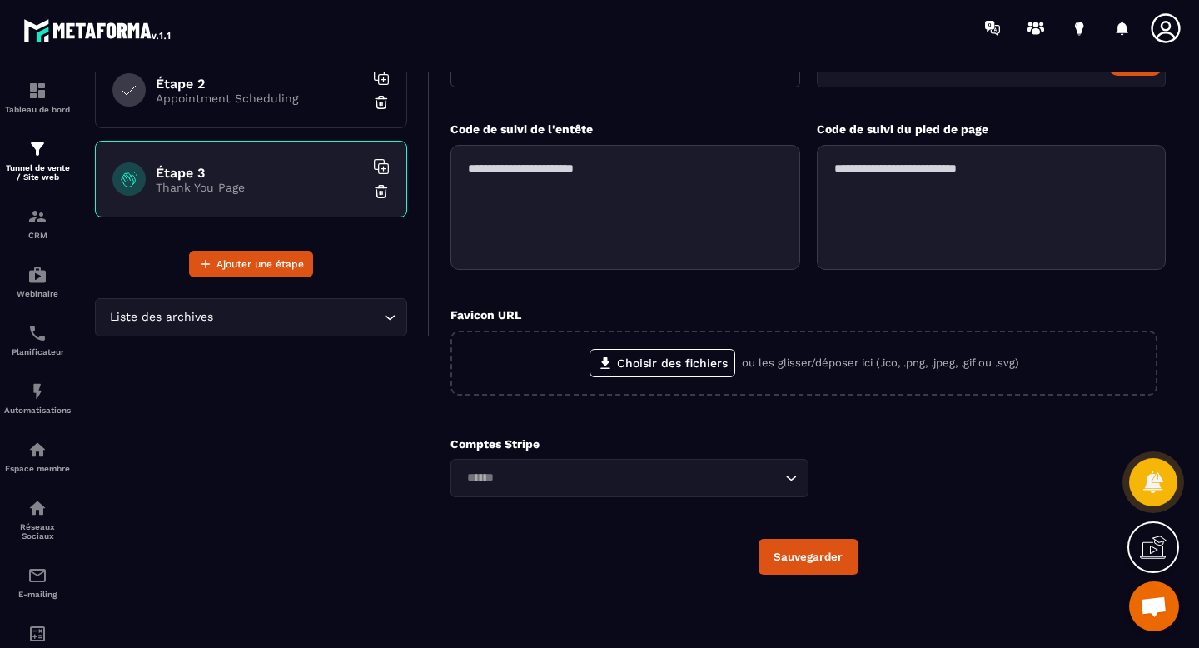
click at [828, 566] on button "Sauvegarder" at bounding box center [809, 557] width 100 height 36
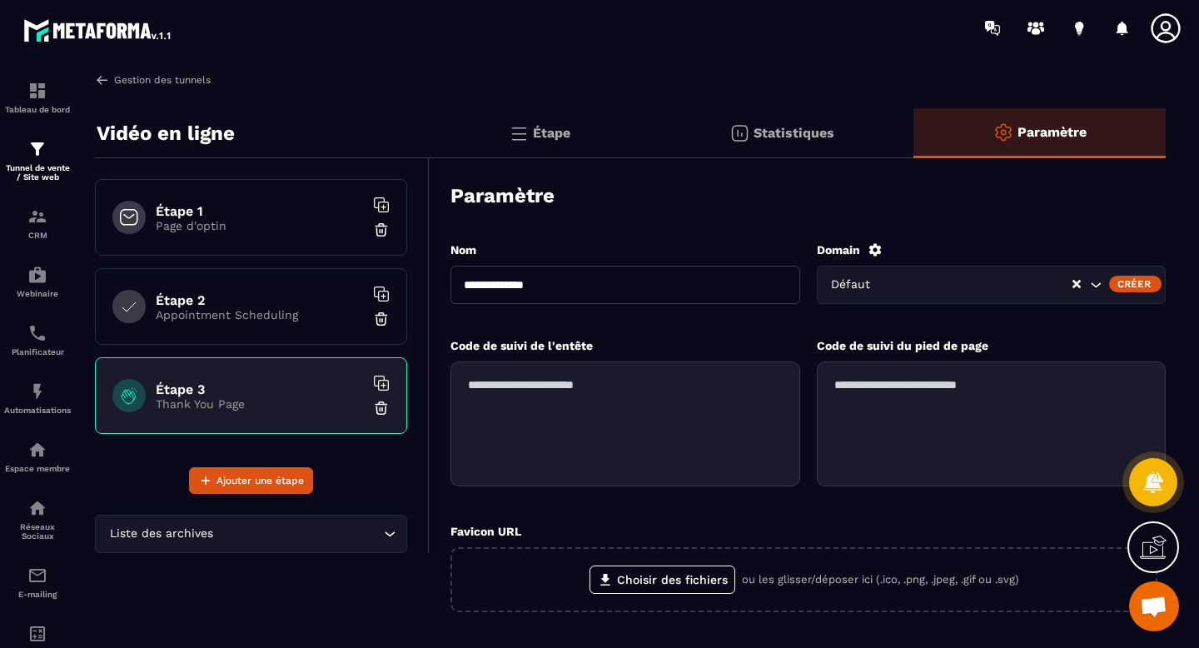
click at [148, 76] on link "Gestion des tunnels" at bounding box center [153, 79] width 116 height 15
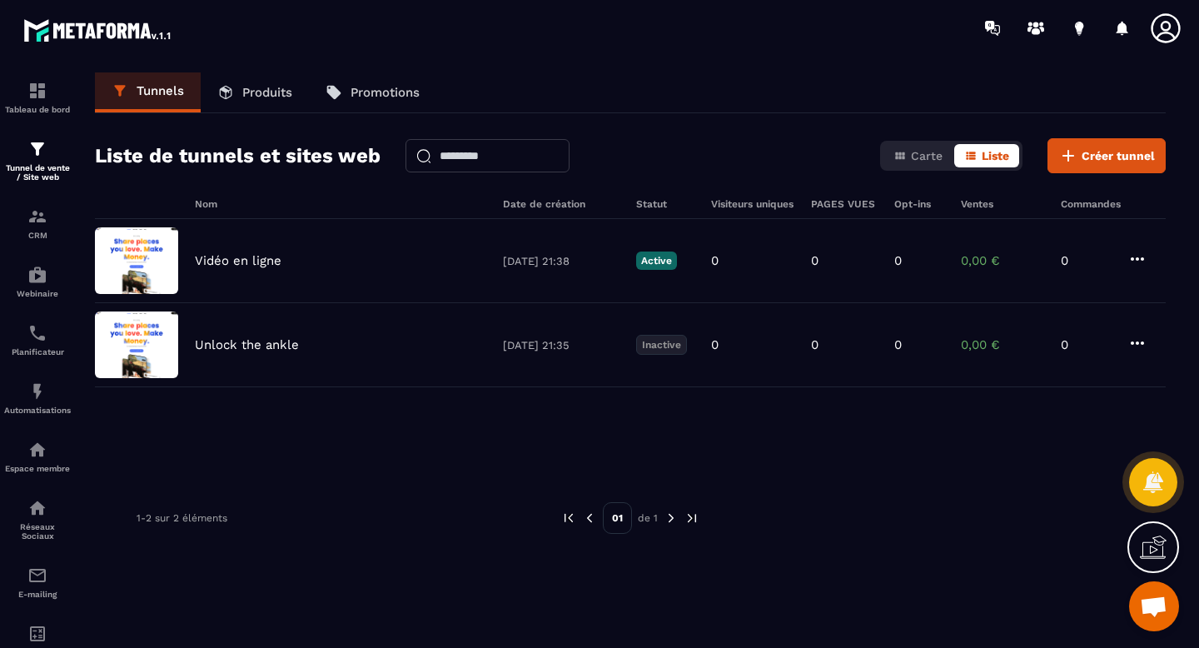
click at [265, 97] on p "Produits" at bounding box center [267, 92] width 50 height 15
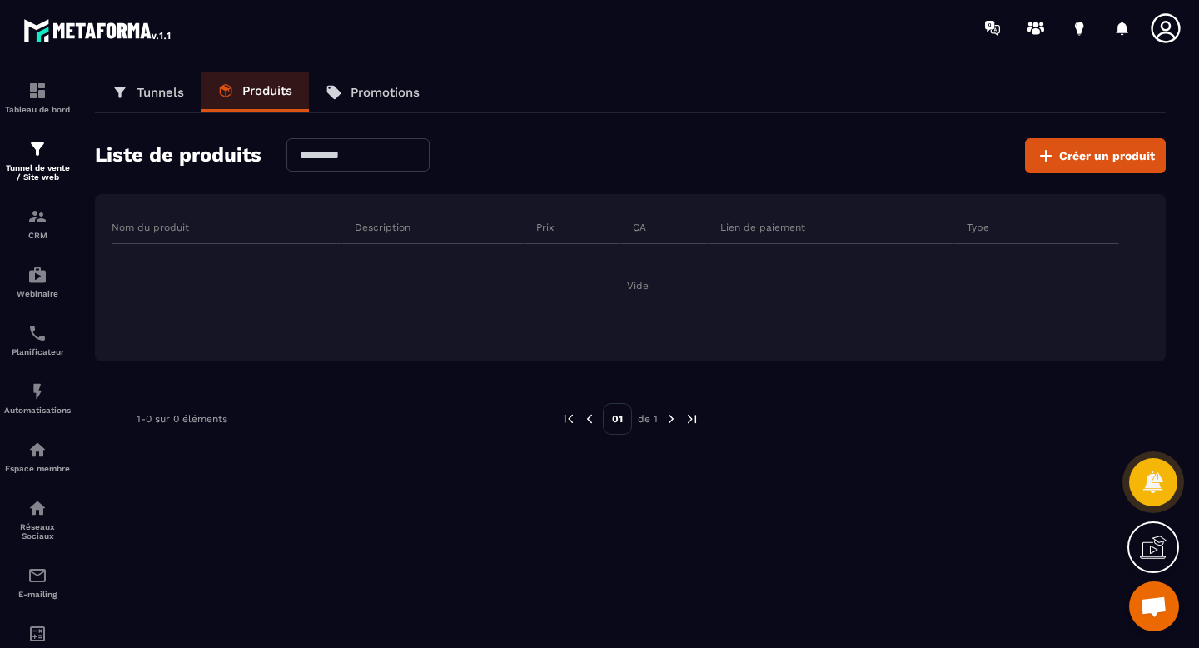
click at [155, 94] on p "Tunnels" at bounding box center [160, 92] width 47 height 15
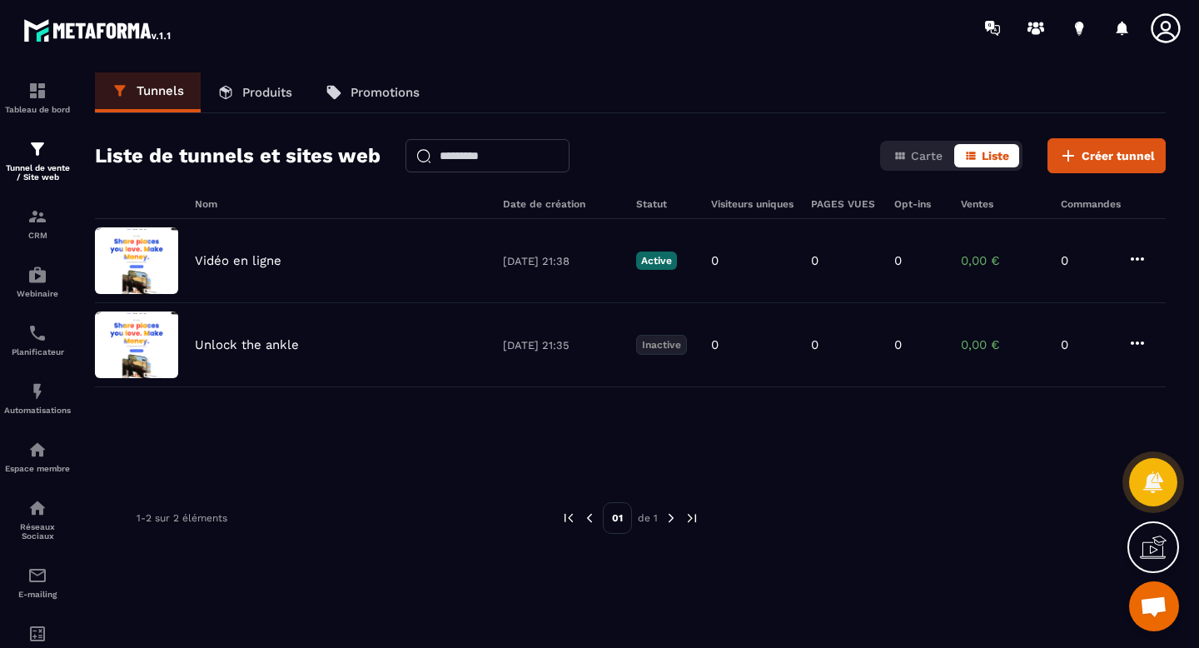
click at [258, 86] on p "Produits" at bounding box center [267, 92] width 50 height 15
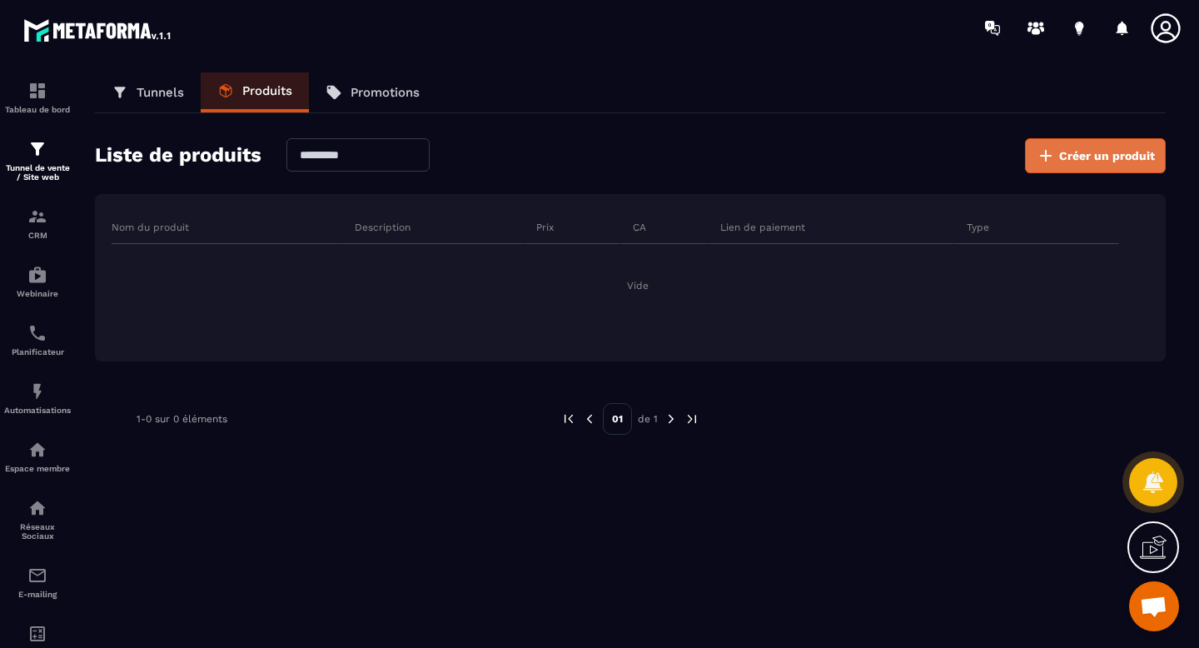
click at [1098, 156] on span "Créer un produit" at bounding box center [1107, 155] width 96 height 17
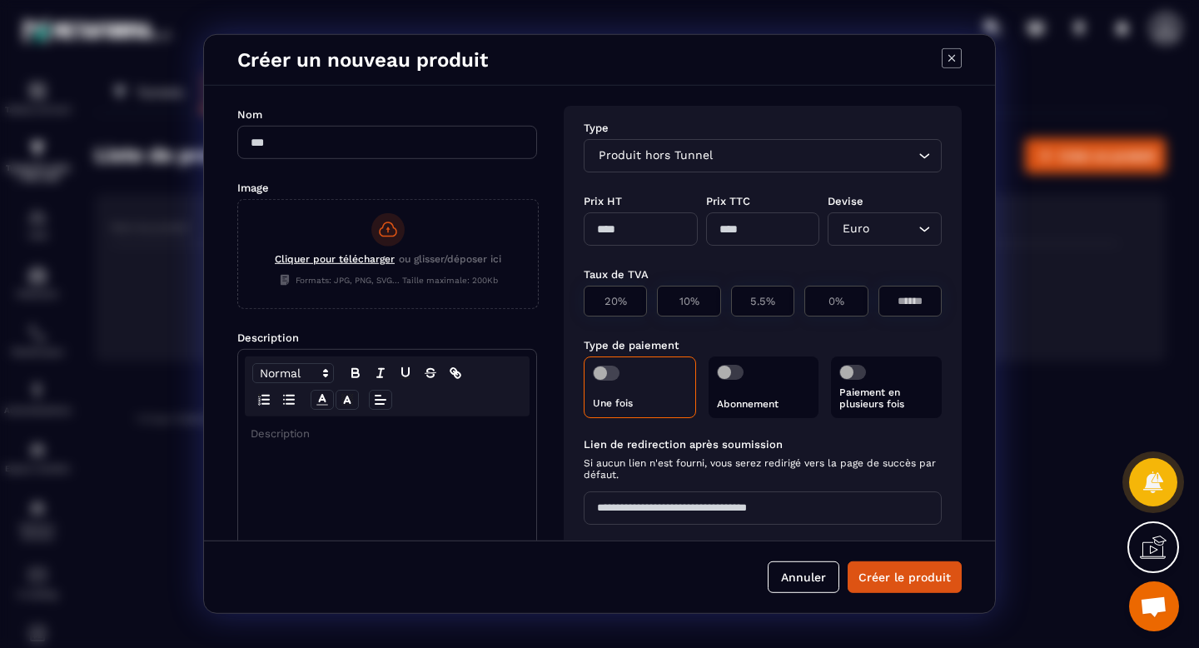
click at [476, 142] on input "Modal window" at bounding box center [387, 142] width 300 height 33
type input "*"
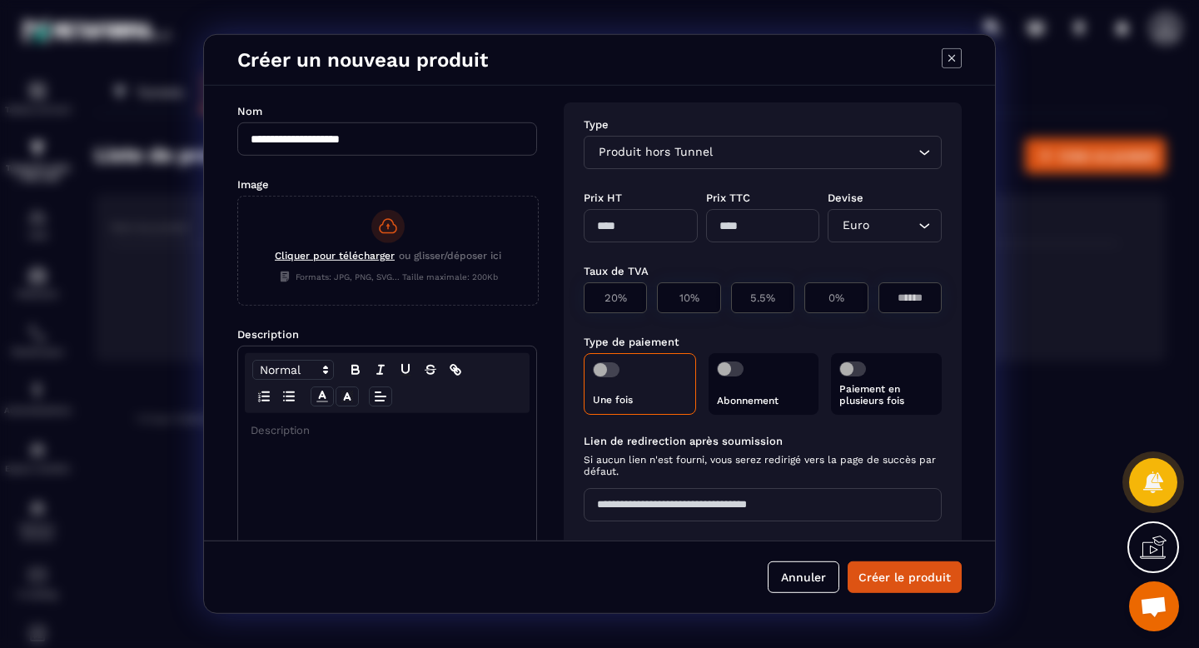
type input "**********"
click at [605, 221] on input "Modal window" at bounding box center [641, 225] width 114 height 33
type input "**"
click at [794, 266] on div "Taux de TVA" at bounding box center [763, 270] width 358 height 16
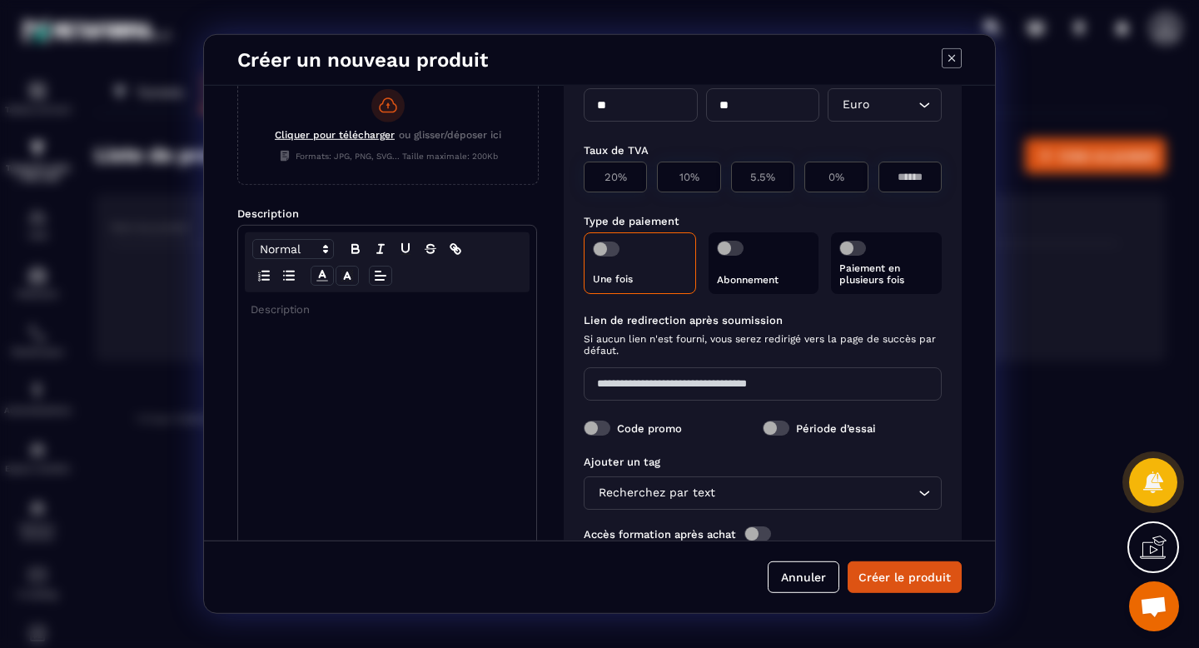
scroll to position [176, 0]
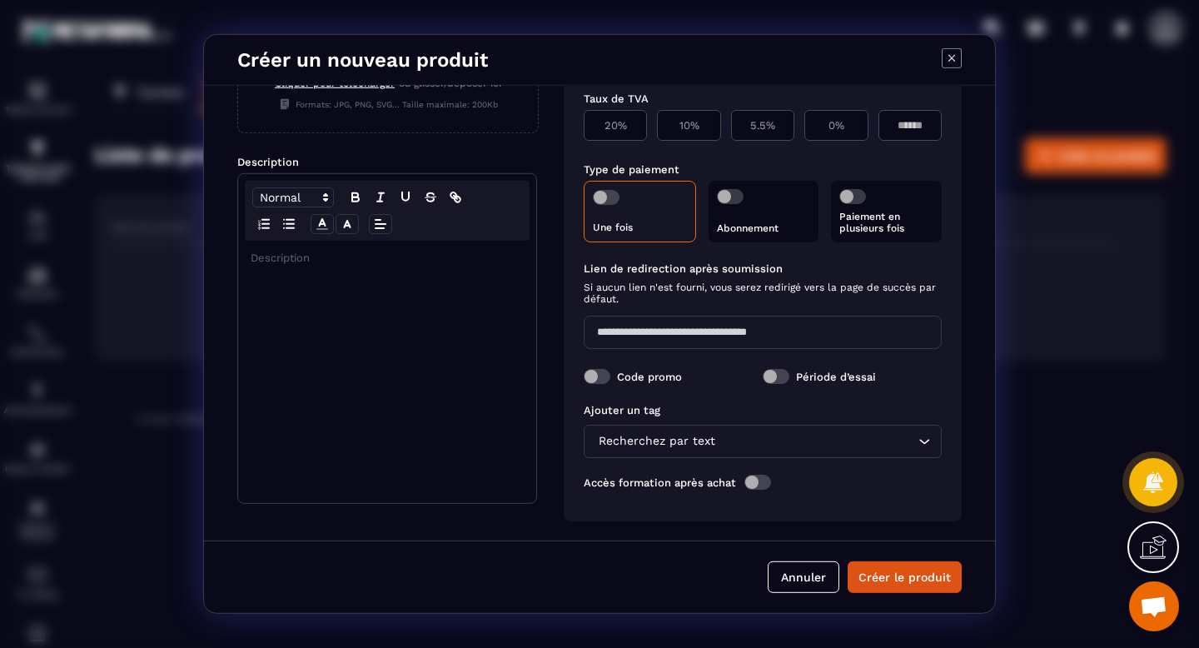
click at [761, 484] on span "Modal window" at bounding box center [757, 482] width 27 height 15
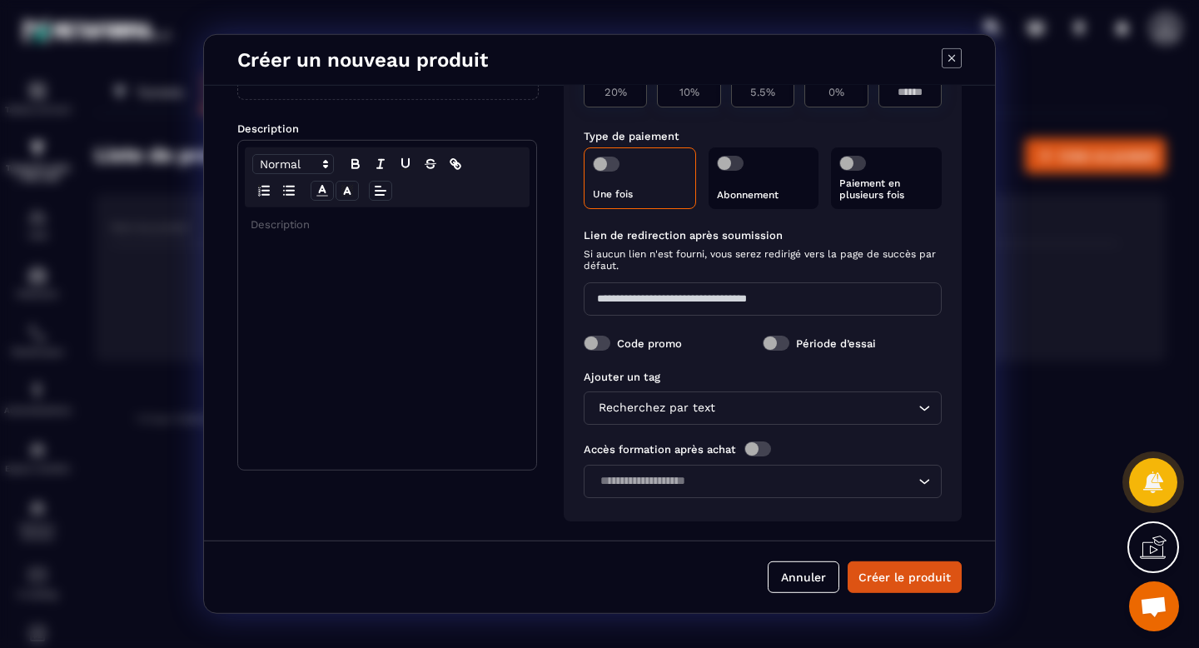
click at [745, 455] on label "Modal window" at bounding box center [757, 448] width 27 height 15
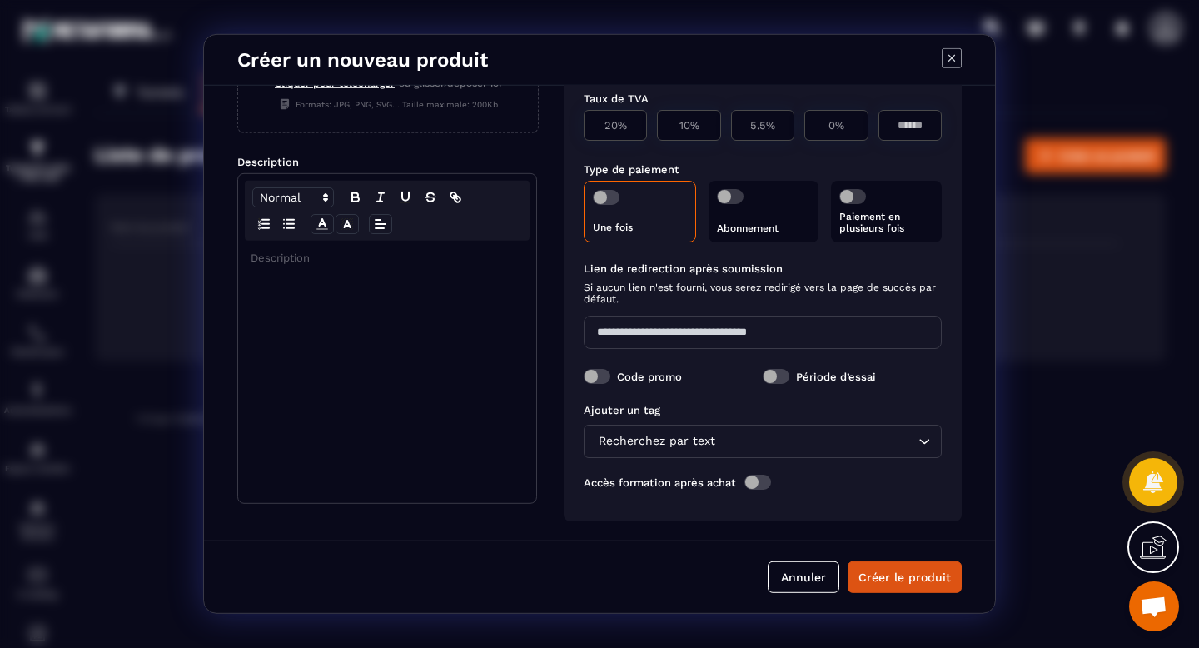
click at [689, 332] on input "Modal window" at bounding box center [763, 332] width 358 height 33
click at [662, 330] on input "Modal window" at bounding box center [763, 332] width 358 height 33
paste input "**********"
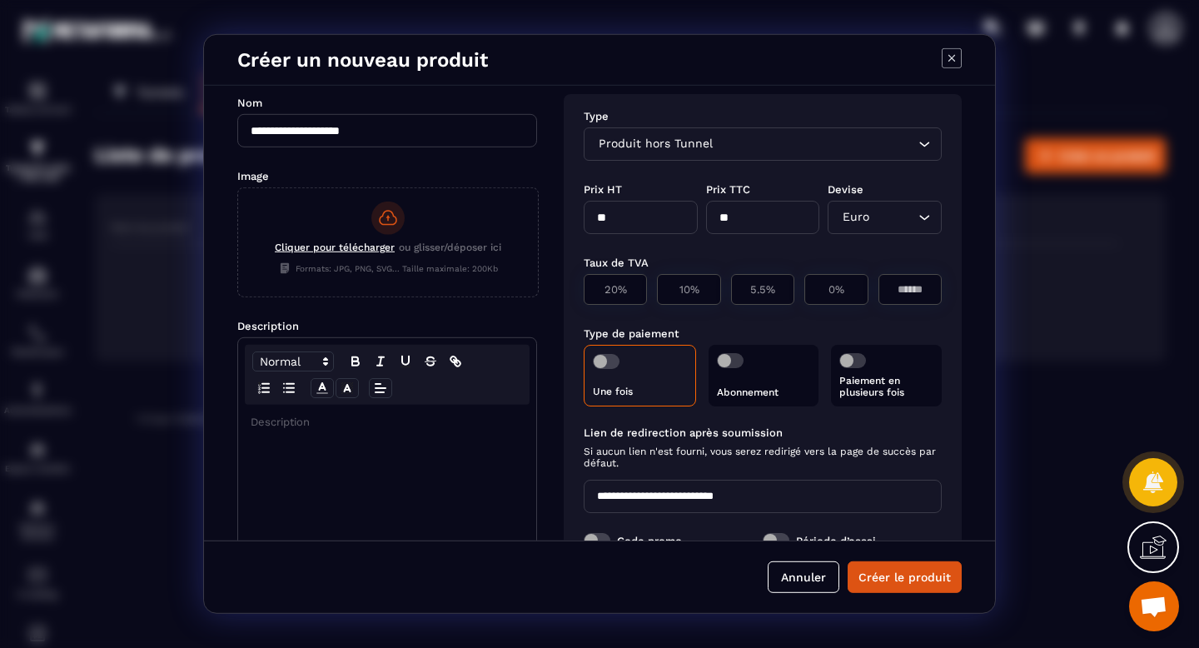
scroll to position [0, 0]
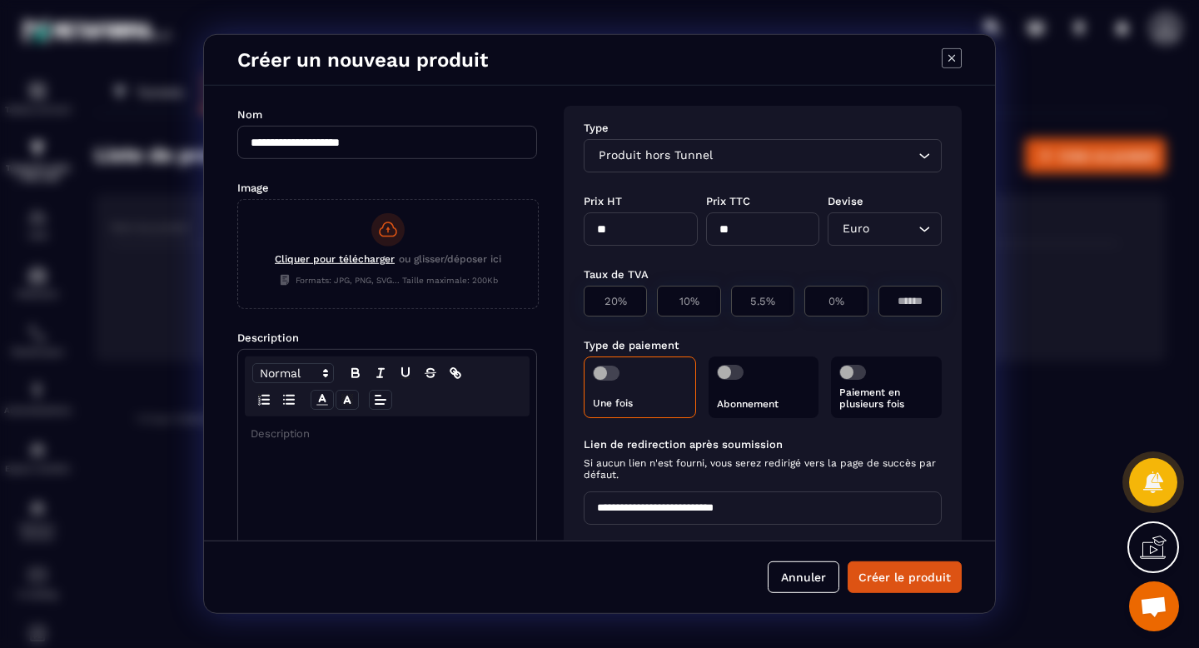
type input "**********"
drag, startPoint x: 396, startPoint y: 151, endPoint x: 253, endPoint y: 137, distance: 143.0
click at [253, 137] on input "**********" at bounding box center [387, 142] width 300 height 33
type input "**********"
click at [893, 575] on button "Créer le produit" at bounding box center [905, 577] width 114 height 32
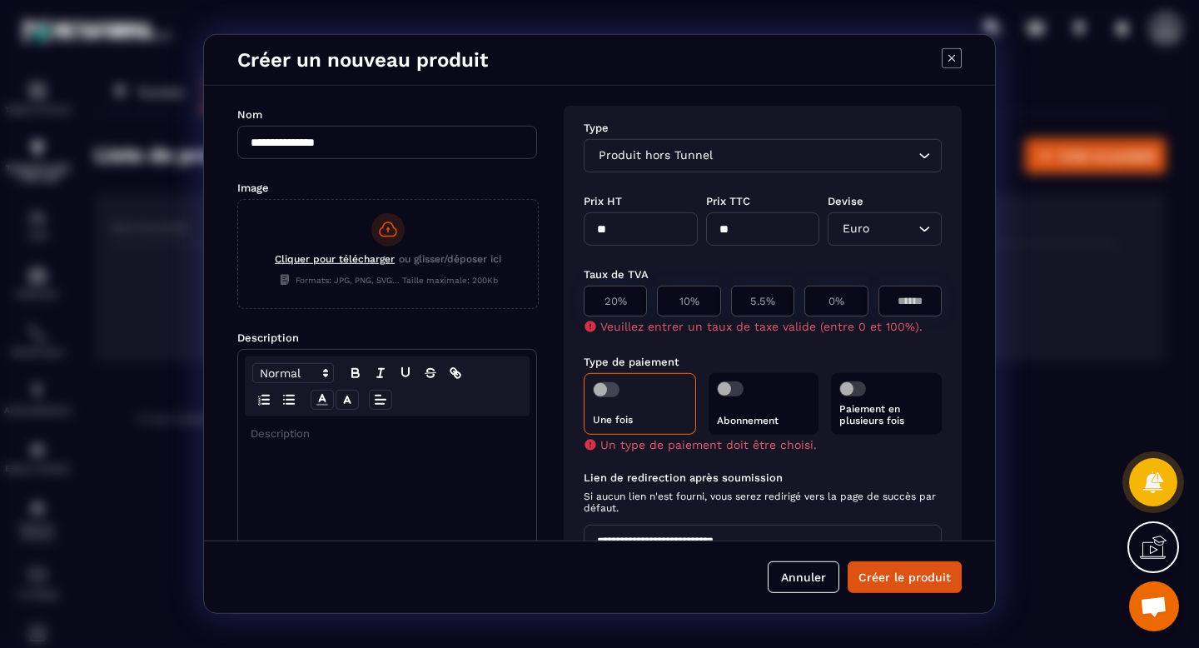
click at [614, 390] on span "Modal window" at bounding box center [606, 389] width 27 height 15
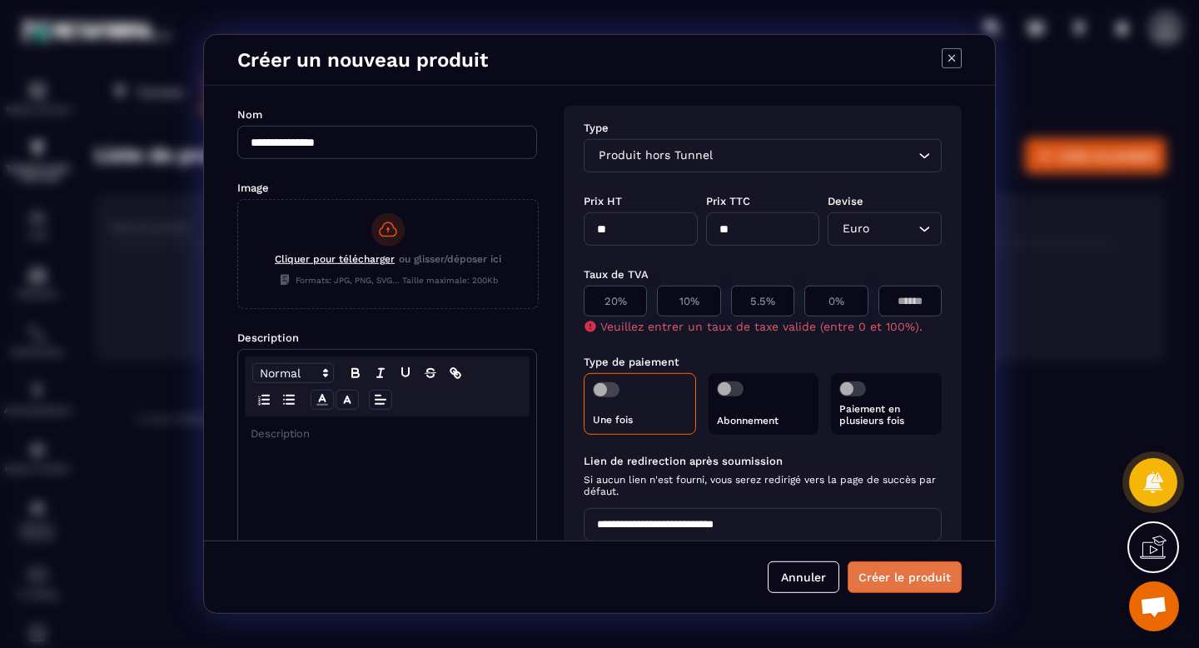
click at [898, 584] on button "Créer le produit" at bounding box center [905, 577] width 114 height 32
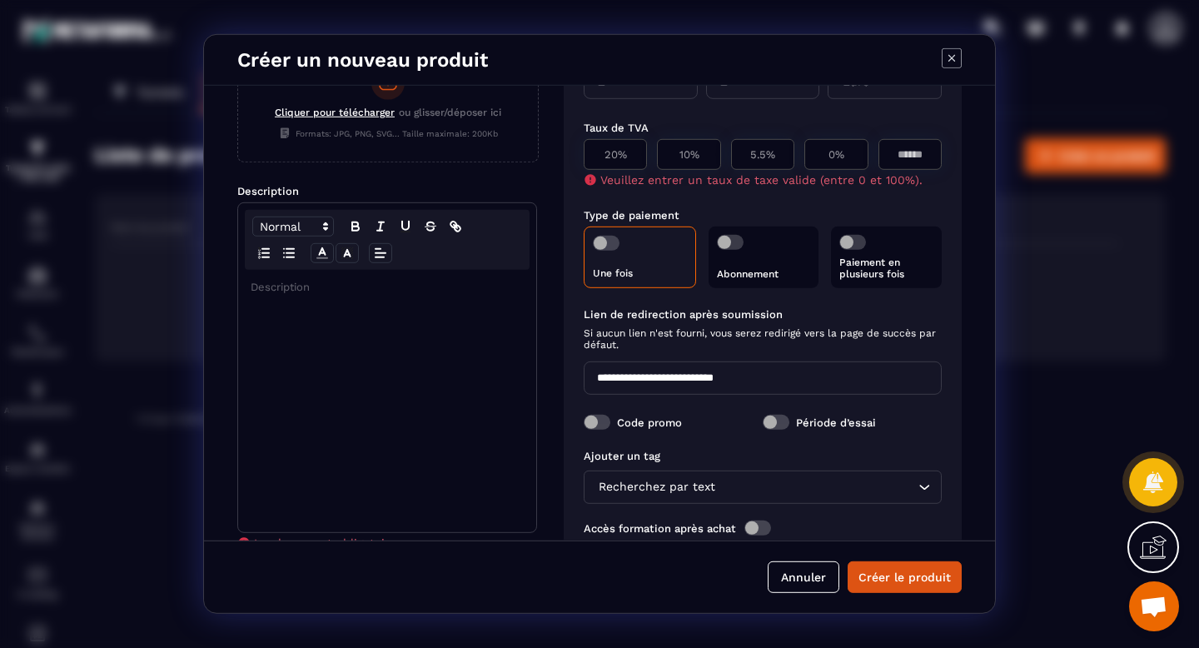
scroll to position [151, 0]
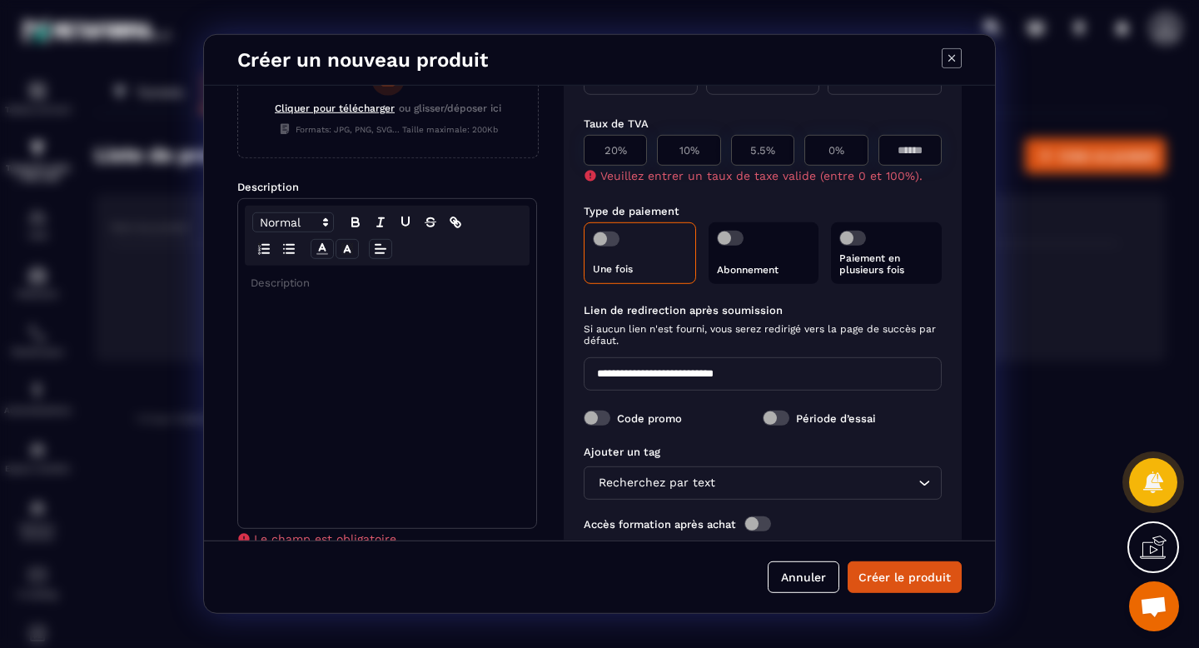
click at [370, 312] on div "Modal window" at bounding box center [387, 397] width 298 height 262
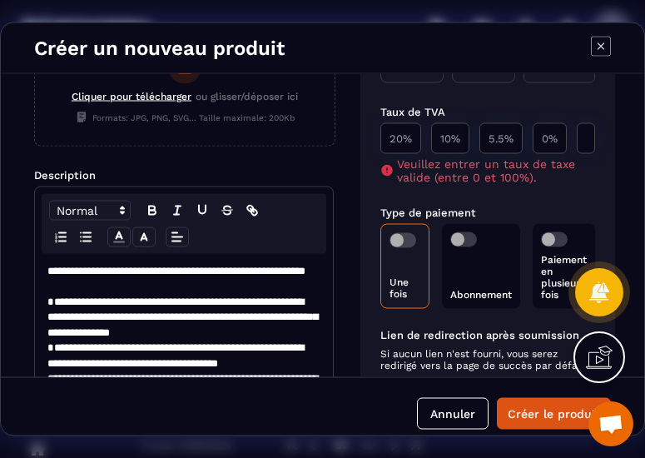
scroll to position [1028, 0]
click at [60, 294] on p "**********" at bounding box center [182, 279] width 270 height 31
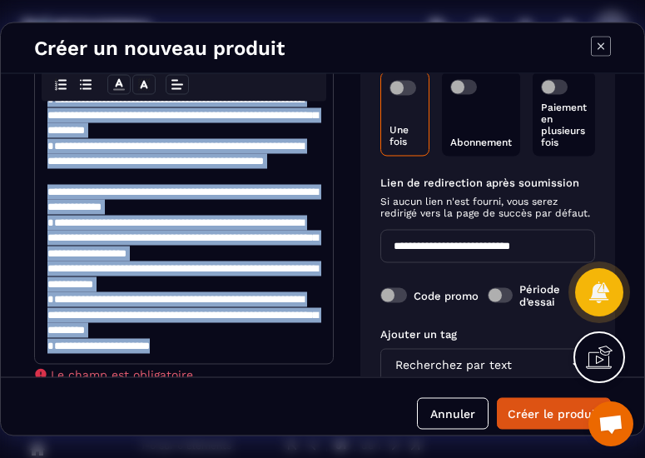
scroll to position [406, 0]
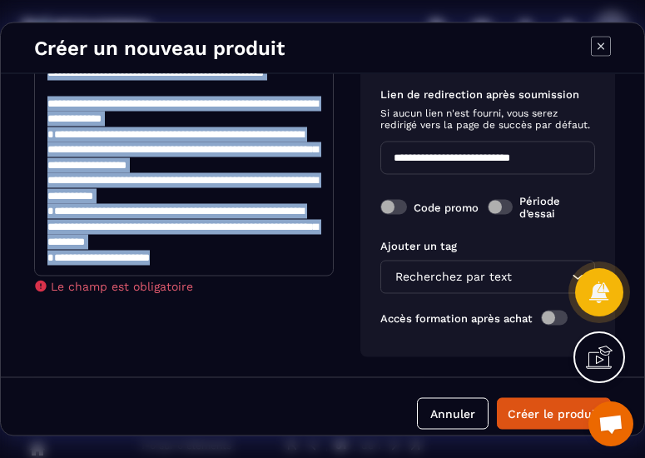
drag, startPoint x: 51, startPoint y: 271, endPoint x: 199, endPoint y: 381, distance: 184.5
click at [199, 381] on form "**********" at bounding box center [323, 262] width 644 height 376
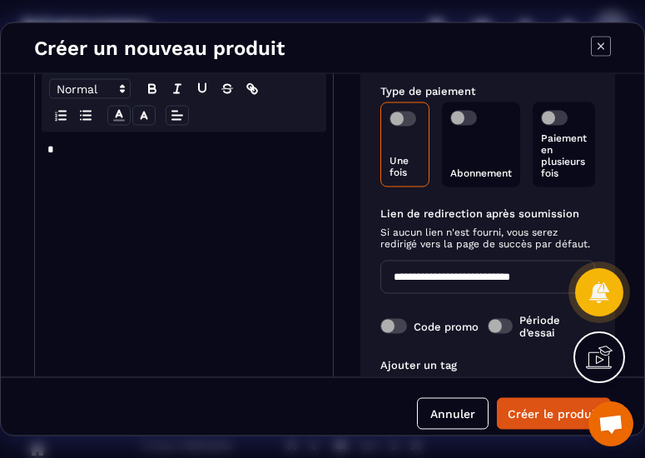
scroll to position [271, 0]
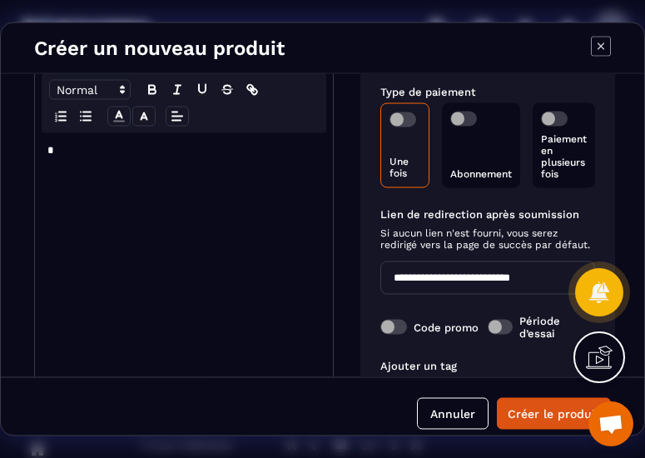
click at [124, 156] on p "*" at bounding box center [183, 150] width 273 height 15
click at [107, 158] on div "Modal window" at bounding box center [184, 264] width 298 height 262
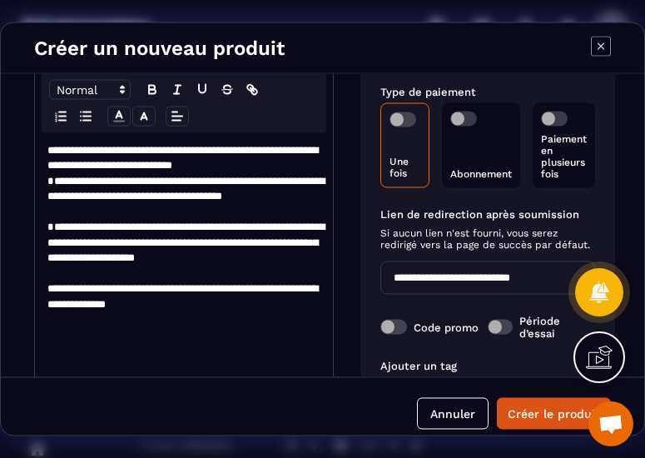
click at [50, 180] on p "**********" at bounding box center [183, 196] width 273 height 46
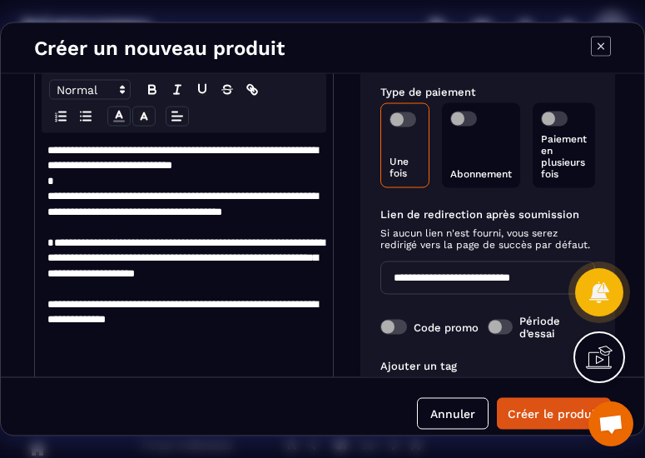
click at [53, 241] on p "**********" at bounding box center [183, 266] width 273 height 62
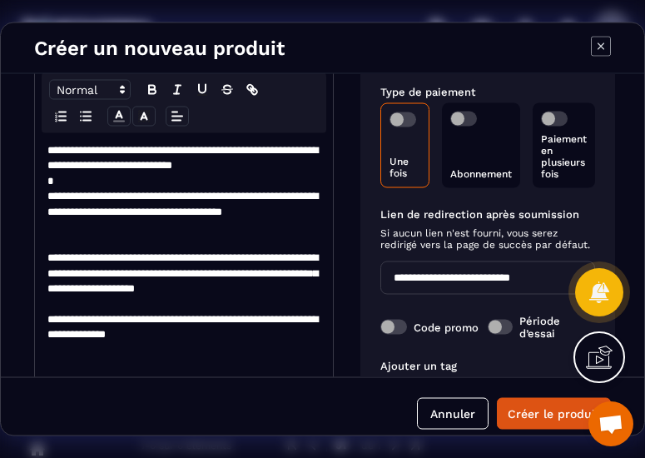
click at [48, 320] on p "**********" at bounding box center [183, 326] width 273 height 31
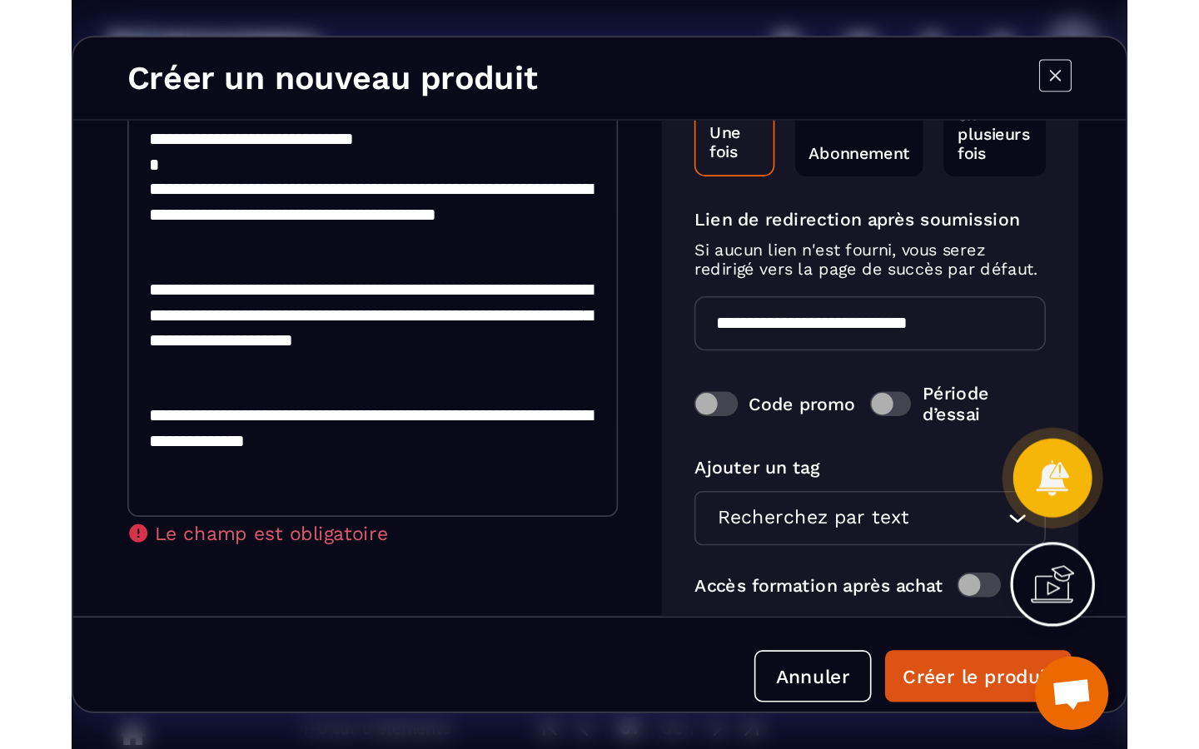
scroll to position [406, 0]
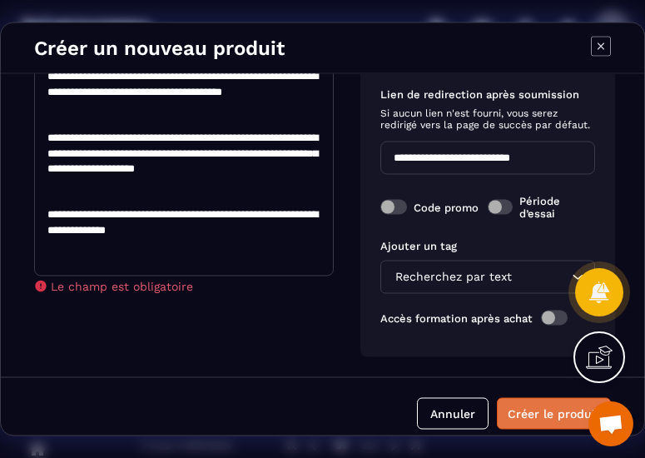
click at [560, 417] on button "Créer le produit" at bounding box center [554, 414] width 114 height 32
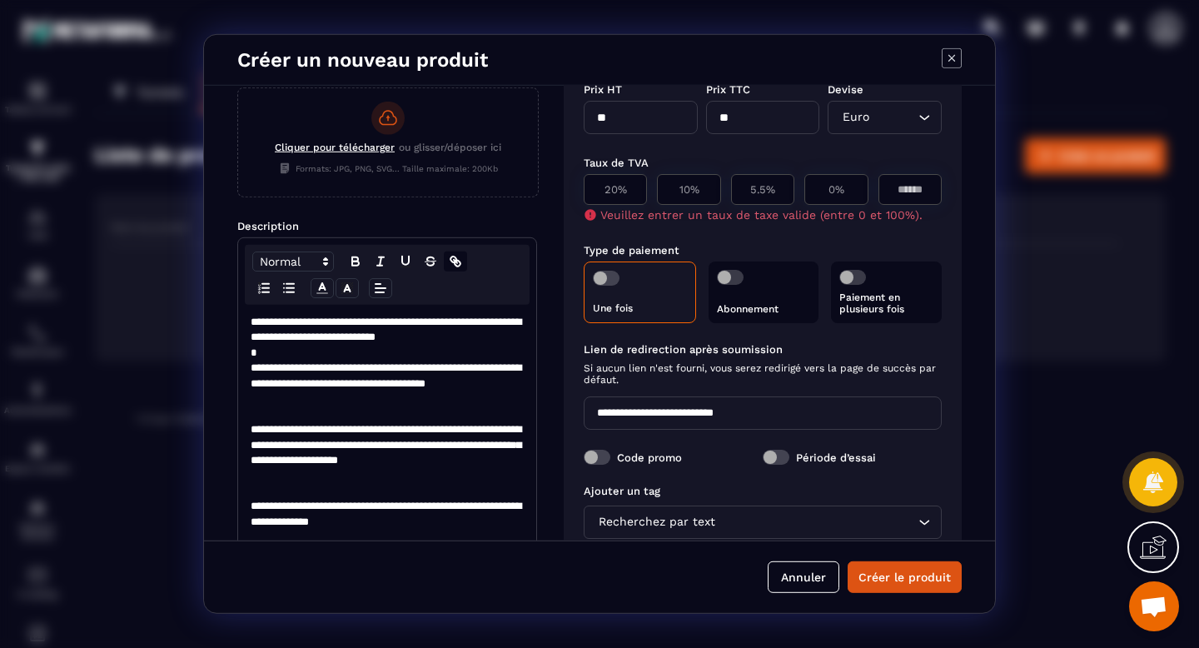
scroll to position [1306, 0]
click at [836, 184] on p "0%" at bounding box center [836, 189] width 45 height 12
type input "*"
click at [893, 590] on button "Créer le produit" at bounding box center [905, 577] width 114 height 32
